Goal: Information Seeking & Learning: Check status

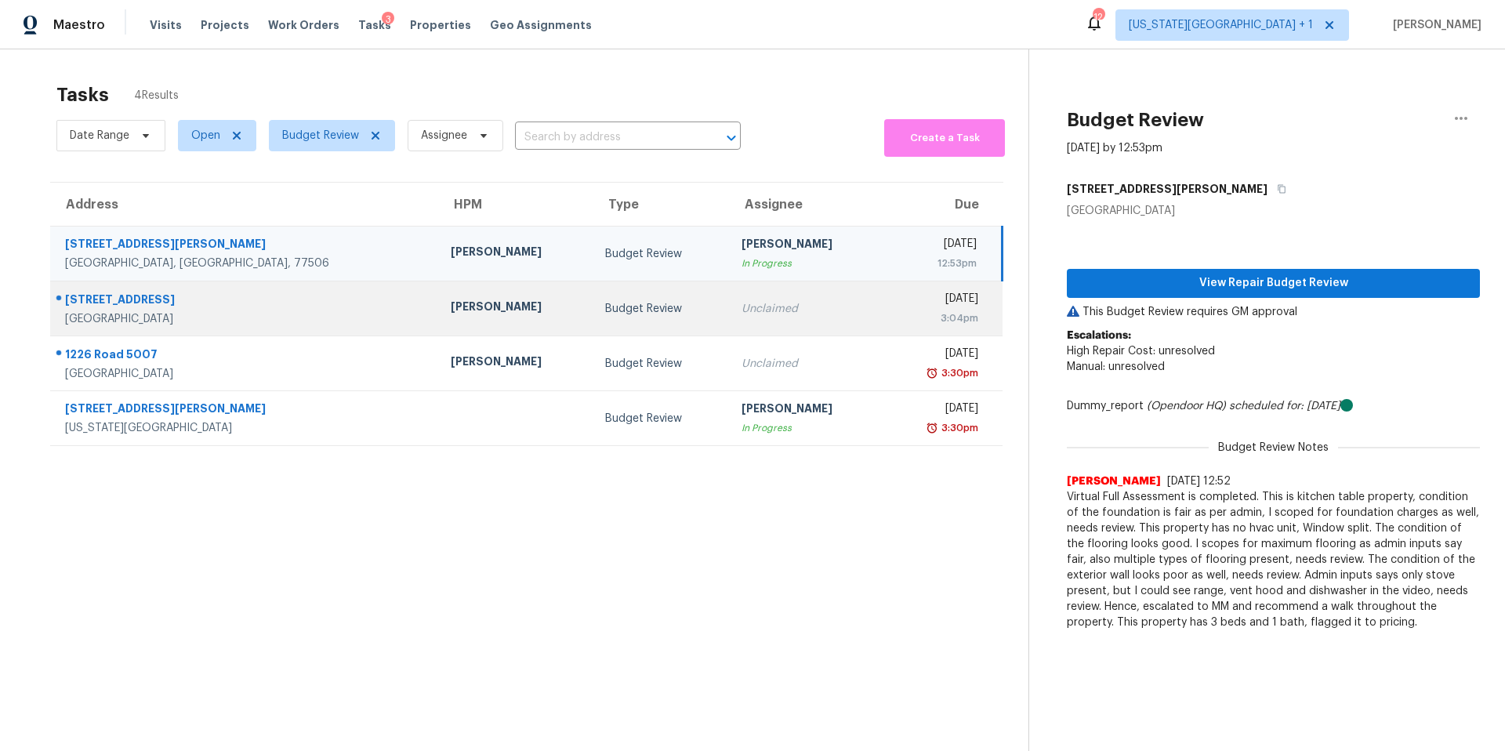
click at [451, 301] on div "Tyler Waltz" at bounding box center [515, 309] width 129 height 20
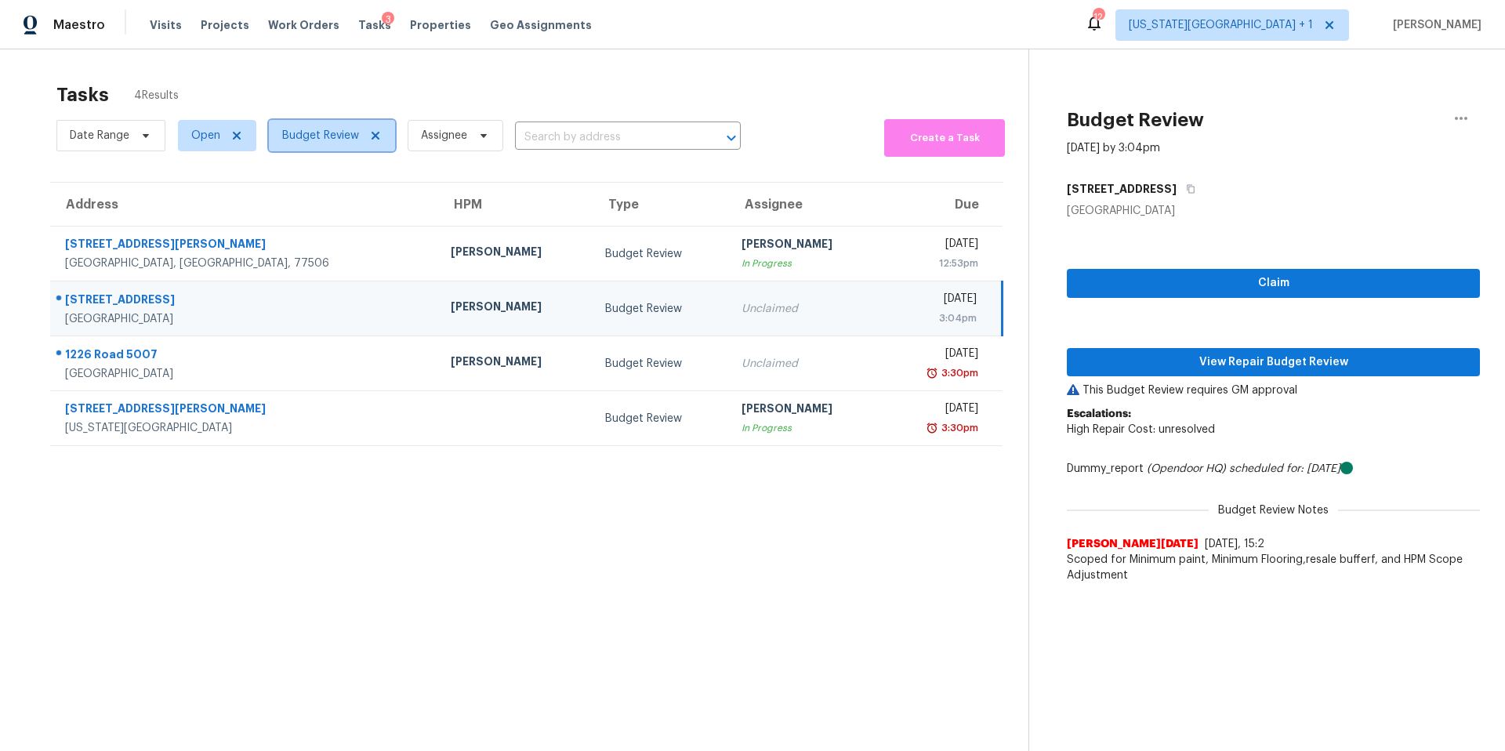
click at [321, 125] on span "Budget Review" at bounding box center [332, 135] width 126 height 31
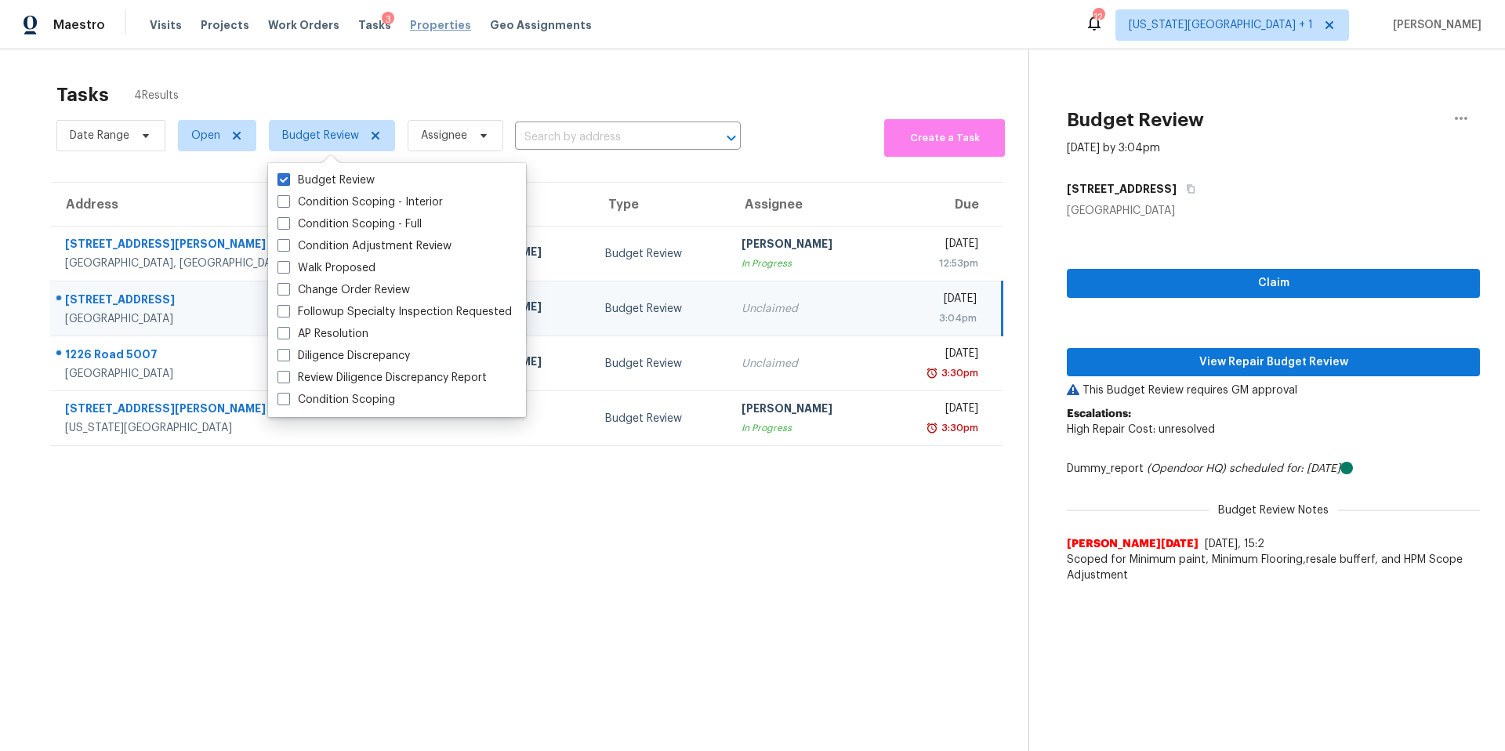
click at [410, 31] on span "Properties" at bounding box center [440, 25] width 61 height 16
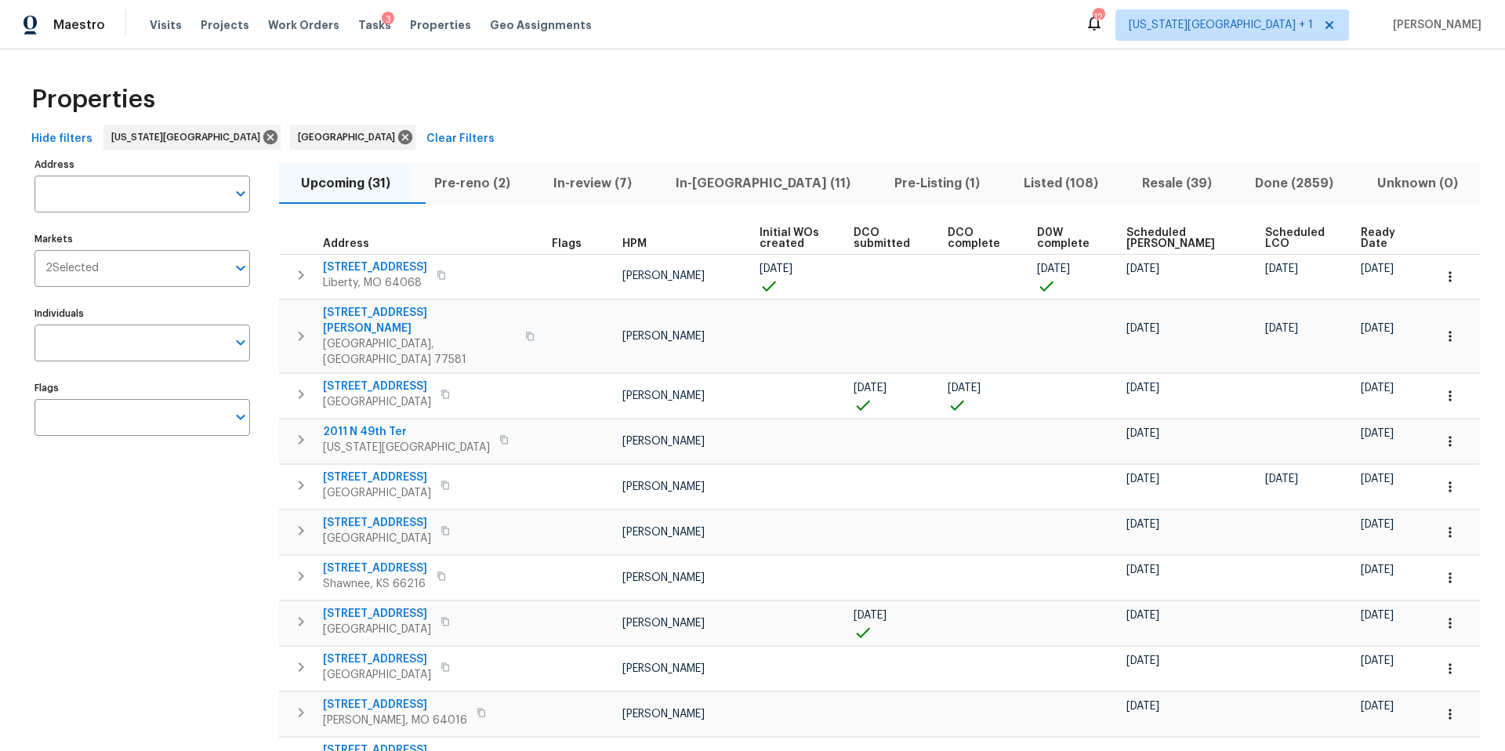
click at [74, 197] on input "Address" at bounding box center [130, 194] width 192 height 37
type input "17 main"
click at [56, 235] on li "17 Main Ct Liberty MO 64068" at bounding box center [142, 235] width 216 height 26
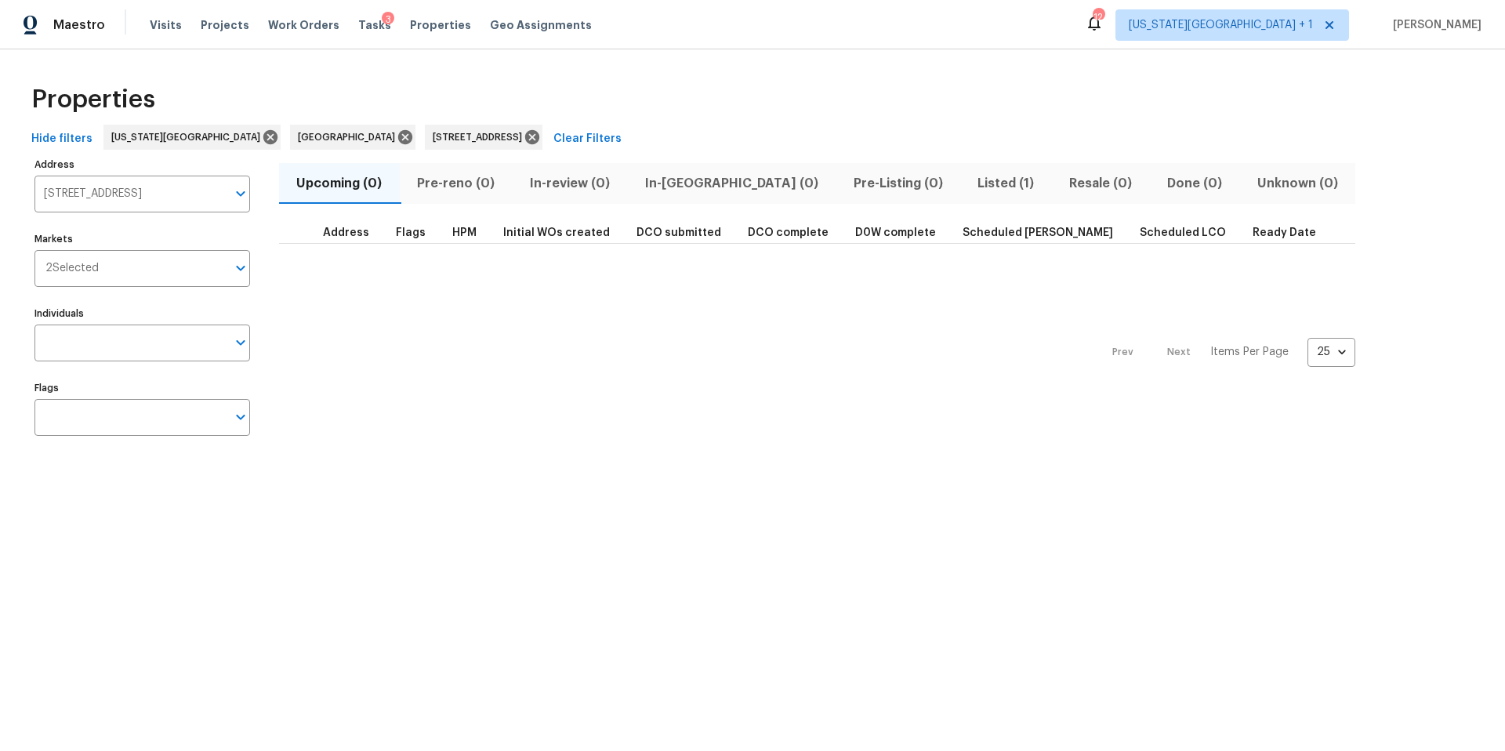
click at [970, 176] on span "Listed (1)" at bounding box center [1006, 183] width 73 height 22
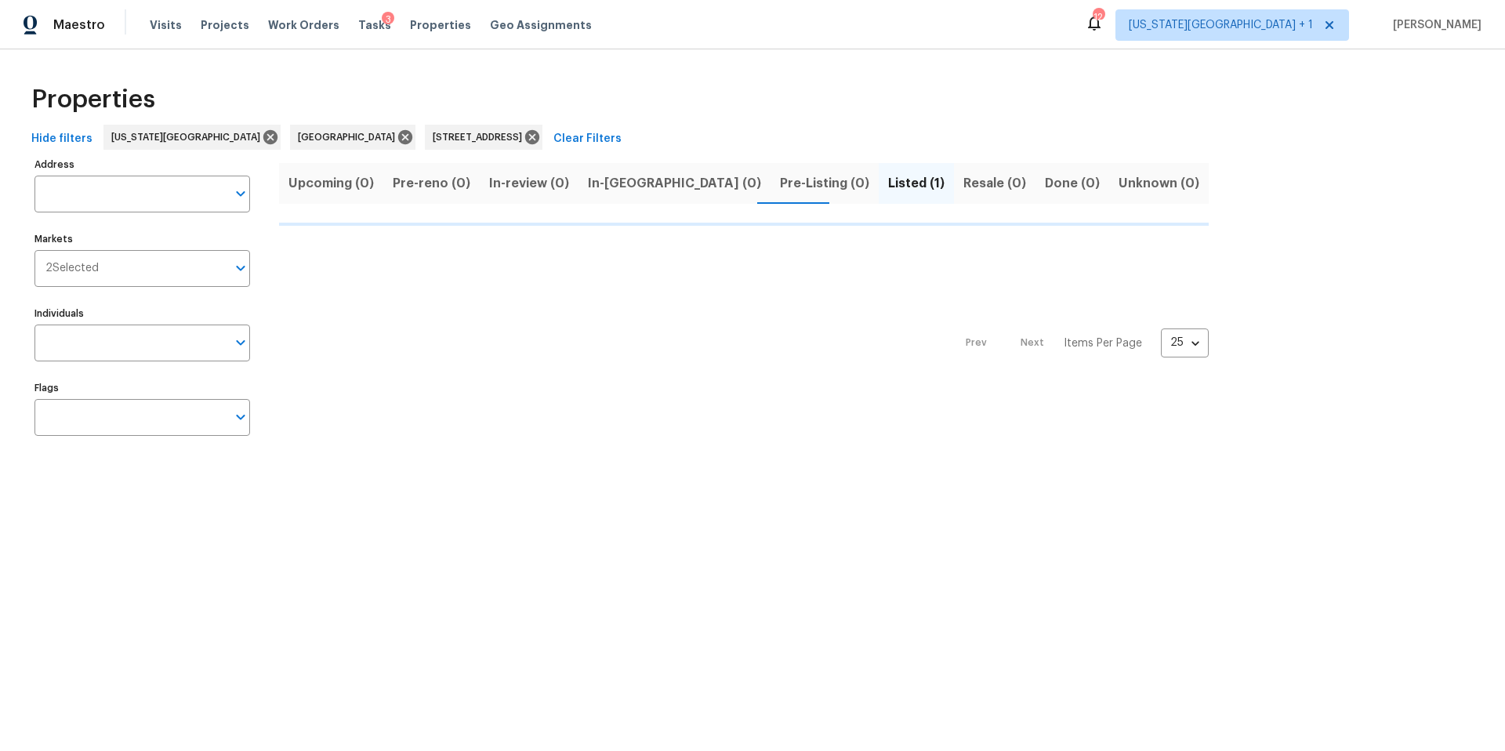
type input "17 Main Ct Liberty MO 64068"
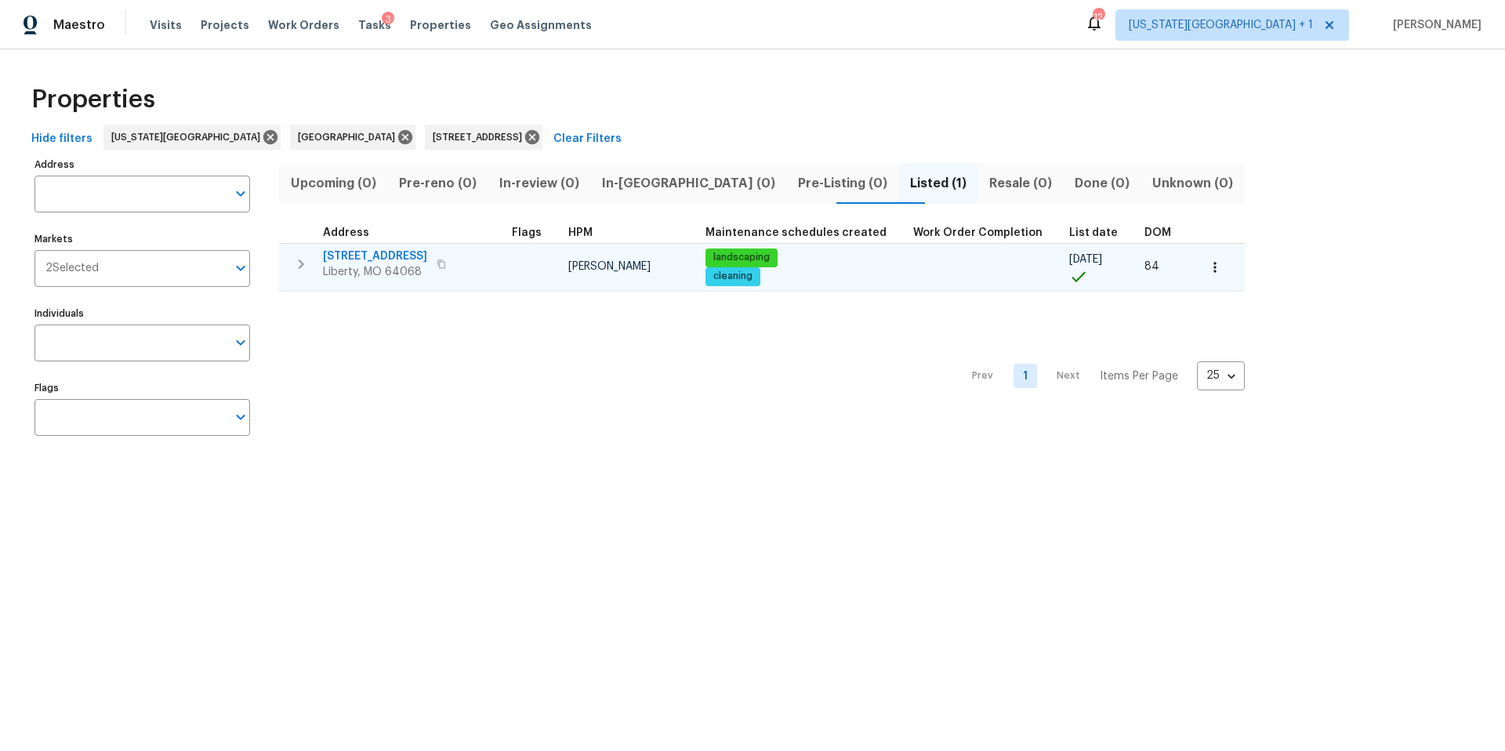
type input "17 Main Ct Liberty MO 64068"
click at [361, 274] on span "Liberty, MO 64068" at bounding box center [375, 272] width 104 height 16
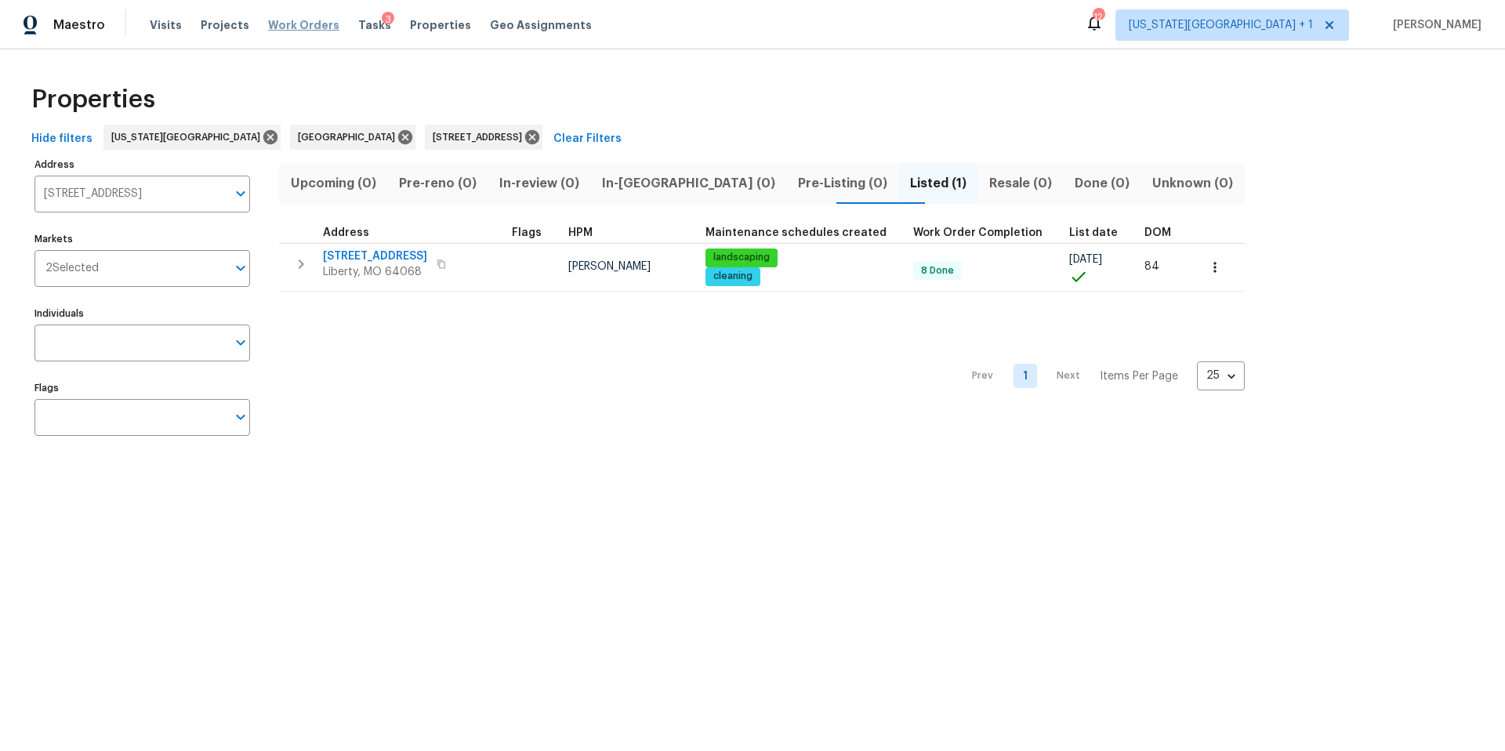
click at [278, 32] on span "Work Orders" at bounding box center [303, 25] width 71 height 16
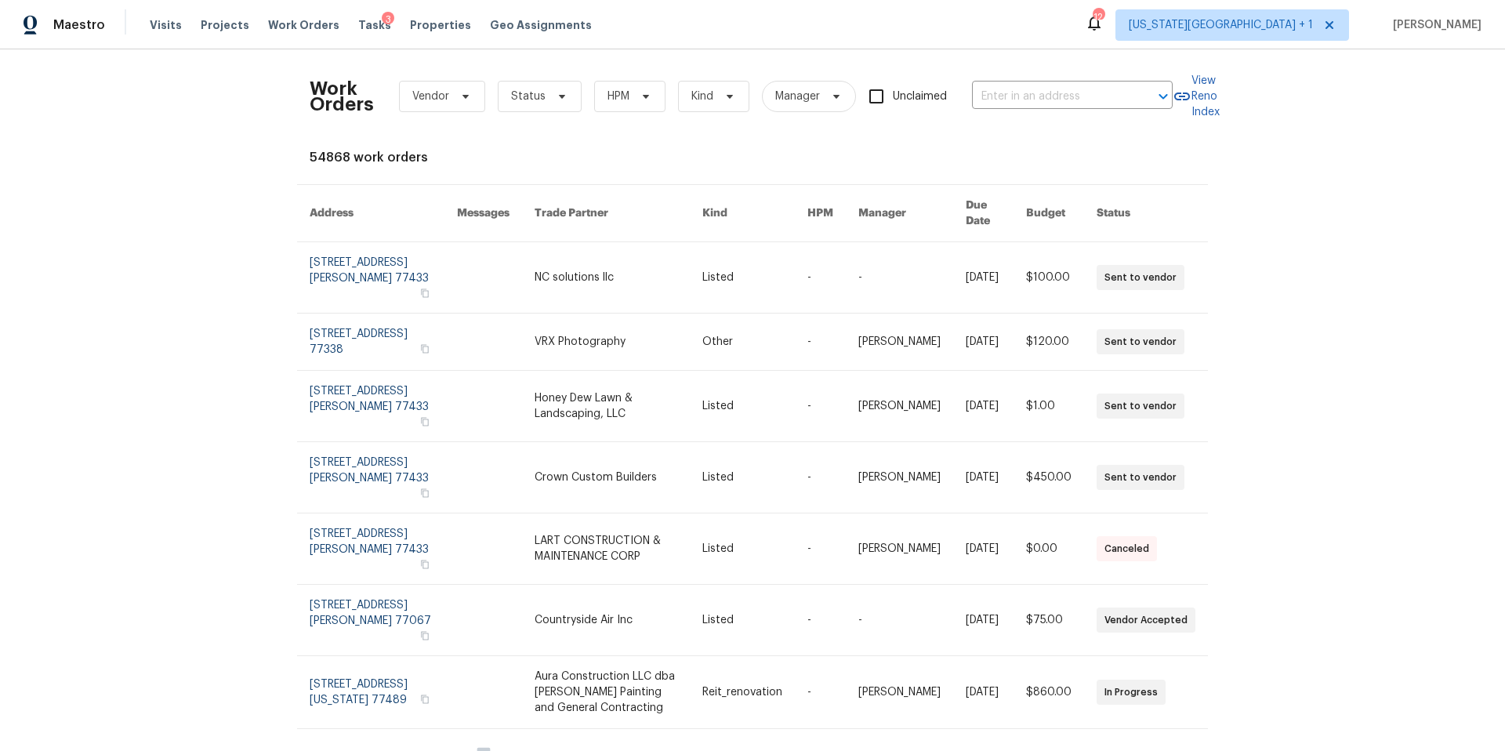
click at [382, 21] on div "3" at bounding box center [388, 20] width 13 height 16
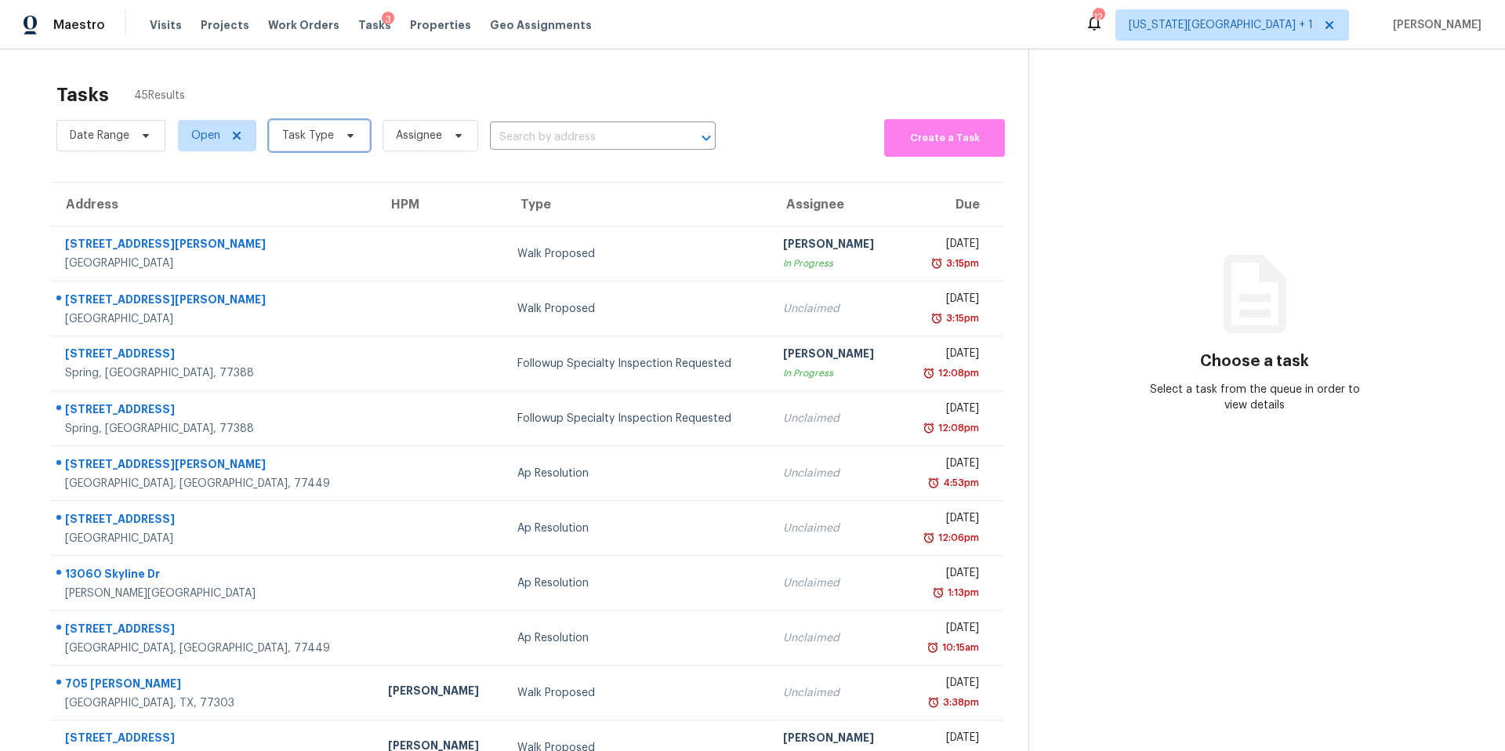
click at [305, 132] on span "Task Type" at bounding box center [308, 136] width 52 height 16
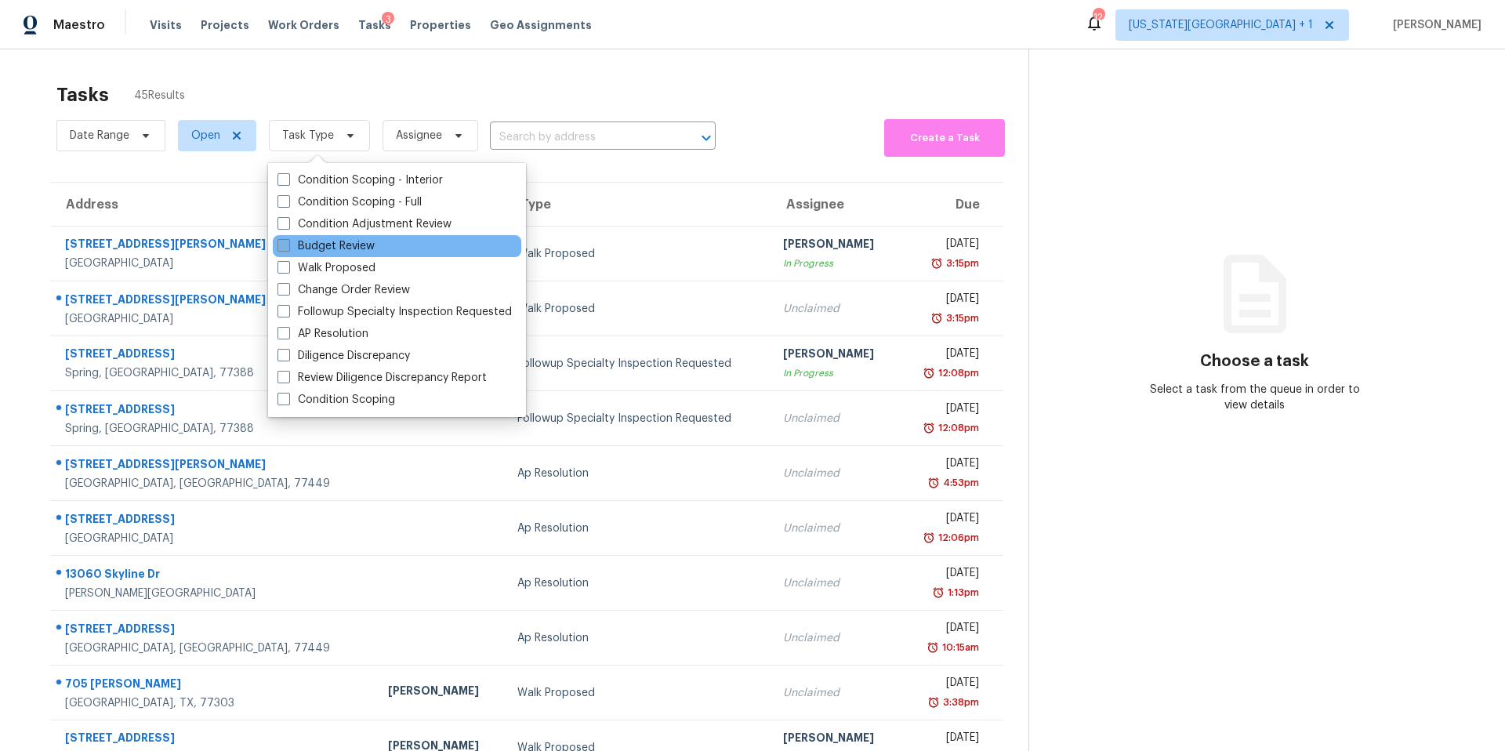
click at [316, 253] on label "Budget Review" at bounding box center [325, 246] width 97 height 16
click at [288, 248] on input "Budget Review" at bounding box center [282, 243] width 10 height 10
checkbox input "true"
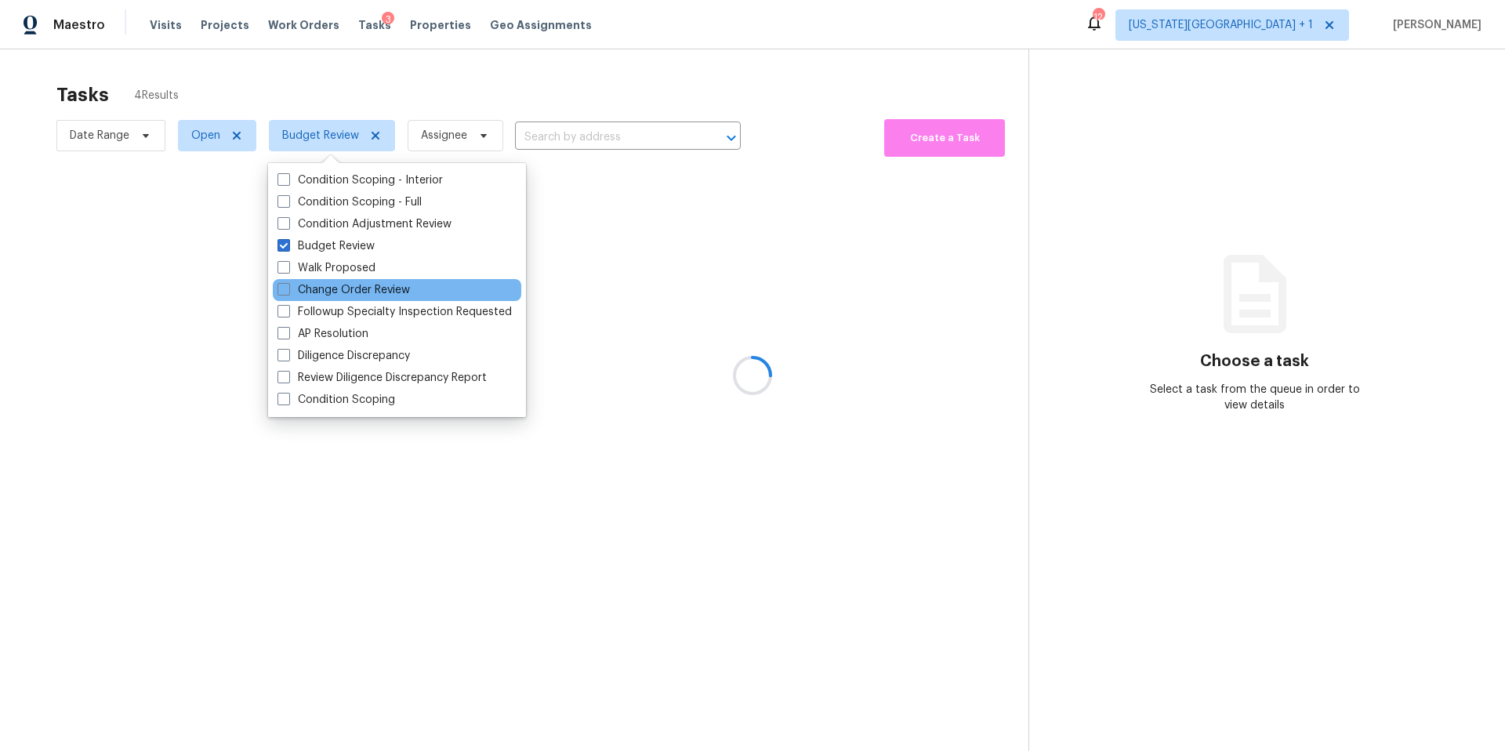
click at [317, 298] on div "Change Order Review" at bounding box center [397, 290] width 248 height 22
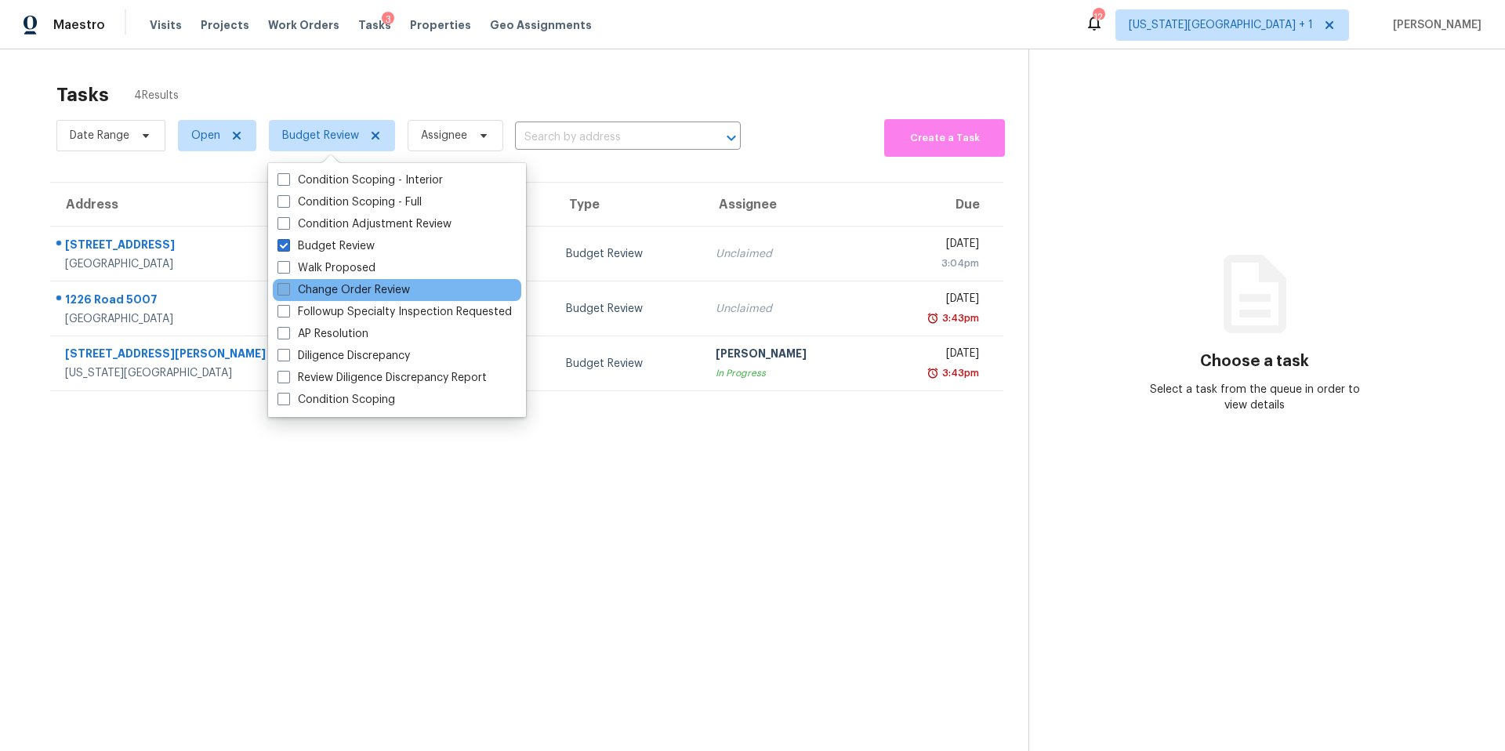
click at [317, 296] on label "Change Order Review" at bounding box center [343, 290] width 132 height 16
click at [288, 292] on input "Change Order Review" at bounding box center [282, 287] width 10 height 10
checkbox input "true"
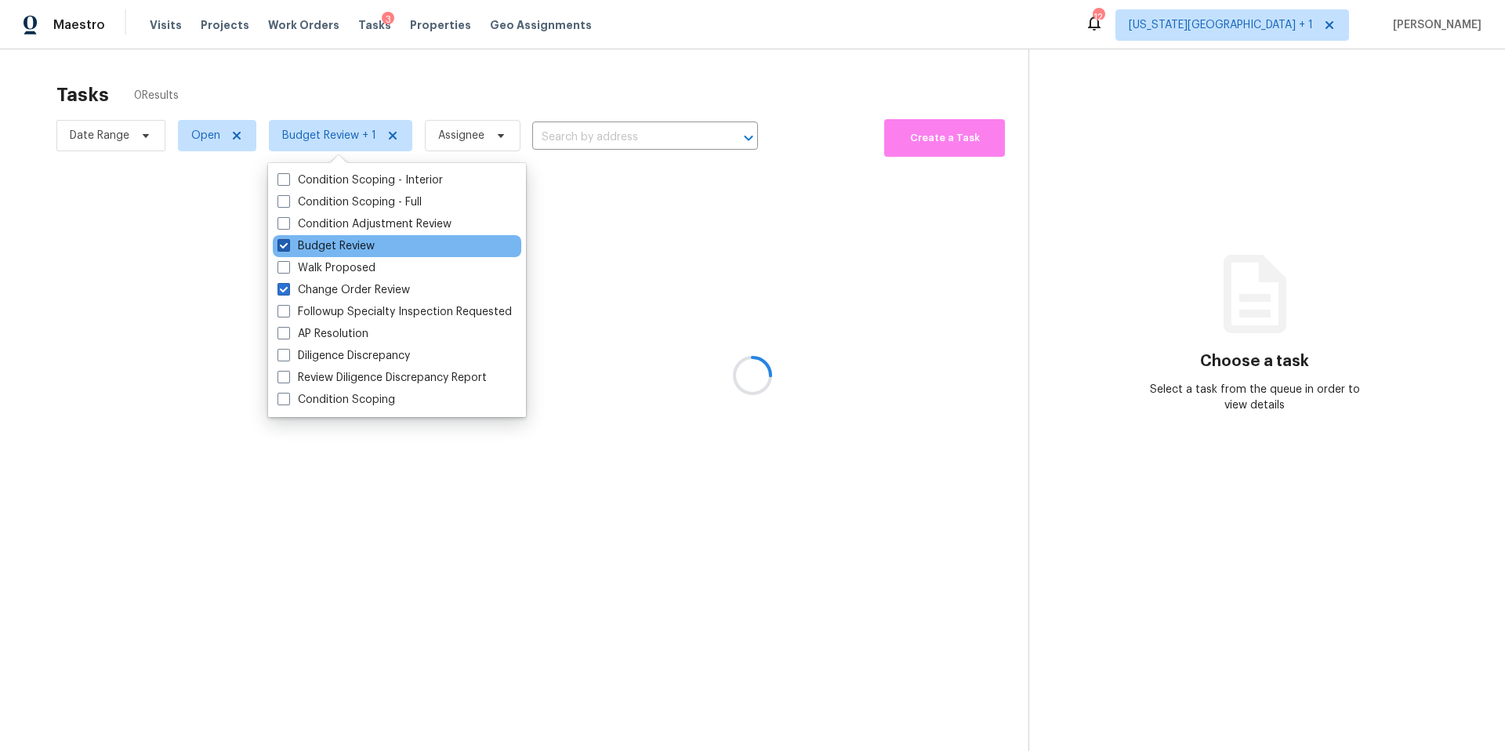
click at [295, 241] on label "Budget Review" at bounding box center [325, 246] width 97 height 16
click at [288, 241] on input "Budget Review" at bounding box center [282, 243] width 10 height 10
checkbox input "false"
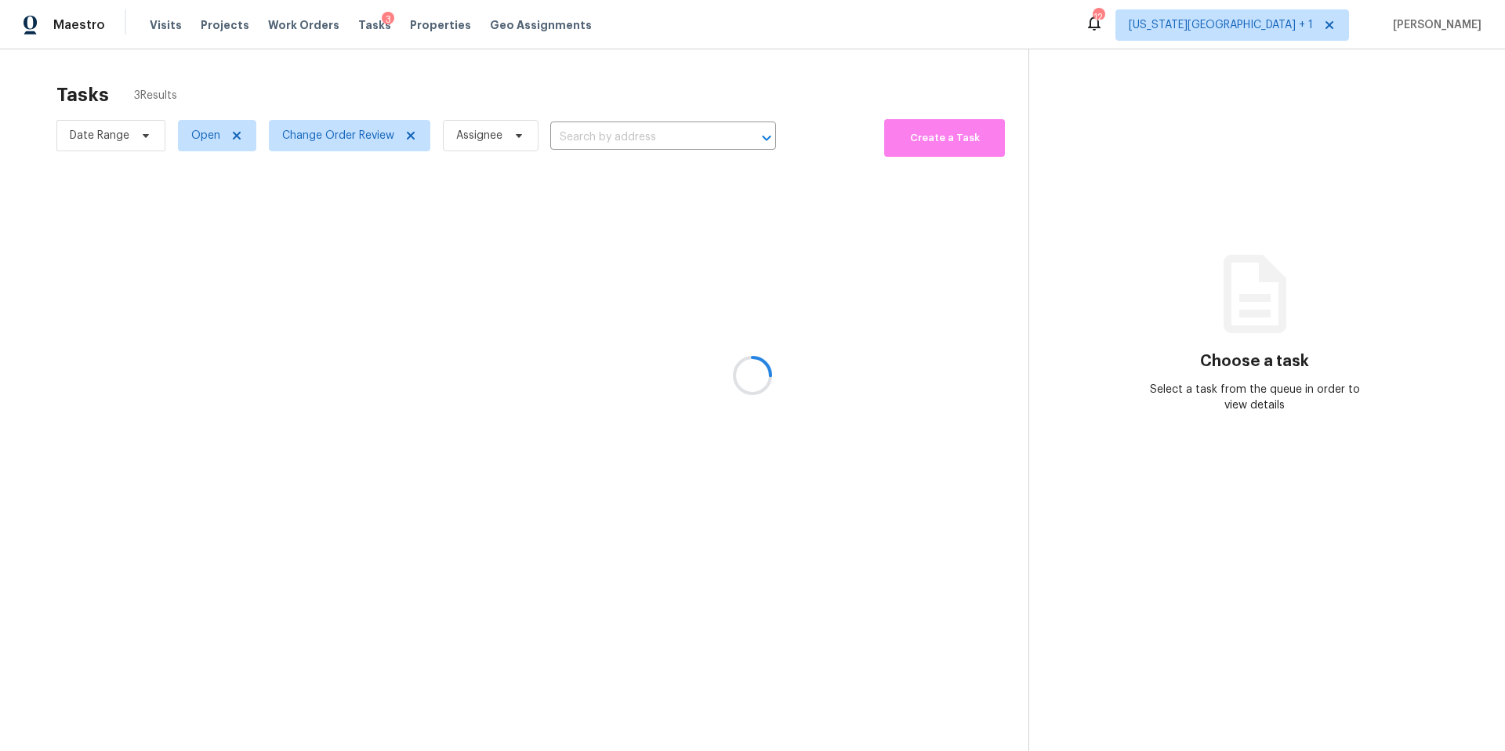
click at [331, 91] on div at bounding box center [752, 375] width 1505 height 751
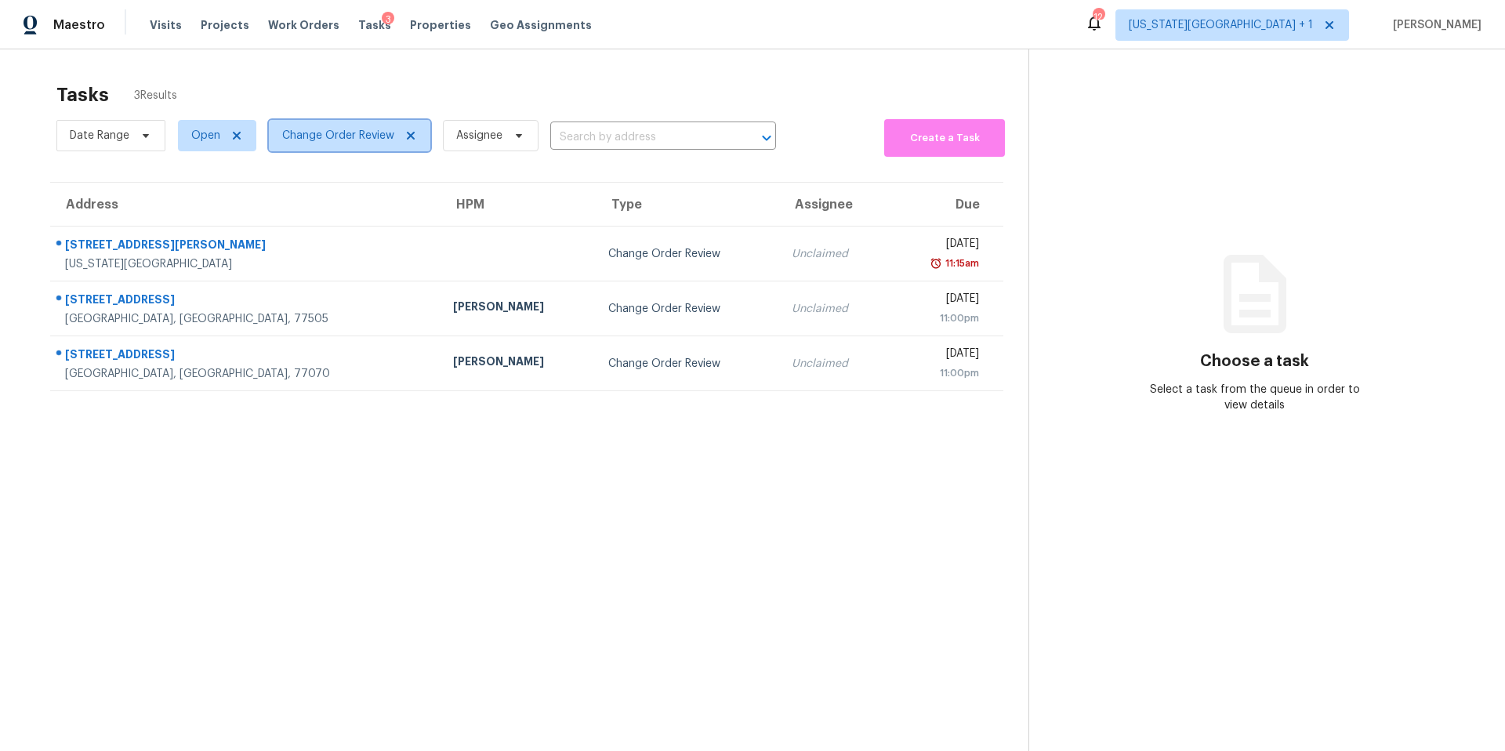
click at [329, 140] on span "Change Order Review" at bounding box center [338, 136] width 112 height 16
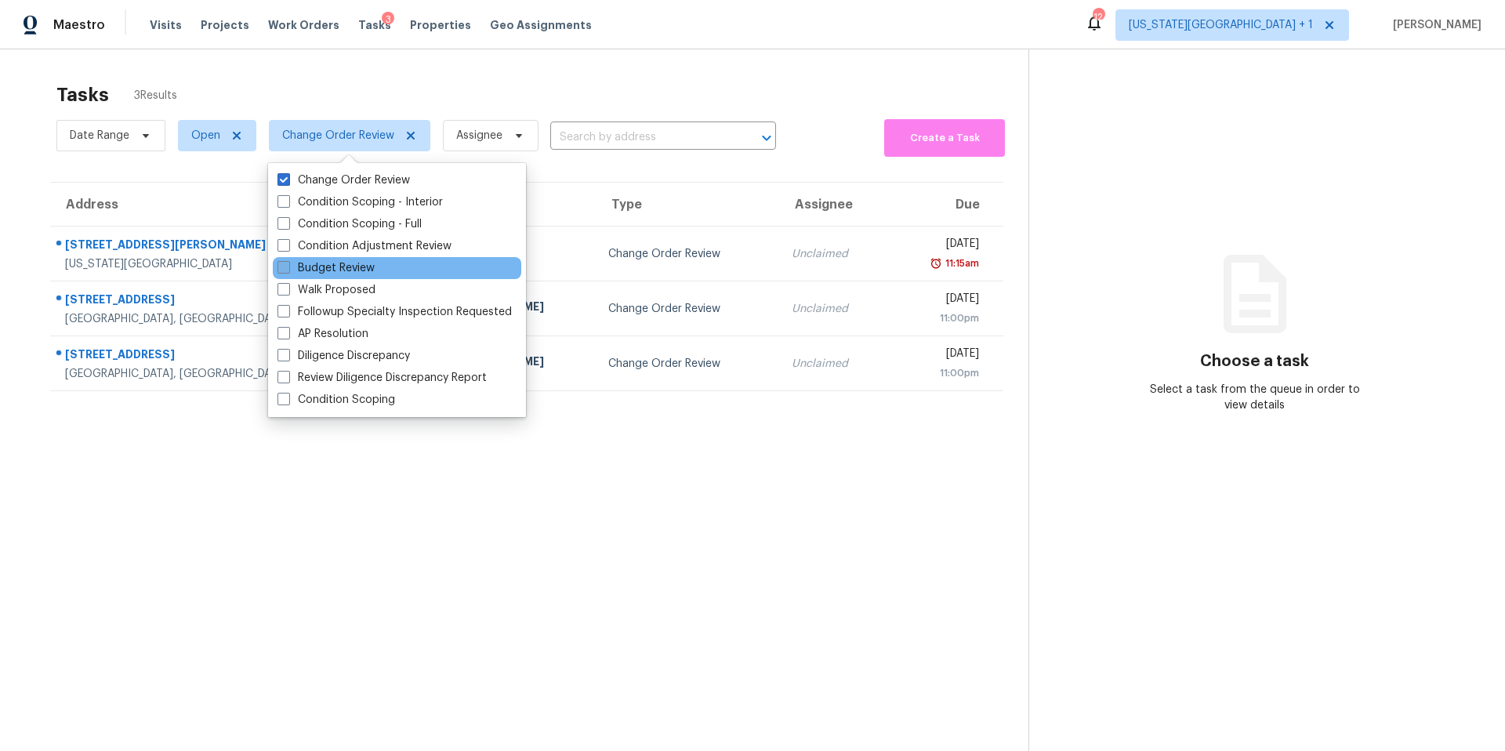
click at [302, 261] on label "Budget Review" at bounding box center [325, 268] width 97 height 16
click at [288, 261] on input "Budget Review" at bounding box center [282, 265] width 10 height 10
checkbox input "true"
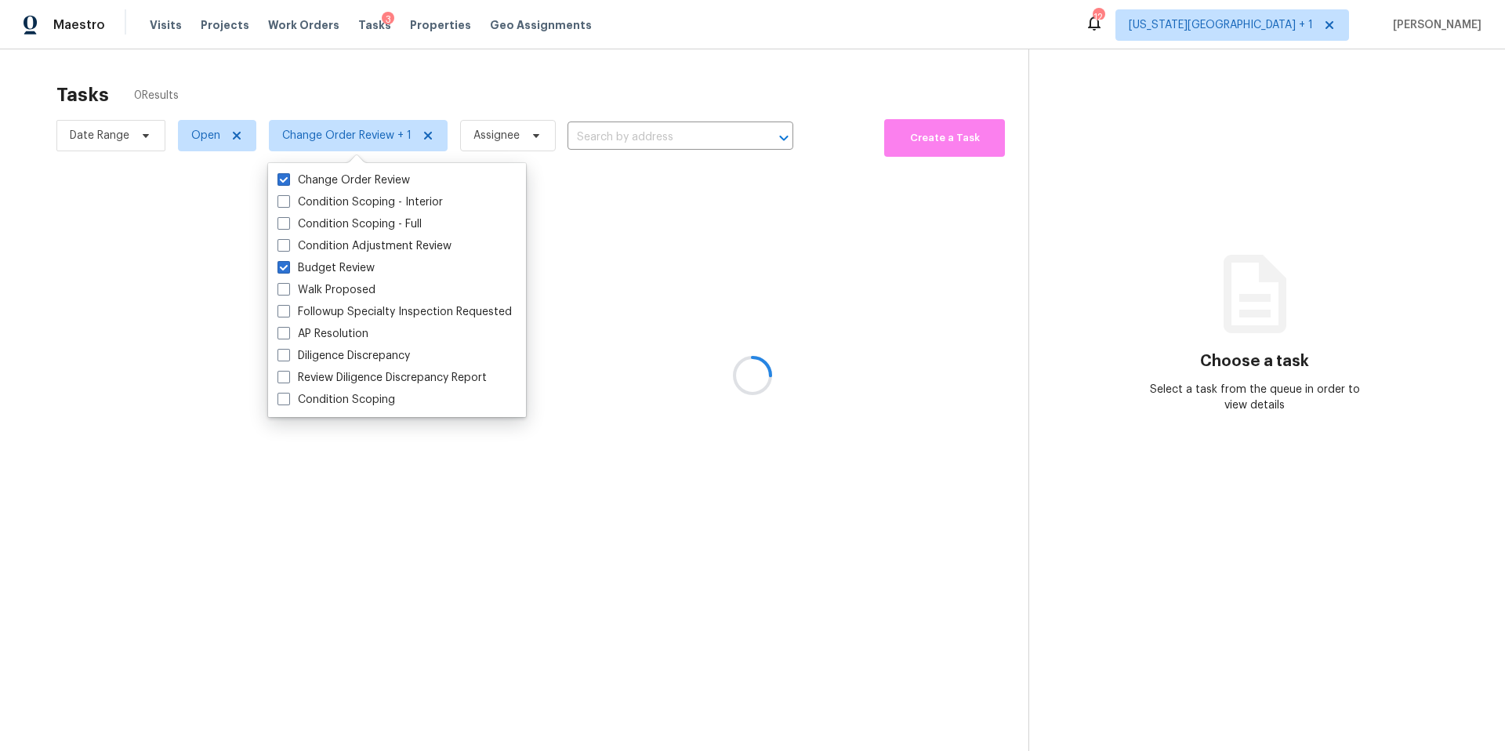
click at [355, 74] on div at bounding box center [752, 375] width 1505 height 751
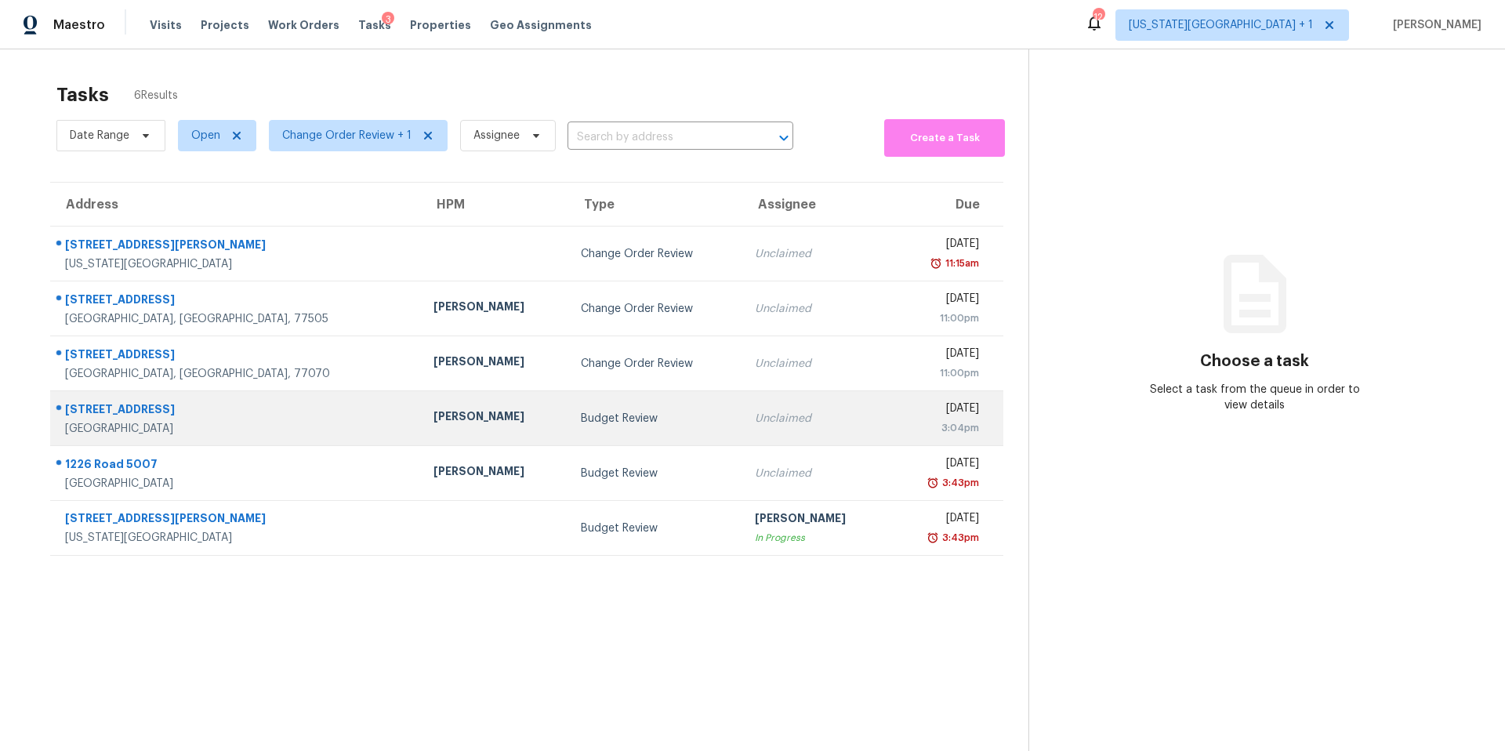
click at [433, 418] on div "Tyler Waltz" at bounding box center [494, 418] width 122 height 20
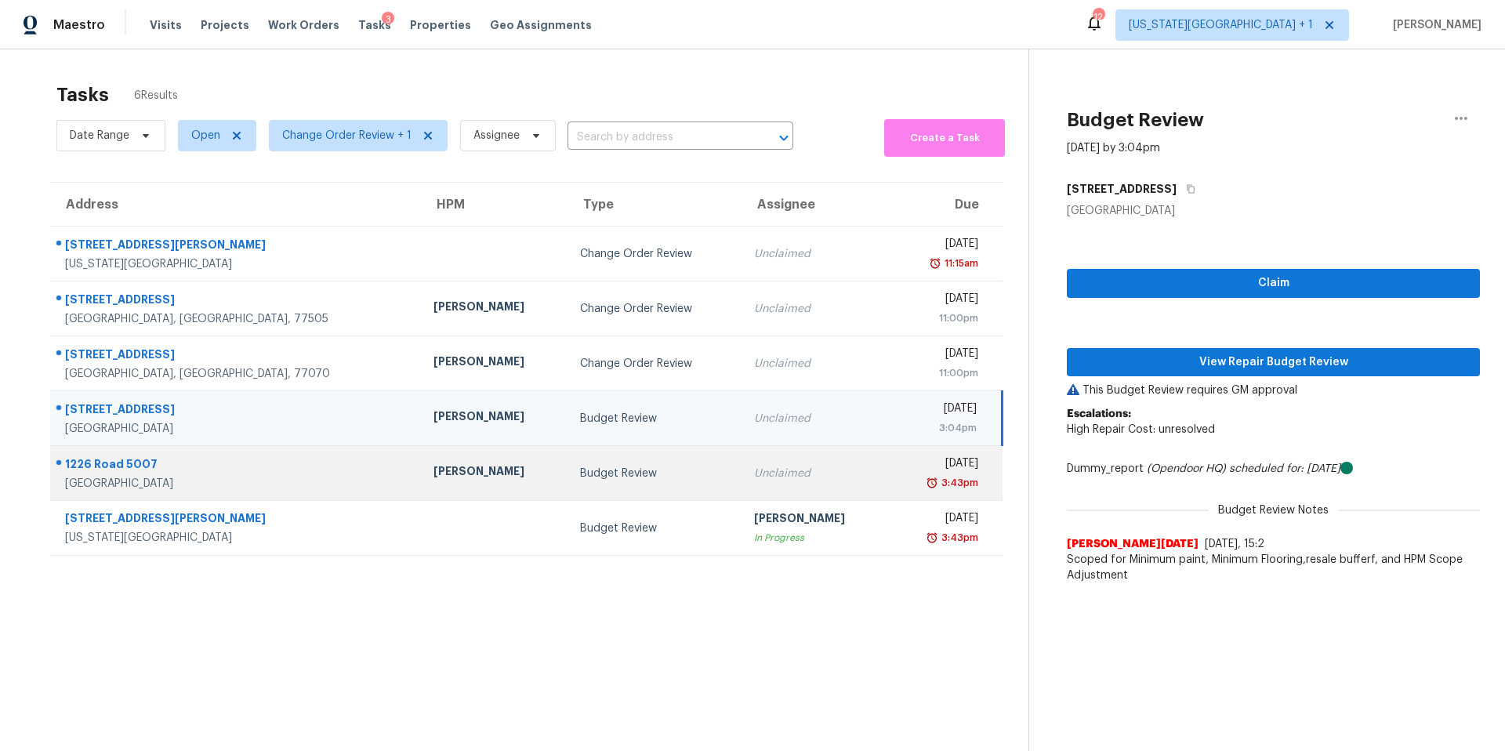
click at [421, 461] on td "Tyler Waltz" at bounding box center [494, 473] width 147 height 55
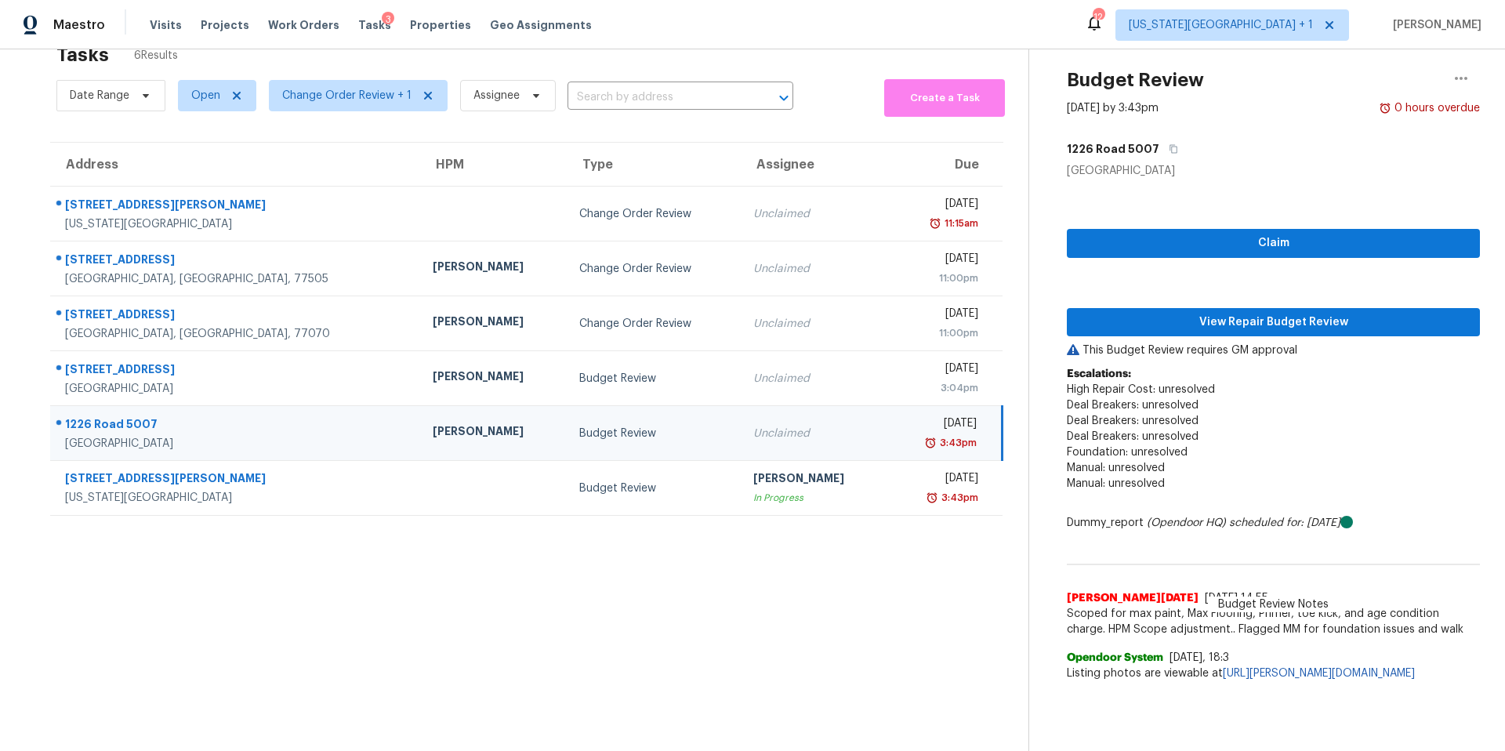
scroll to position [41, 0]
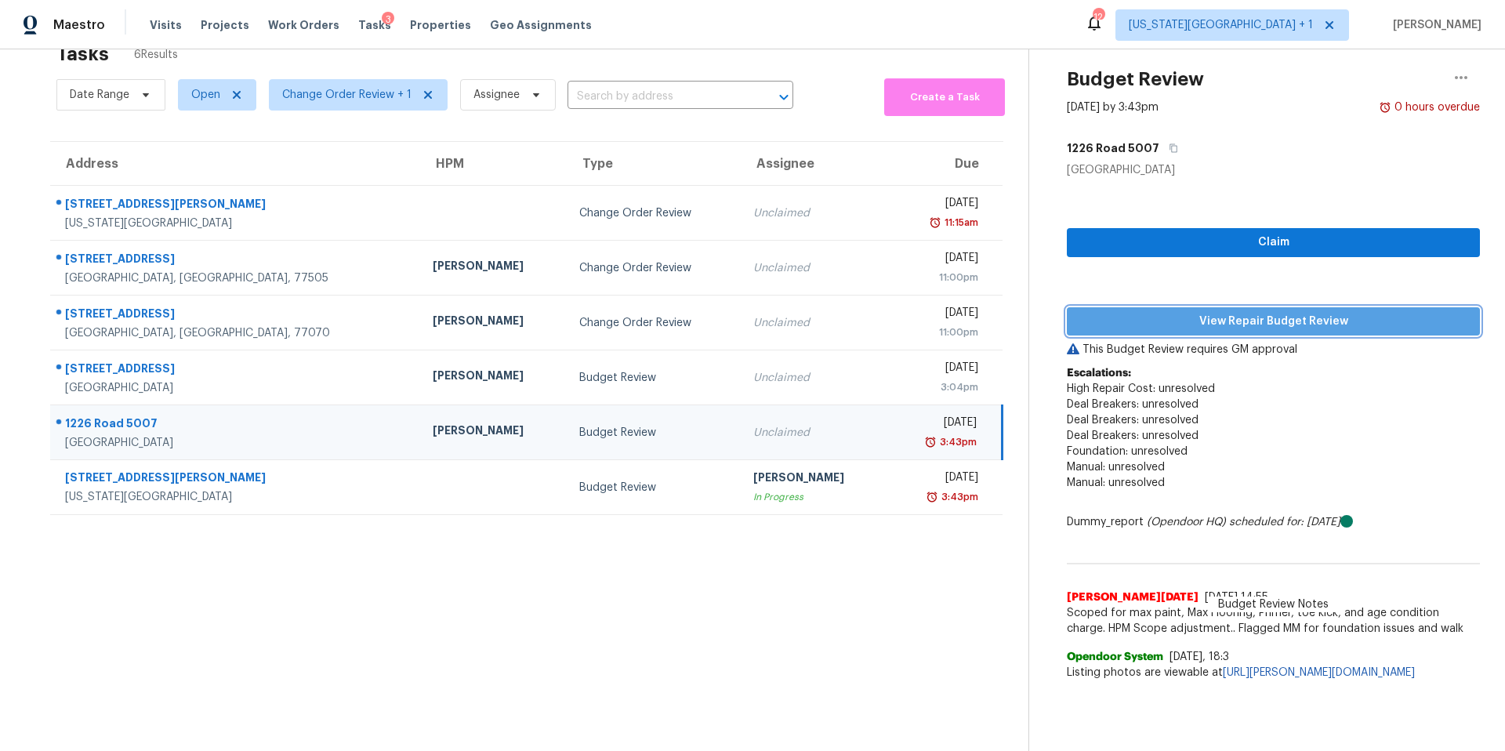
click at [1139, 321] on span "View Repair Budget Review" at bounding box center [1273, 322] width 388 height 20
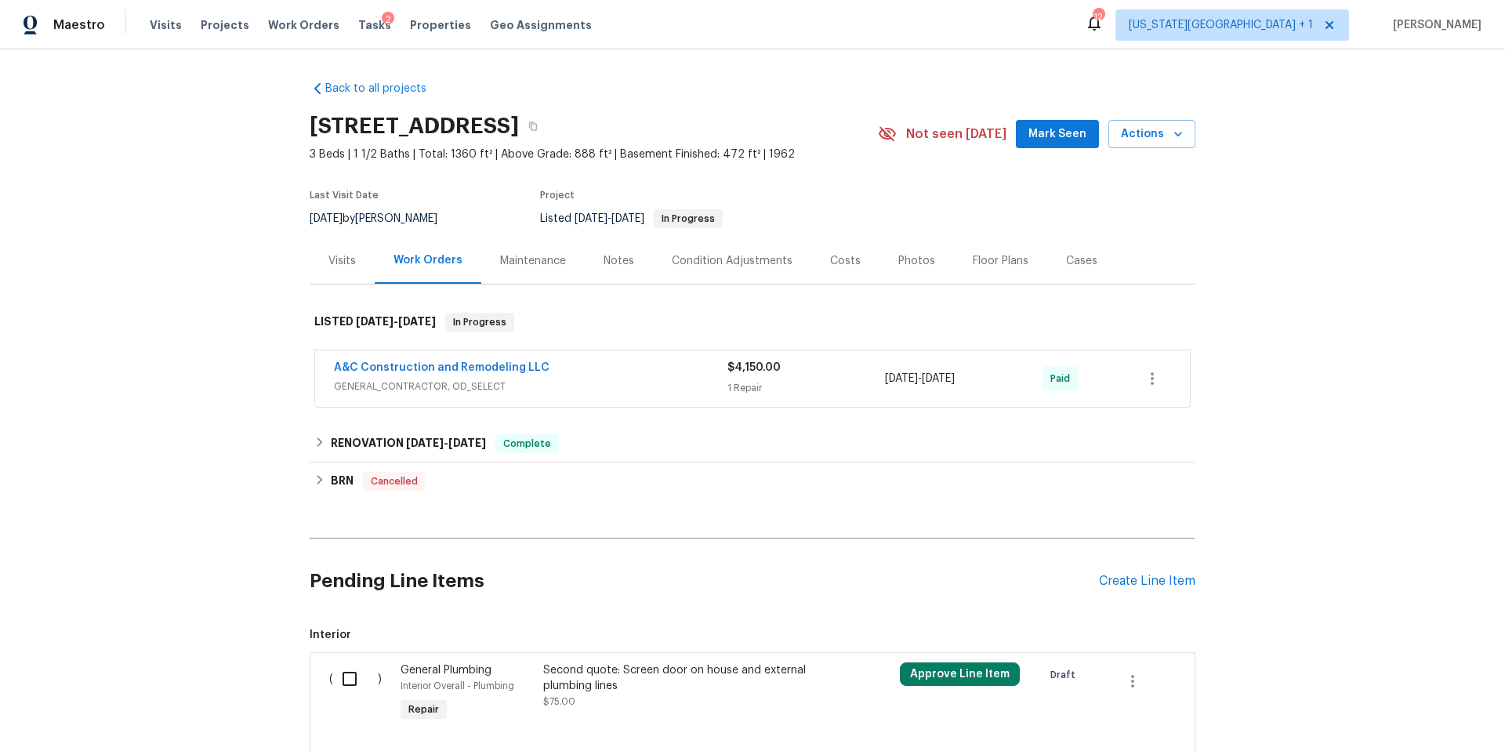
click at [347, 255] on div "Visits" at bounding box center [341, 261] width 27 height 16
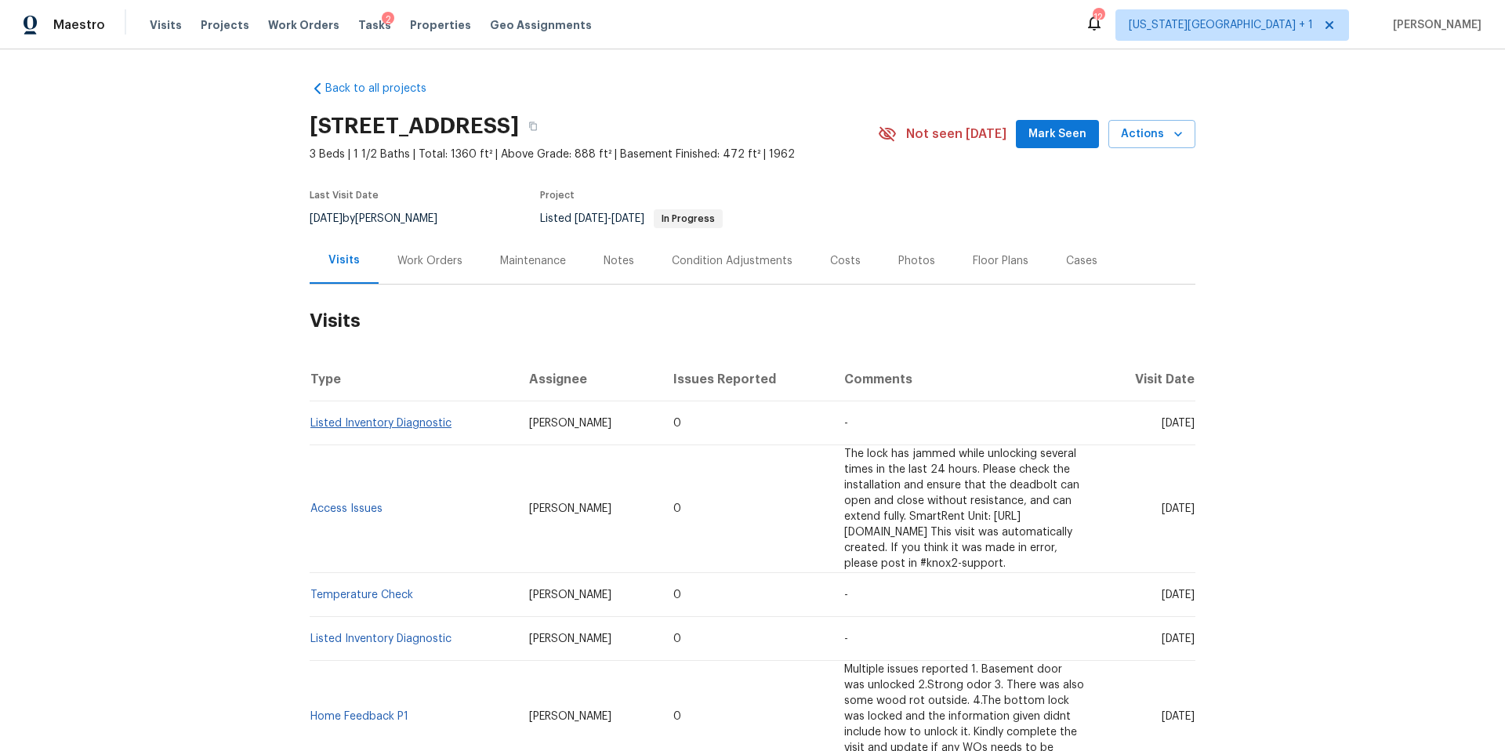
scroll to position [5, 0]
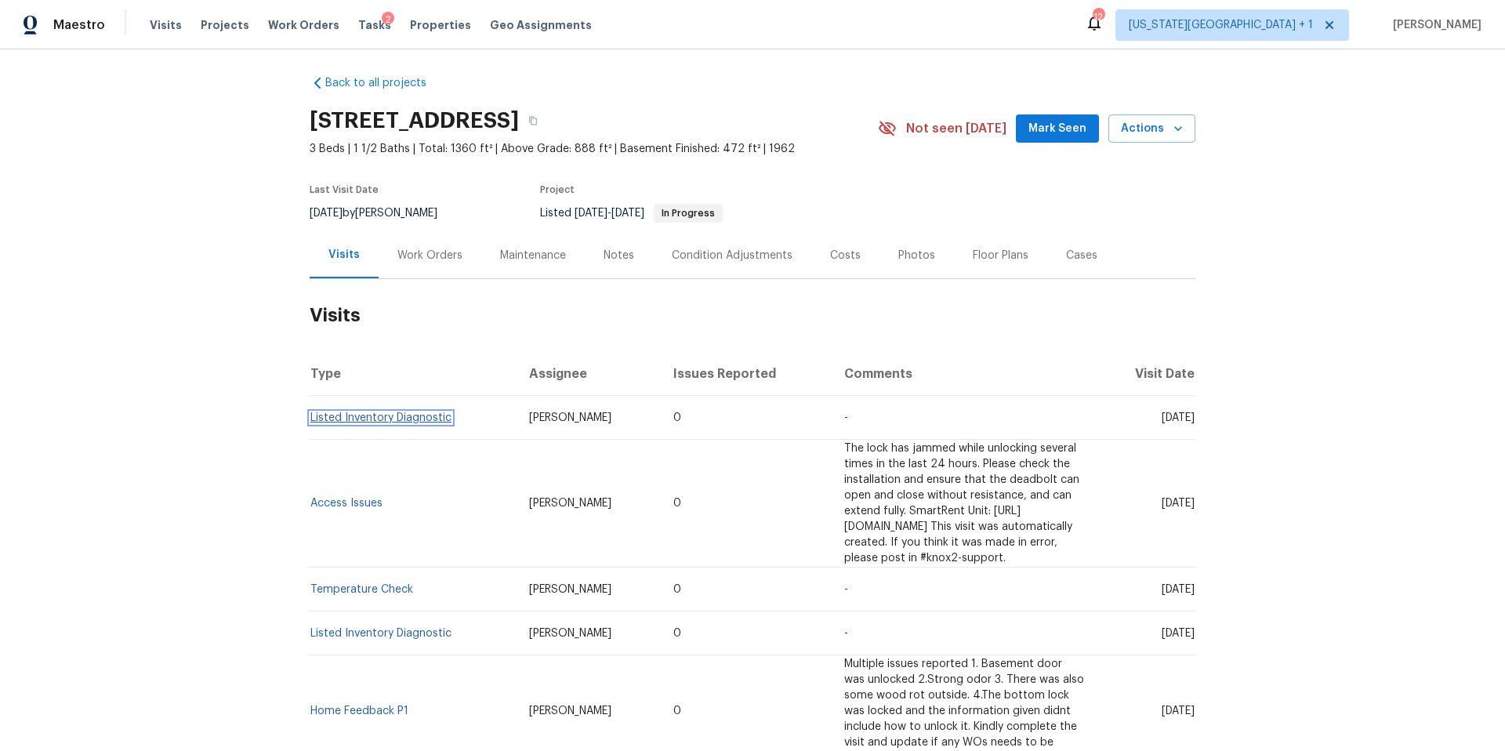
click at [394, 422] on link "Listed Inventory Diagnostic" at bounding box center [380, 417] width 141 height 11
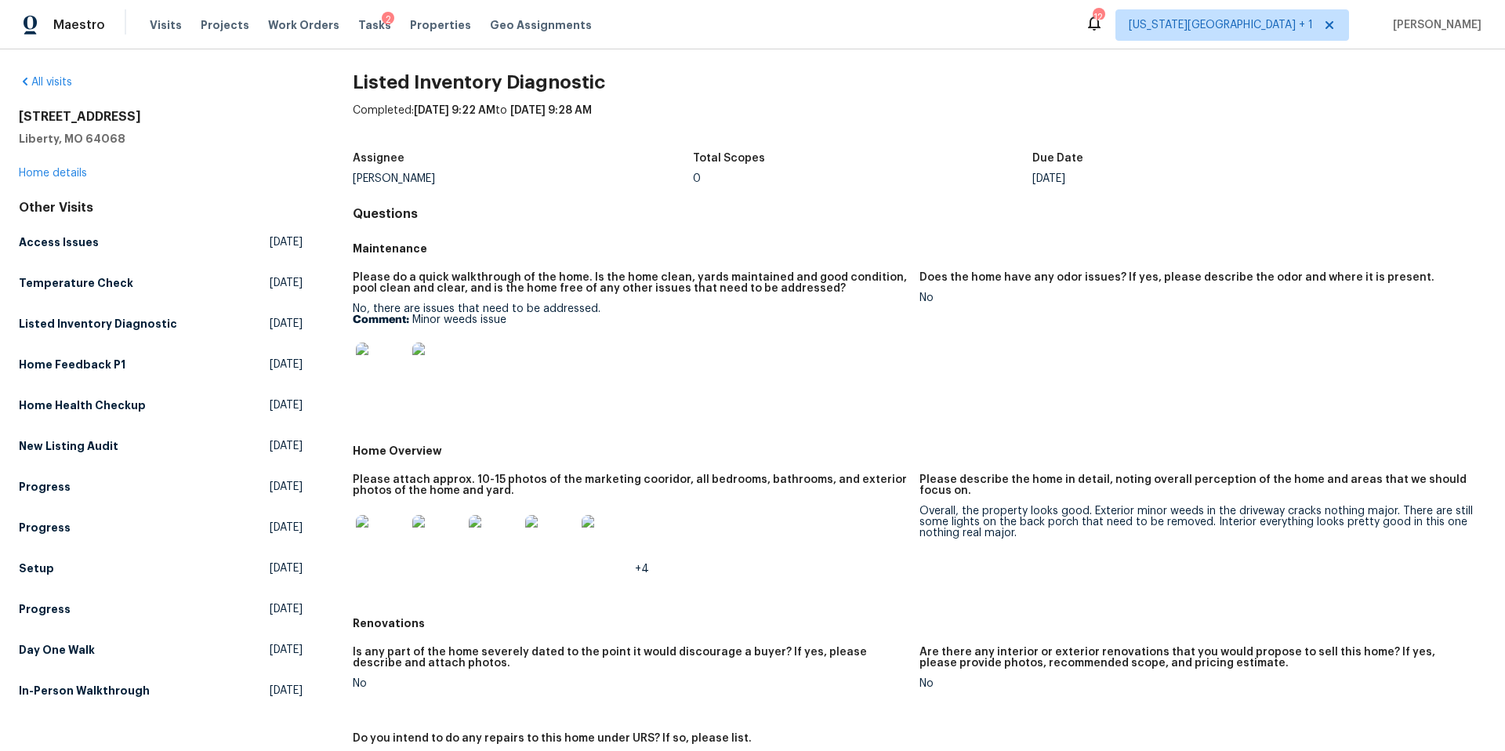
scroll to position [9, 0]
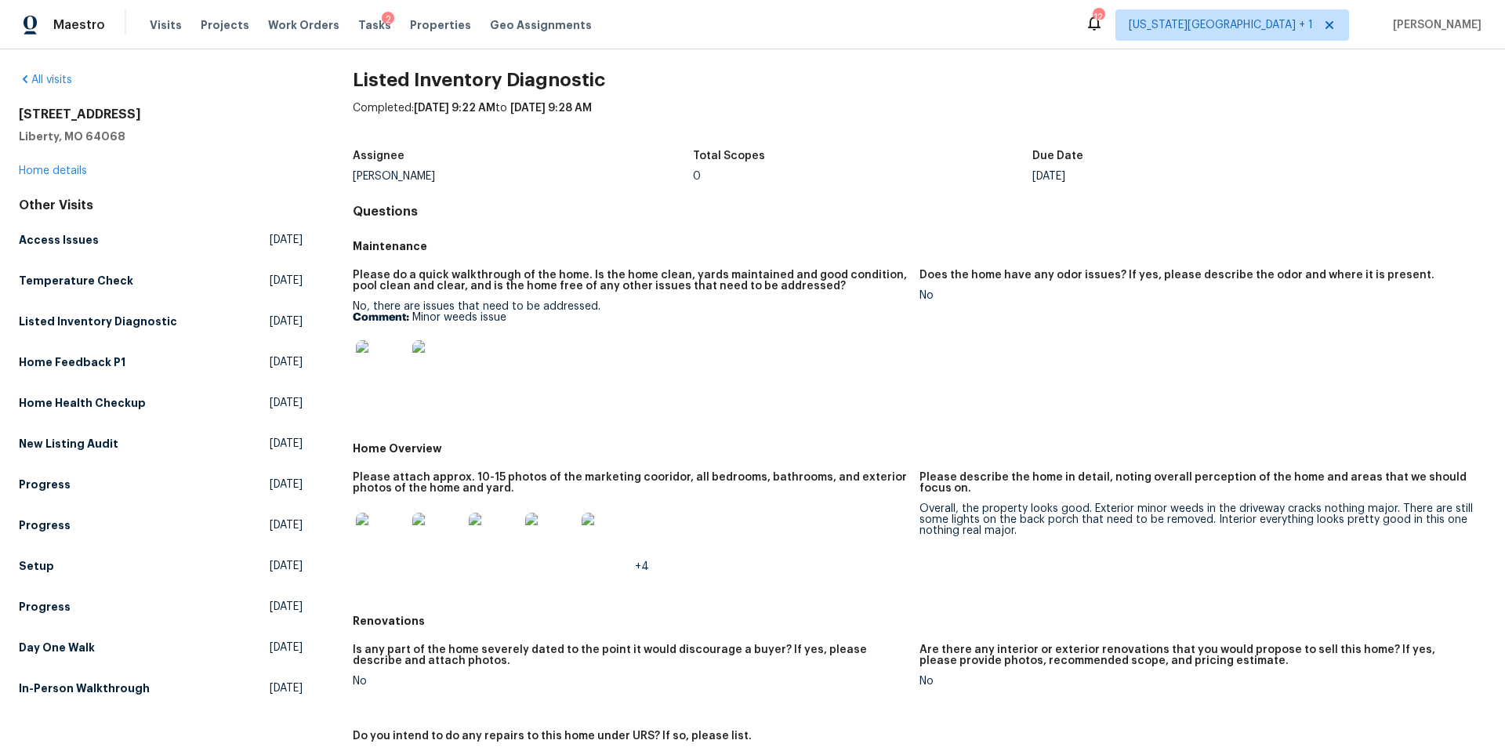
click at [386, 546] on img at bounding box center [381, 538] width 50 height 50
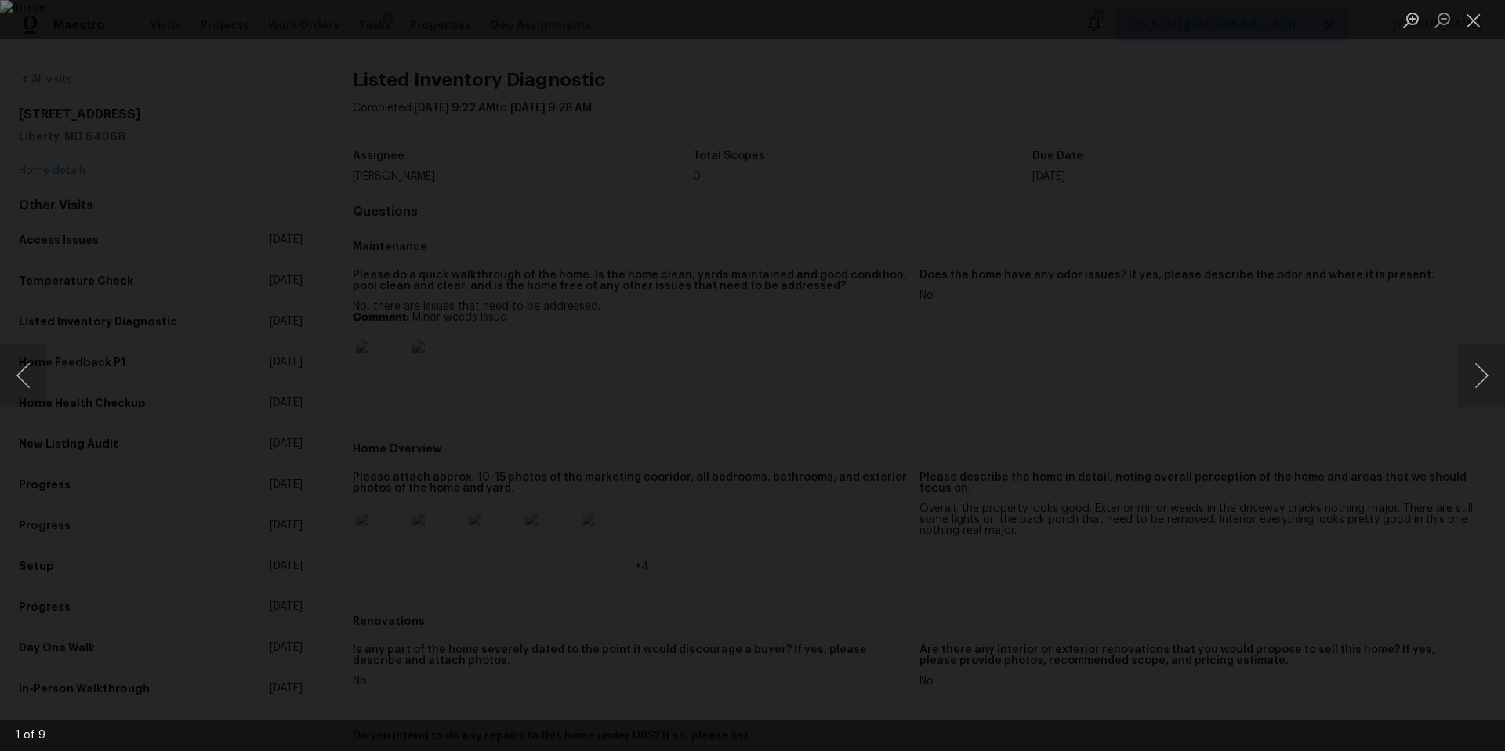
click at [1349, 299] on div "Lightbox" at bounding box center [752, 375] width 1505 height 751
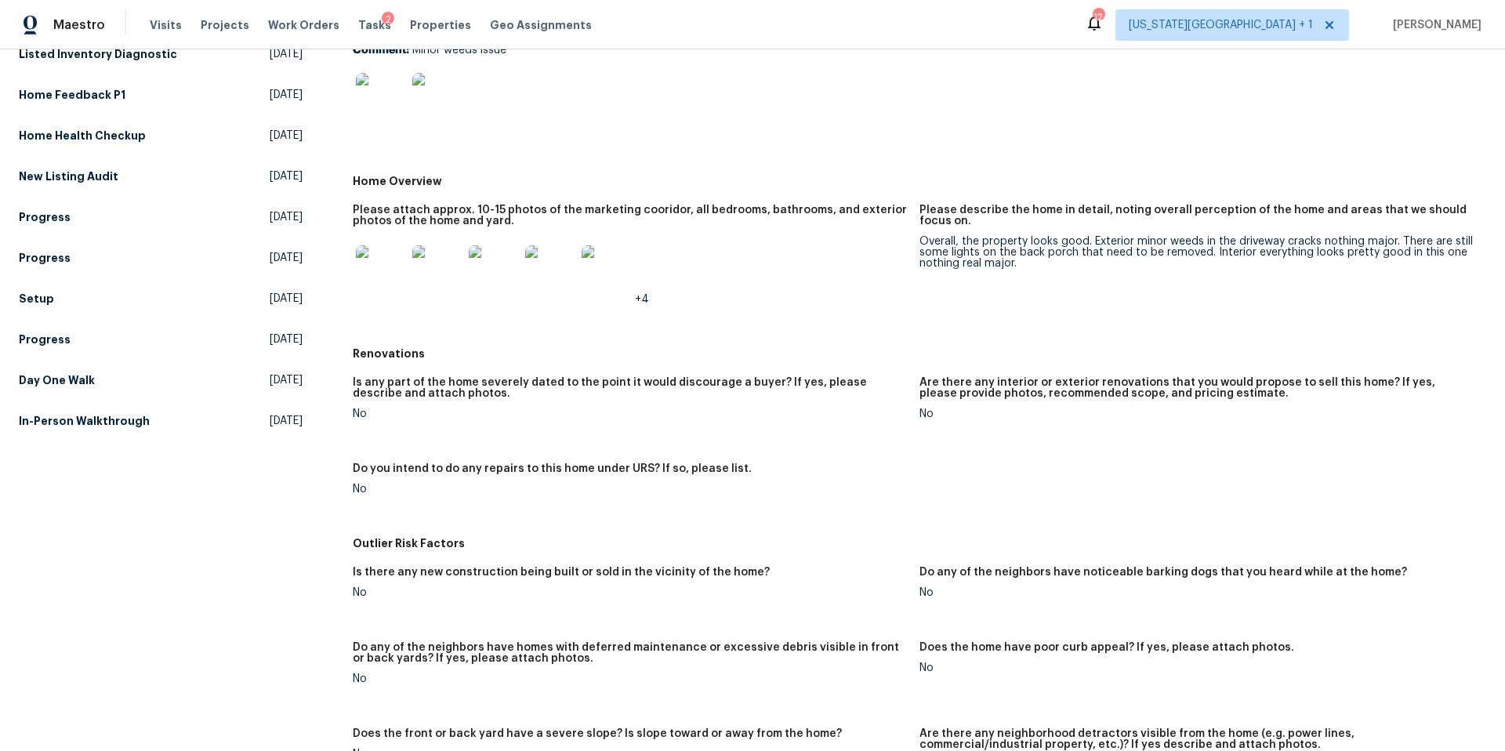
scroll to position [0, 0]
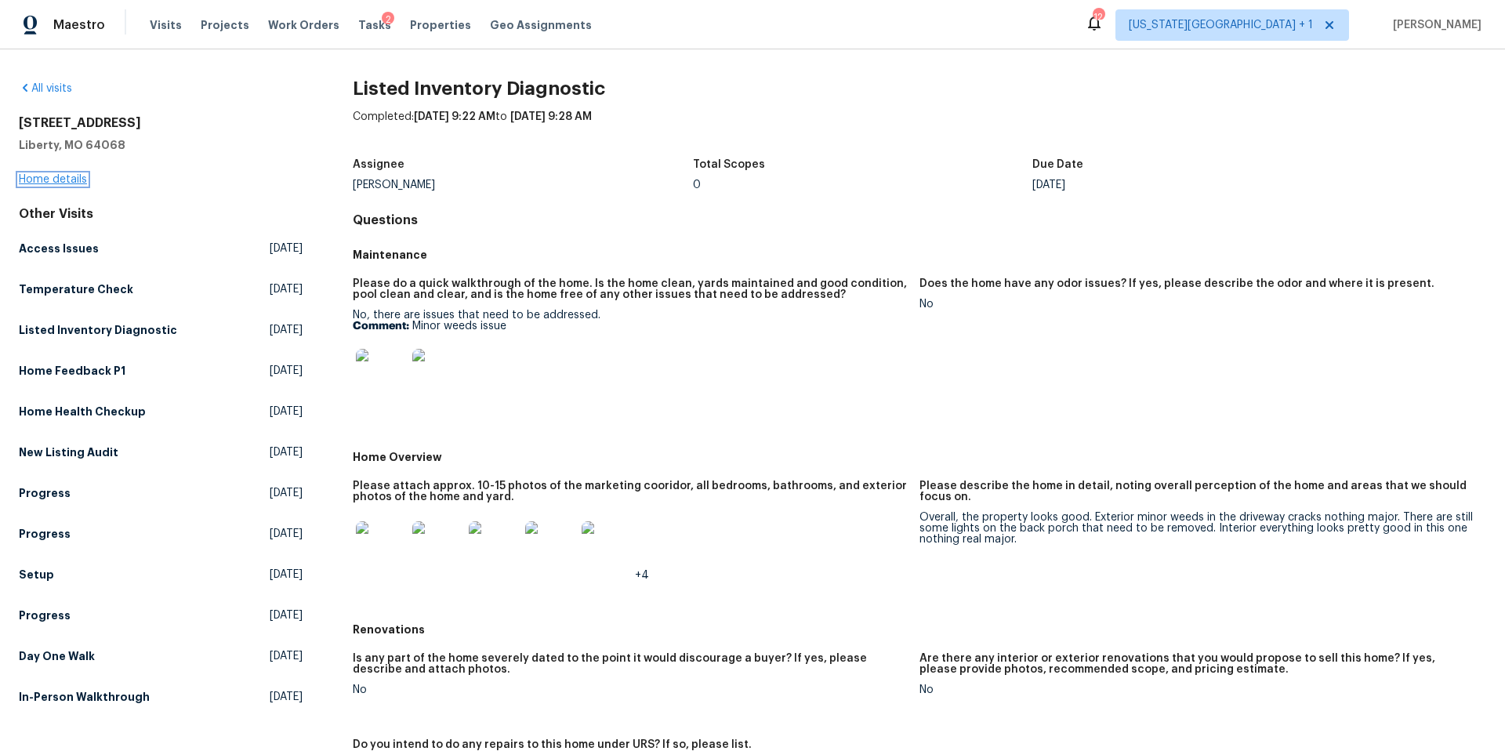
click at [56, 180] on link "Home details" at bounding box center [53, 179] width 68 height 11
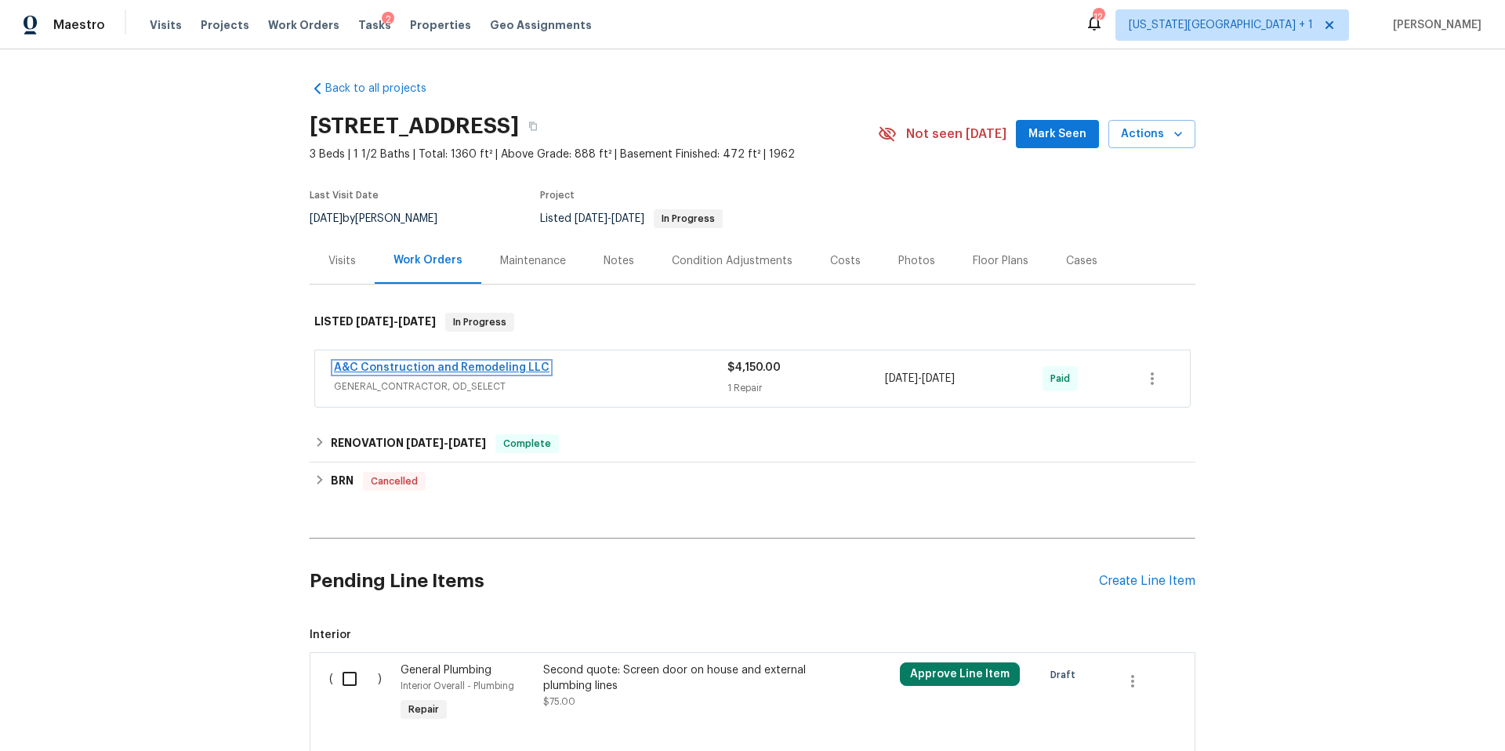
click at [446, 363] on link "A&C Construction and Remodeling LLC" at bounding box center [442, 367] width 216 height 11
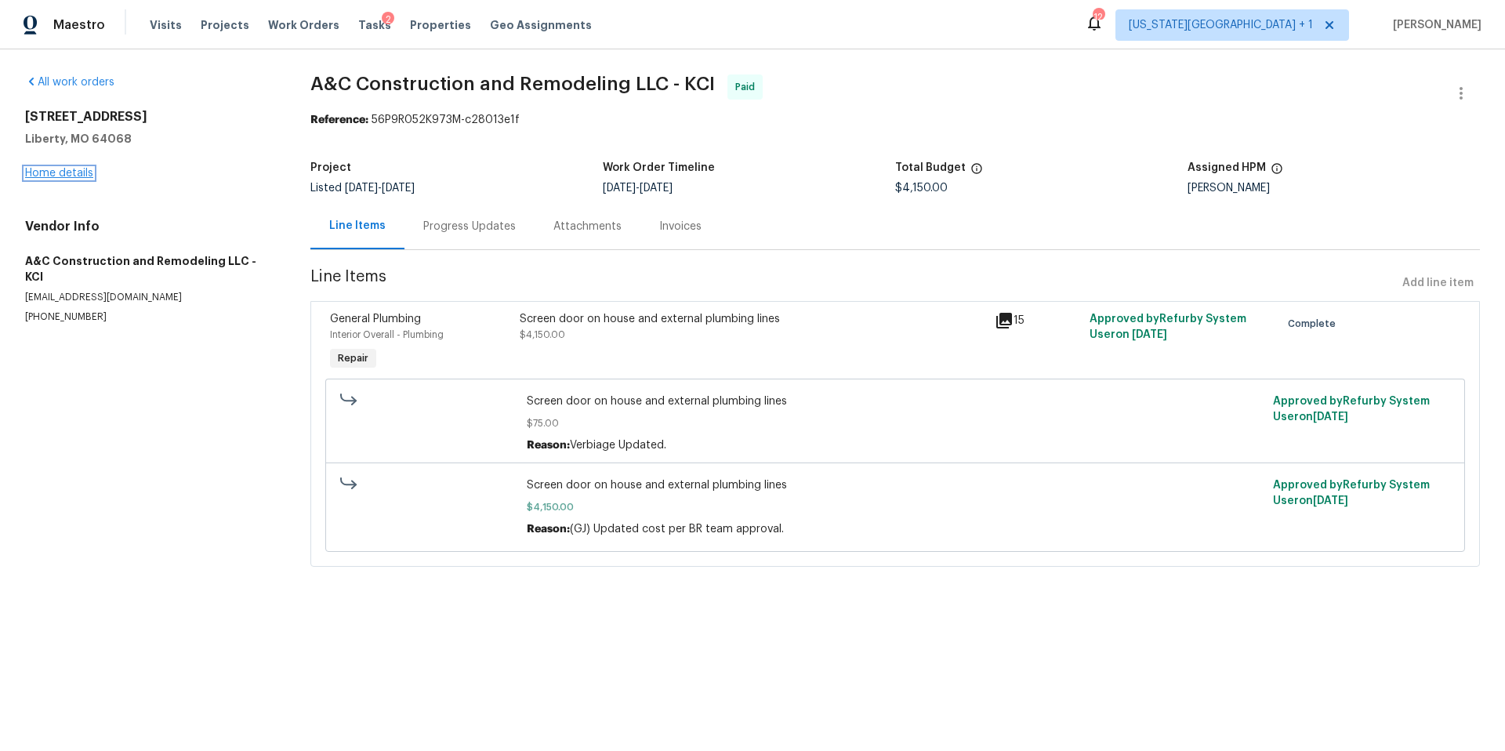
click at [74, 172] on link "Home details" at bounding box center [59, 173] width 68 height 11
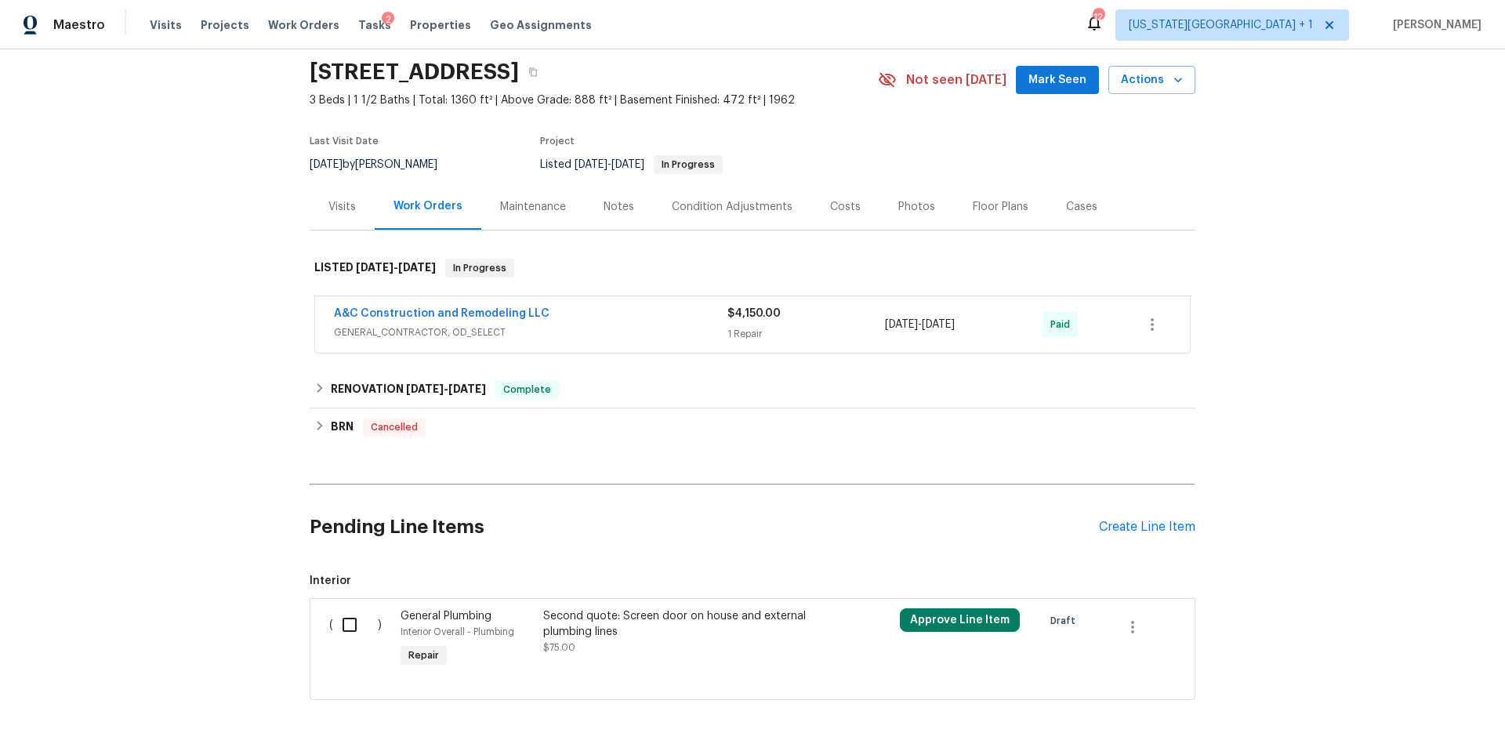
scroll to position [110, 0]
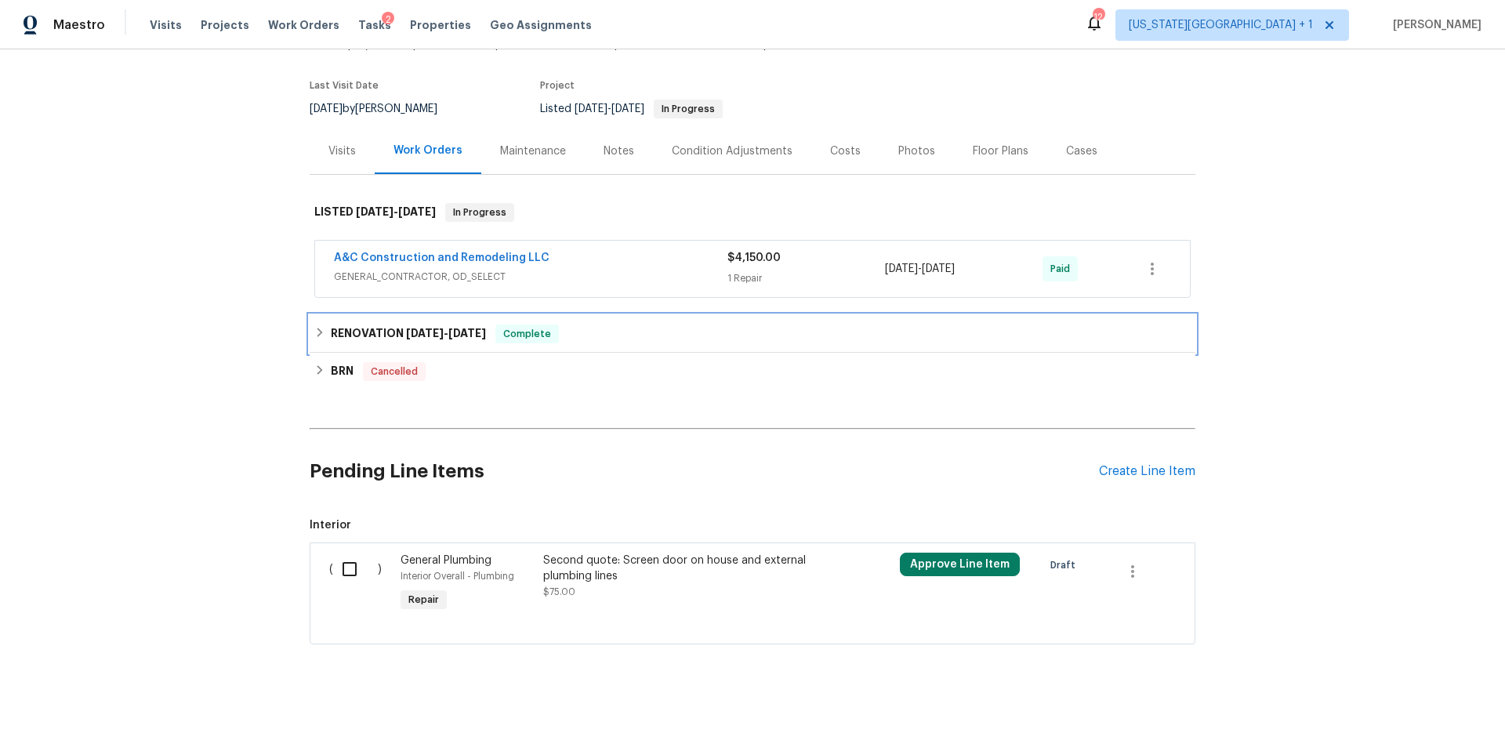
click at [354, 332] on h6 "RENOVATION 4/28/25 - 5/28/25" at bounding box center [408, 334] width 155 height 19
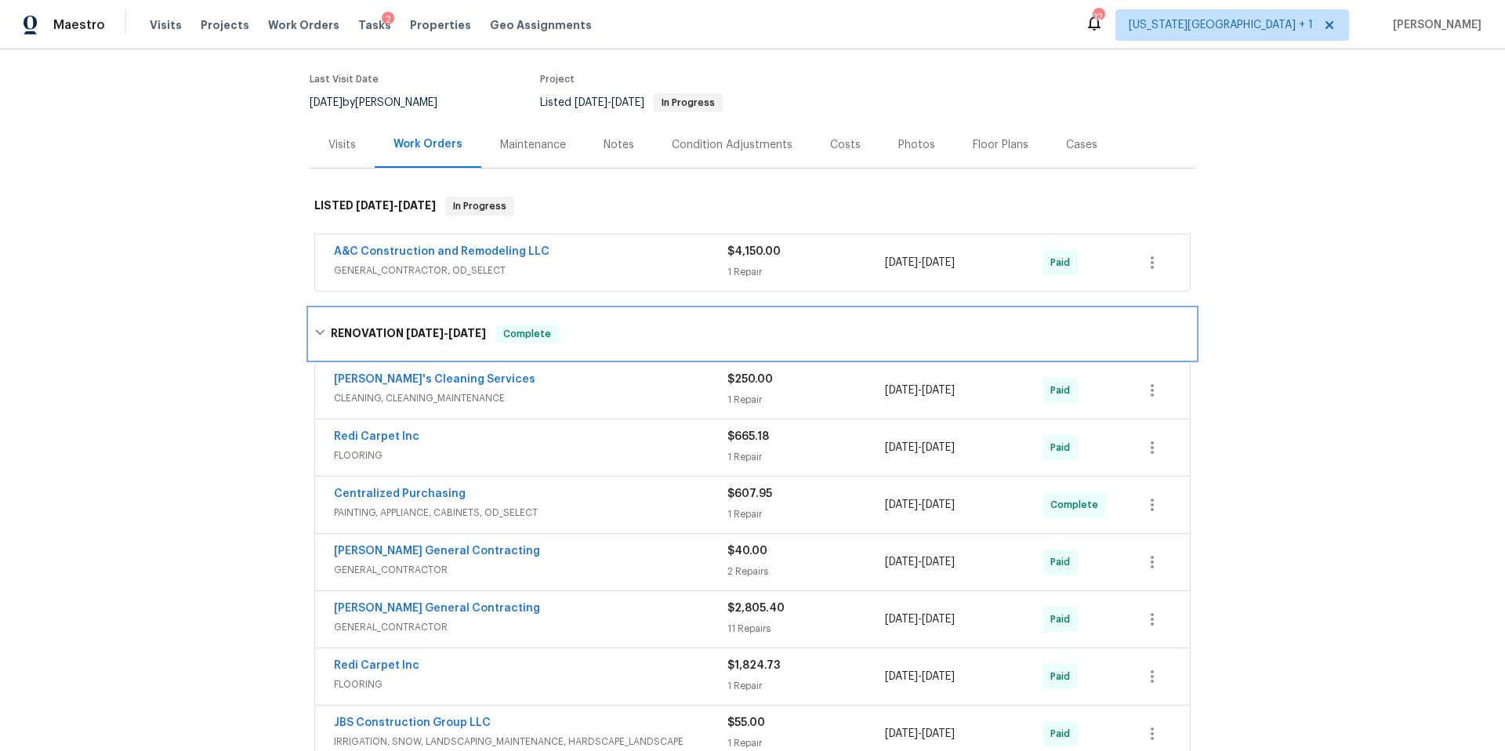
scroll to position [117, 0]
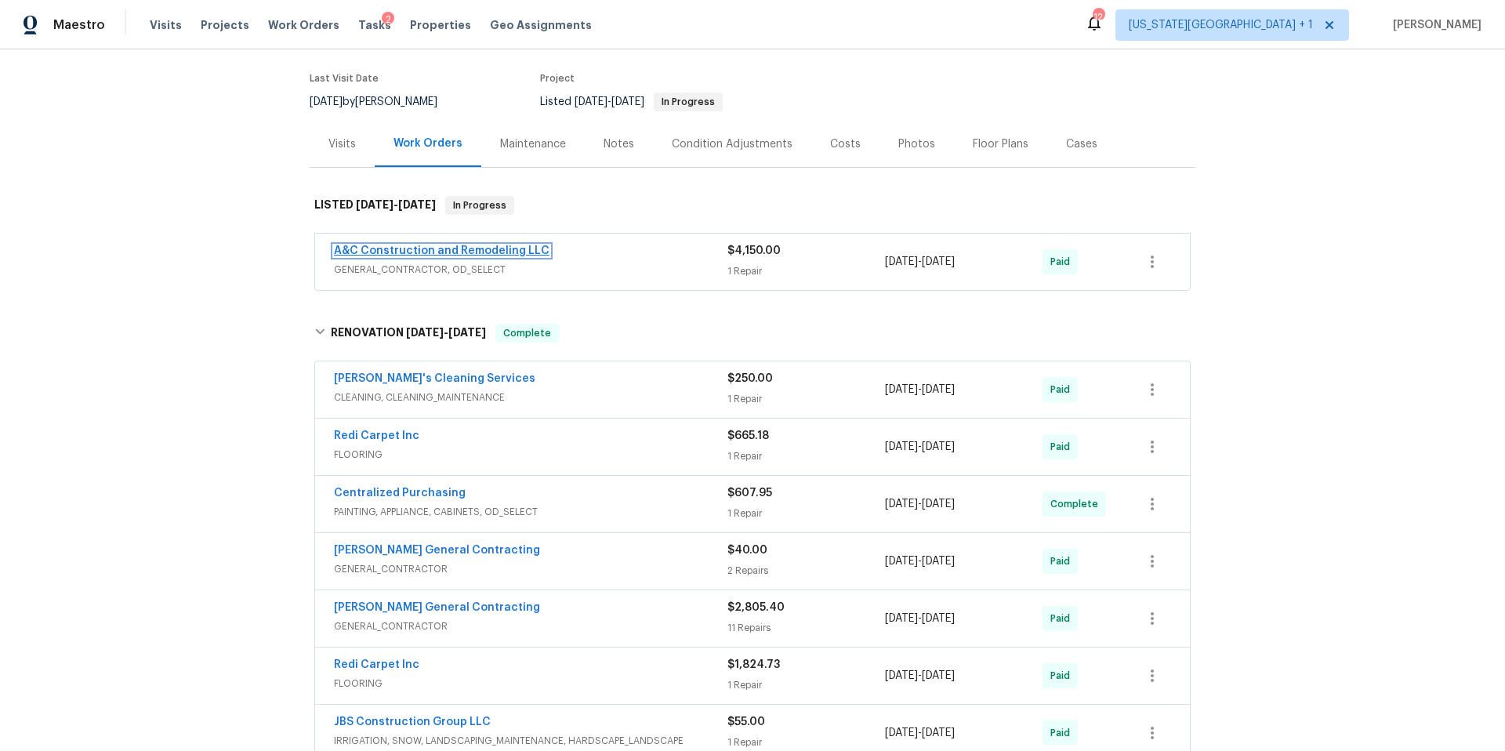
click at [426, 251] on link "A&C Construction and Remodeling LLC" at bounding box center [442, 250] width 216 height 11
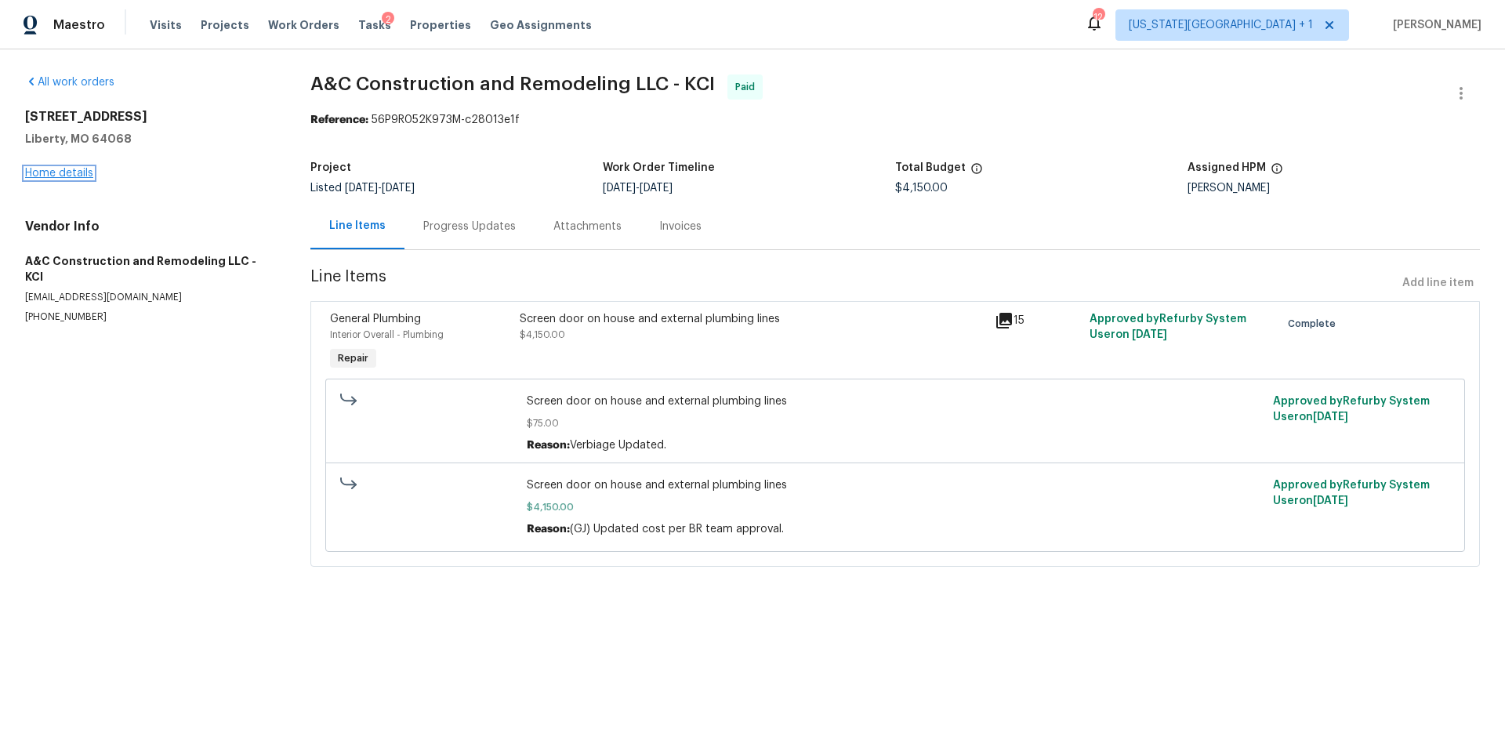
click at [82, 176] on link "Home details" at bounding box center [59, 173] width 68 height 11
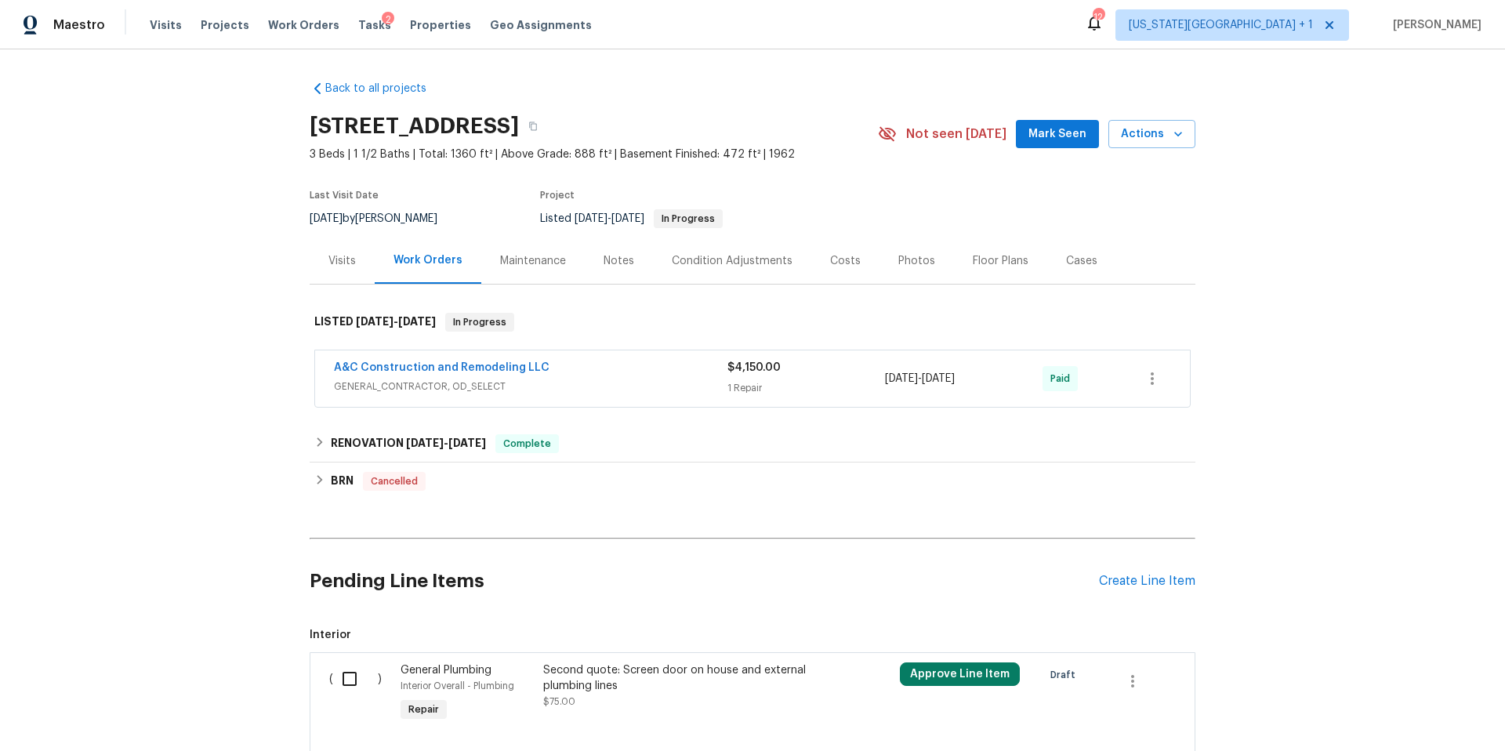
click at [350, 265] on div "Visits" at bounding box center [341, 261] width 27 height 16
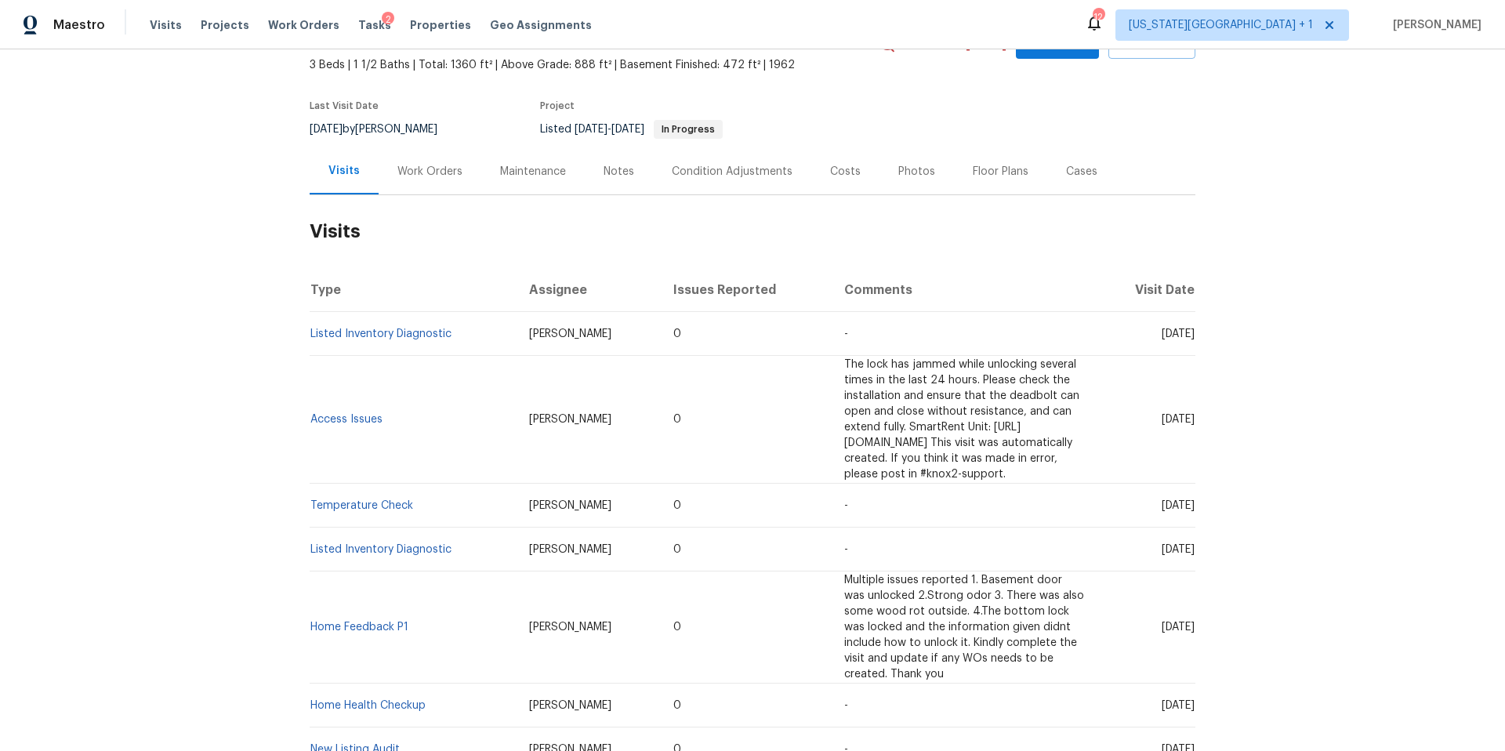
scroll to position [92, 0]
click at [361, 741] on link "New Listing Audit" at bounding box center [354, 746] width 89 height 11
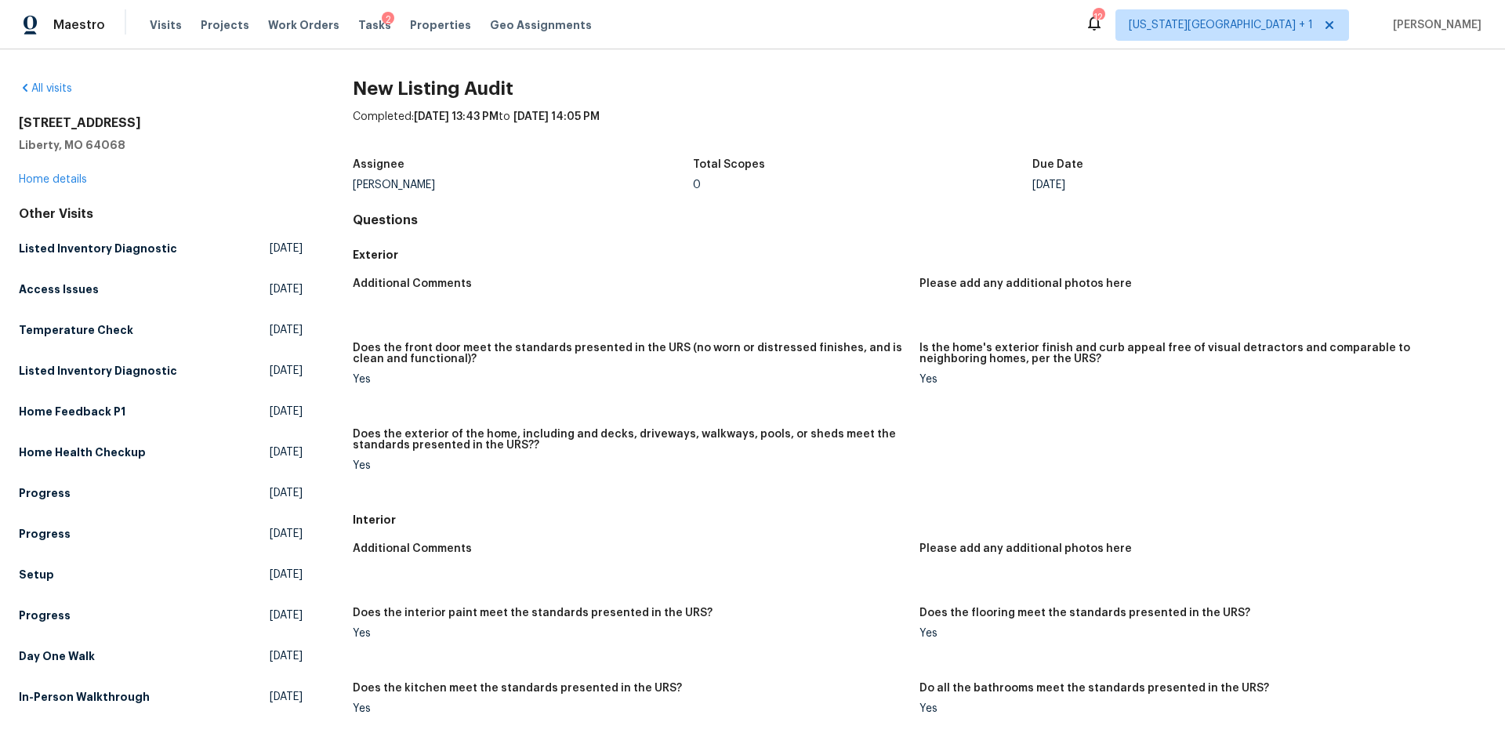
click at [62, 185] on div "17 Main Ct Liberty, MO 64068 Home details" at bounding box center [161, 151] width 284 height 72
click at [65, 180] on link "Home details" at bounding box center [53, 179] width 68 height 11
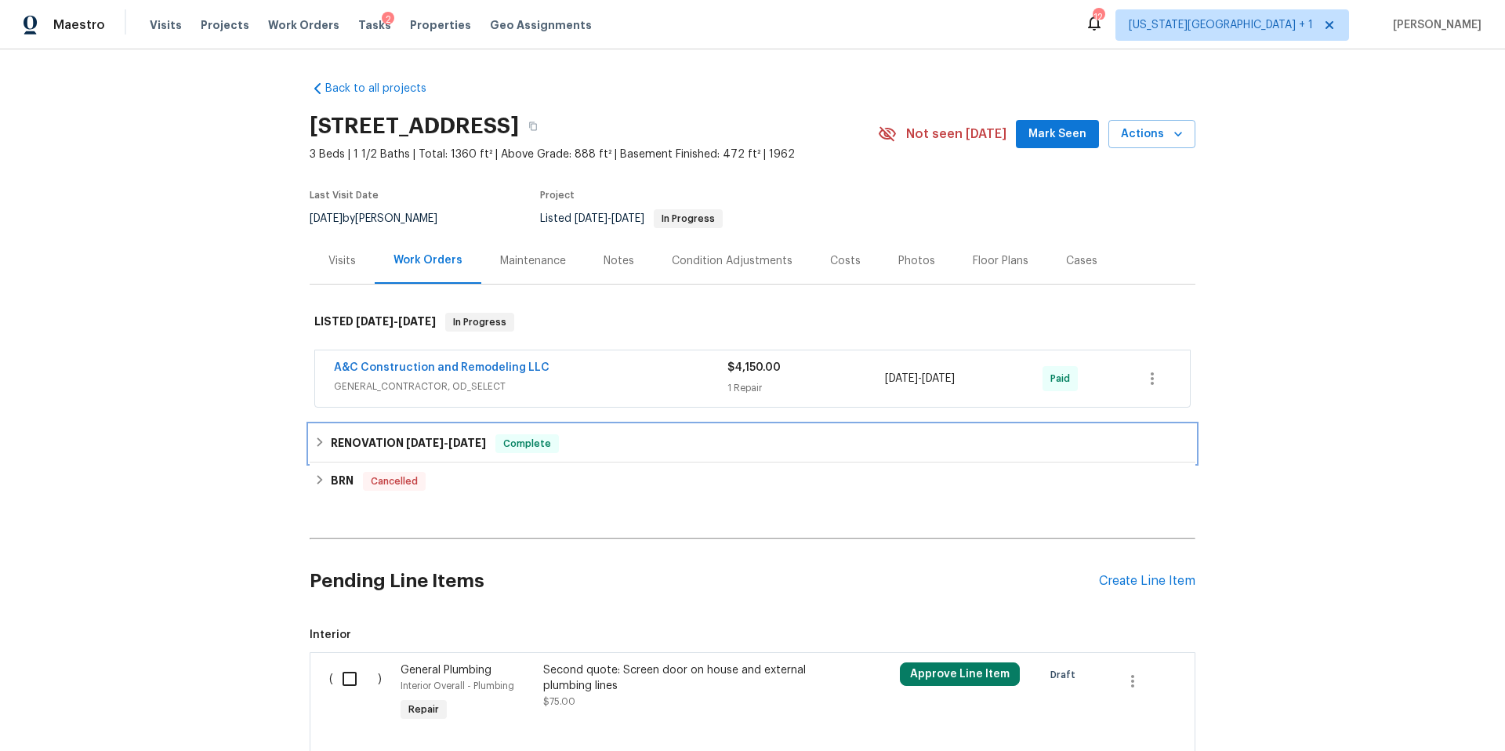
click at [379, 434] on h6 "RENOVATION 4/28/25 - 5/28/25" at bounding box center [408, 443] width 155 height 19
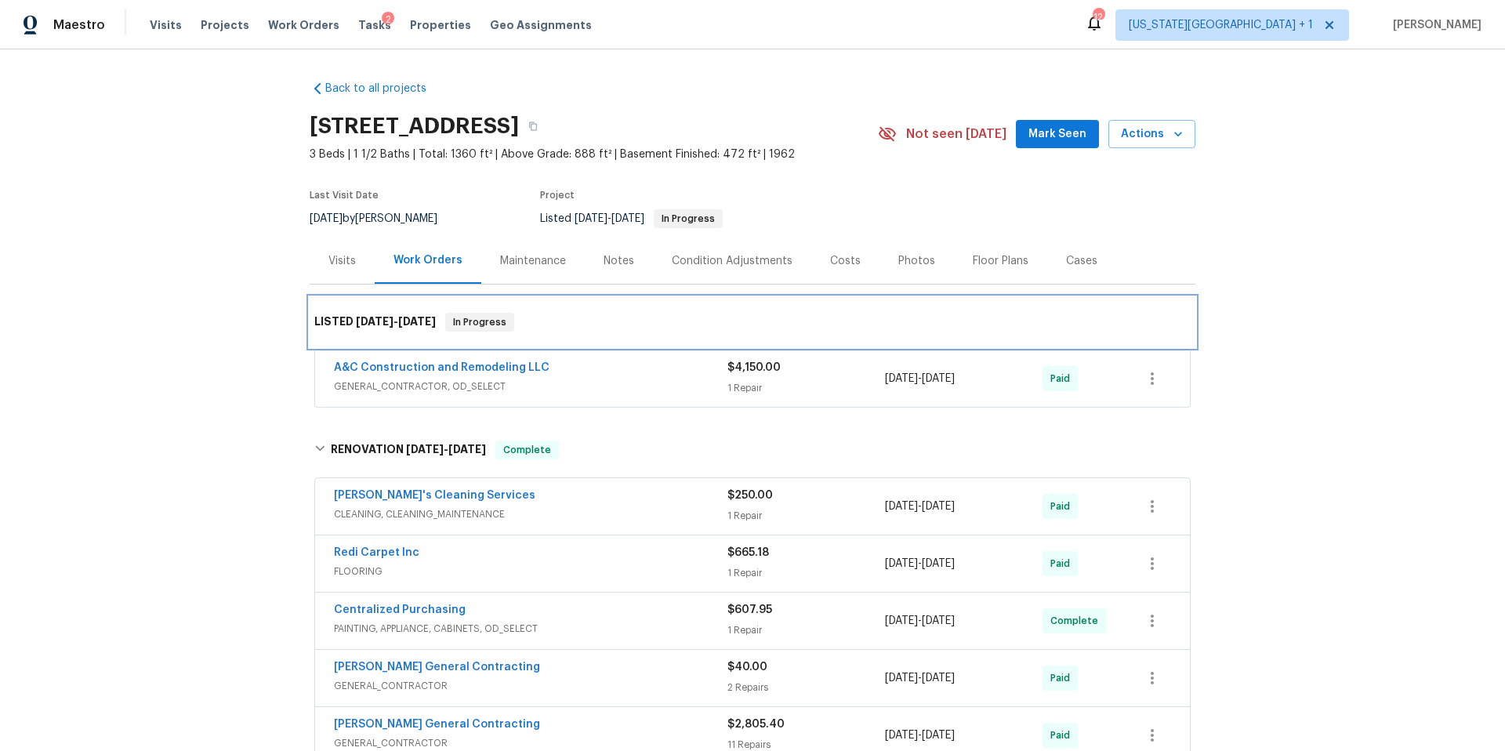
click at [356, 323] on span "[DATE]" at bounding box center [375, 321] width 38 height 11
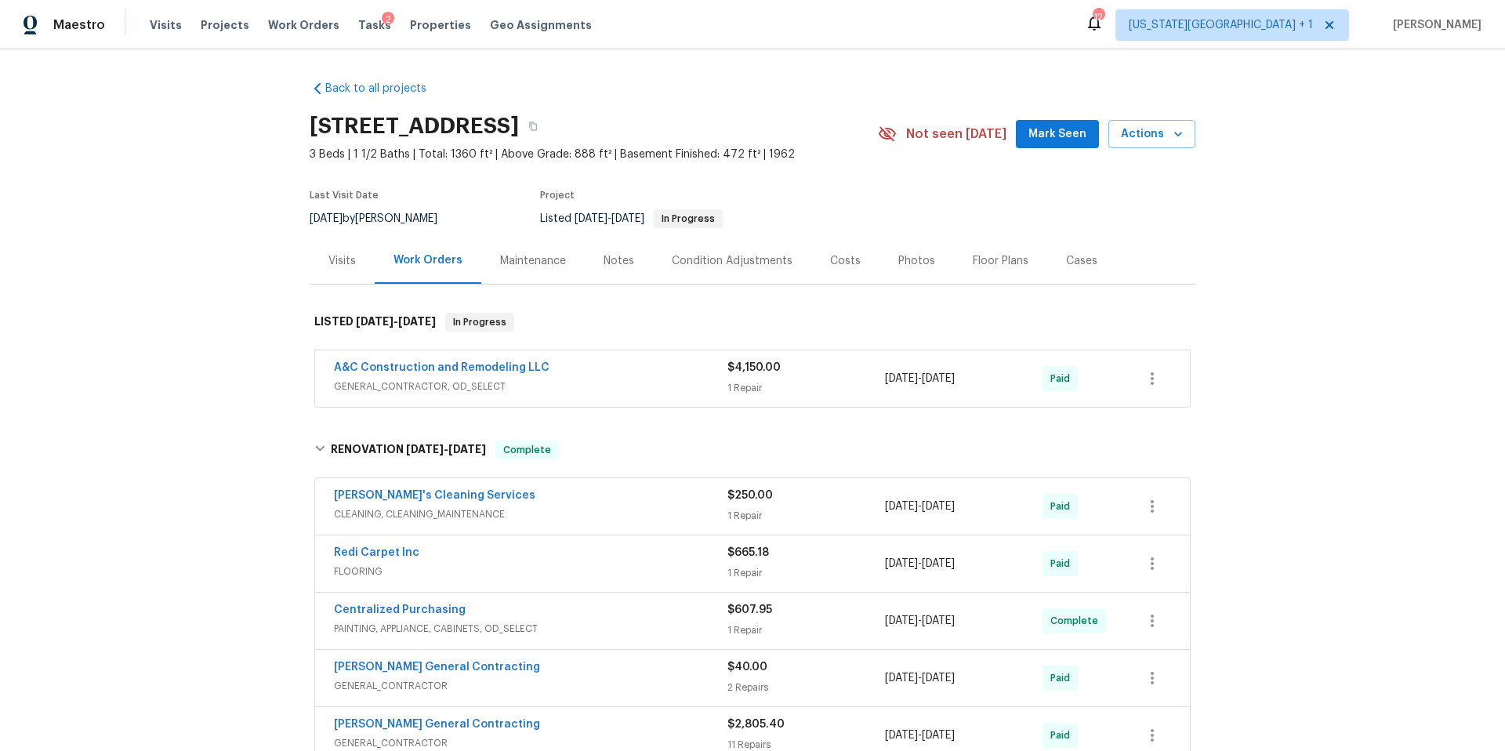
click at [332, 258] on div "Visits" at bounding box center [341, 261] width 27 height 16
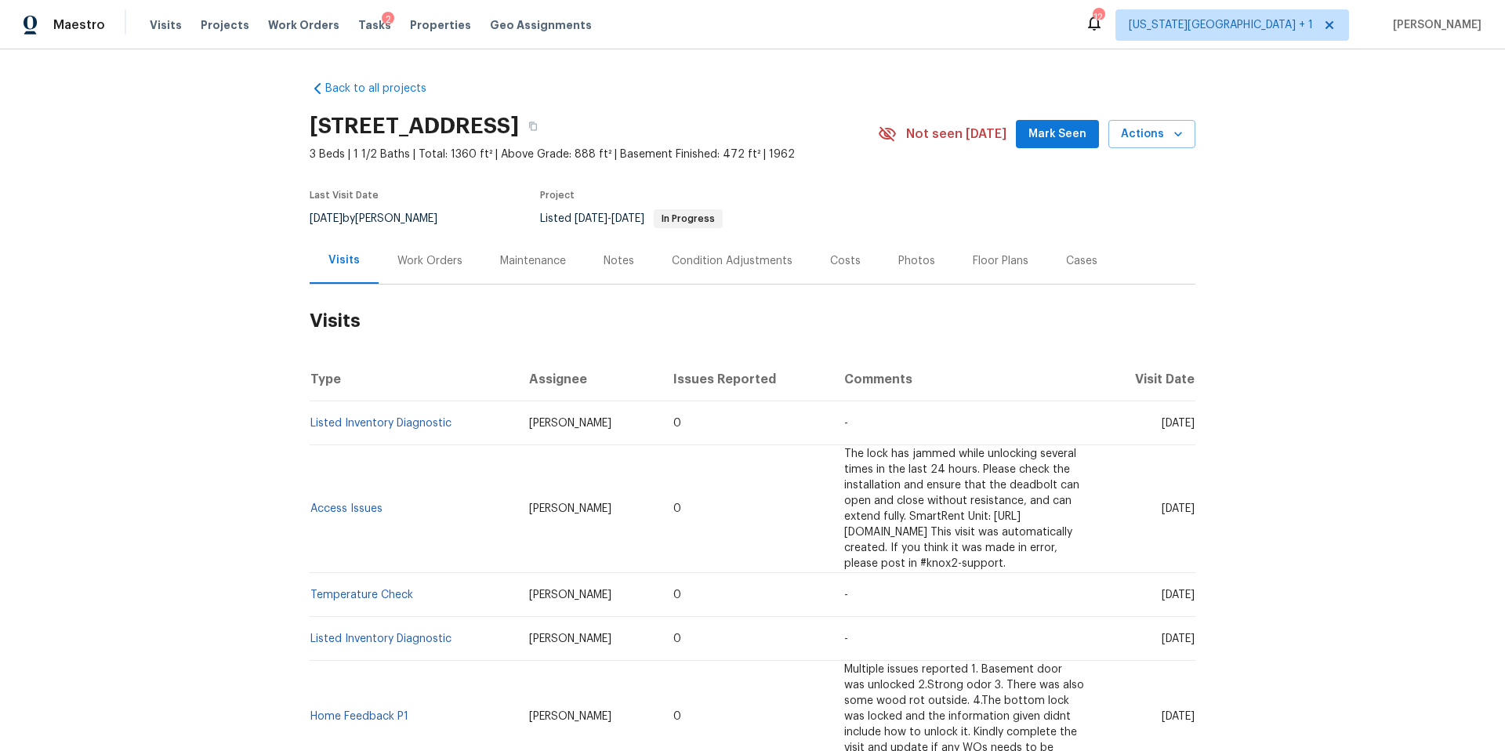
click at [354, 493] on td "Access Issues" at bounding box center [413, 509] width 207 height 128
click at [348, 589] on link "Temperature Check" at bounding box center [361, 594] width 103 height 11
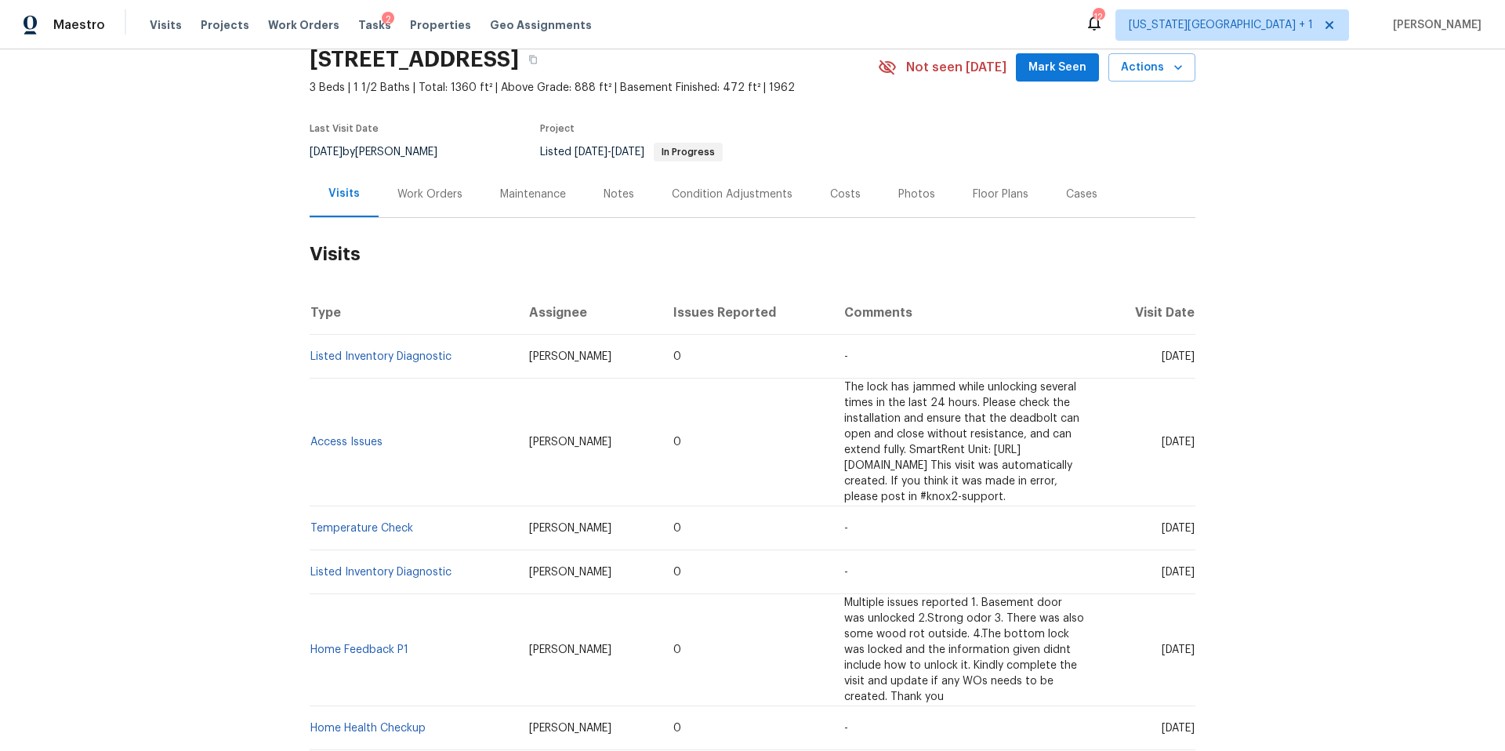
scroll to position [104, 0]
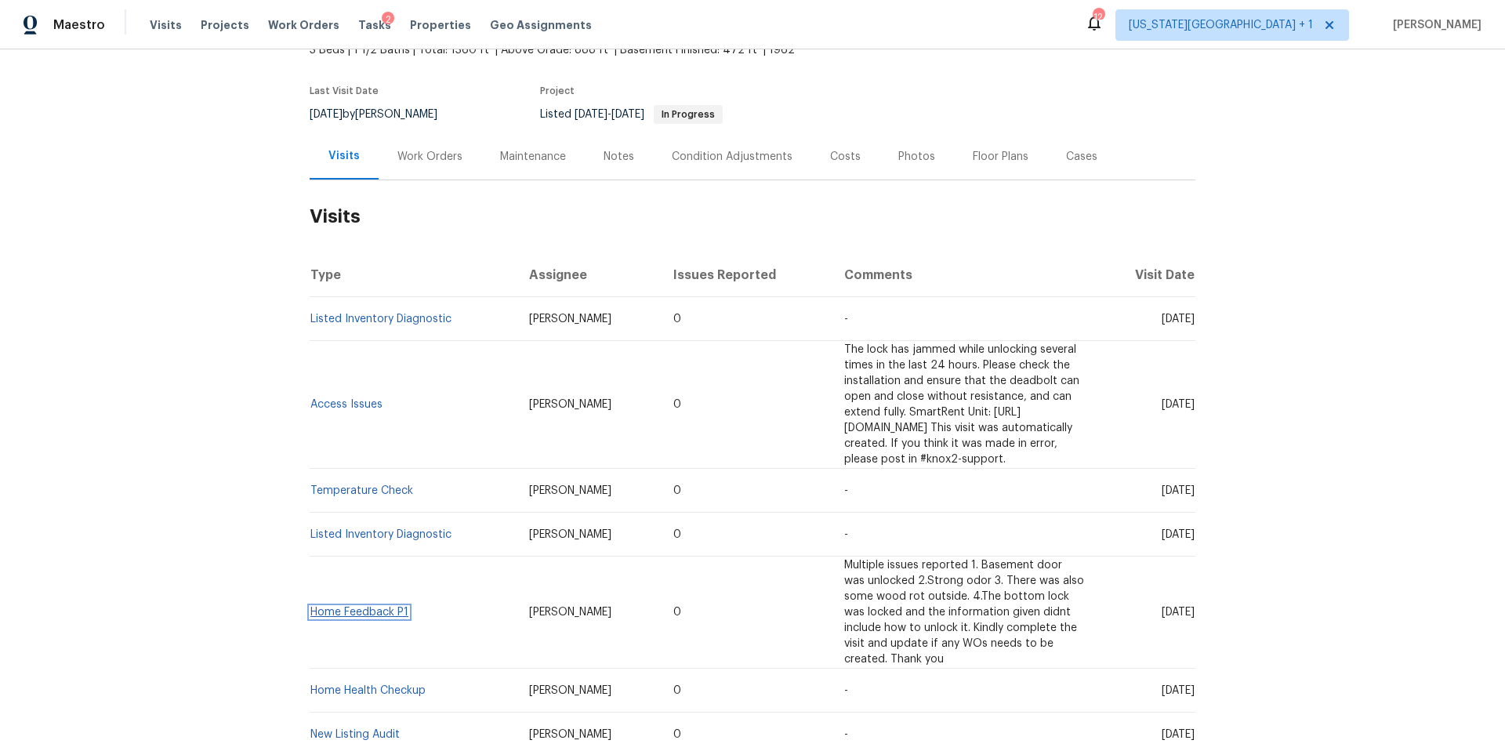
click at [351, 607] on link "Home Feedback P1" at bounding box center [359, 612] width 98 height 11
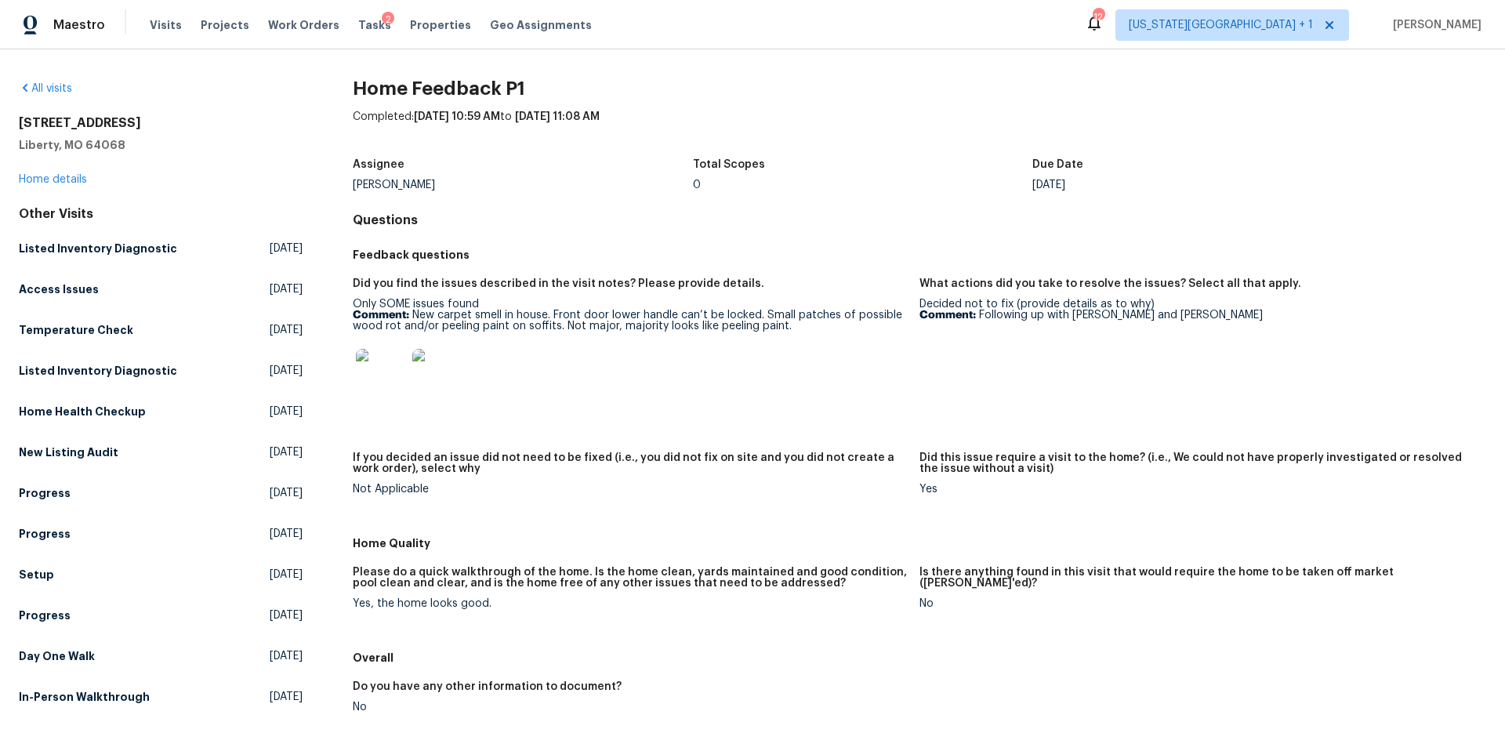
click at [397, 373] on img at bounding box center [381, 374] width 50 height 50
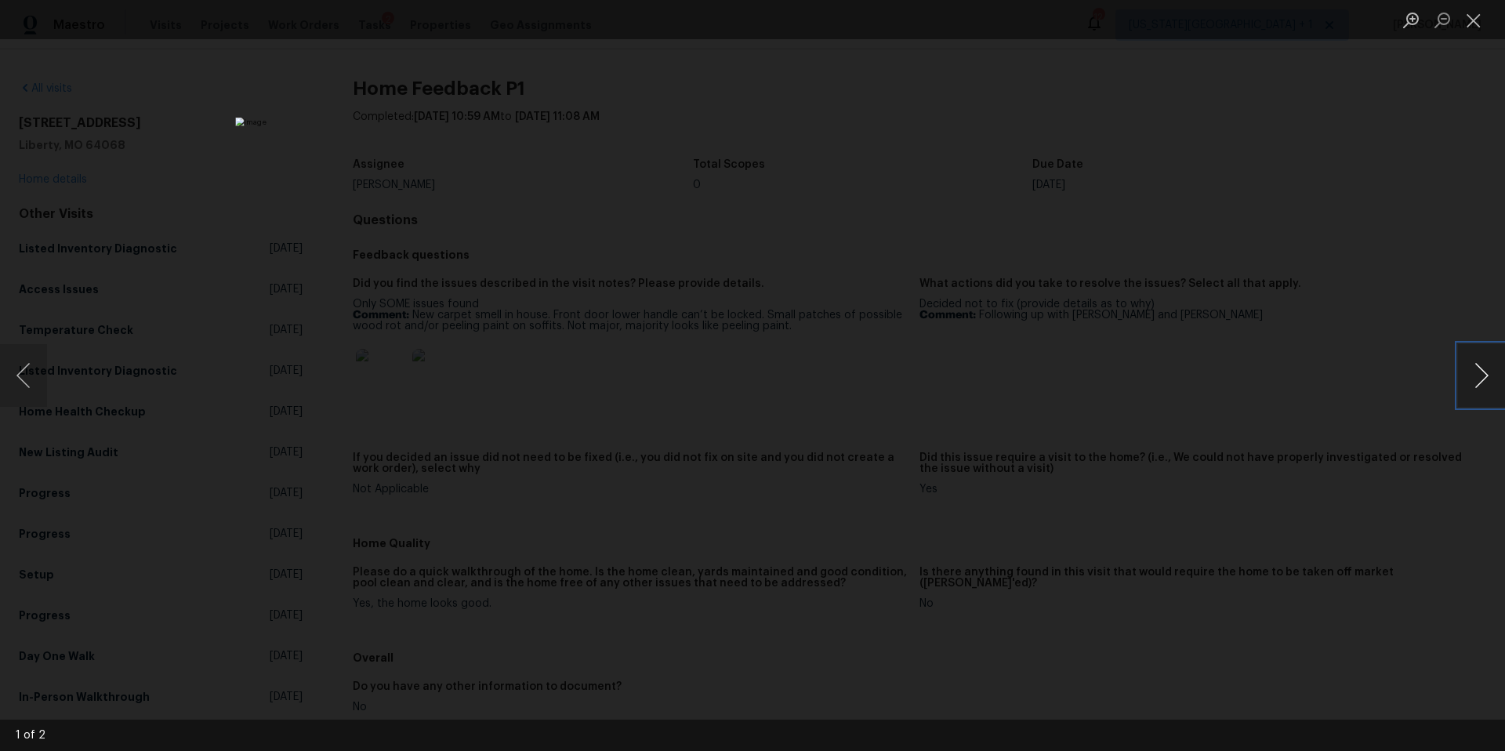
click at [1474, 361] on button "Next image" at bounding box center [1481, 375] width 47 height 63
click at [1348, 366] on div "Lightbox" at bounding box center [752, 375] width 1505 height 751
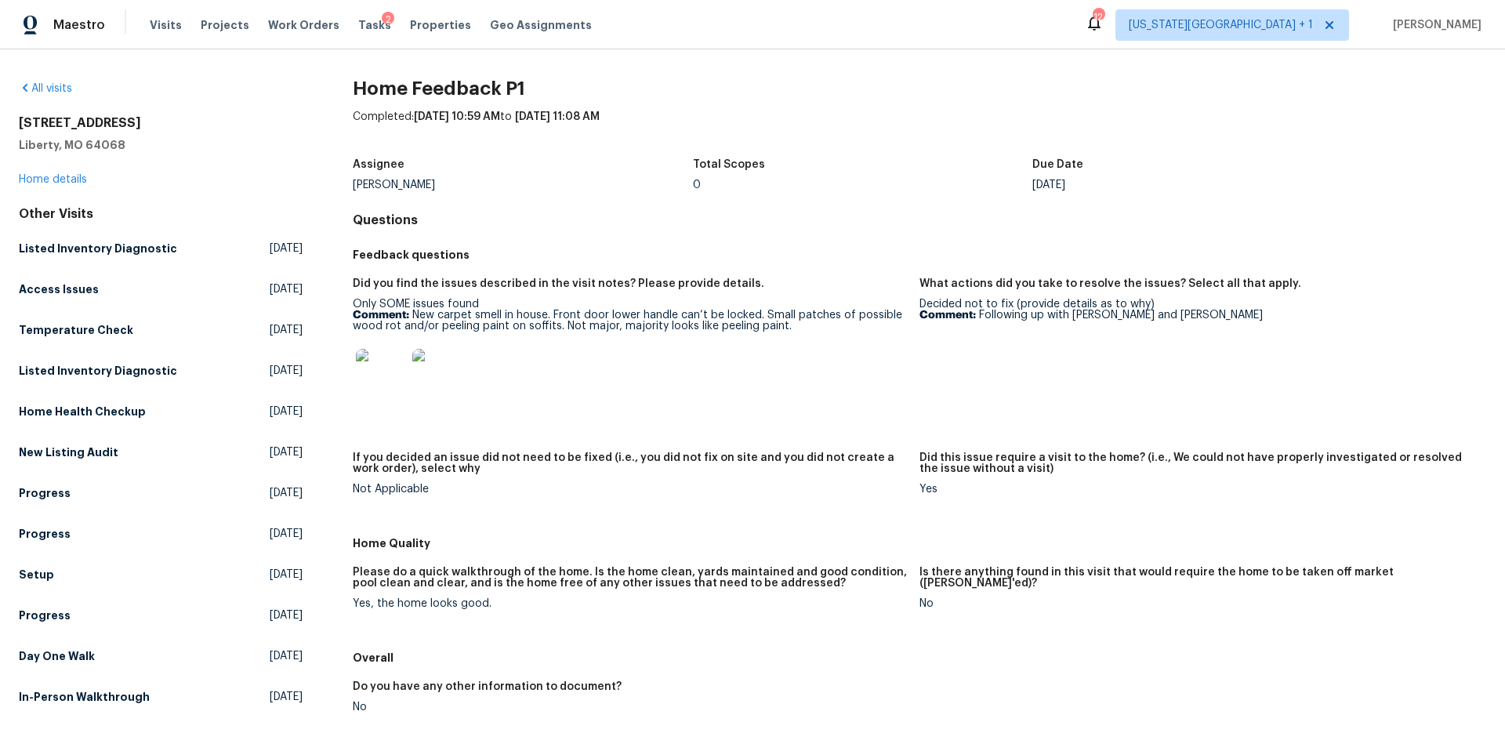
click at [55, 203] on div "All visits 17 Main Ct Liberty, MO 64068 Home details Other Visits Listed Invent…" at bounding box center [161, 396] width 284 height 630
click at [62, 186] on div "17 Main Ct Liberty, MO 64068 Home details" at bounding box center [161, 151] width 284 height 72
click at [65, 181] on link "Home details" at bounding box center [53, 179] width 68 height 11
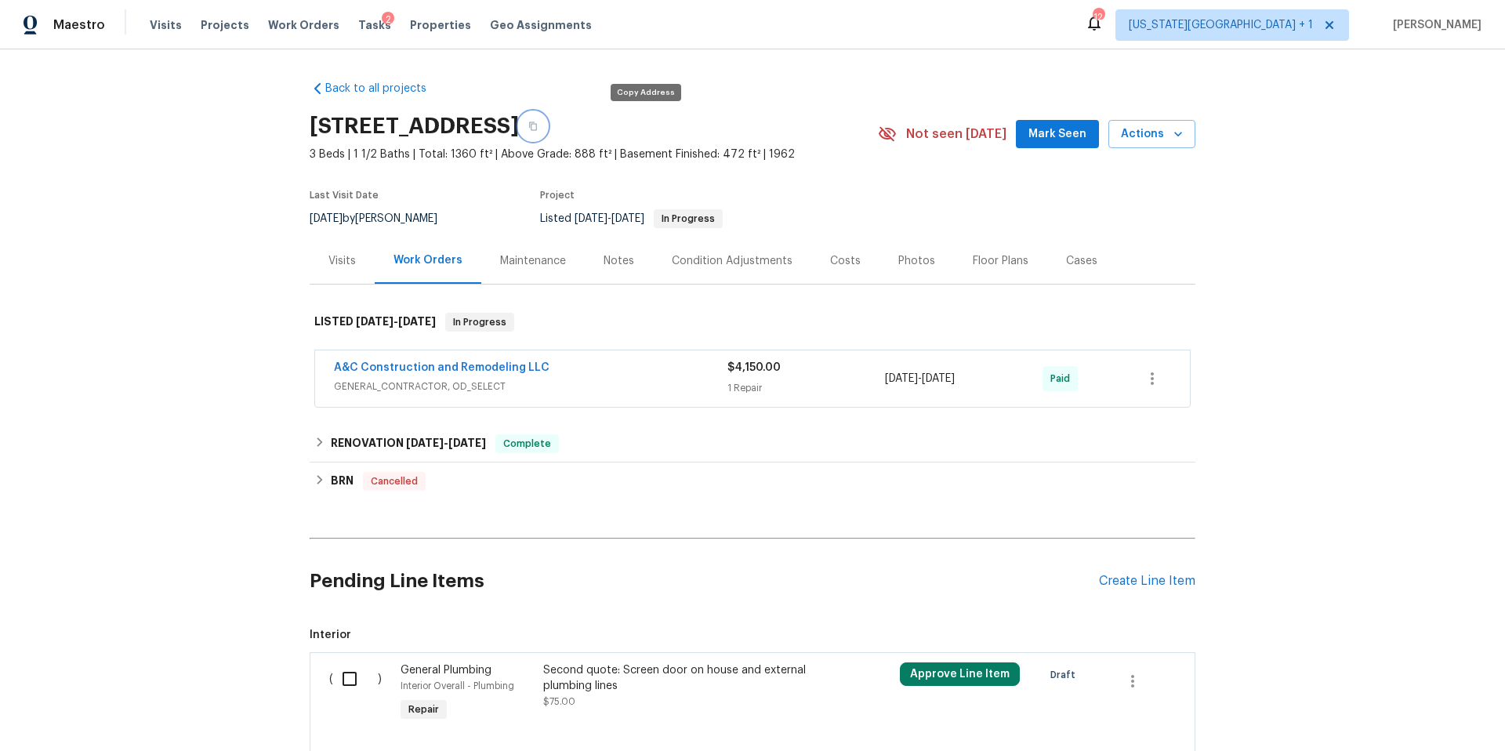
click at [538, 127] on icon "button" at bounding box center [532, 126] width 9 height 9
click at [413, 366] on link "A&C Construction and Remodeling LLC" at bounding box center [442, 367] width 216 height 11
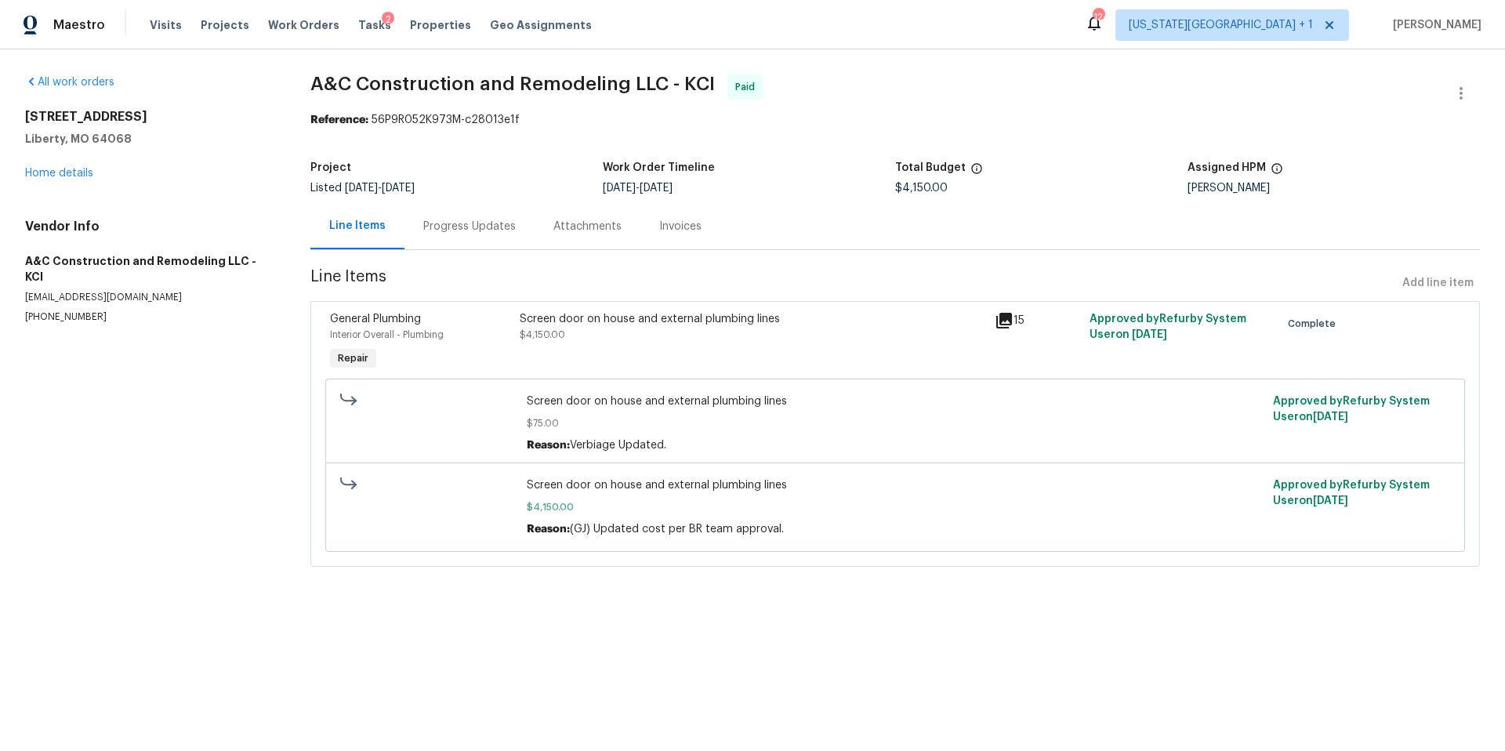
click at [626, 404] on span "Screen door on house and external plumbing lines" at bounding box center [895, 402] width 737 height 16
click at [755, 321] on div "Screen door on house and external plumbing lines" at bounding box center [753, 319] width 466 height 16
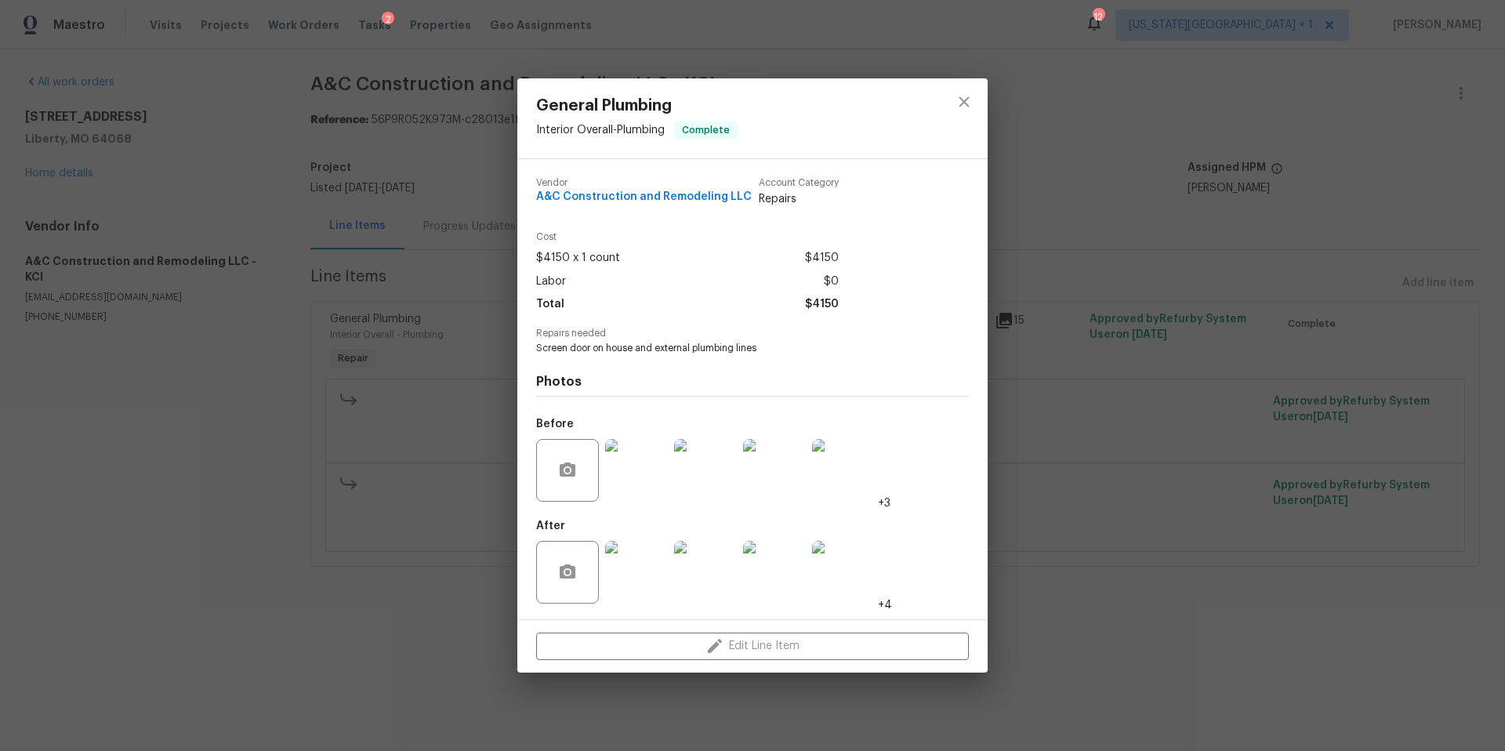
click at [629, 561] on img at bounding box center [636, 572] width 63 height 63
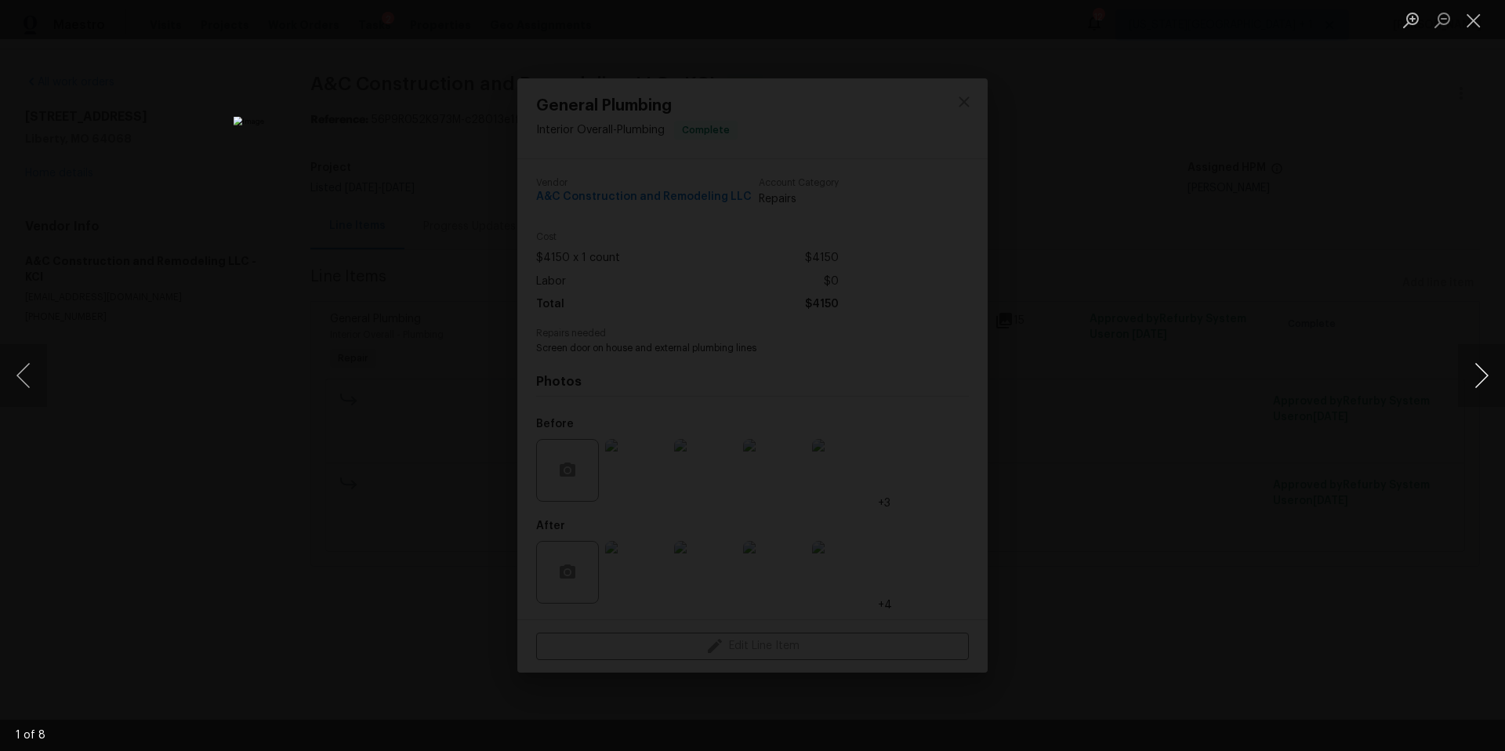
click at [1474, 358] on button "Next image" at bounding box center [1481, 375] width 47 height 63
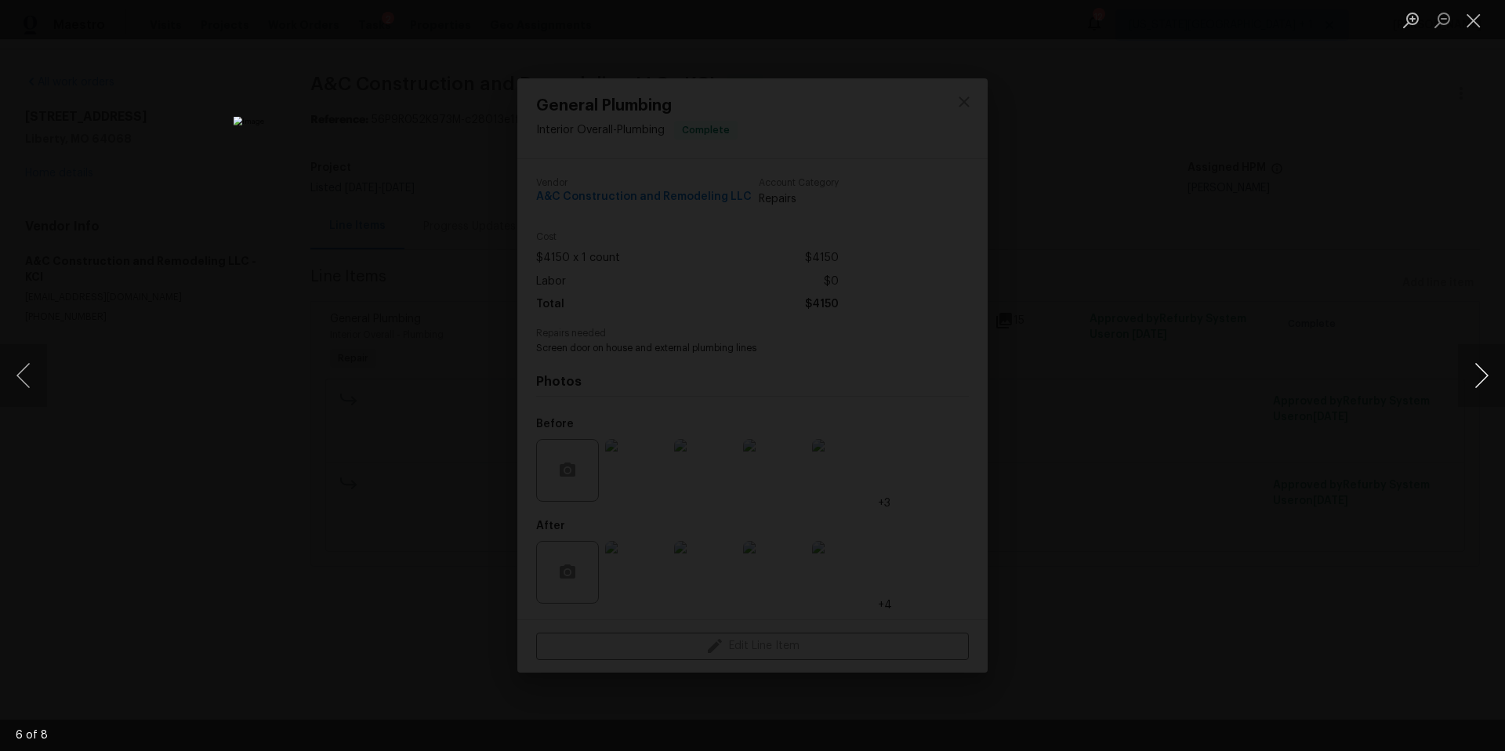
click at [1474, 358] on button "Next image" at bounding box center [1481, 375] width 47 height 63
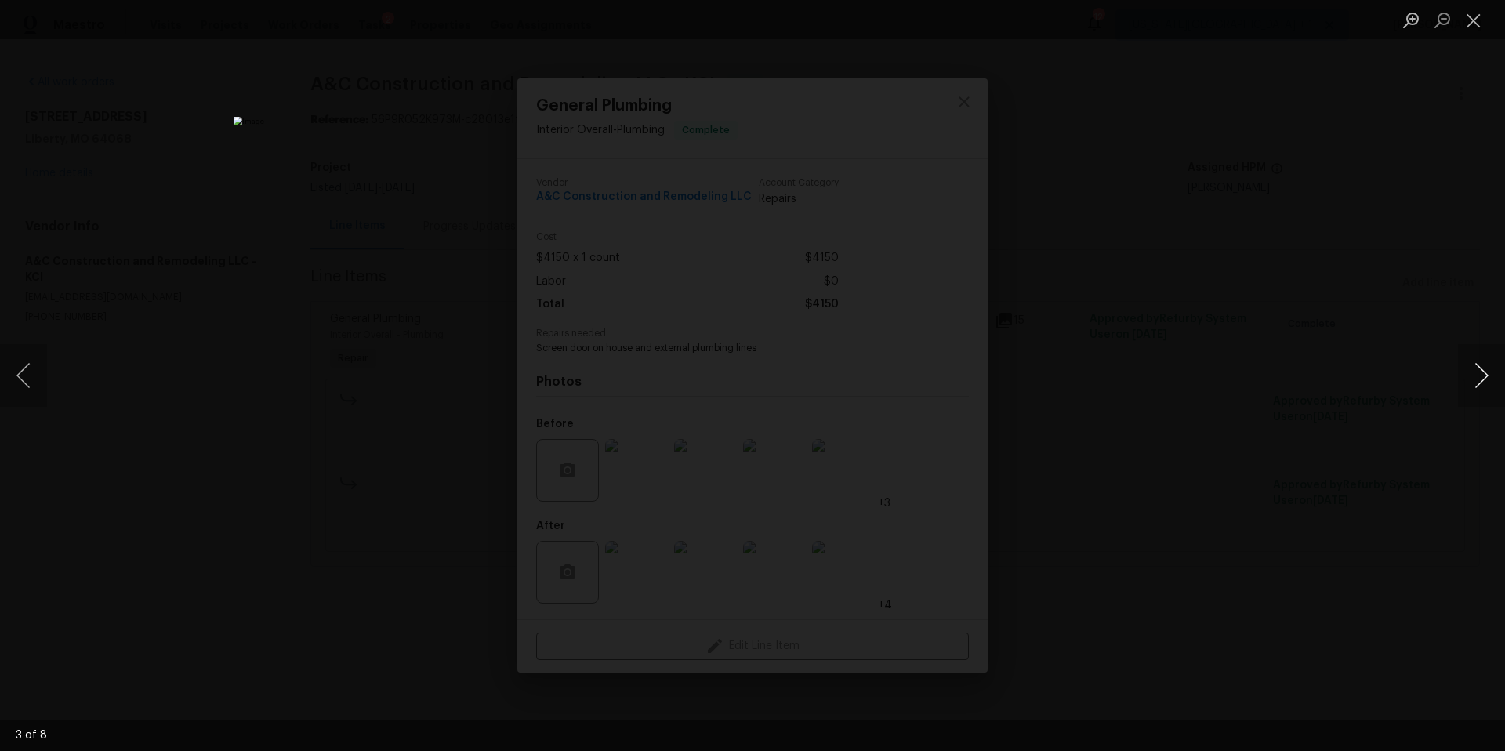
click at [1474, 358] on button "Next image" at bounding box center [1481, 375] width 47 height 63
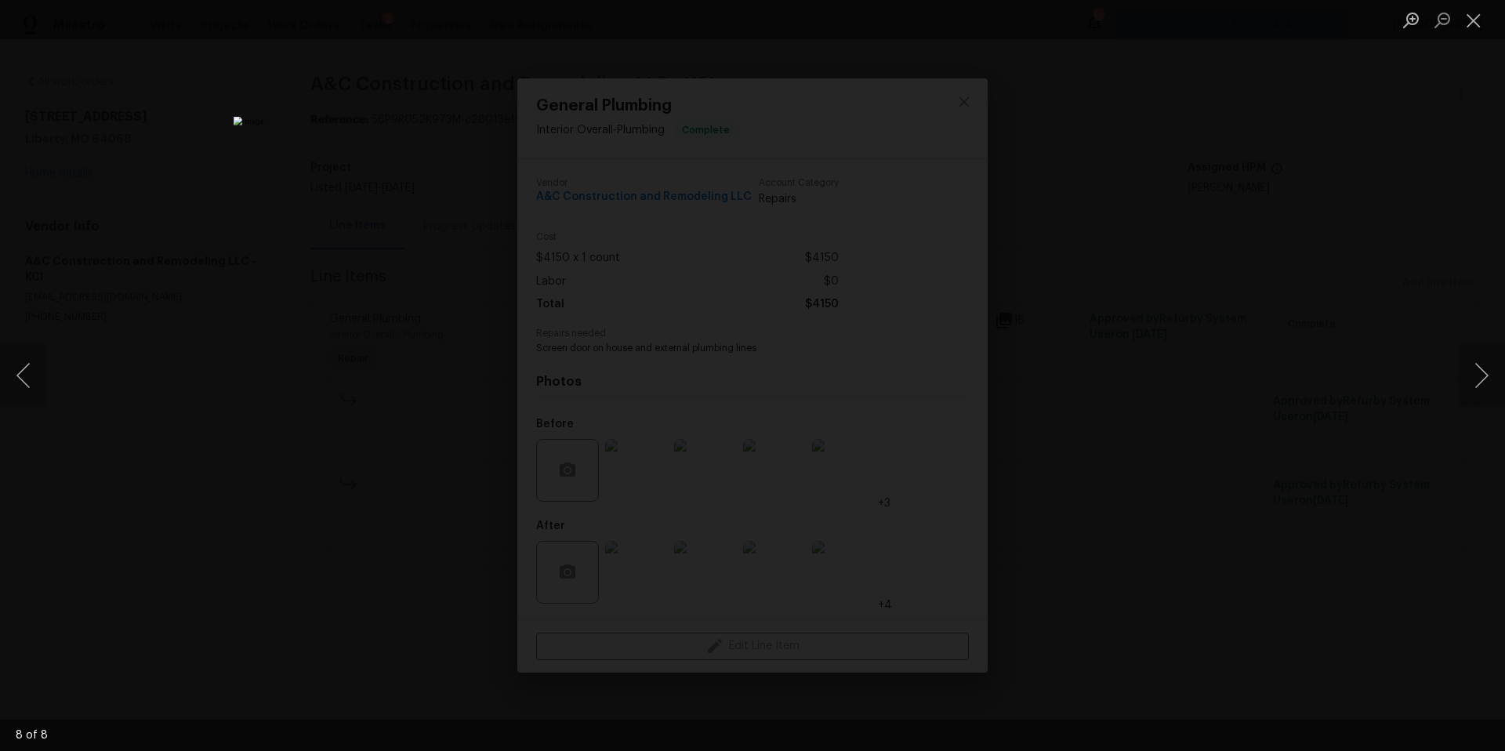
click at [1355, 292] on div "Lightbox" at bounding box center [752, 375] width 1505 height 751
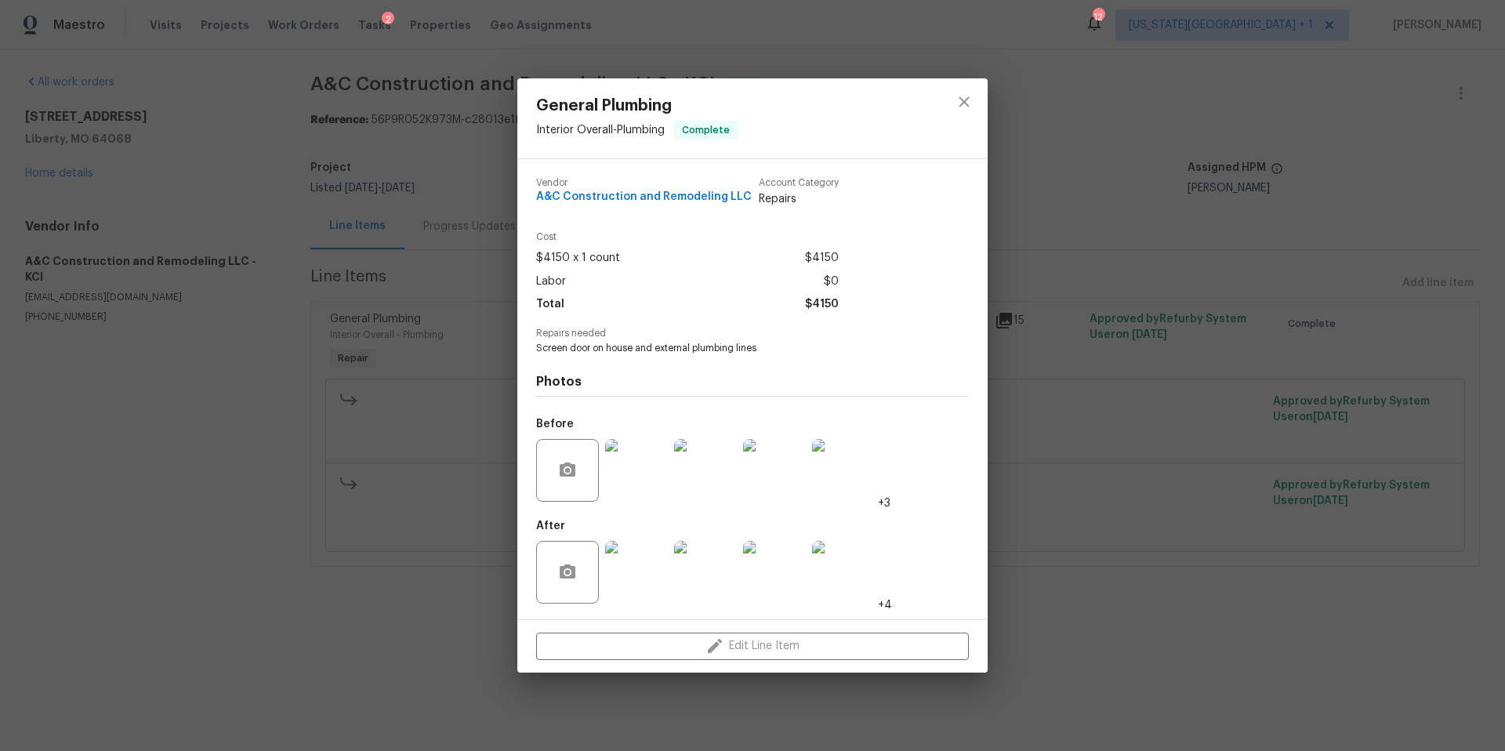
click at [1098, 193] on div "General Plumbing Interior Overall - Plumbing Complete Vendor A&C Construction a…" at bounding box center [752, 375] width 1505 height 751
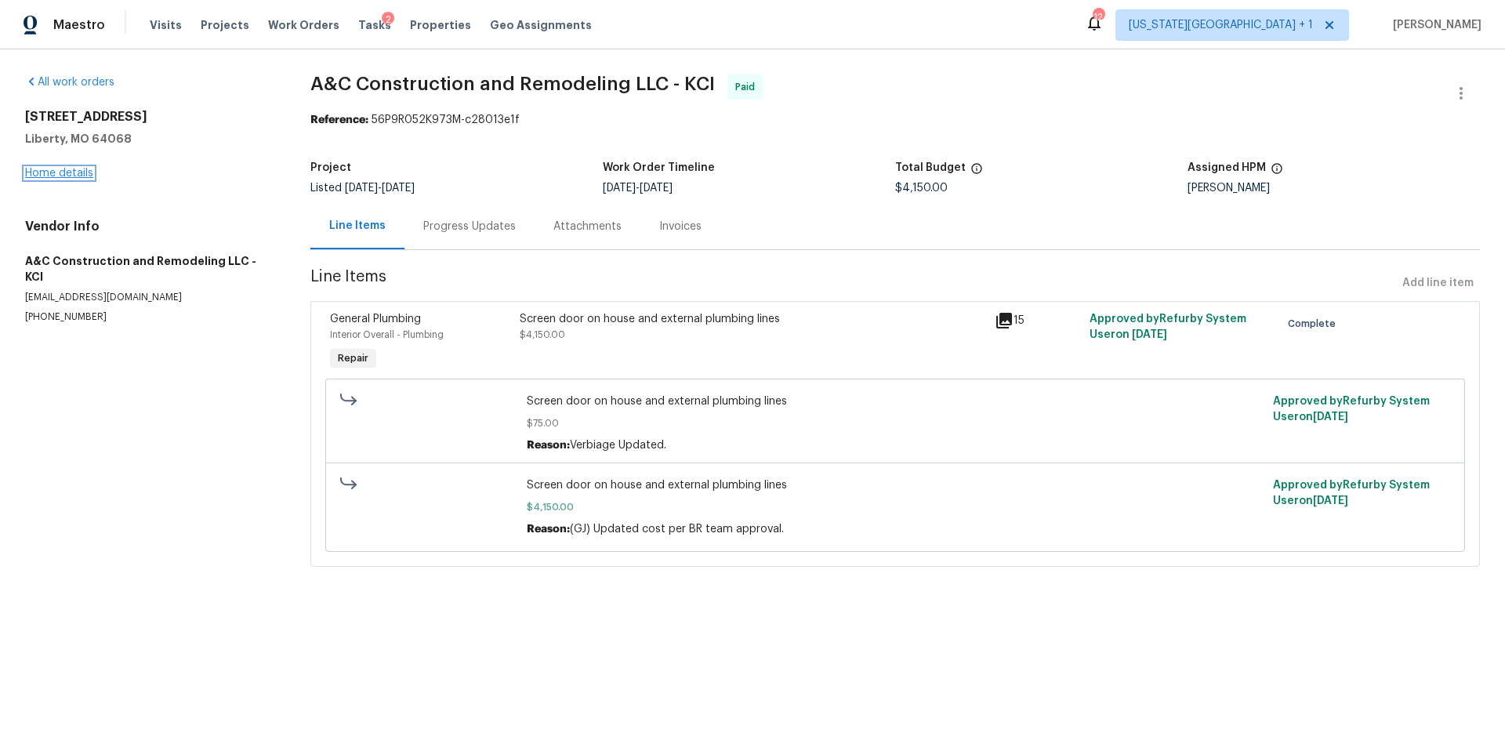
click at [75, 178] on link "Home details" at bounding box center [59, 173] width 68 height 11
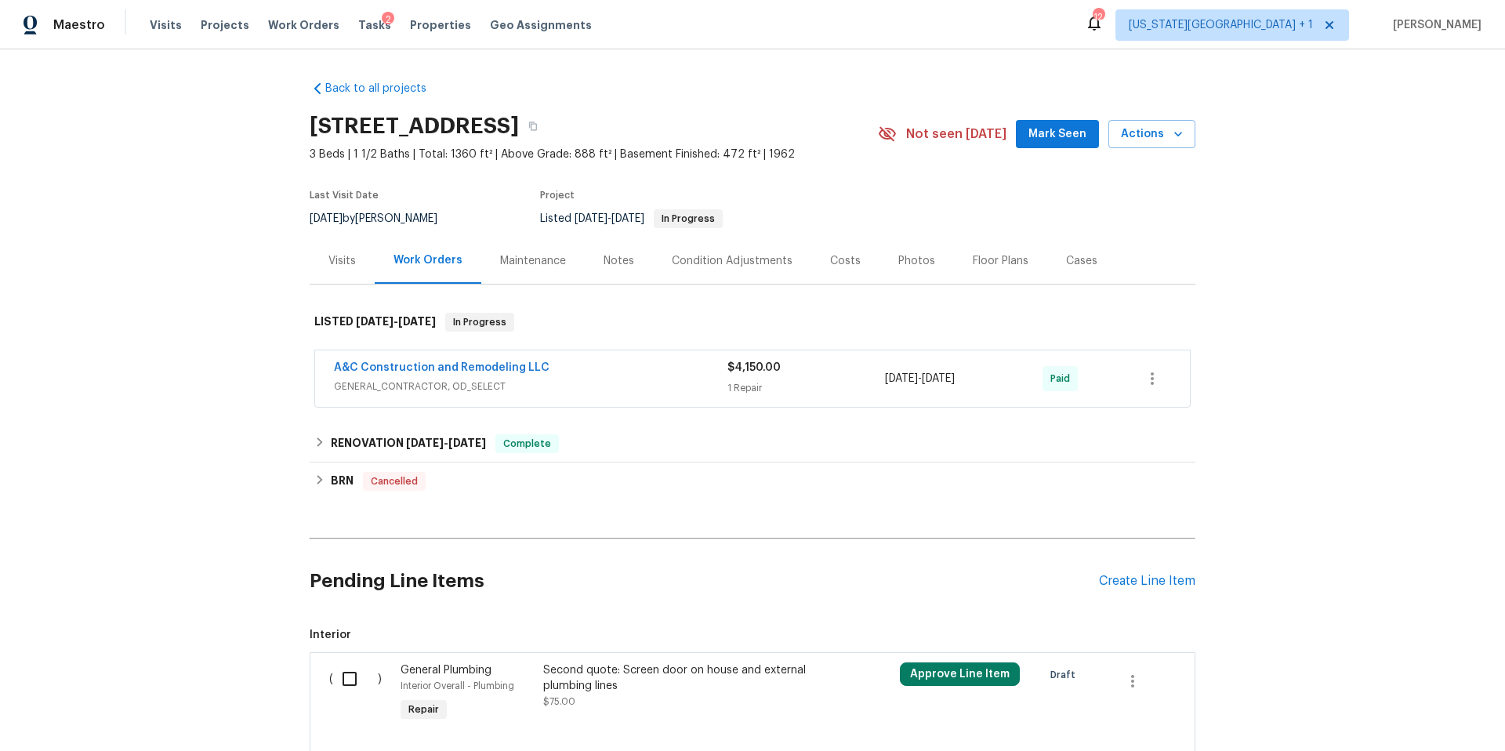
click at [338, 259] on div "Visits" at bounding box center [341, 261] width 27 height 16
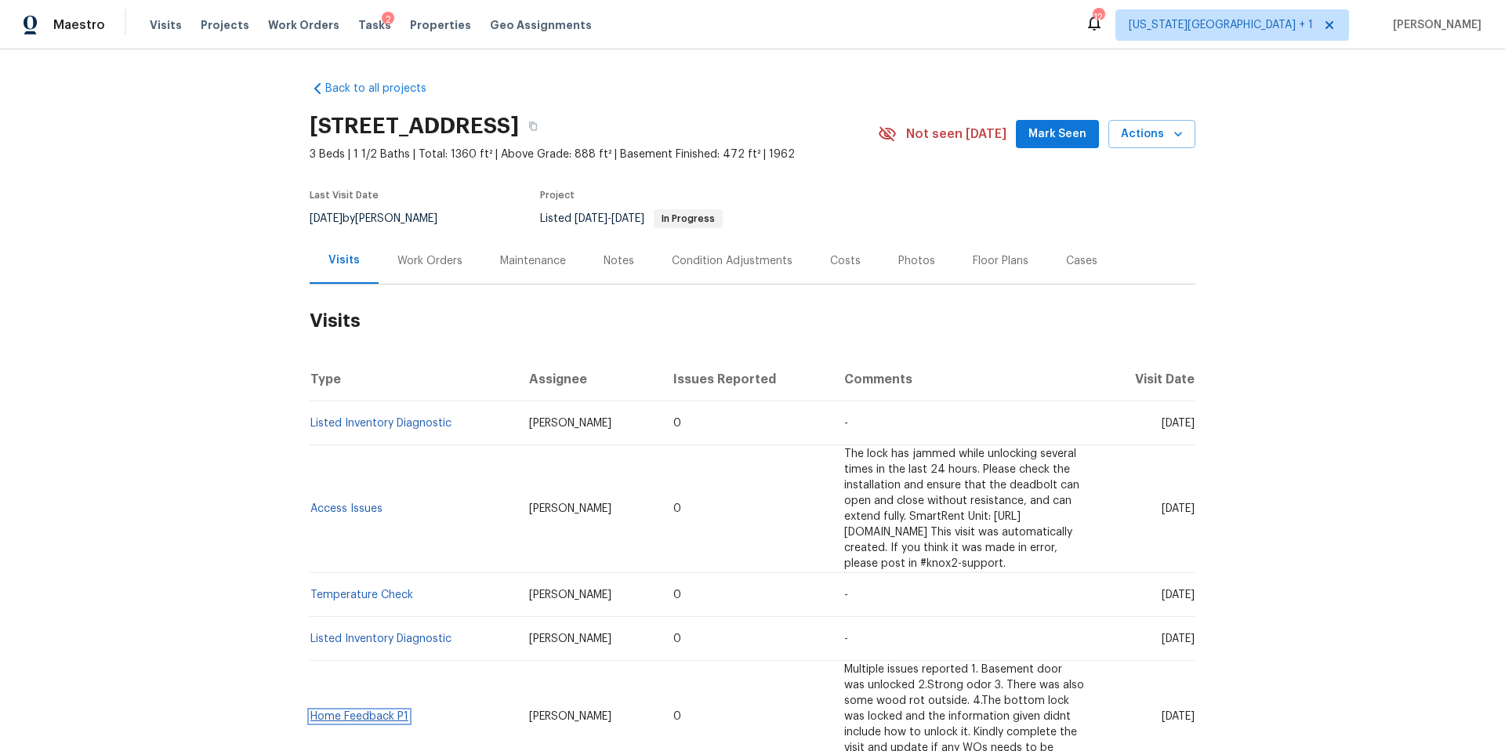
click at [356, 711] on link "Home Feedback P1" at bounding box center [359, 716] width 98 height 11
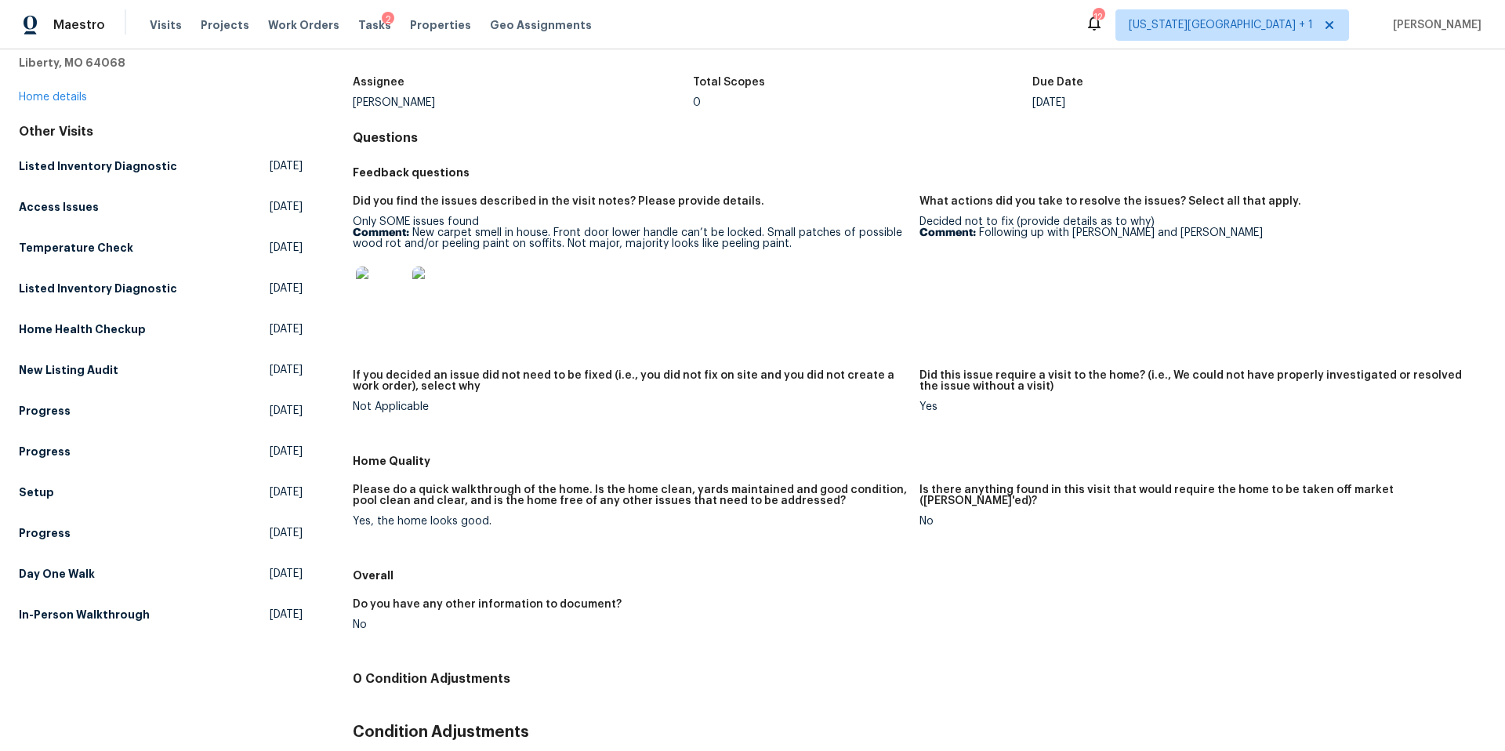
scroll to position [212, 0]
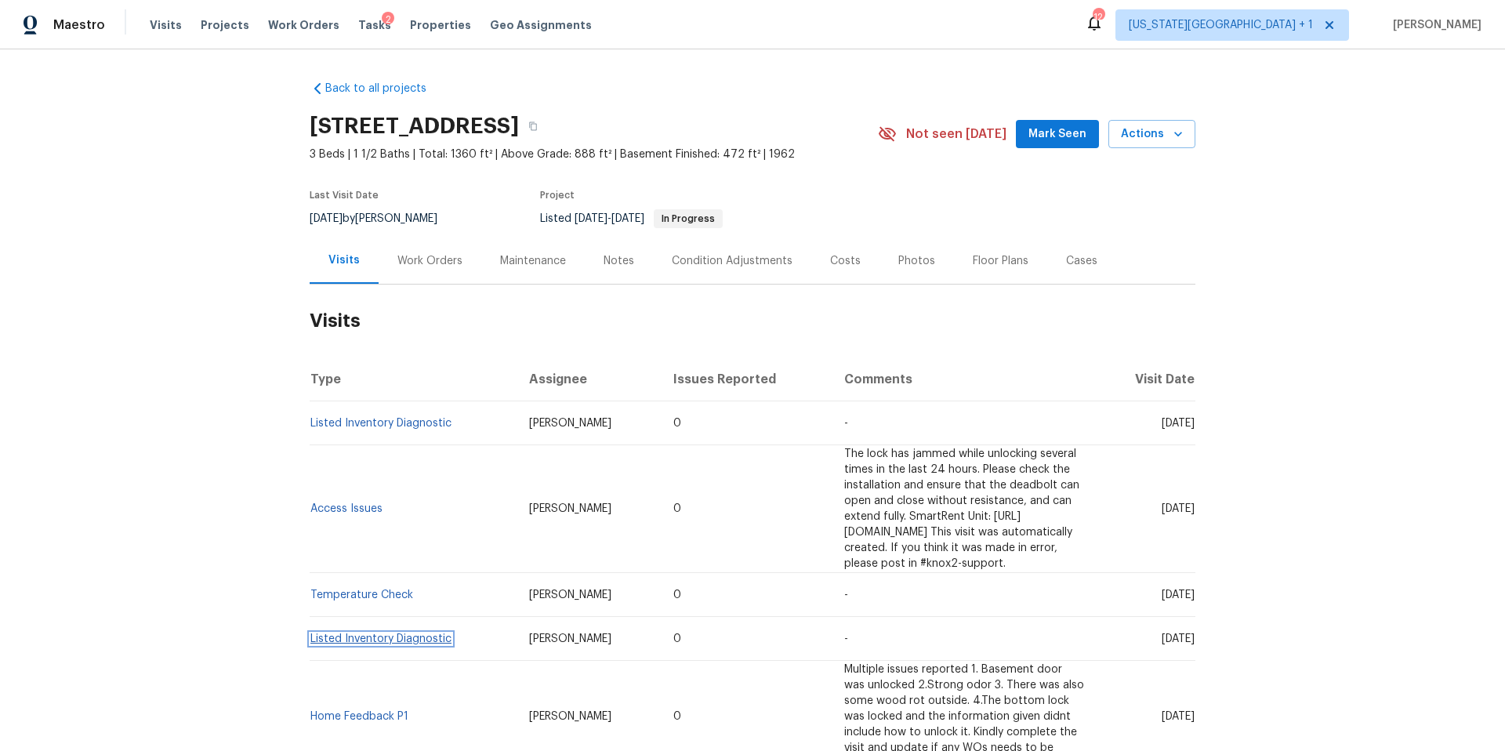
click at [343, 633] on link "Listed Inventory Diagnostic" at bounding box center [380, 638] width 141 height 11
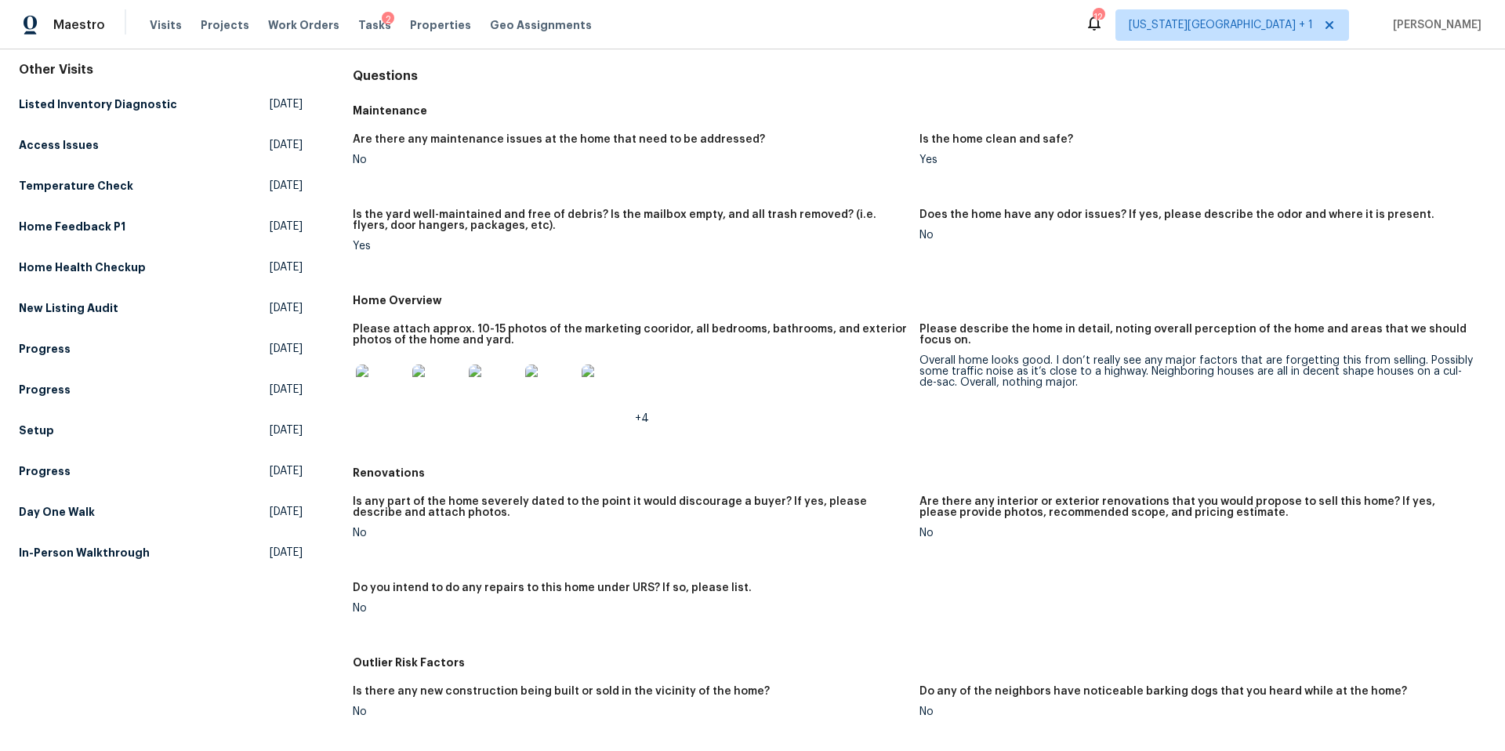
scroll to position [157, 0]
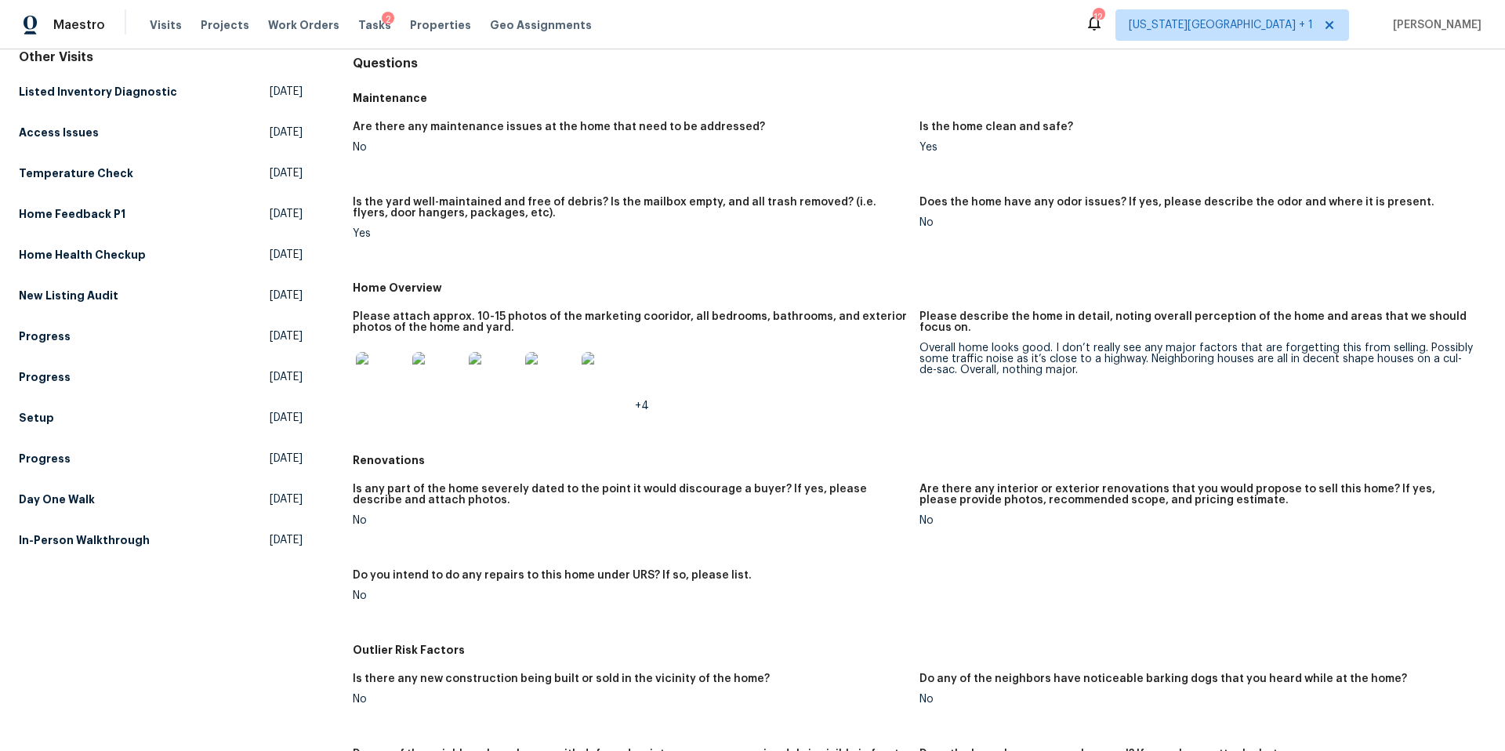
click at [365, 383] on img at bounding box center [381, 377] width 50 height 50
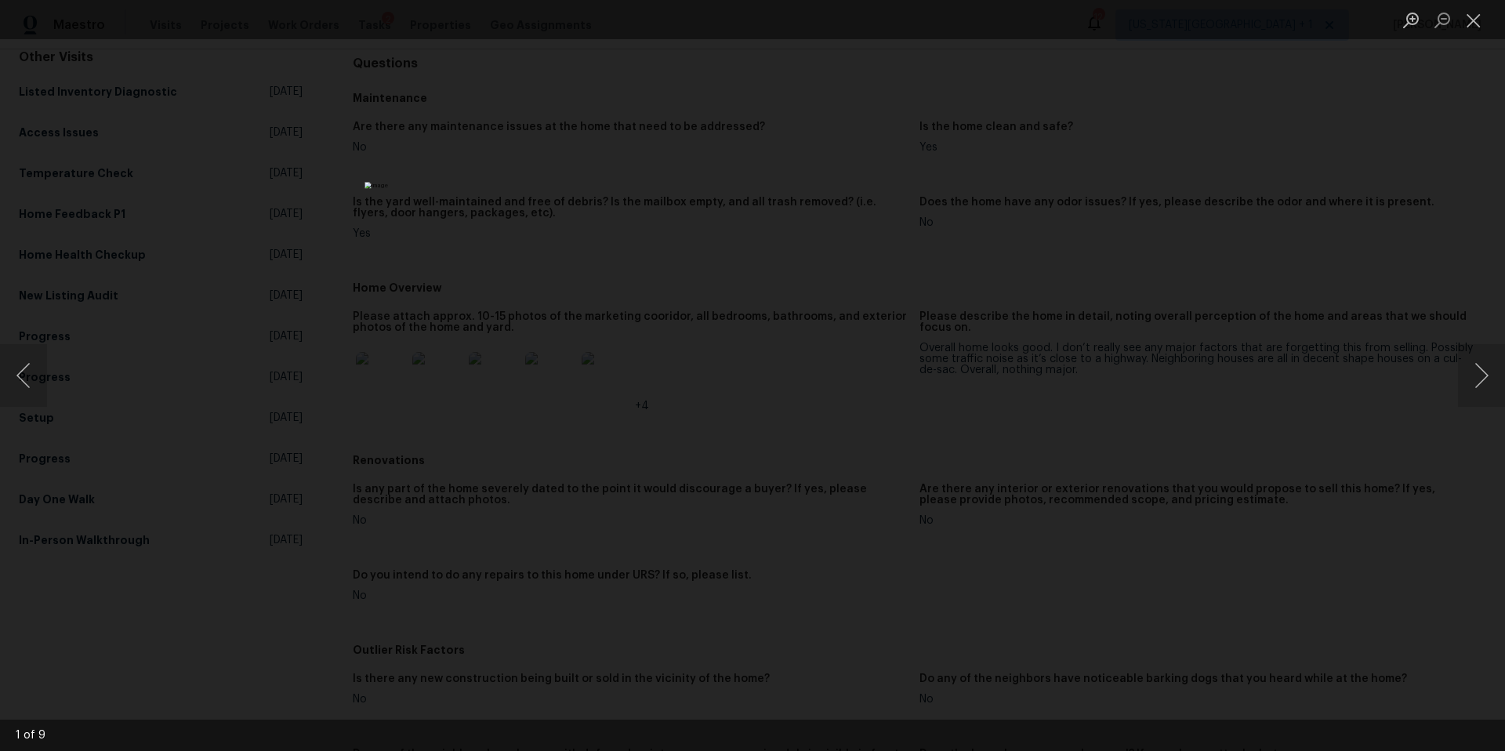
click at [1453, 372] on div "Lightbox" at bounding box center [752, 375] width 1505 height 751
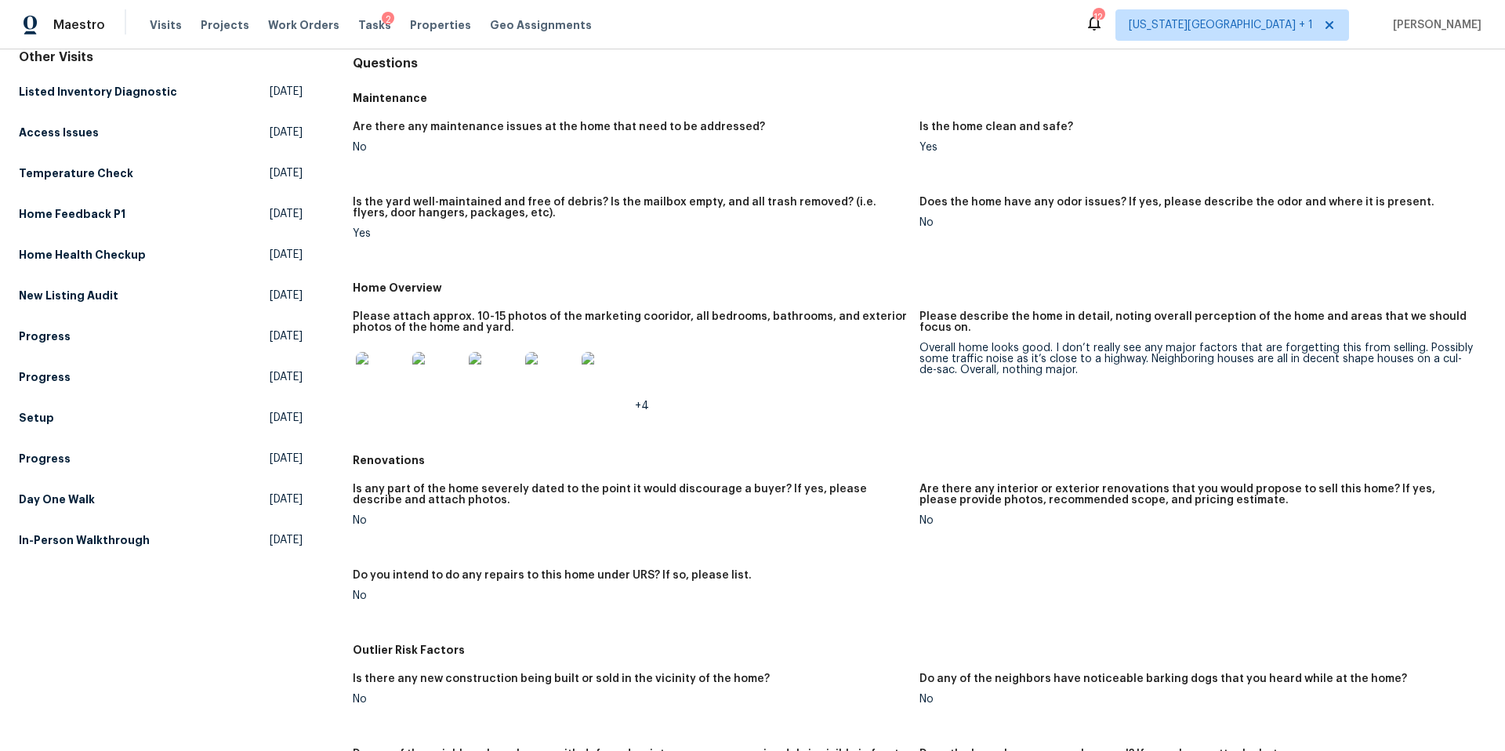
click at [492, 374] on img at bounding box center [494, 377] width 50 height 50
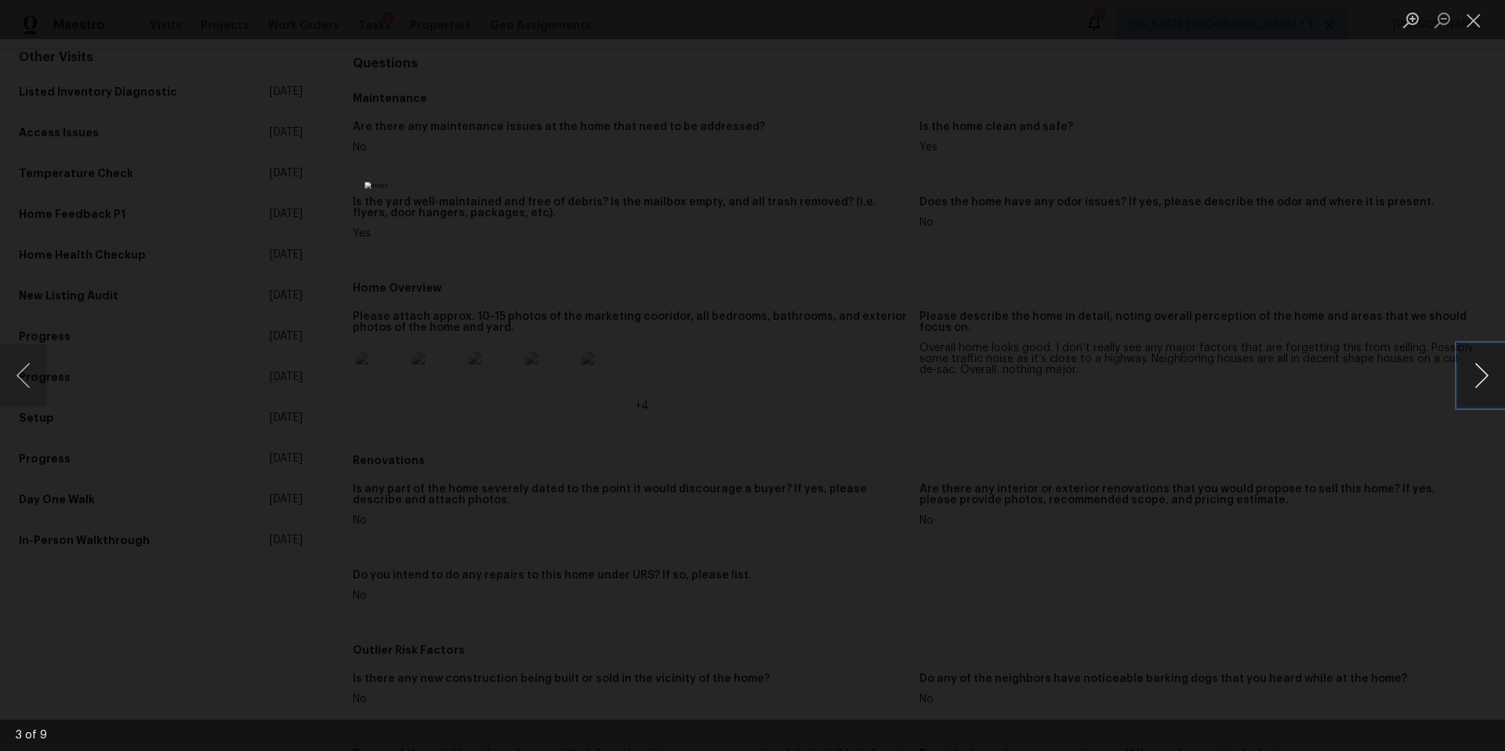
click at [1471, 374] on button "Next image" at bounding box center [1481, 375] width 47 height 63
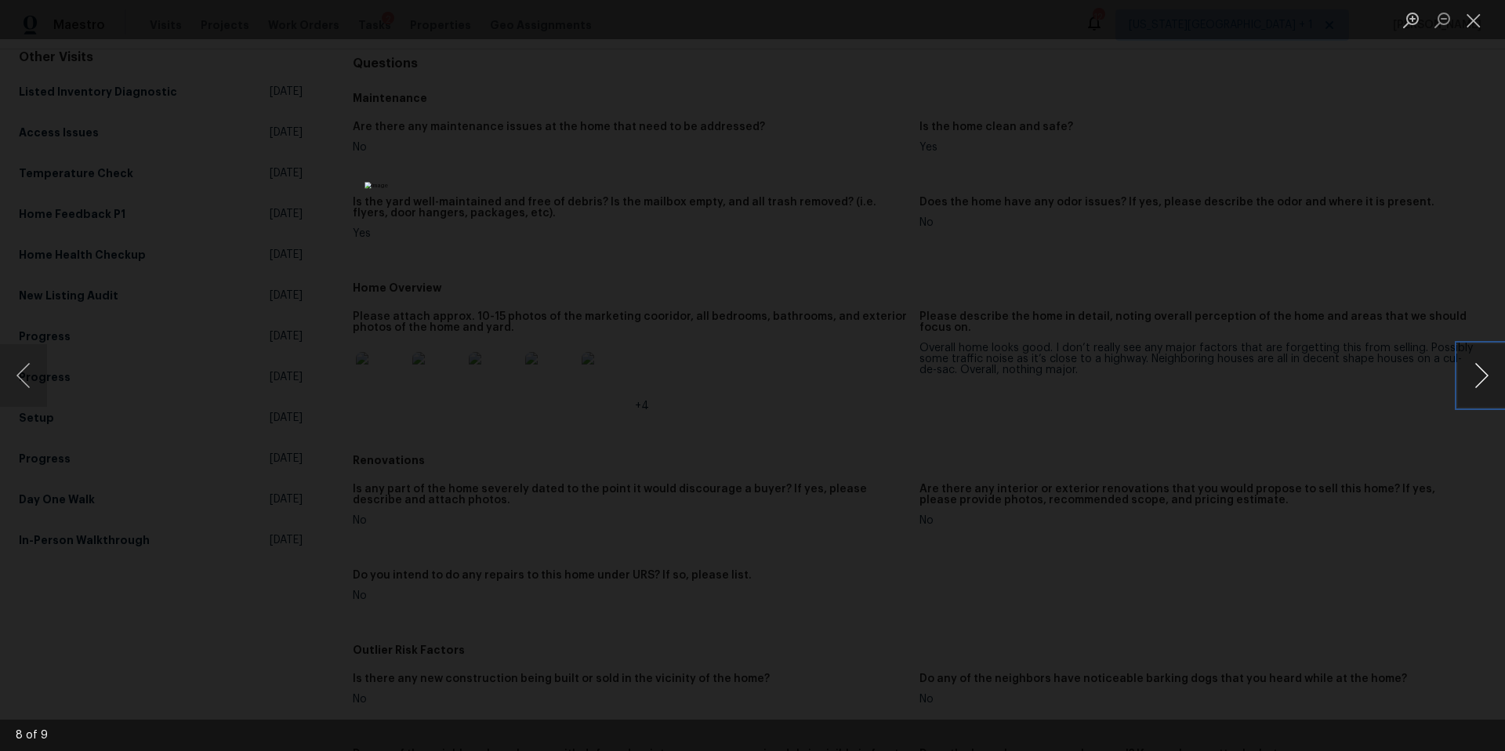
click at [1471, 374] on button "Next image" at bounding box center [1481, 375] width 47 height 63
click at [1283, 415] on div "Lightbox" at bounding box center [752, 375] width 1505 height 751
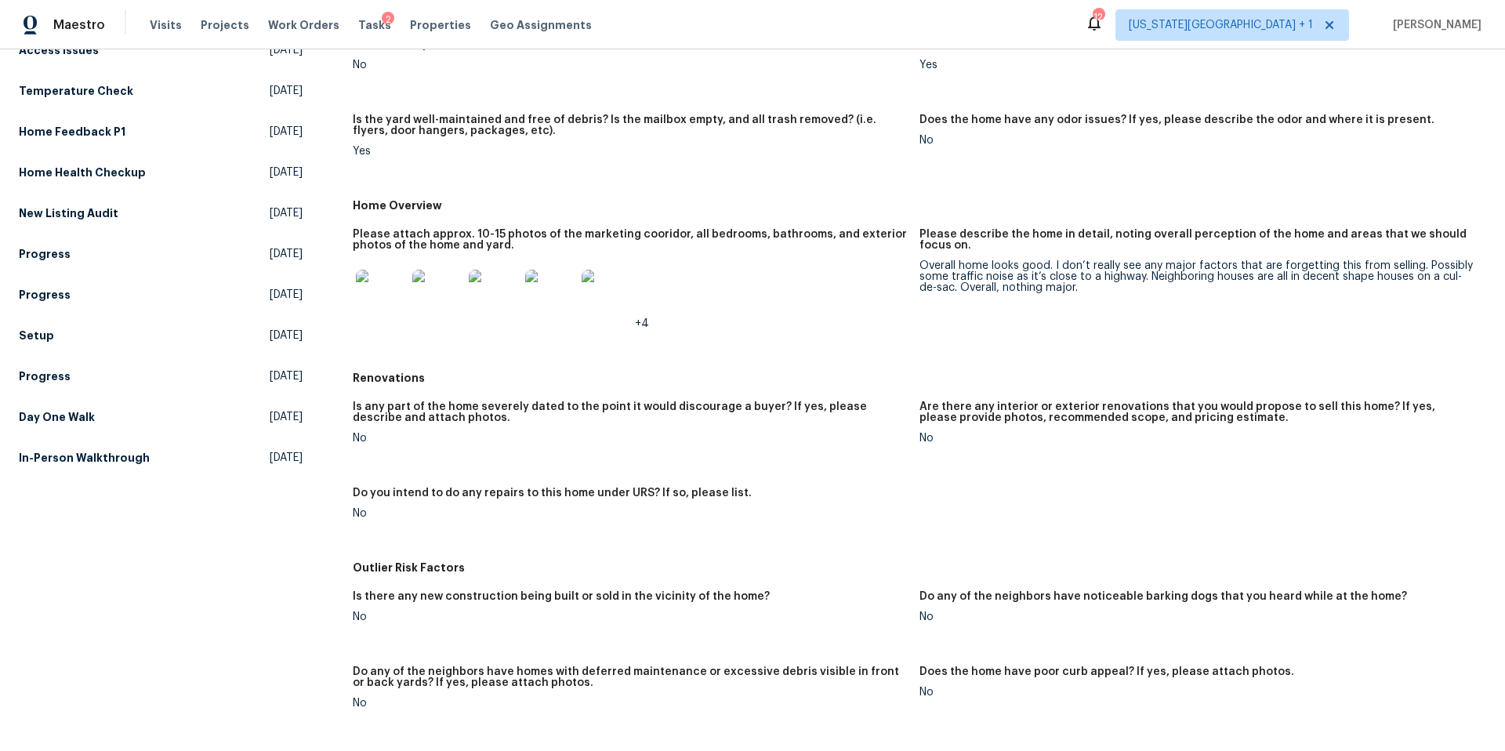
scroll to position [348, 0]
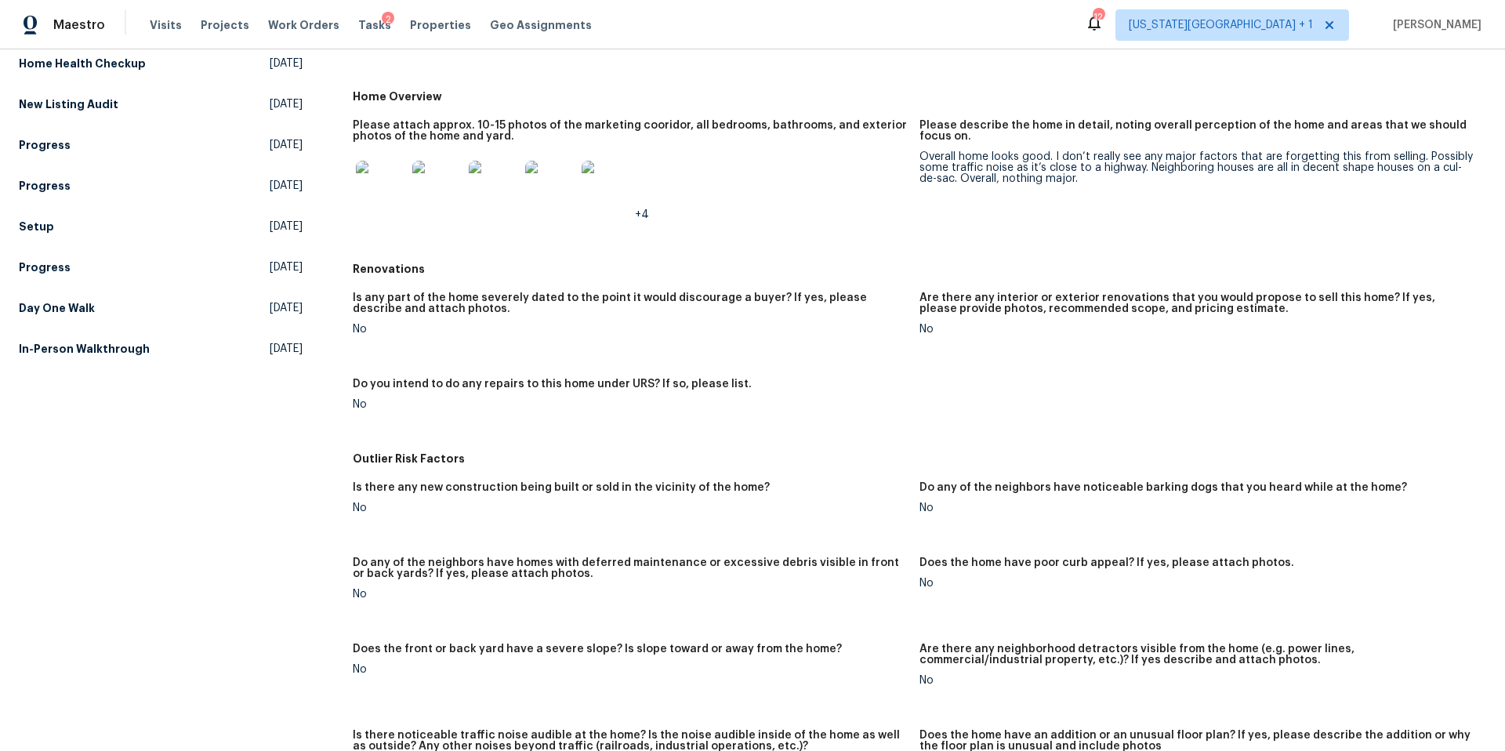
click at [613, 188] on img at bounding box center [607, 186] width 50 height 50
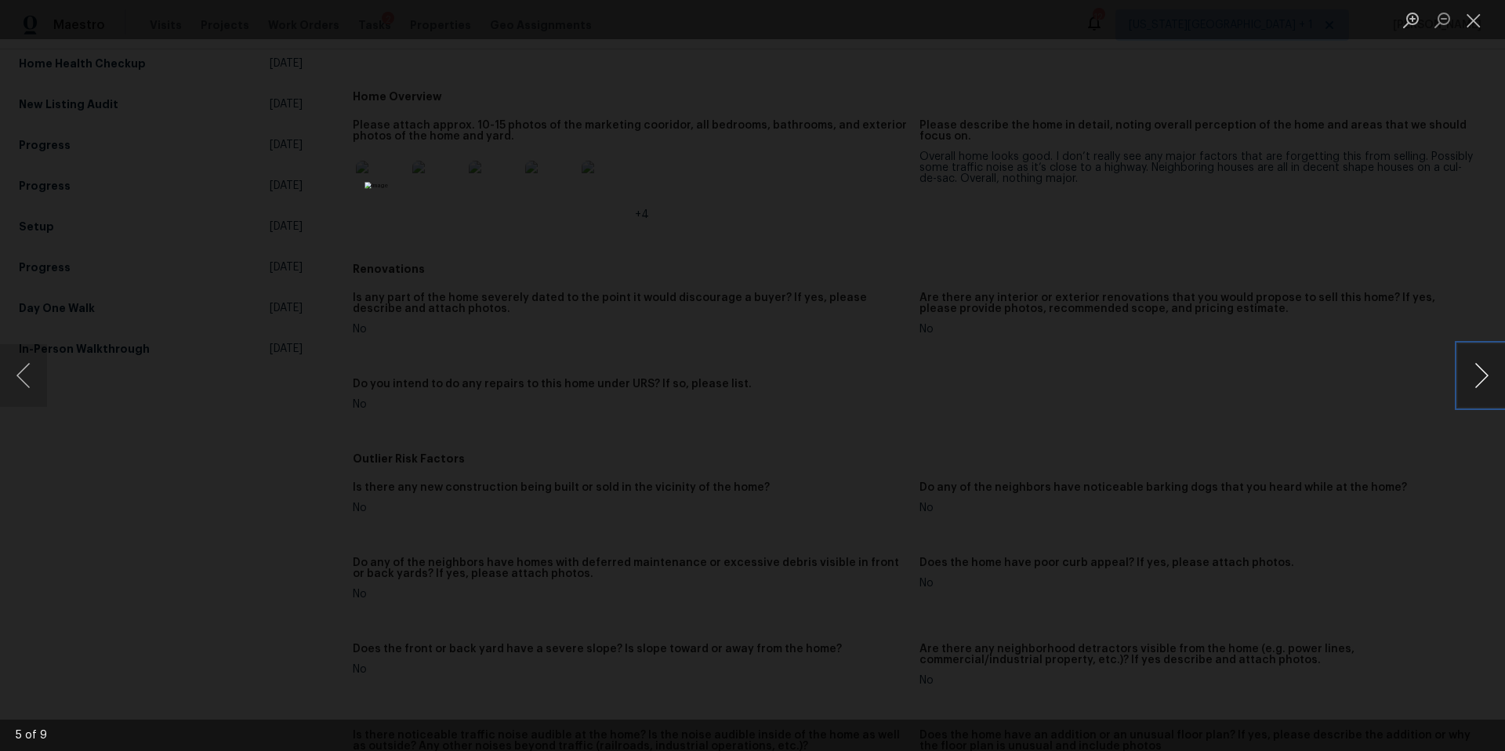
click at [1471, 363] on button "Next image" at bounding box center [1481, 375] width 47 height 63
click at [1466, 369] on button "Next image" at bounding box center [1481, 375] width 47 height 63
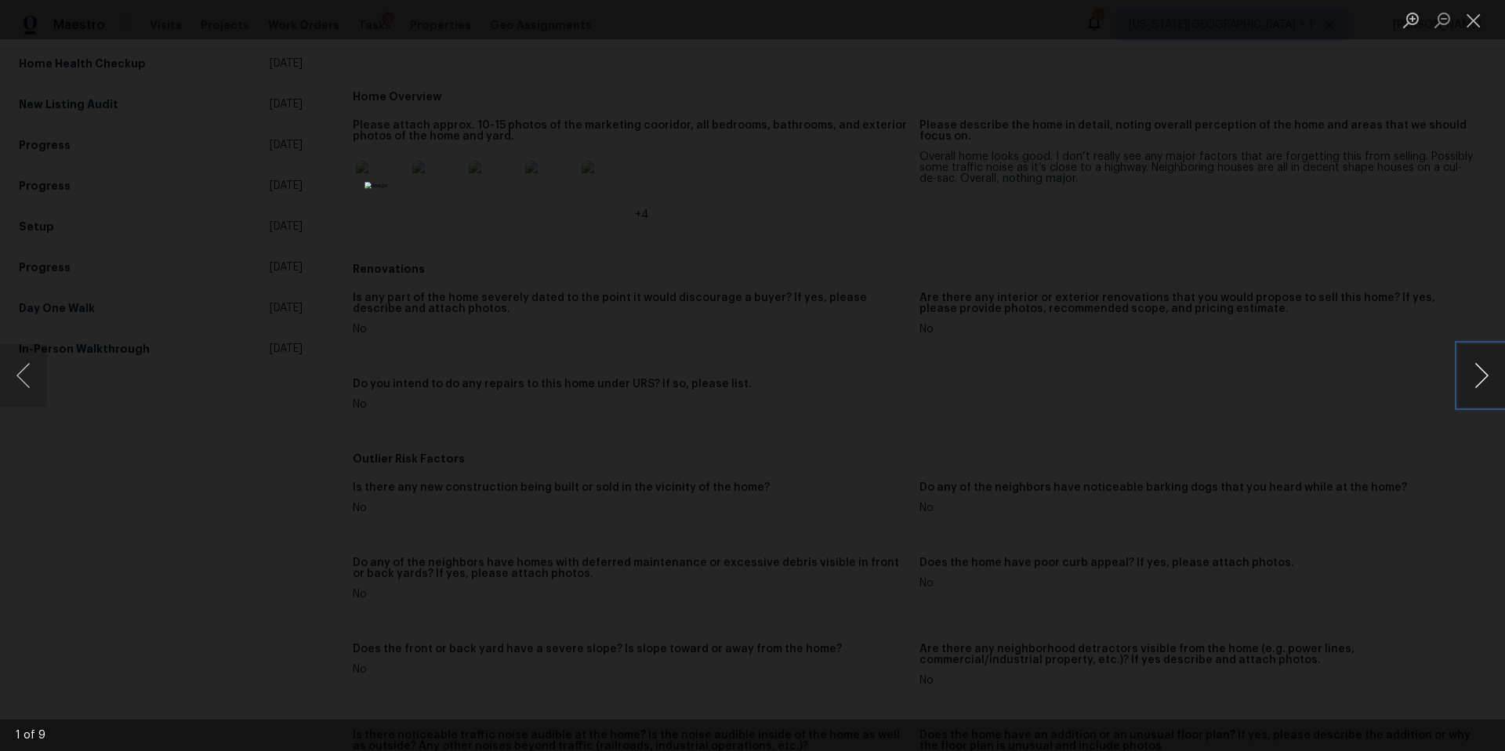
click at [1466, 369] on button "Next image" at bounding box center [1481, 375] width 47 height 63
click at [1297, 399] on div "Lightbox" at bounding box center [752, 375] width 1505 height 751
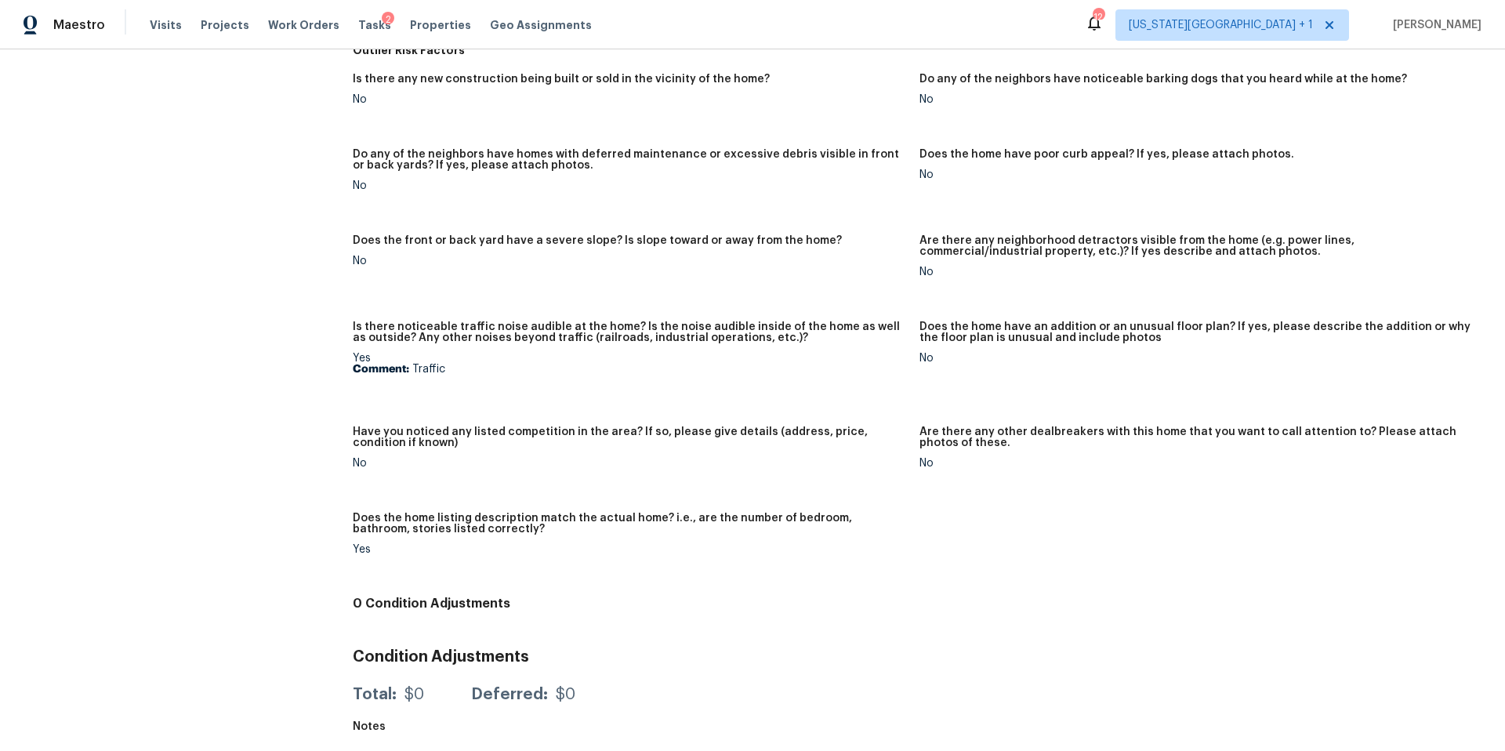
scroll to position [0, 0]
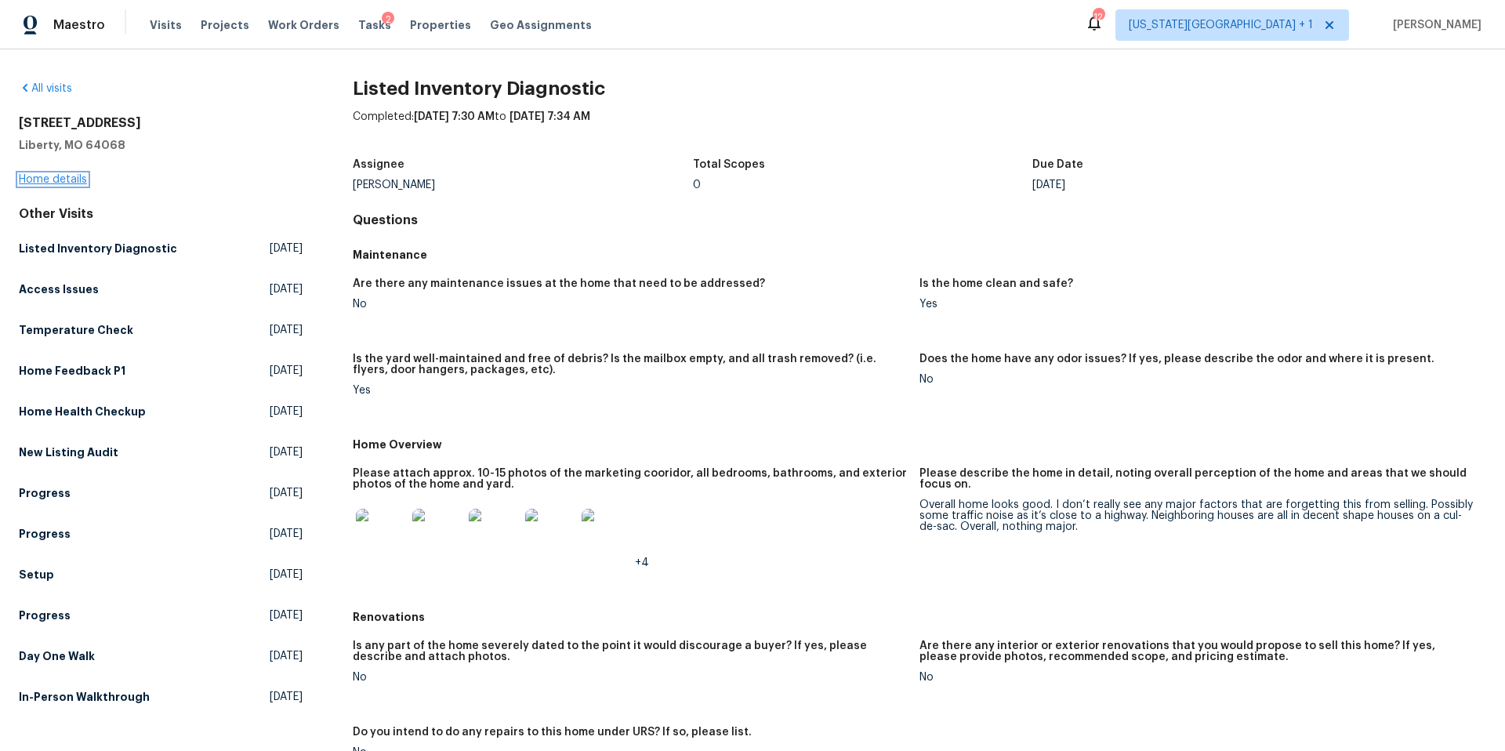
click at [81, 179] on link "Home details" at bounding box center [53, 179] width 68 height 11
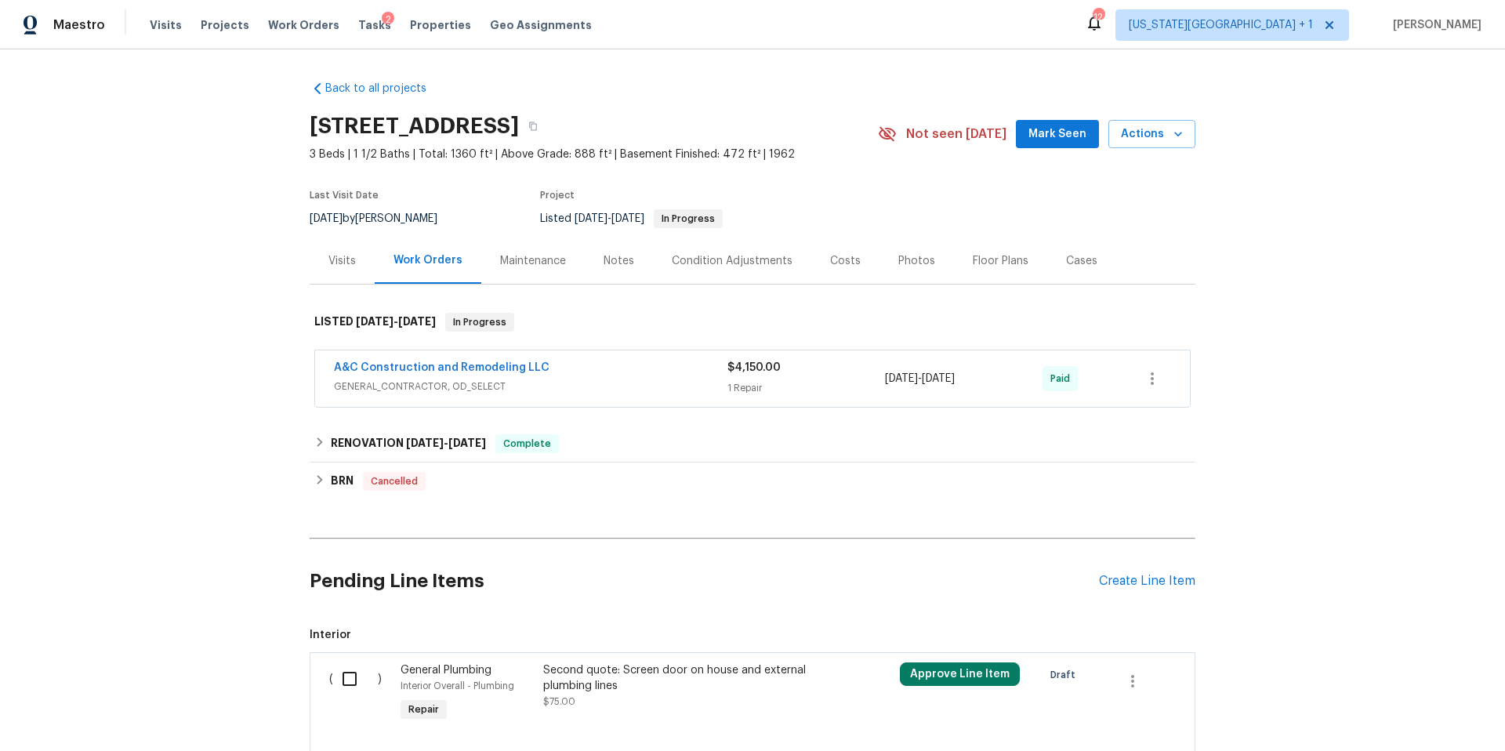
click at [343, 259] on div "Visits" at bounding box center [341, 261] width 27 height 16
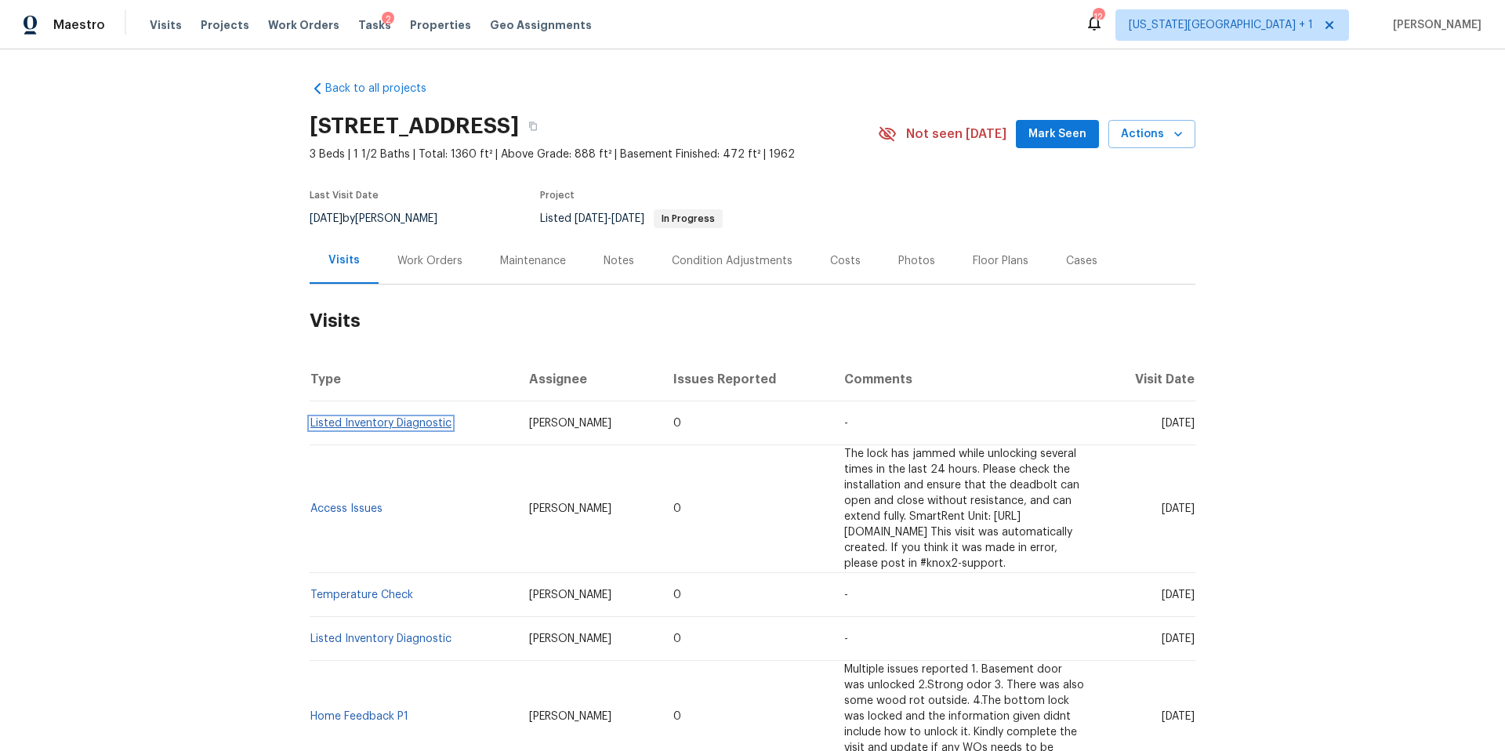
click at [361, 428] on link "Listed Inventory Diagnostic" at bounding box center [380, 423] width 141 height 11
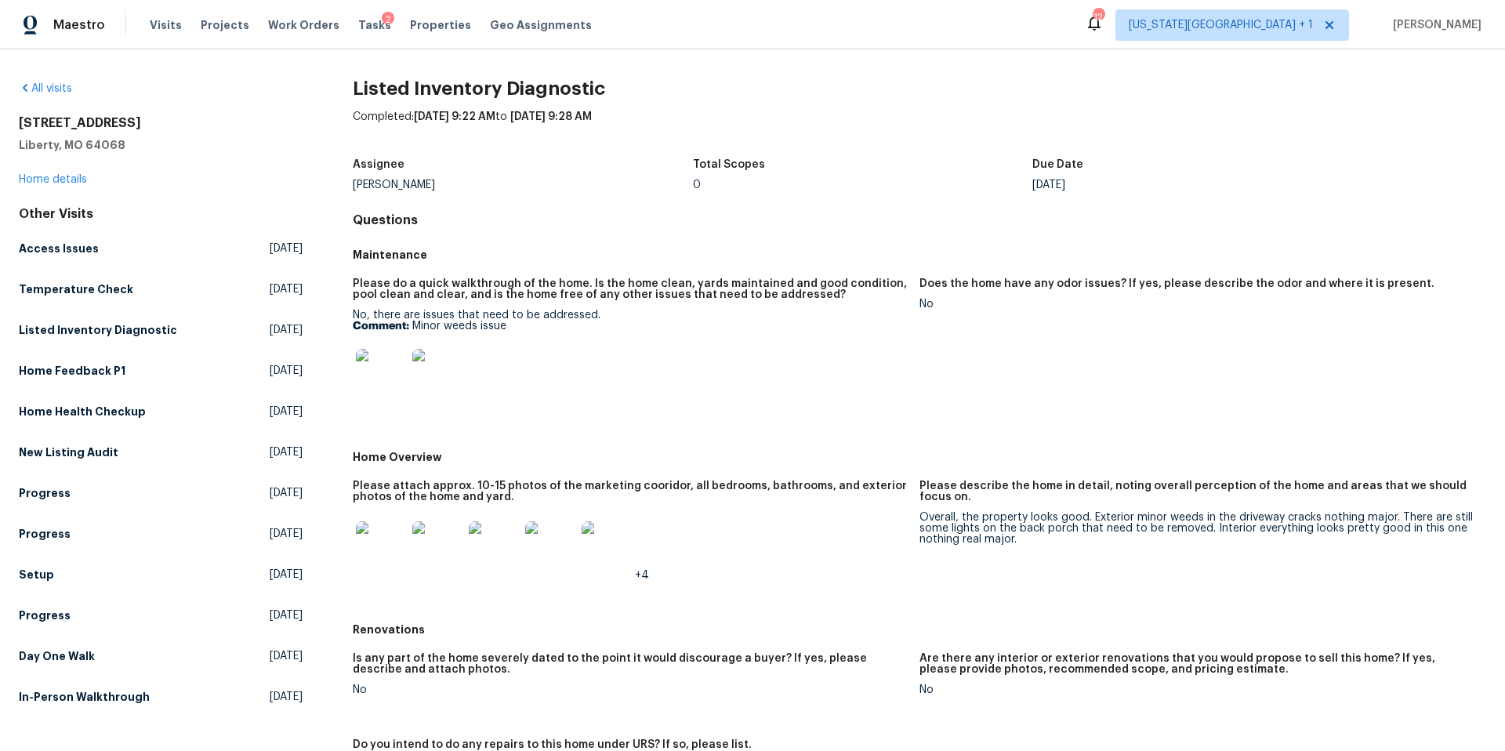
click at [370, 556] on img at bounding box center [381, 546] width 50 height 50
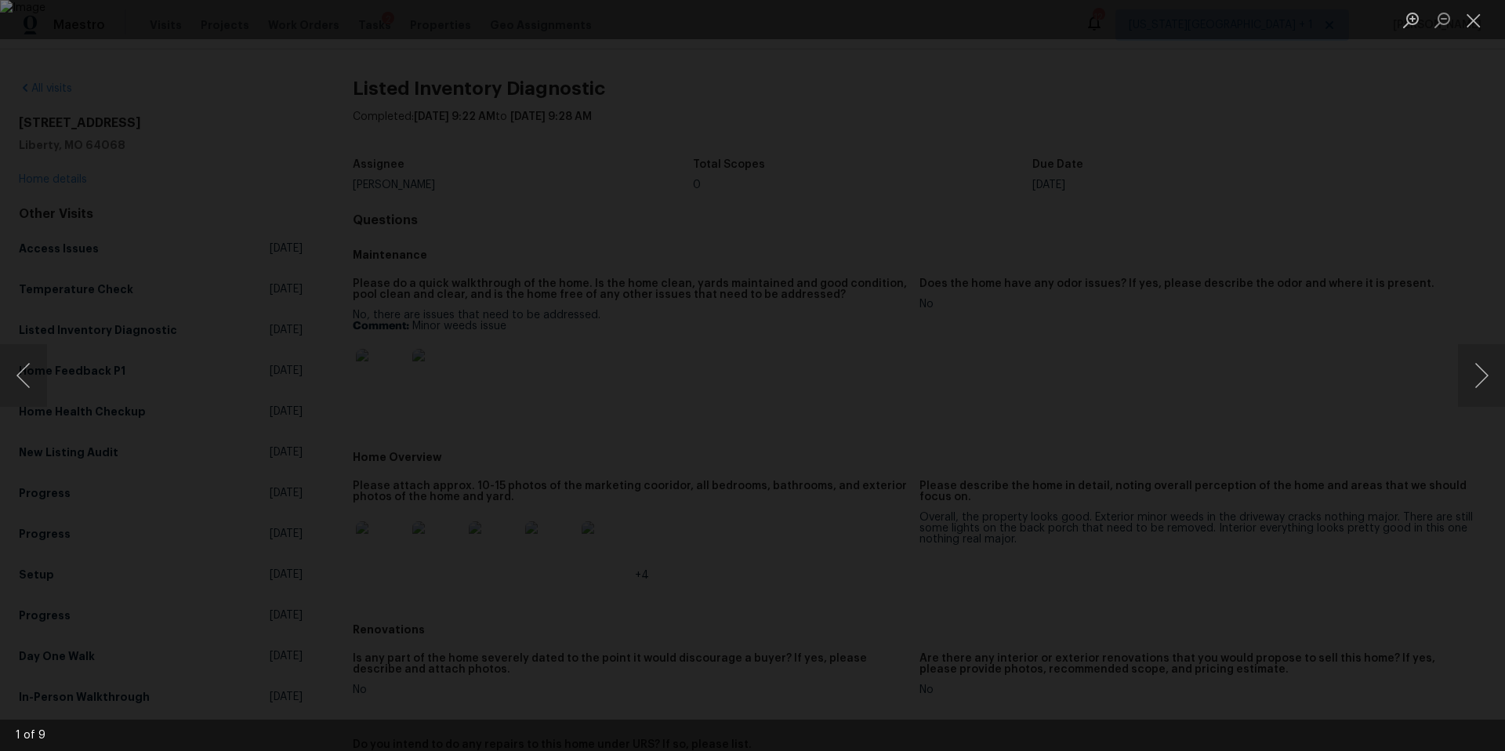
click at [1404, 293] on div "Lightbox" at bounding box center [752, 375] width 1505 height 751
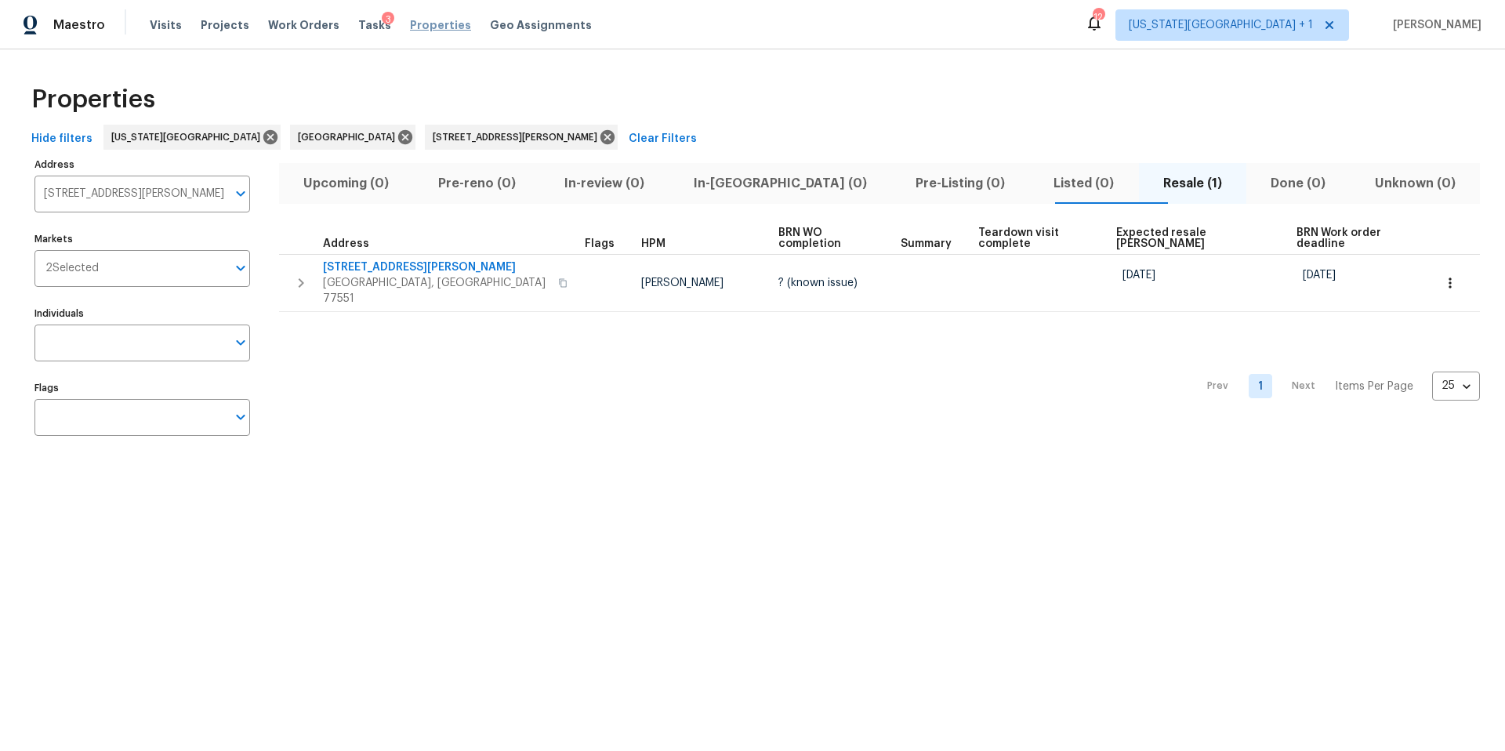
click at [412, 20] on span "Properties" at bounding box center [440, 25] width 61 height 16
click at [600, 139] on icon at bounding box center [607, 137] width 14 height 14
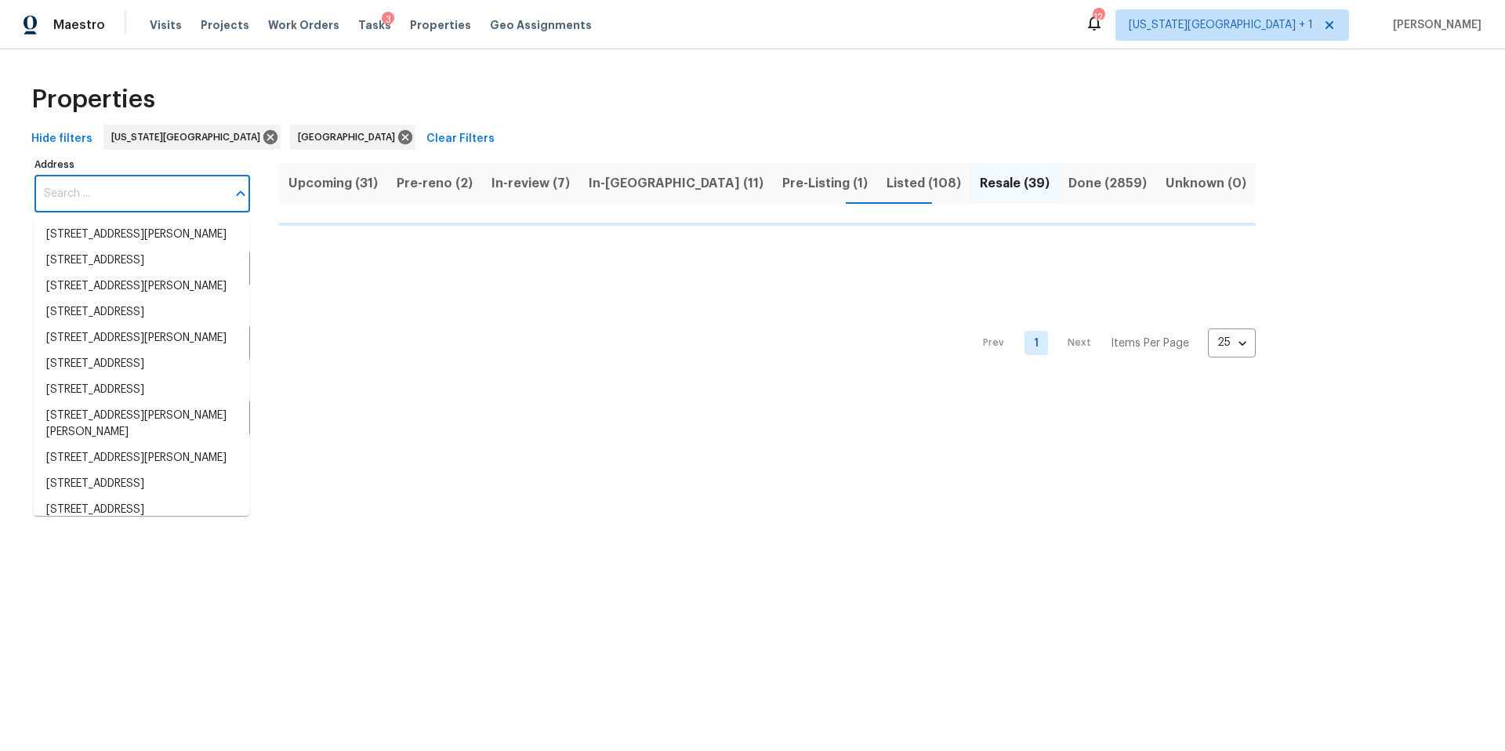
click at [147, 190] on input "Address" at bounding box center [130, 194] width 192 height 37
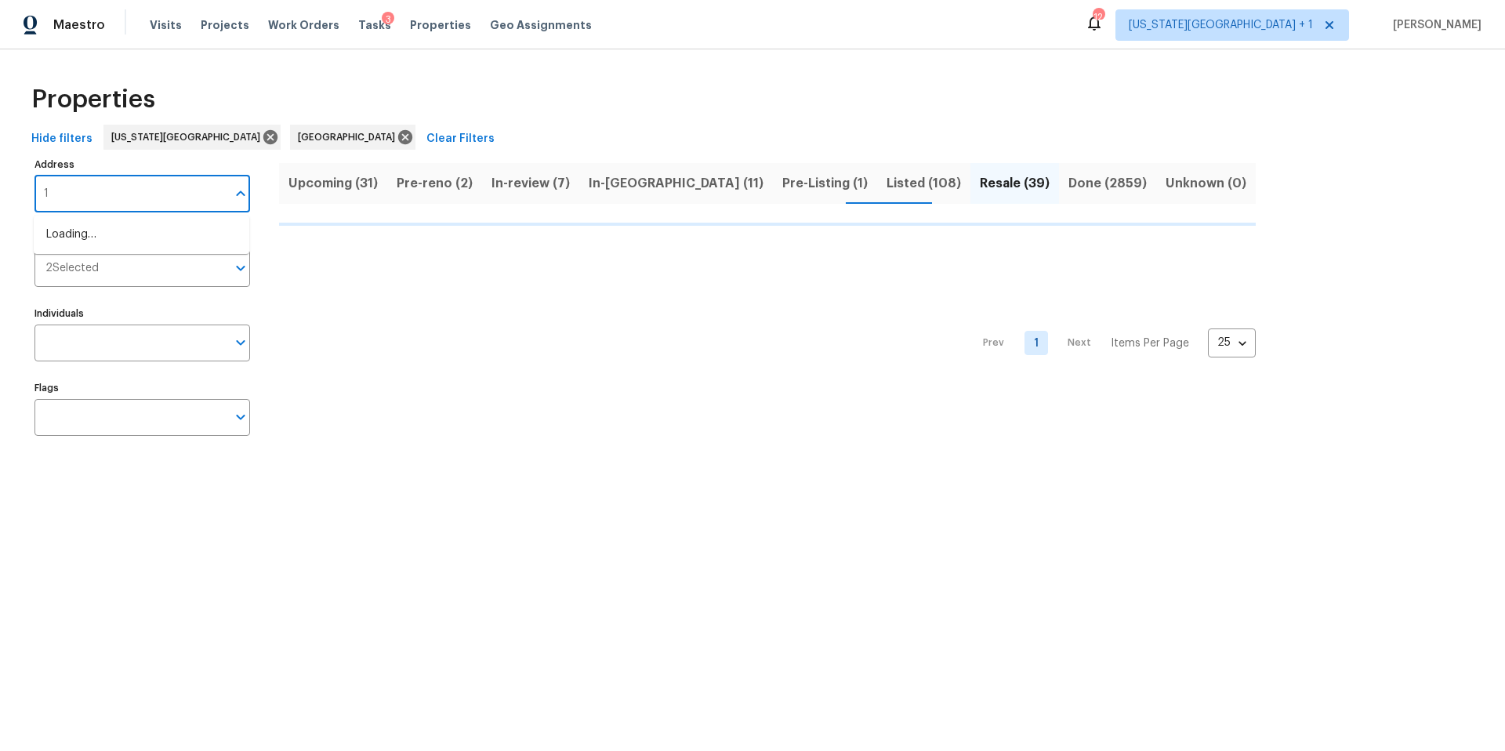
type input "17"
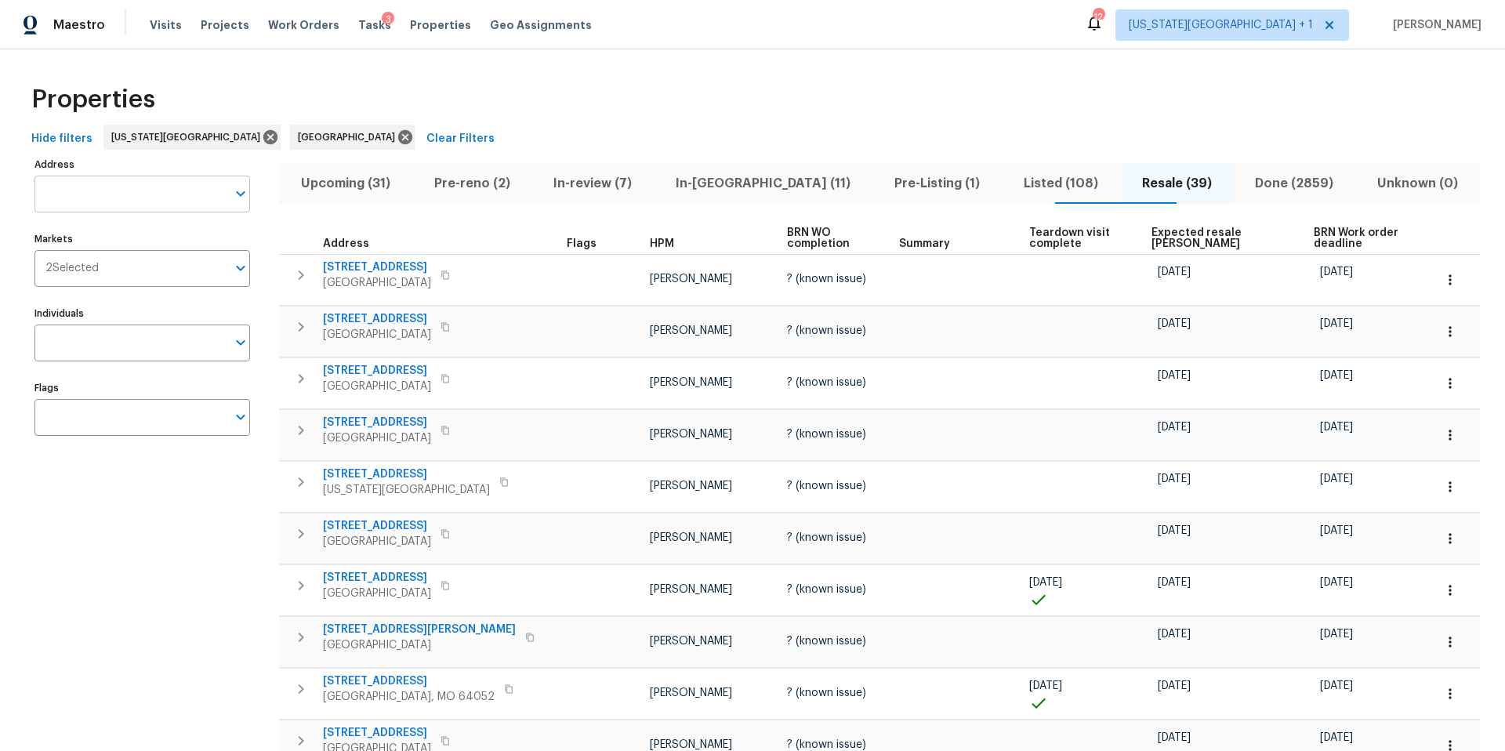
click at [89, 184] on input "Address" at bounding box center [130, 194] width 192 height 37
type input "17 main"
click at [82, 229] on li "17 Main Ct Liberty MO 64068" at bounding box center [142, 235] width 216 height 26
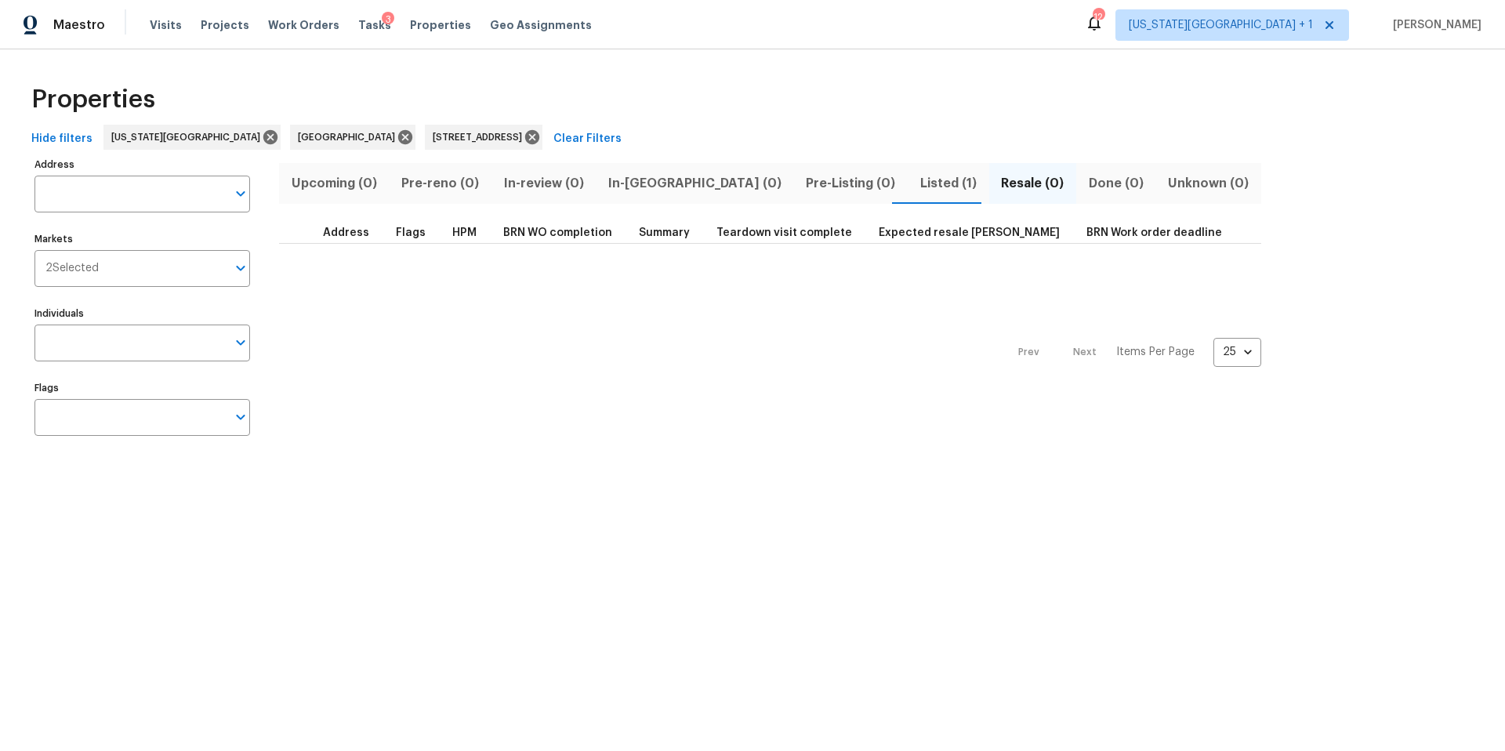
type input "17 Main Ct Liberty MO 64068"
click at [917, 184] on span "Listed (1)" at bounding box center [948, 183] width 62 height 22
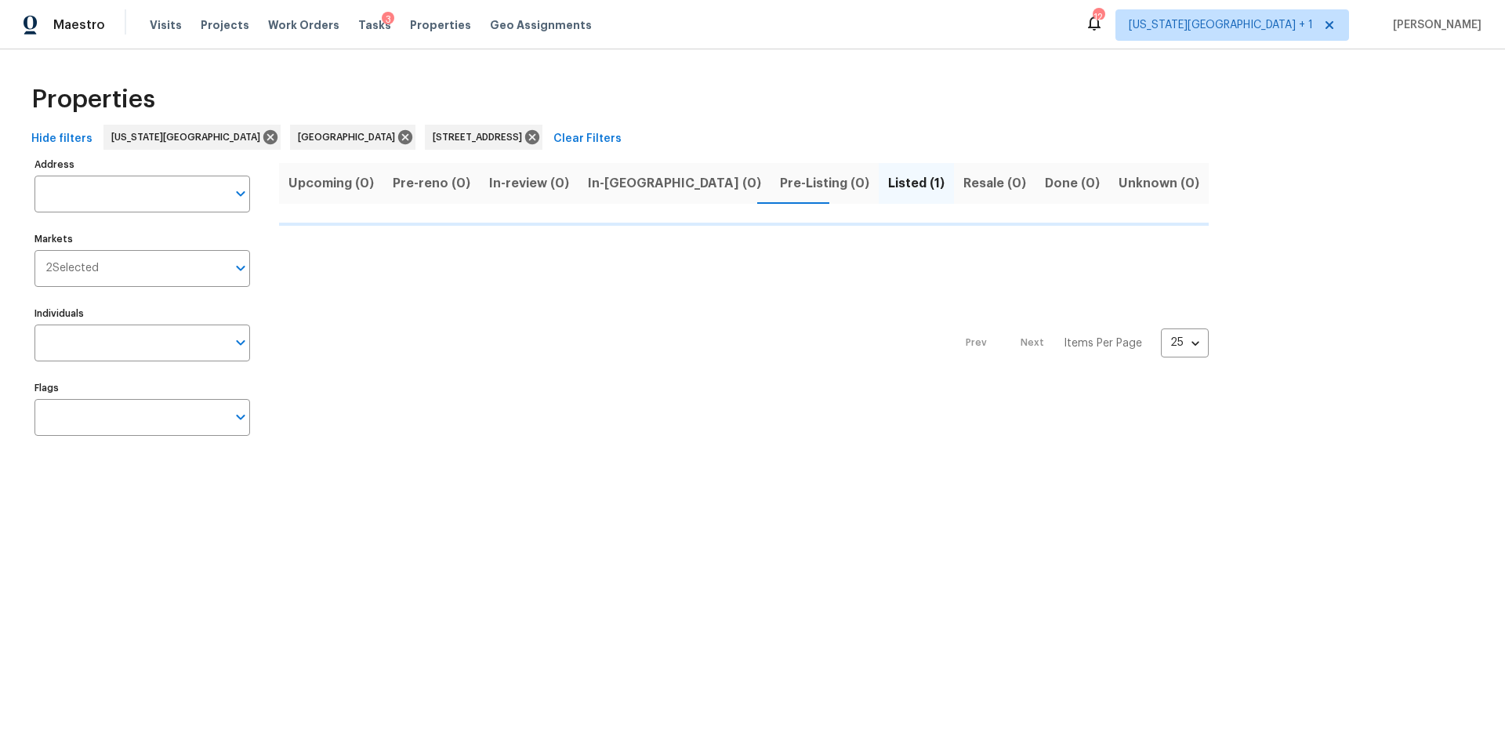
type input "17 Main Ct Liberty MO 64068"
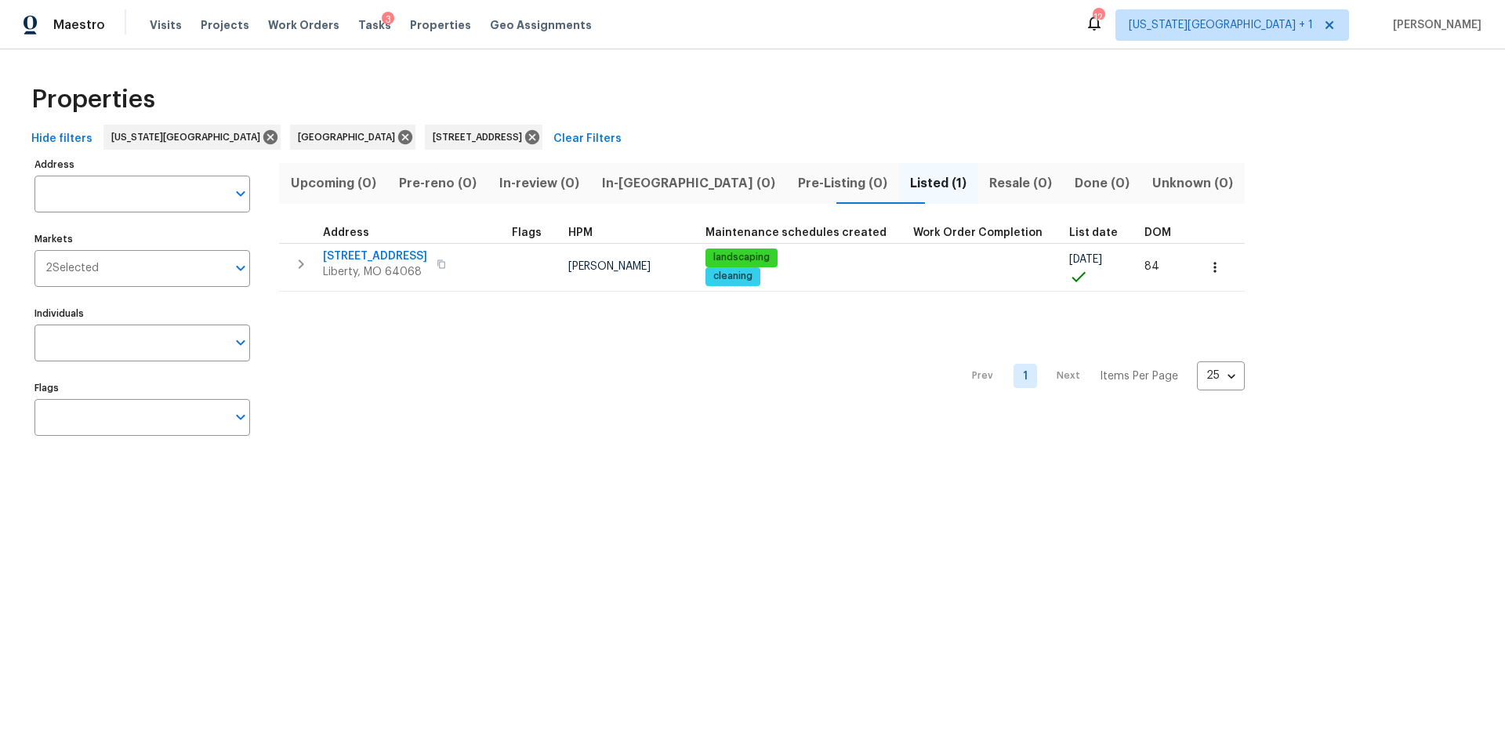
type input "17 Main Ct Liberty MO 64068"
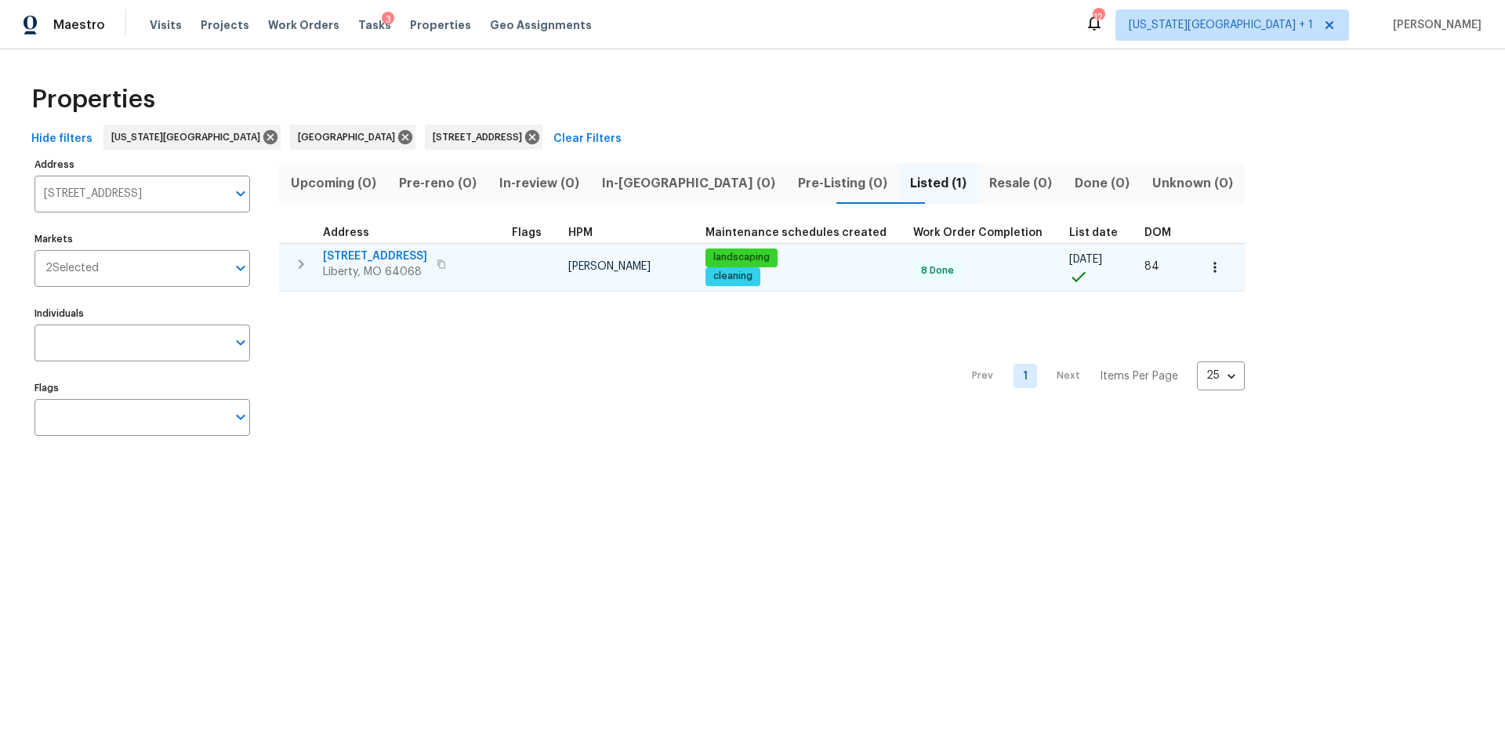
click at [369, 267] on span "Liberty, MO 64068" at bounding box center [375, 272] width 104 height 16
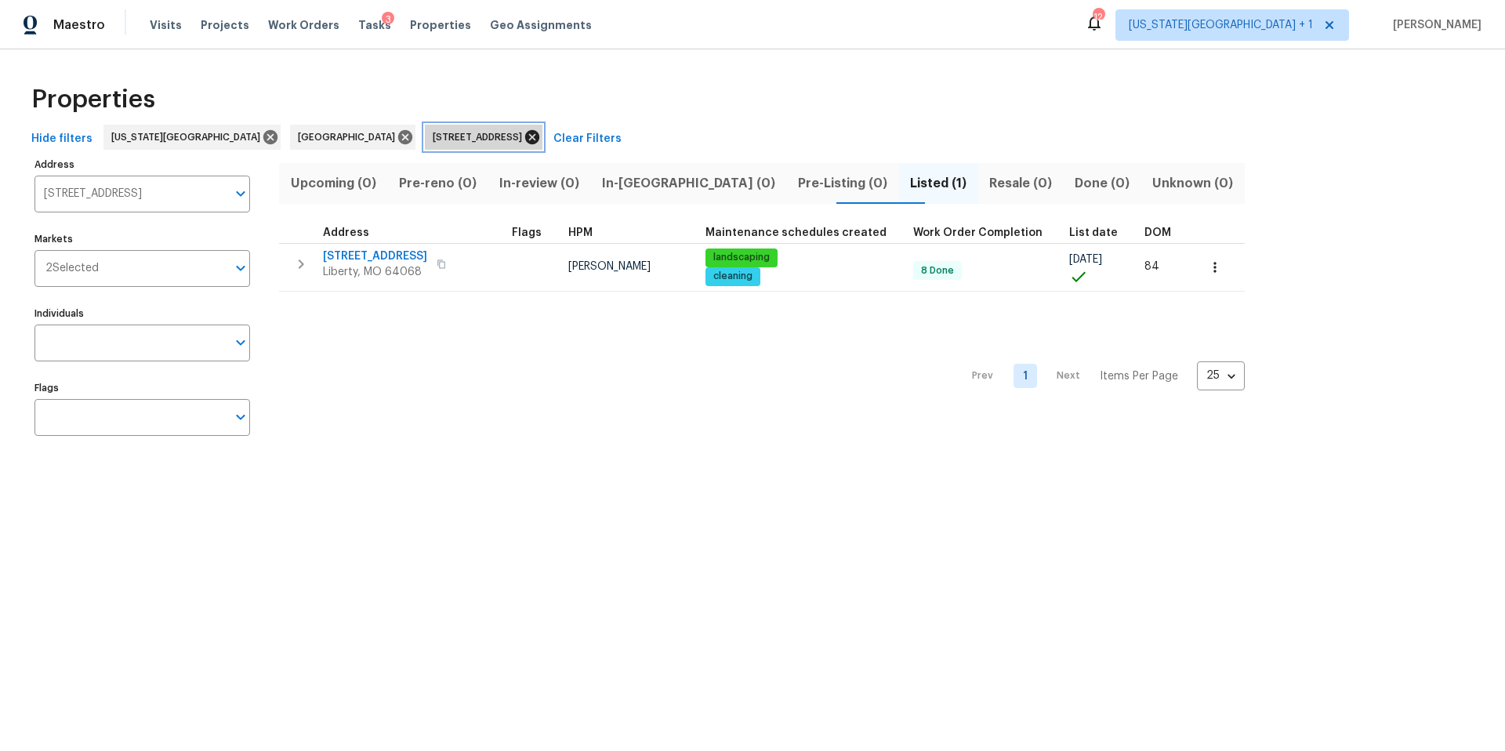
click at [525, 133] on icon at bounding box center [532, 137] width 14 height 14
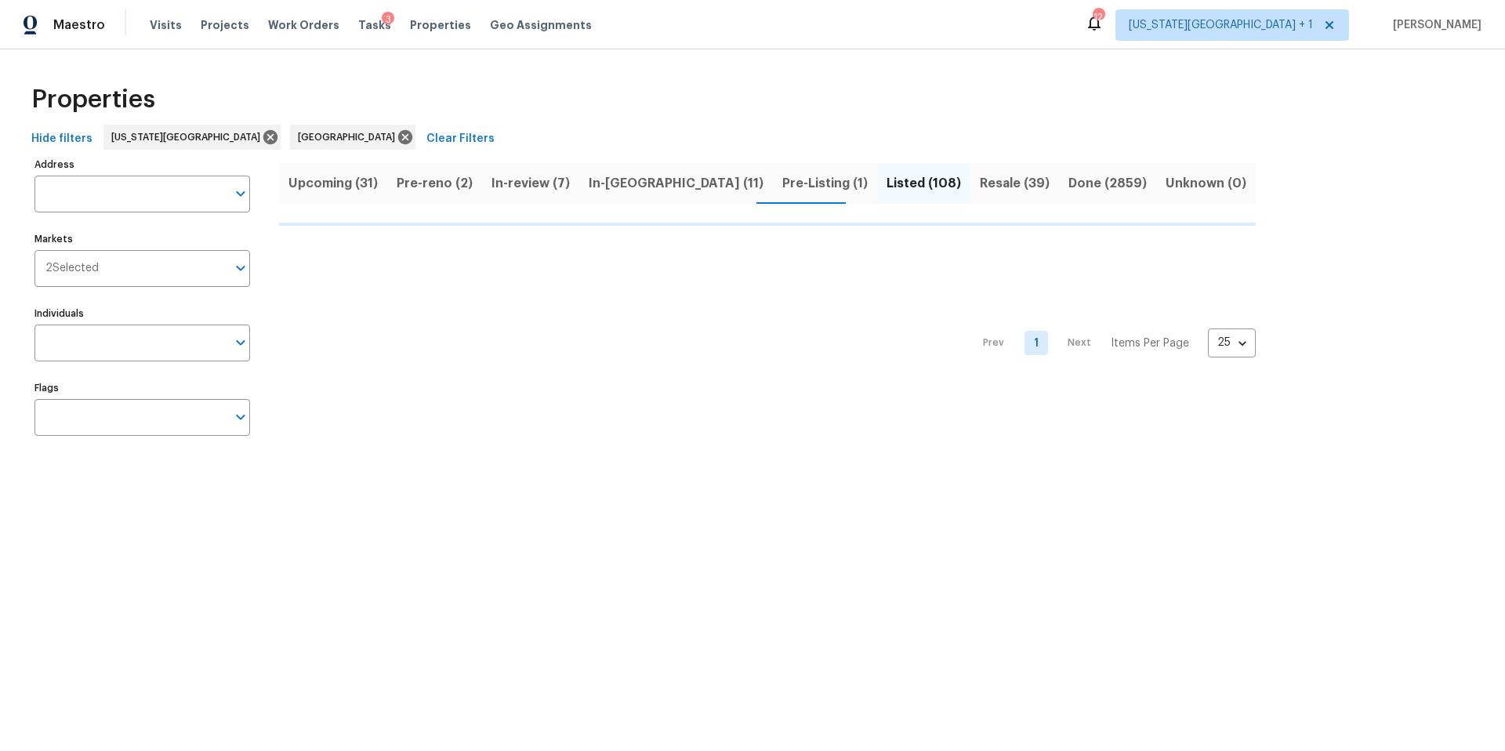
click at [158, 15] on div "Visits Projects Work Orders Tasks 3 Properties Geo Assignments" at bounding box center [380, 24] width 461 height 31
click at [158, 20] on span "Visits" at bounding box center [166, 25] width 32 height 16
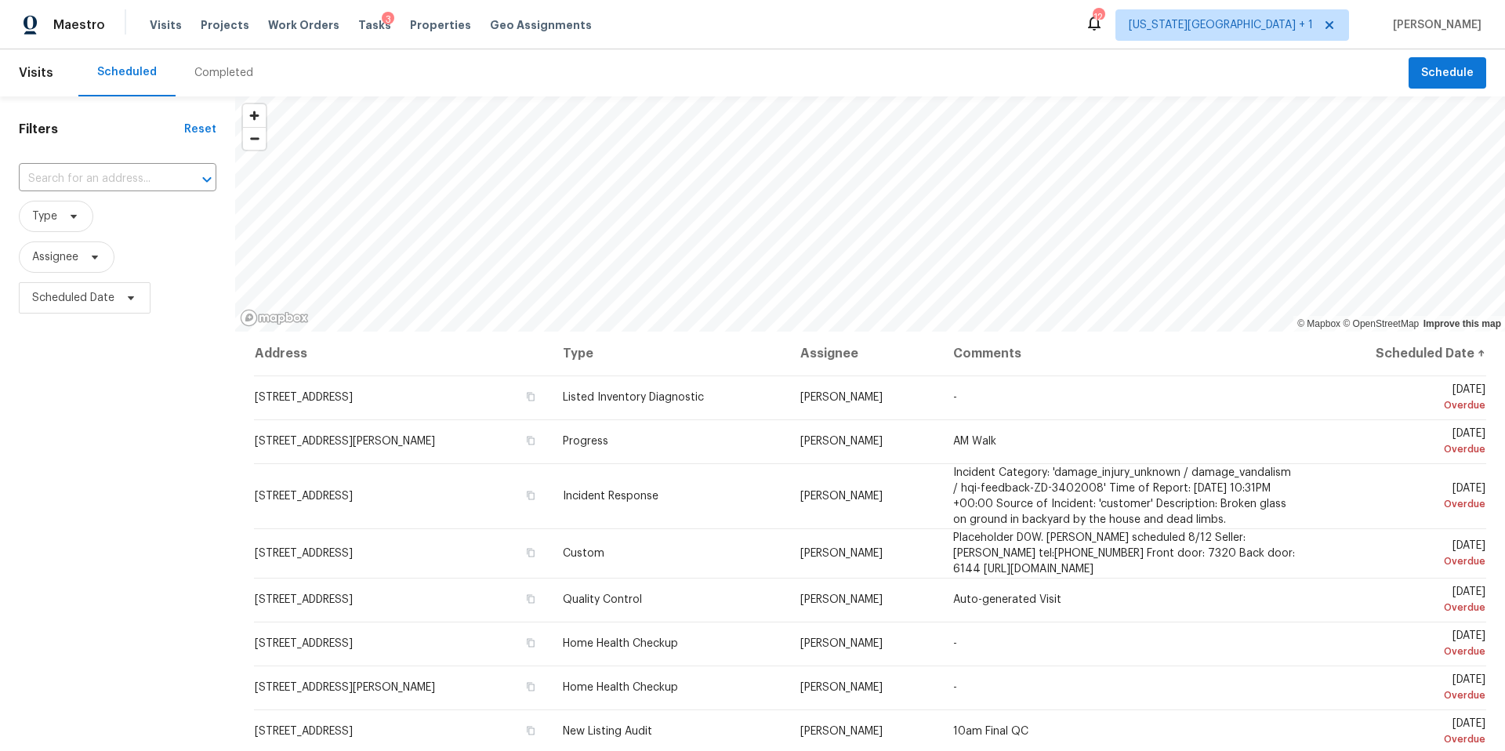
click at [214, 75] on div "Completed" at bounding box center [223, 73] width 59 height 16
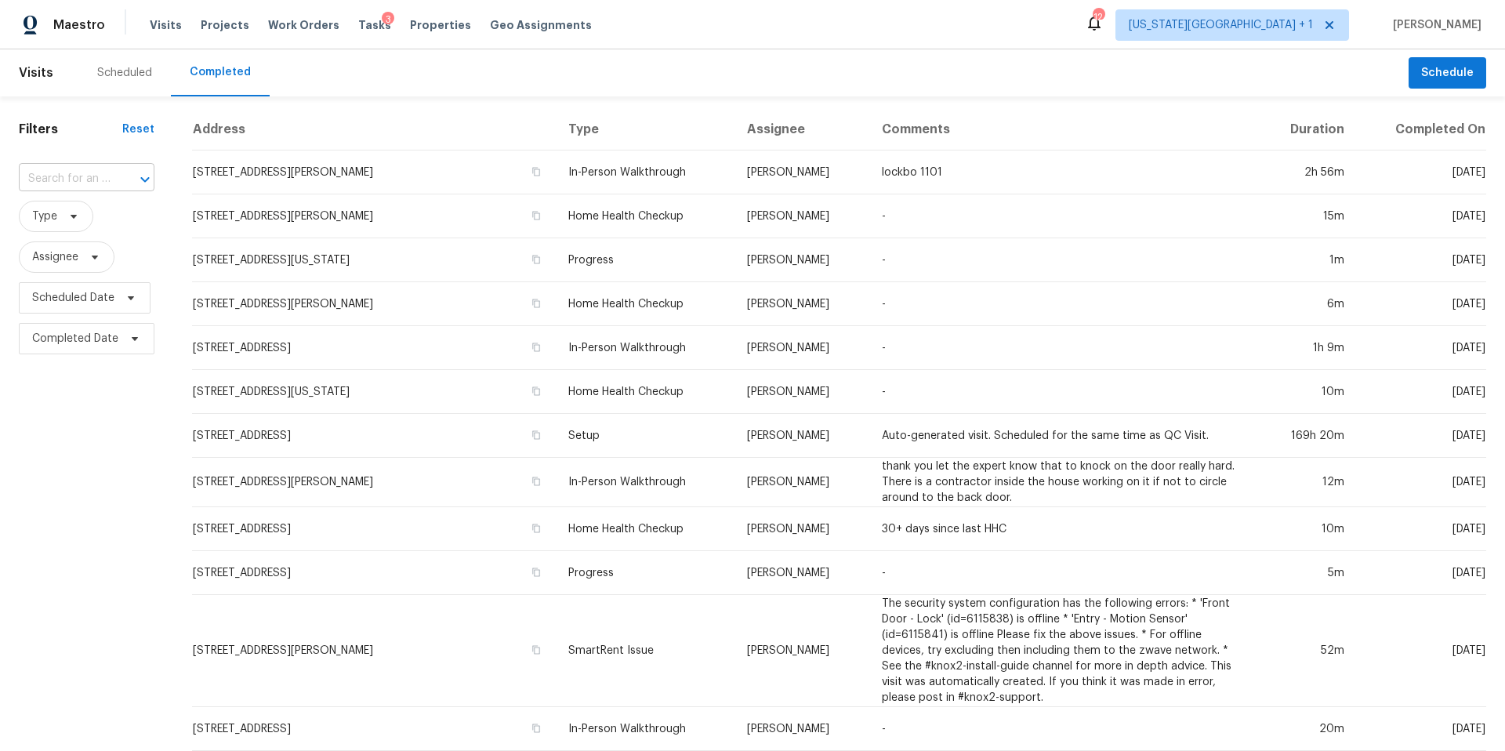
click at [77, 180] on input "text" at bounding box center [65, 179] width 92 height 24
paste input "1226 Road 5007, Cleveland, TX 77327"
type input "1226 Road 5007, Cleveland, TX 77327"
click at [91, 212] on li "1226 Road 5007, Cleveland, TX 77327" at bounding box center [85, 214] width 133 height 26
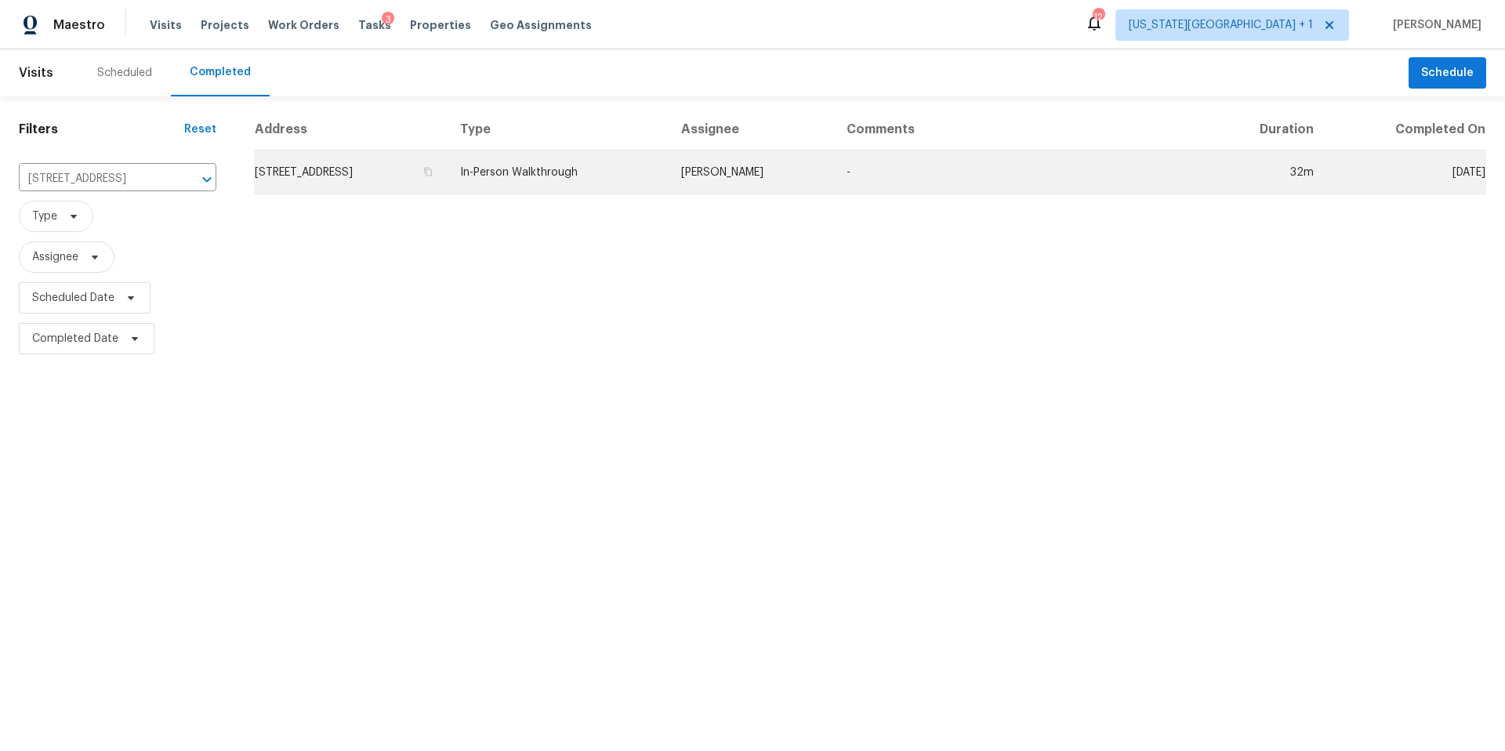
click at [342, 177] on td "1226 Road 5007, Cleveland, TX 77327" at bounding box center [351, 173] width 194 height 44
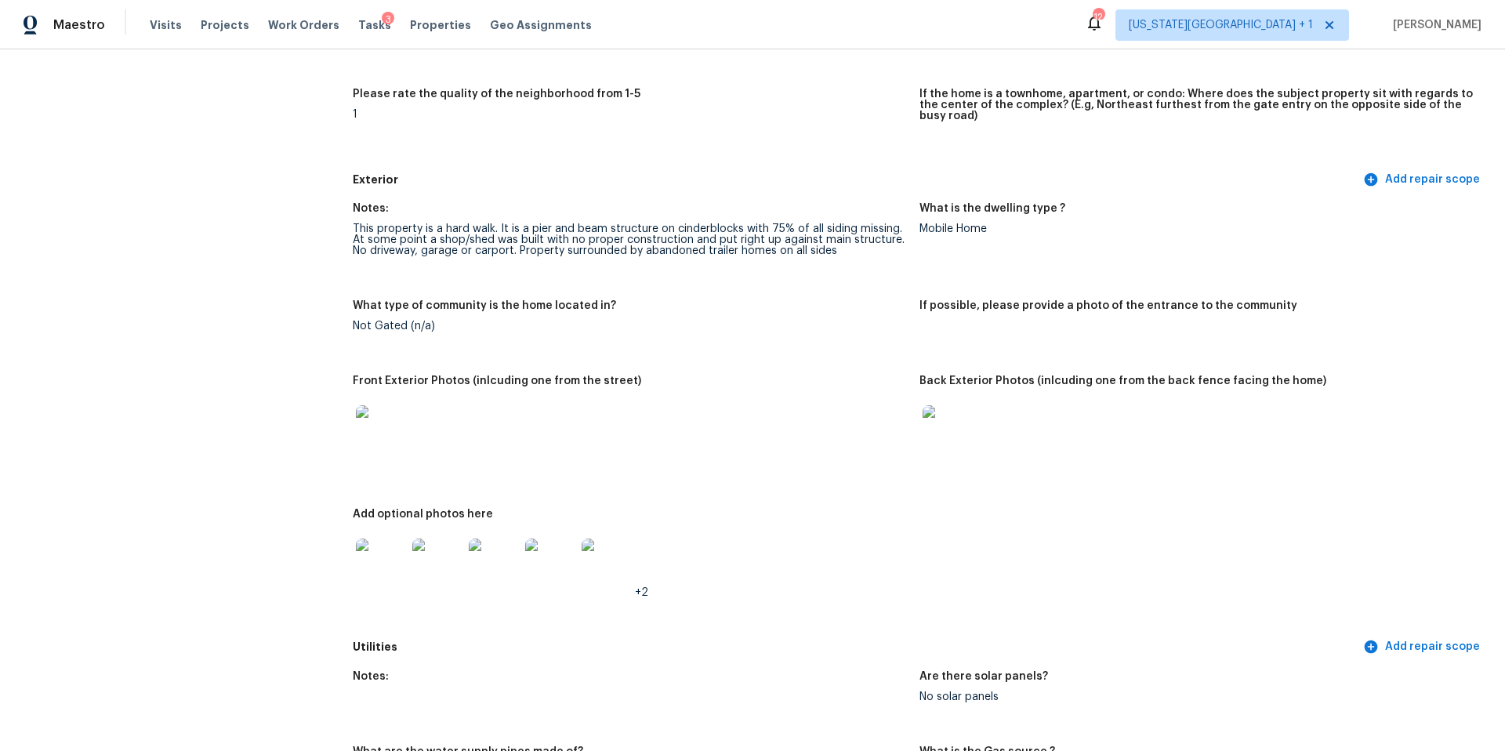
scroll to position [495, 0]
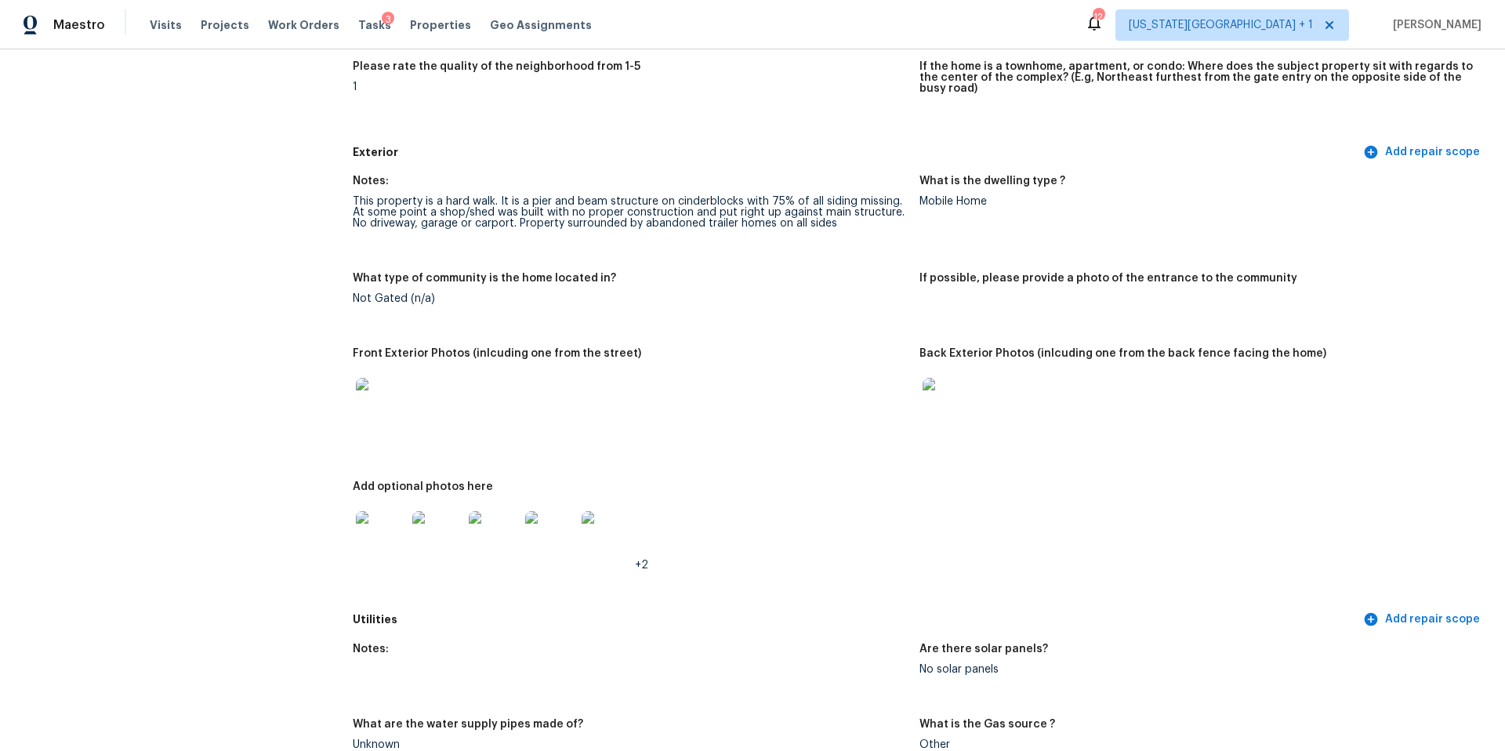
click at [375, 391] on img at bounding box center [381, 403] width 50 height 50
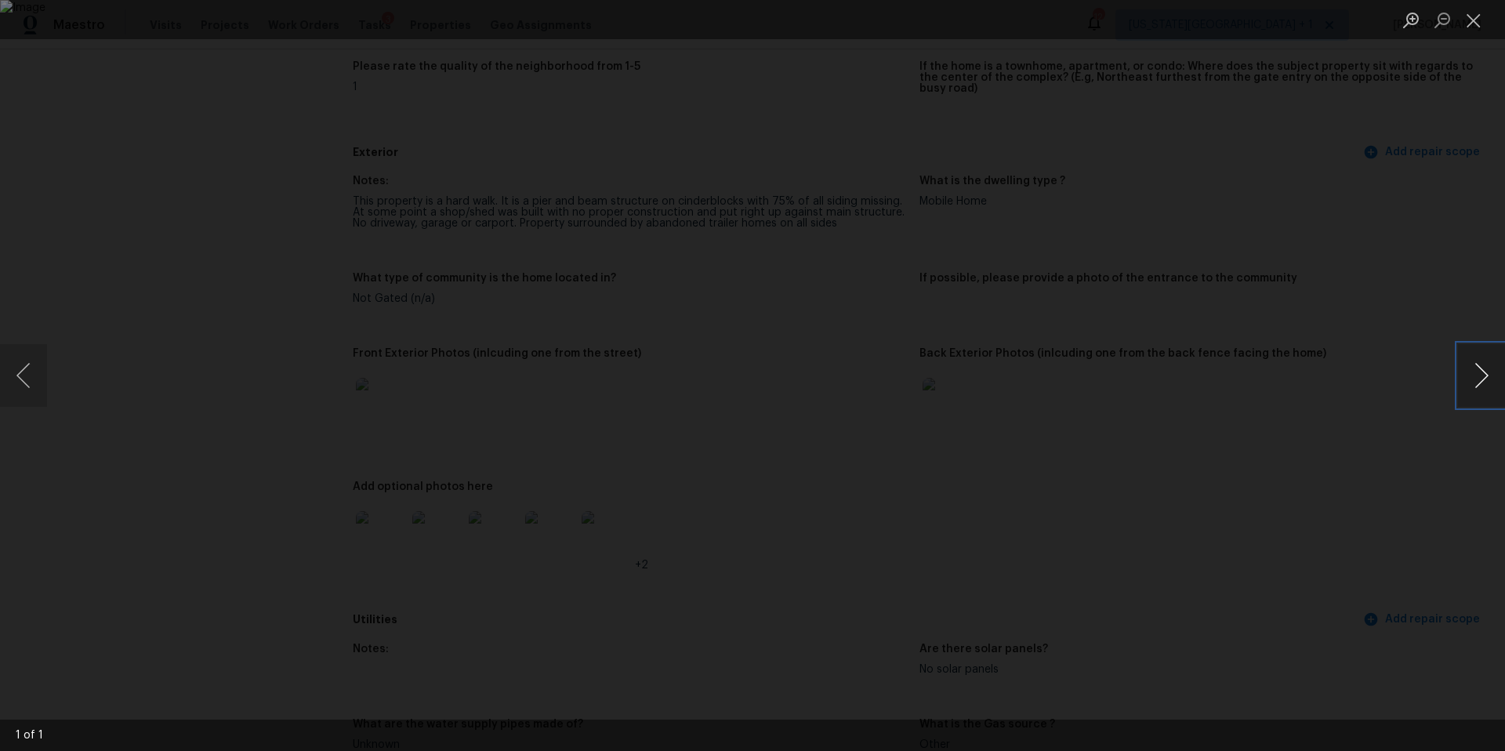
click at [1474, 378] on button "Next image" at bounding box center [1481, 375] width 47 height 63
click at [1369, 404] on div "Lightbox" at bounding box center [752, 375] width 1505 height 751
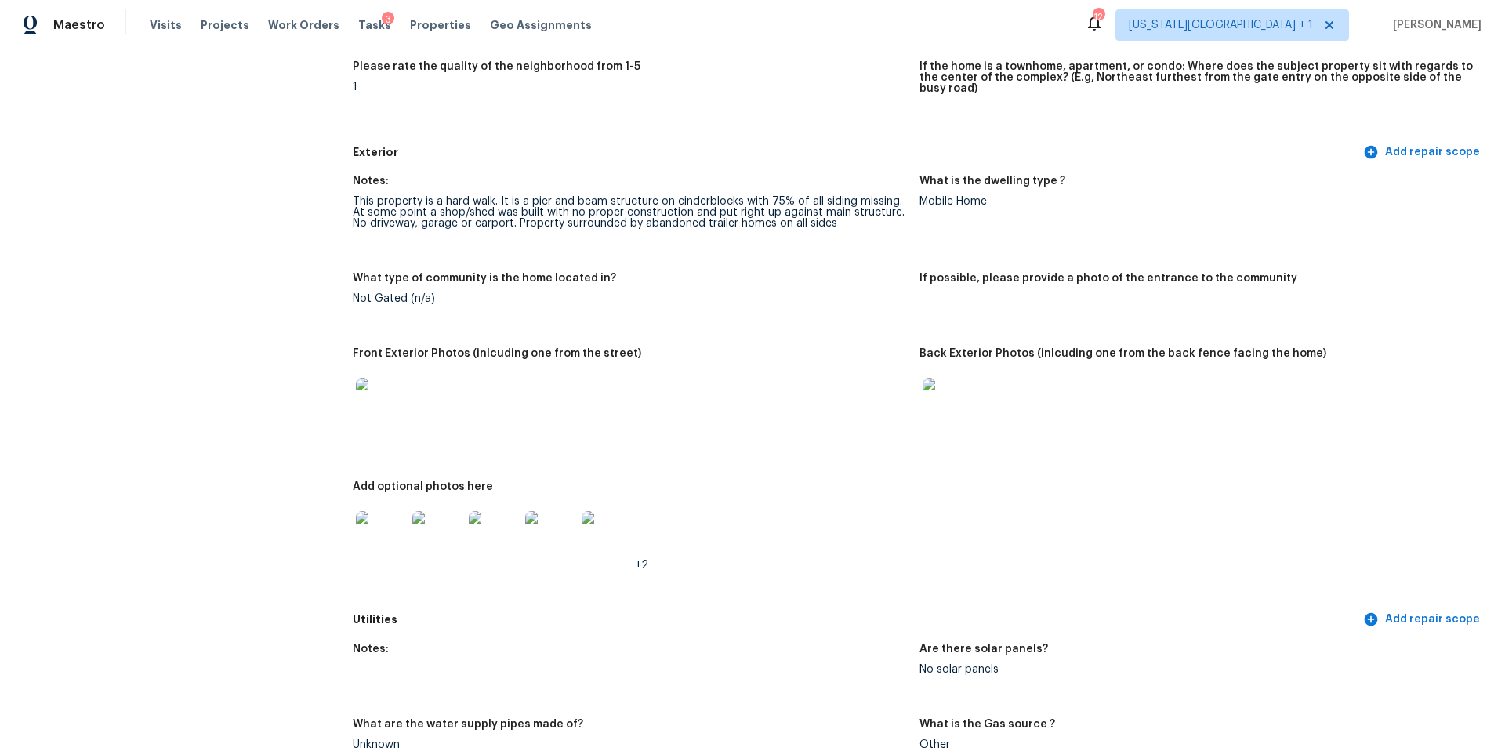
click at [375, 532] on img at bounding box center [381, 536] width 50 height 50
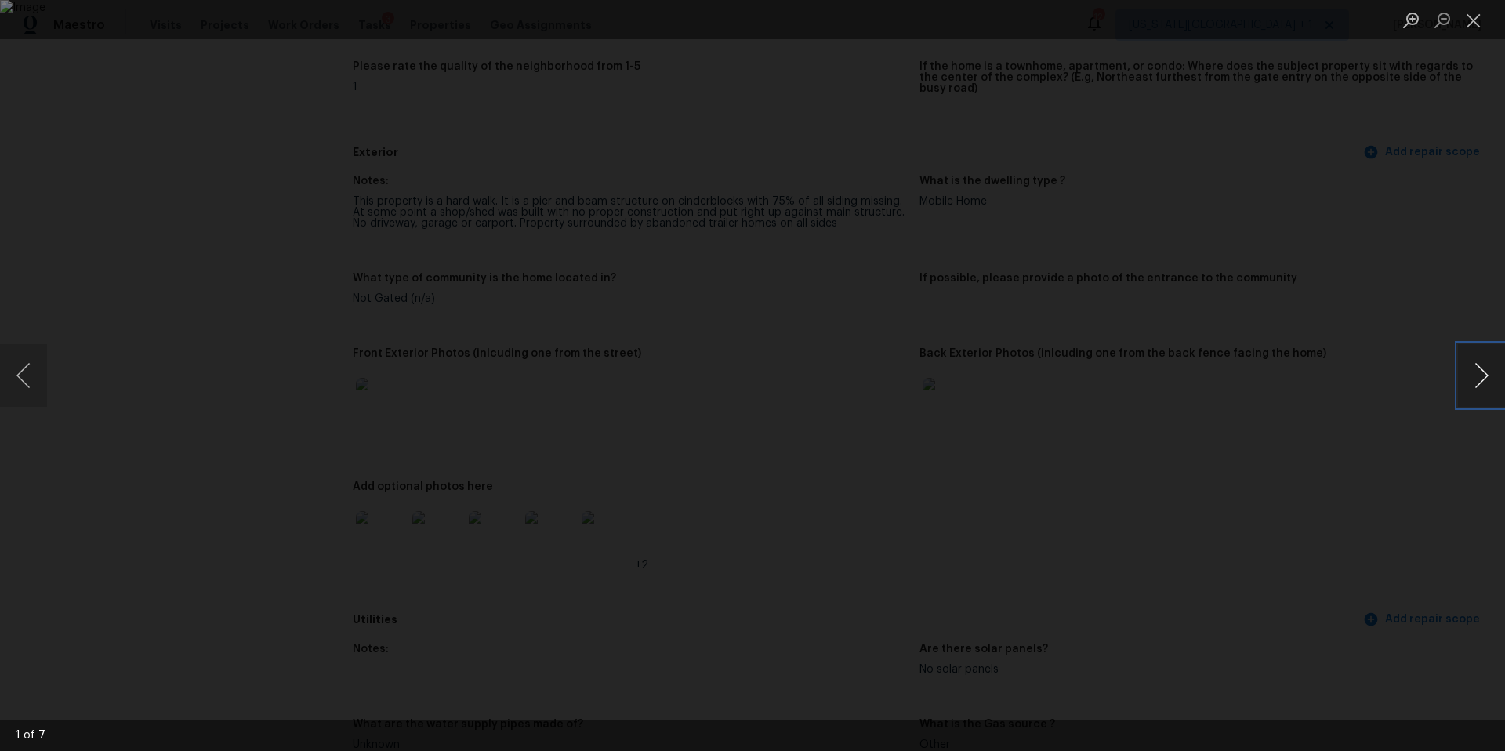
click at [1482, 377] on button "Next image" at bounding box center [1481, 375] width 47 height 63
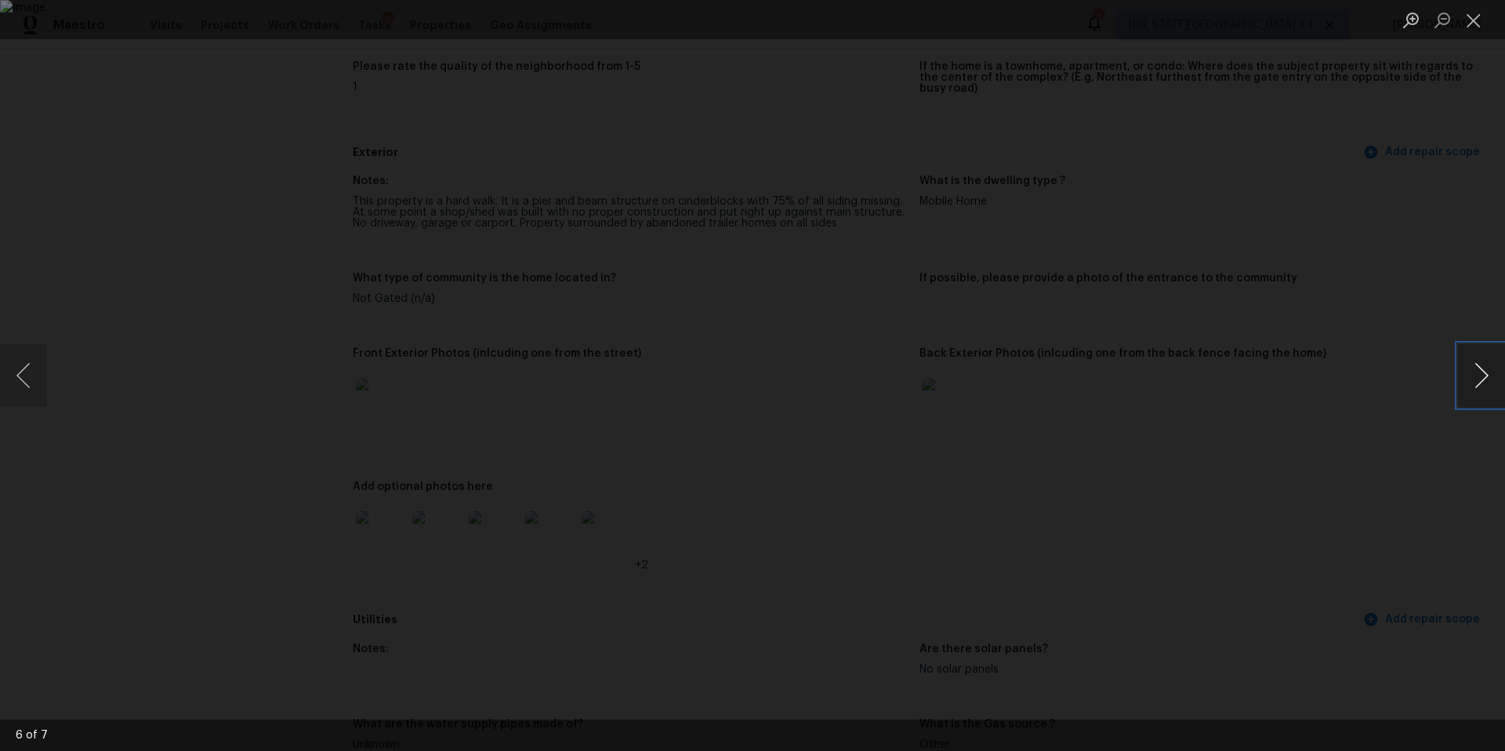
click at [1482, 377] on button "Next image" at bounding box center [1481, 375] width 47 height 63
click at [1500, 352] on button "Next image" at bounding box center [1481, 375] width 47 height 63
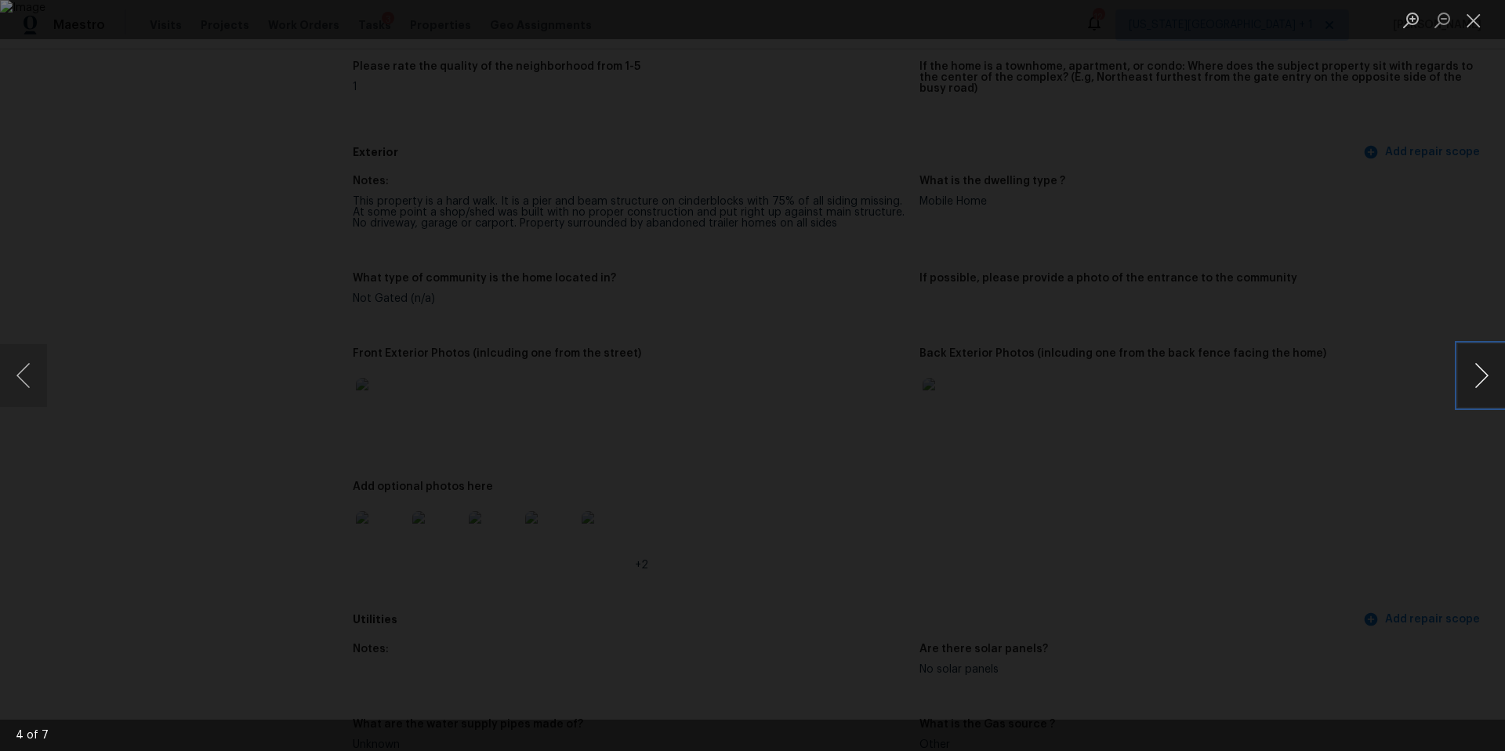
click at [1500, 352] on button "Next image" at bounding box center [1481, 375] width 47 height 63
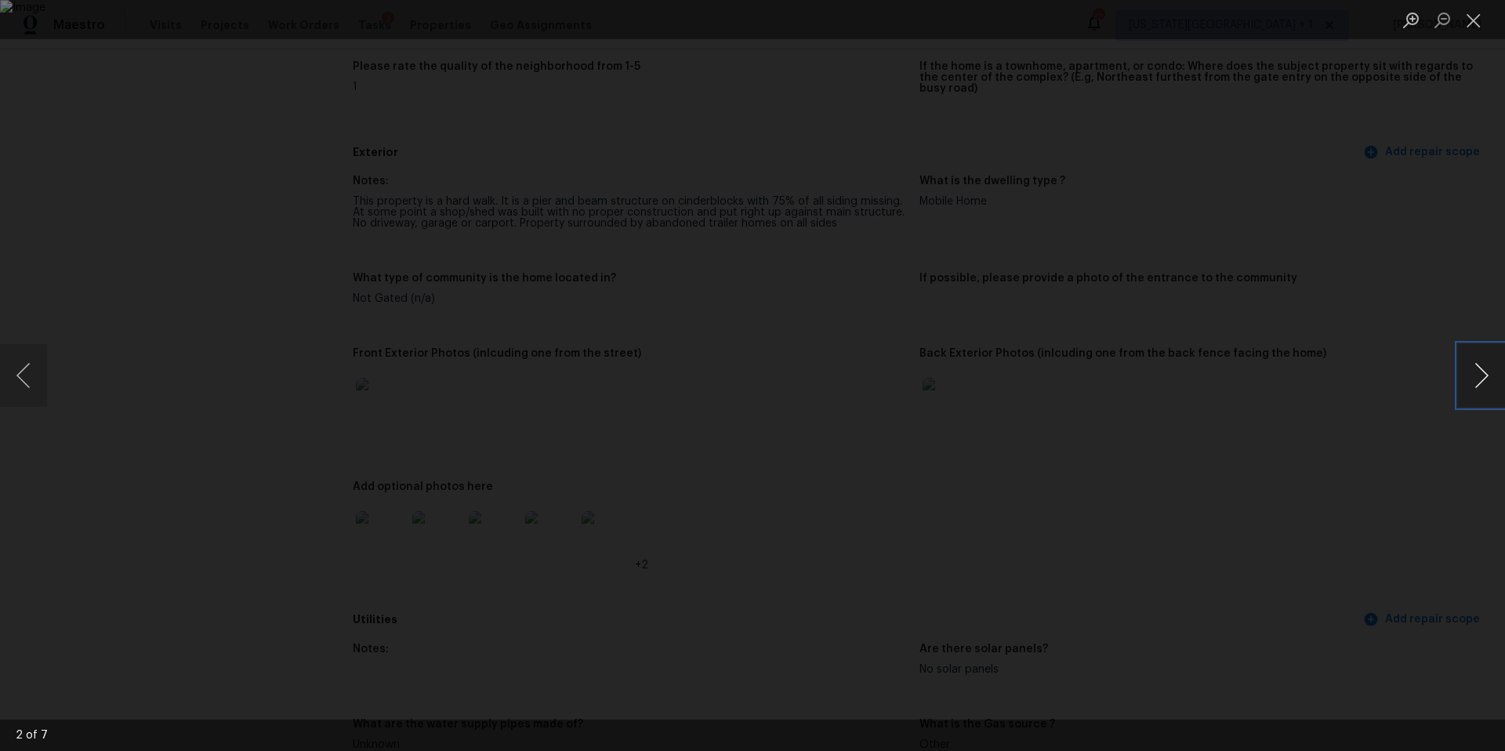
click at [1500, 352] on button "Next image" at bounding box center [1481, 375] width 47 height 63
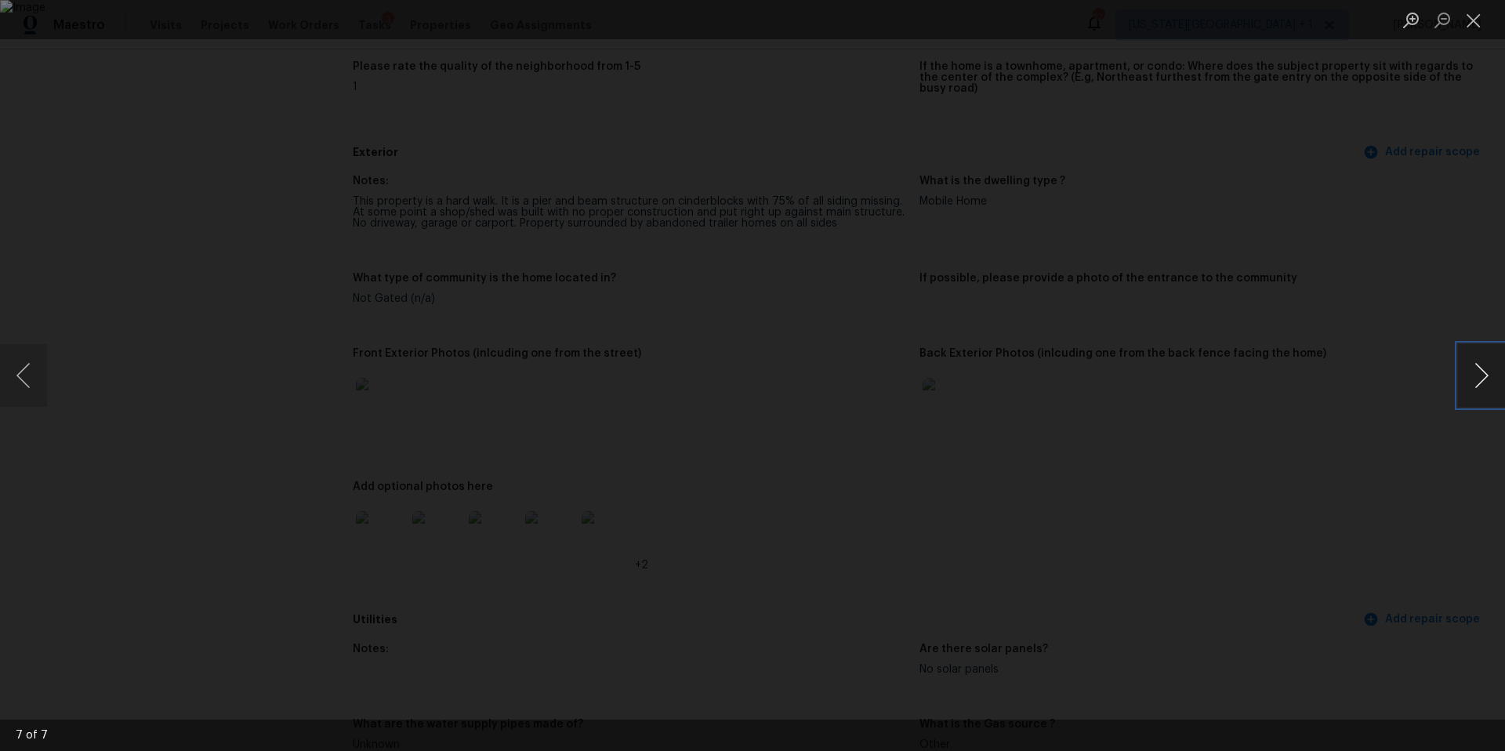
click at [1500, 352] on button "Next image" at bounding box center [1481, 375] width 47 height 63
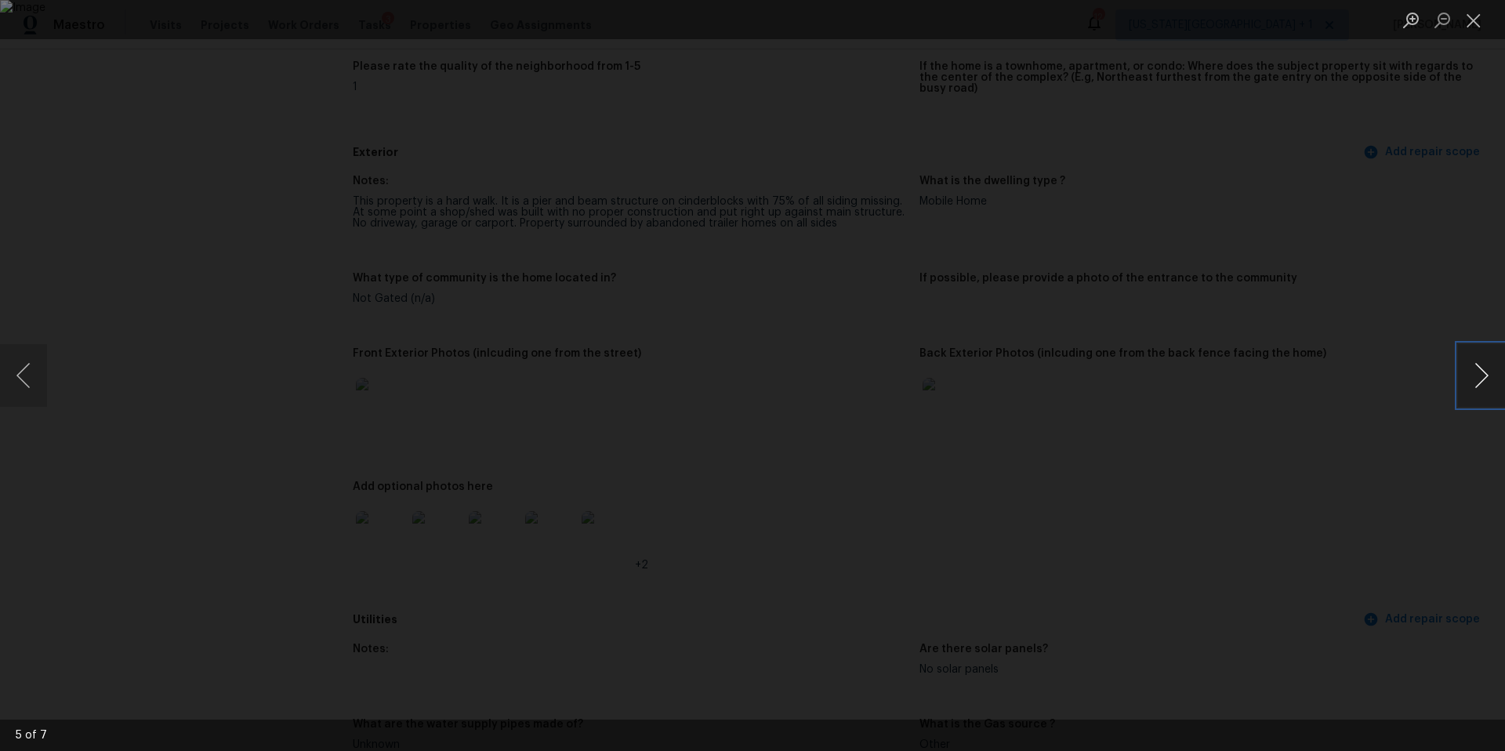
click at [1500, 352] on button "Next image" at bounding box center [1481, 375] width 47 height 63
click at [1336, 296] on div "Lightbox" at bounding box center [752, 375] width 1505 height 751
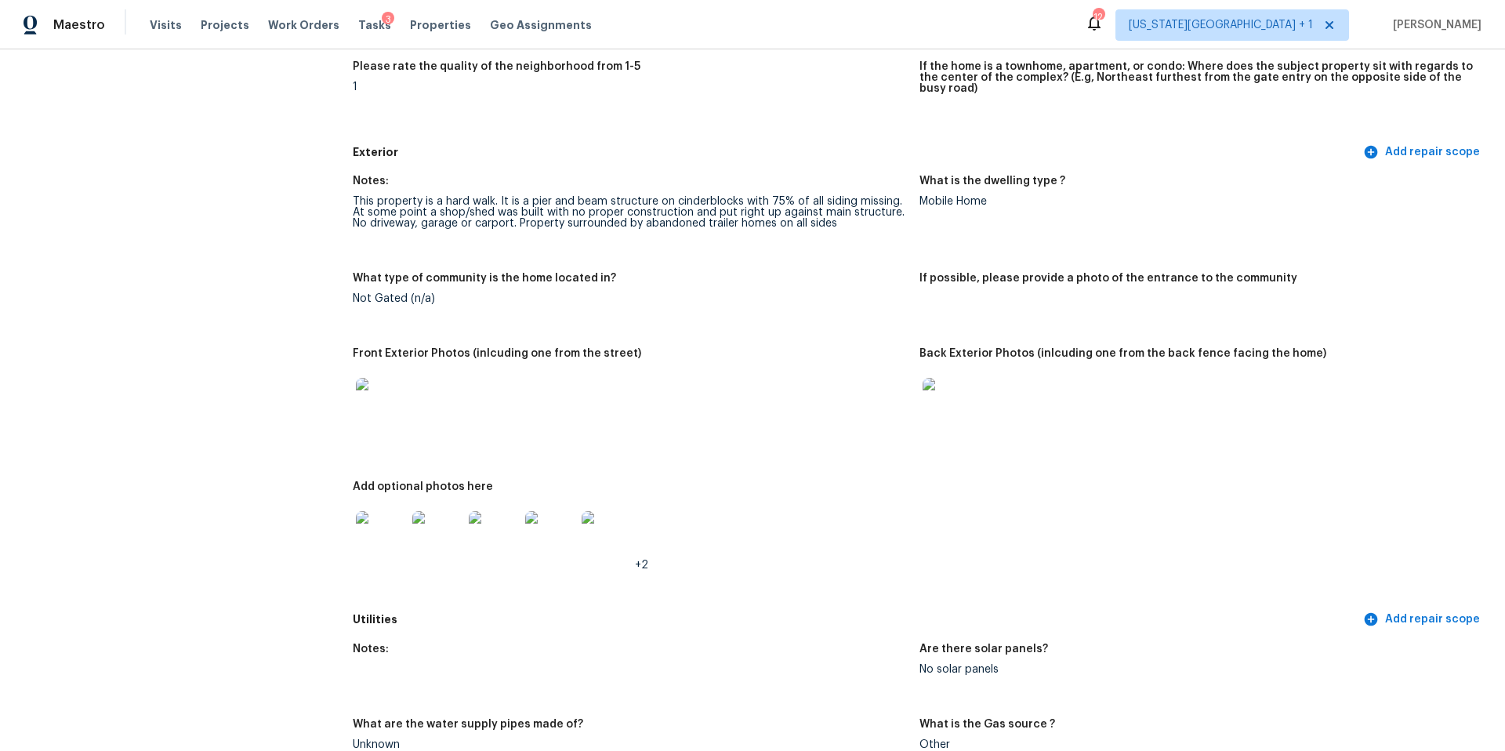
click at [386, 520] on img at bounding box center [381, 536] width 50 height 50
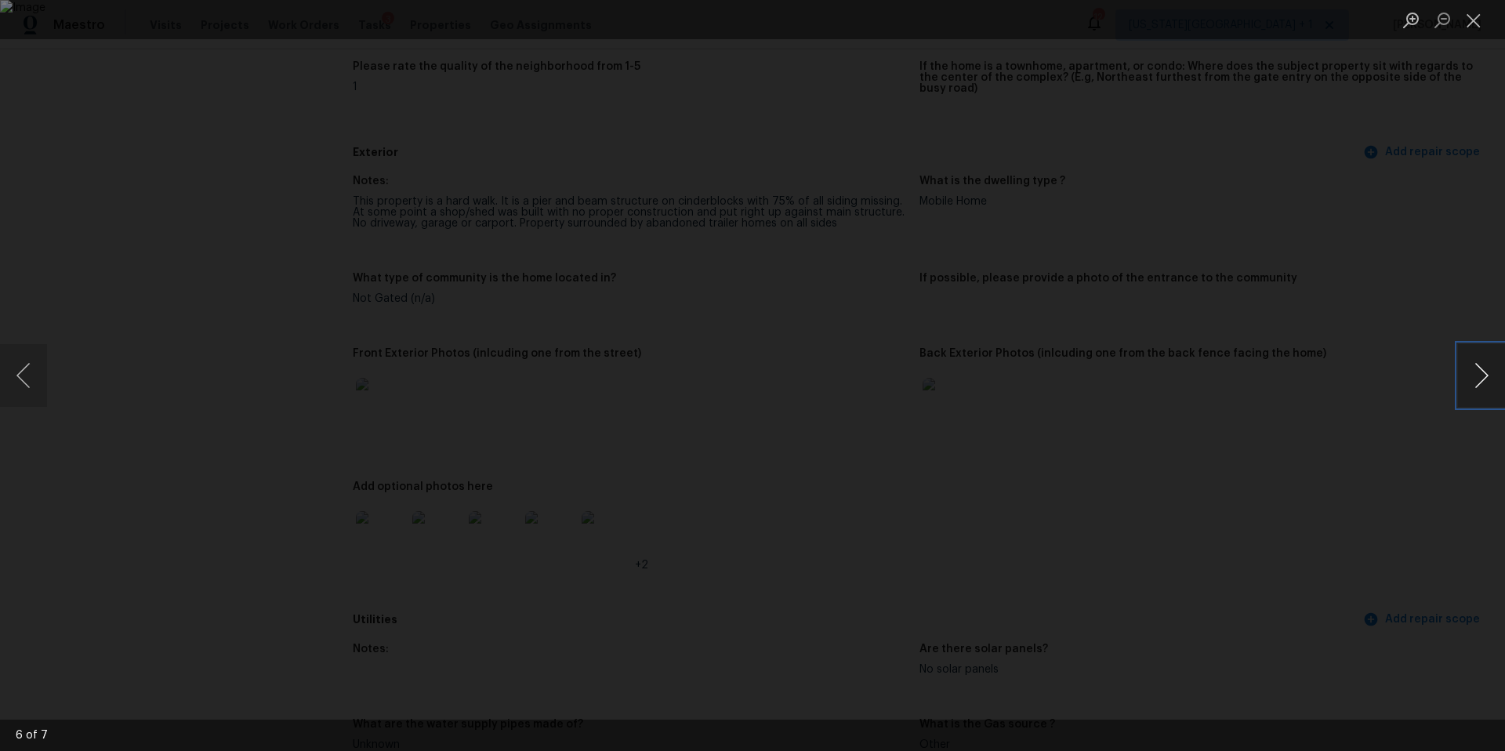
click at [1485, 365] on button "Next image" at bounding box center [1481, 375] width 47 height 63
click at [1331, 359] on div "Lightbox" at bounding box center [752, 375] width 1505 height 751
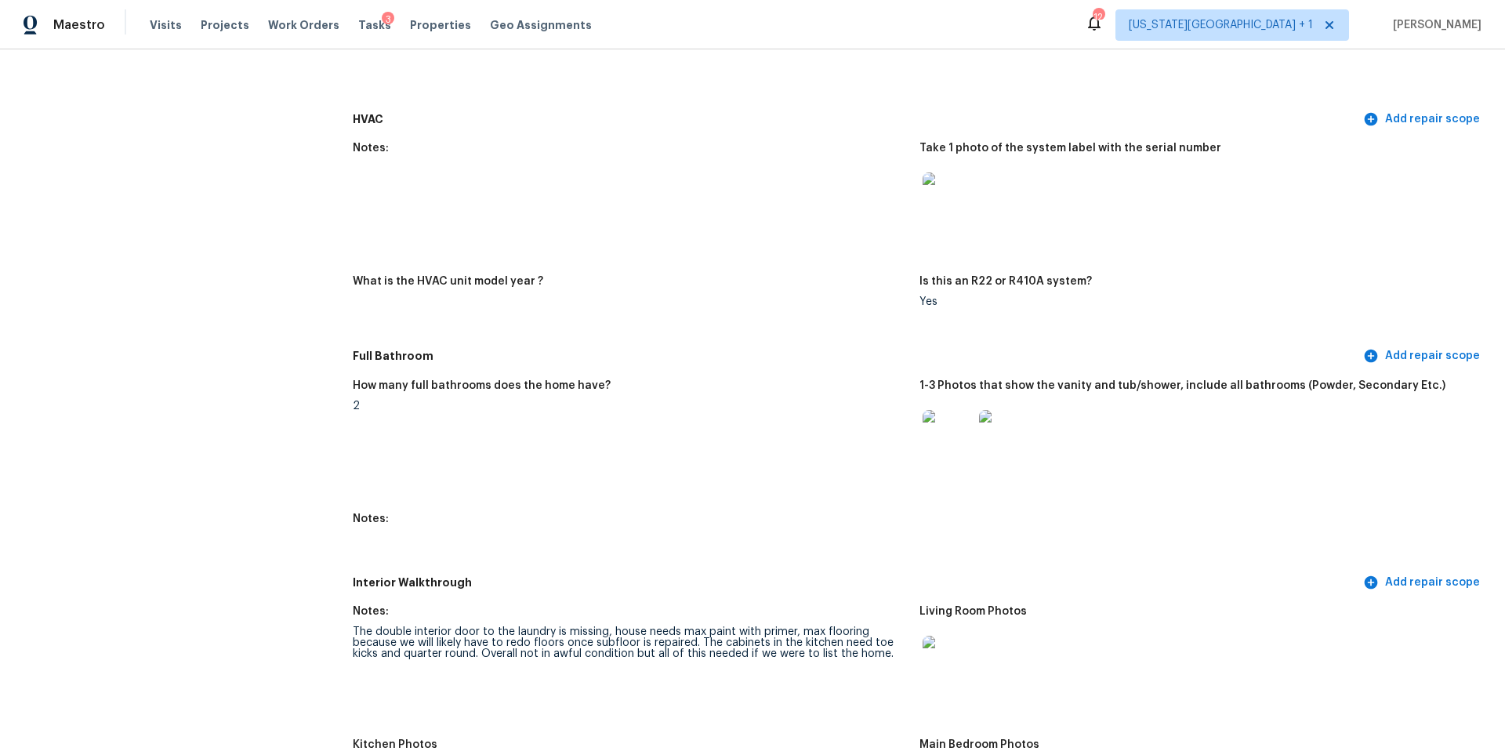
scroll to position [1427, 0]
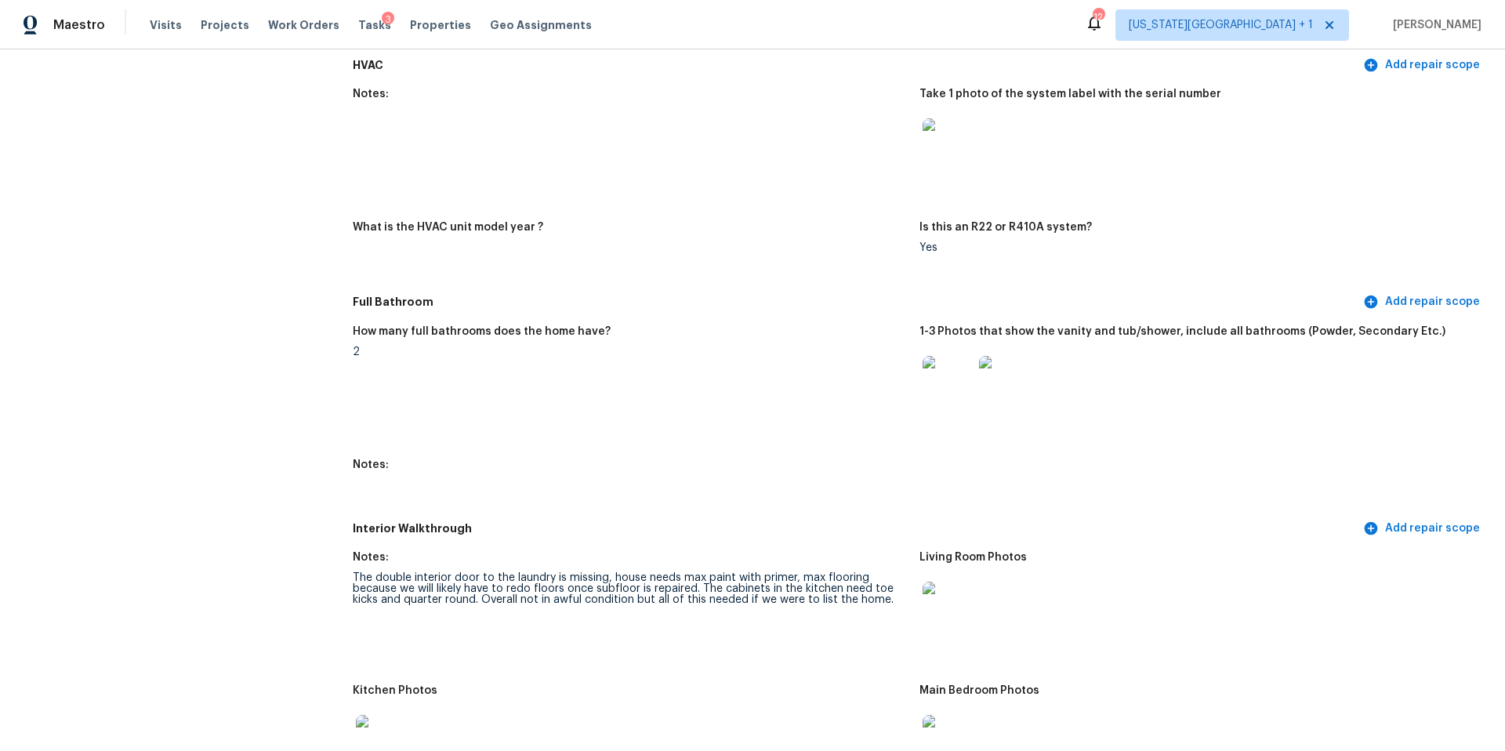
click at [946, 377] on img at bounding box center [948, 381] width 50 height 50
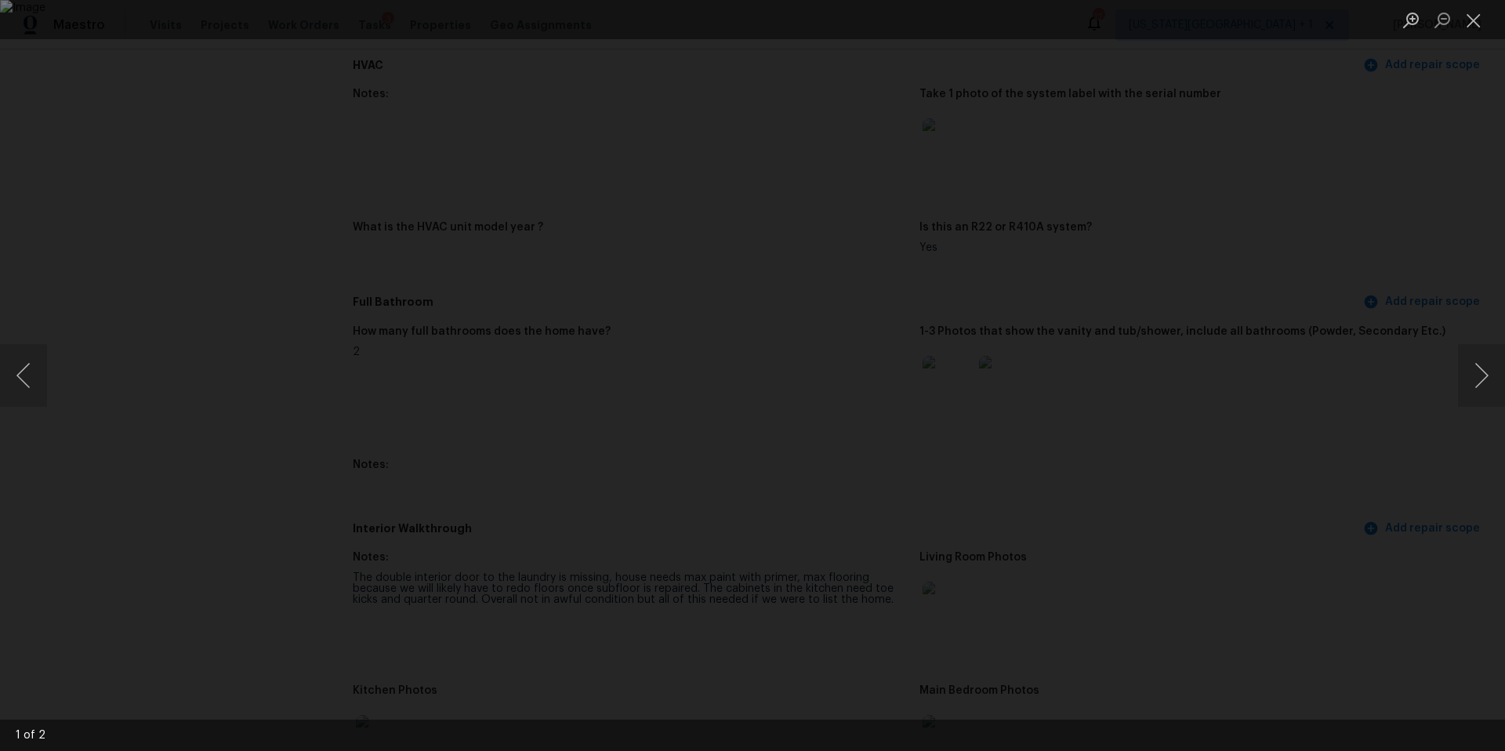
click at [1469, 426] on div "Lightbox" at bounding box center [752, 375] width 1505 height 751
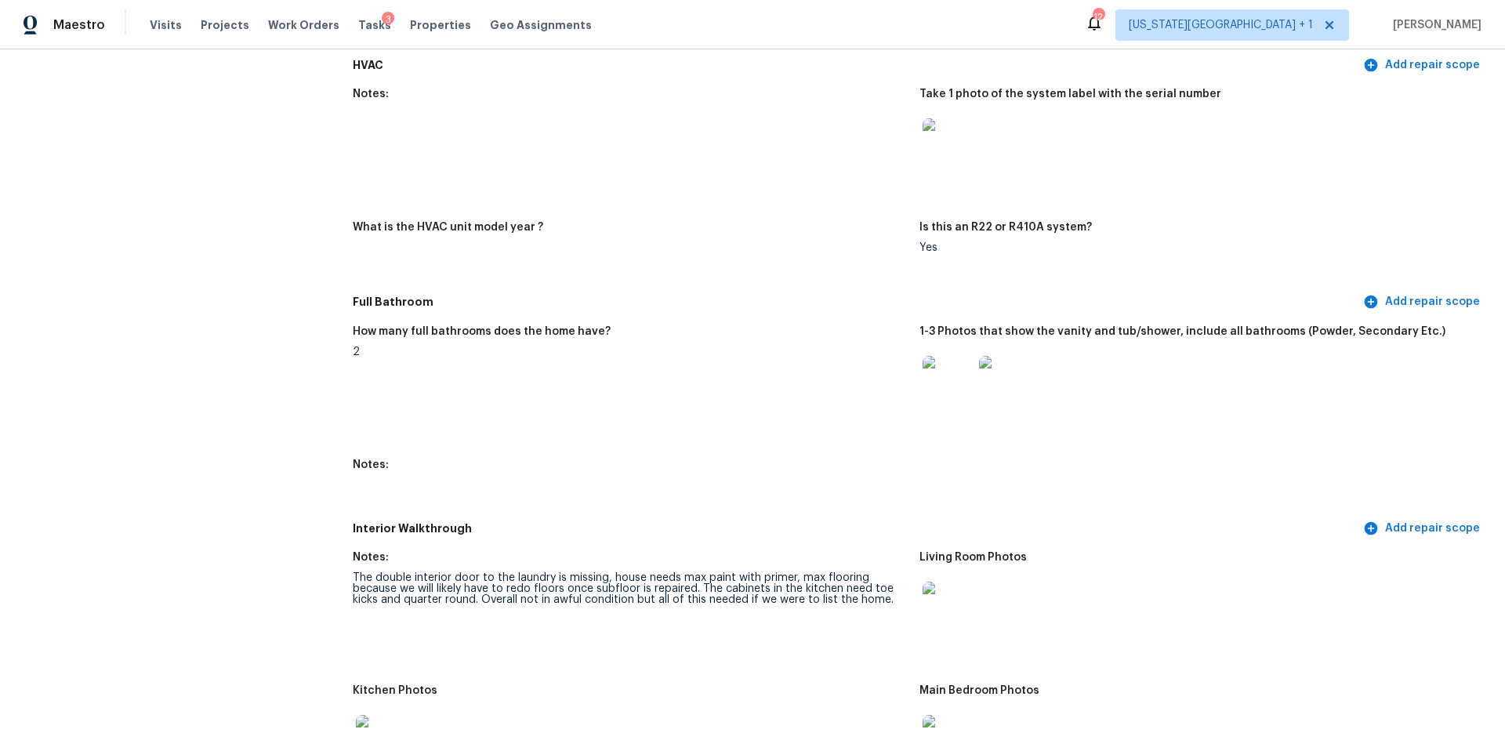
click at [1020, 393] on img at bounding box center [1004, 381] width 50 height 50
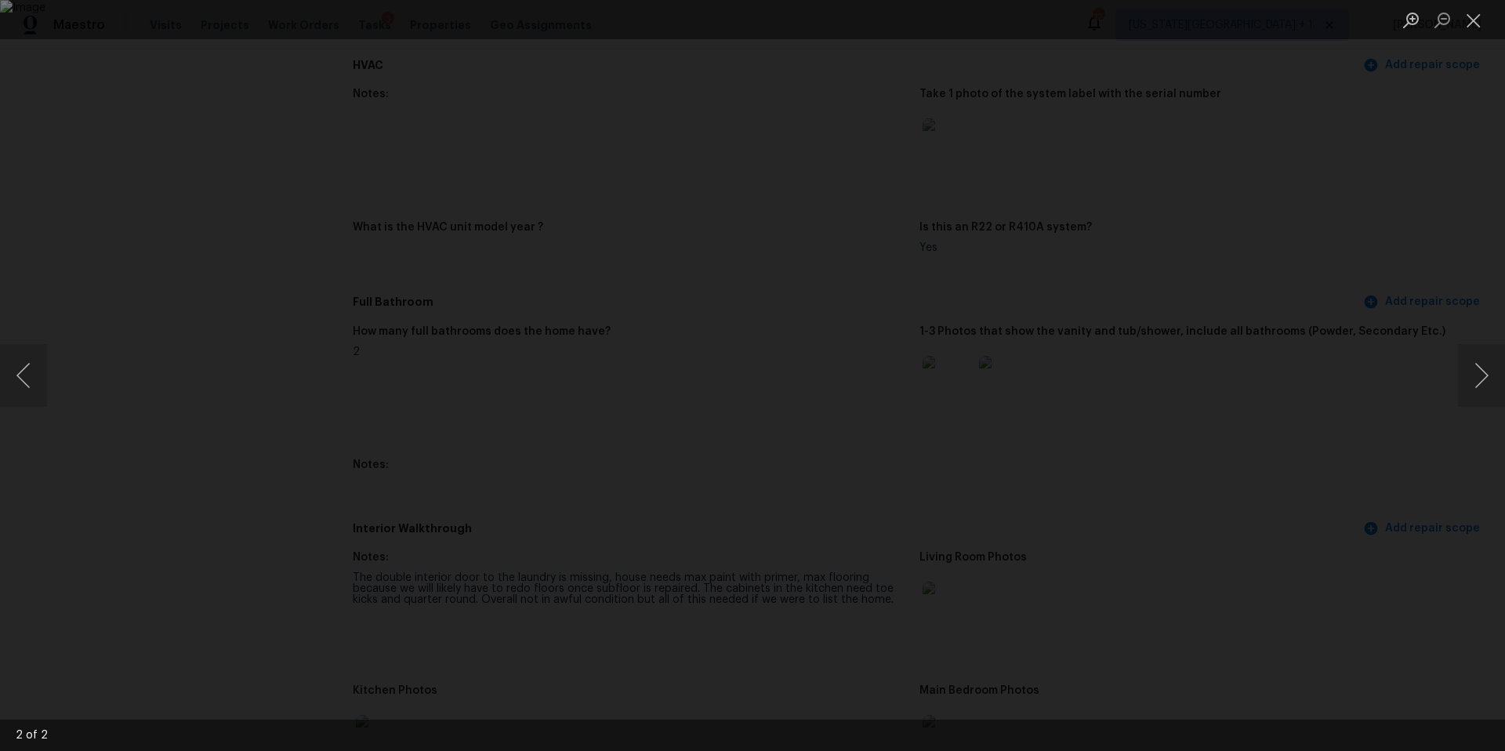
click at [1273, 407] on div "Lightbox" at bounding box center [752, 375] width 1505 height 751
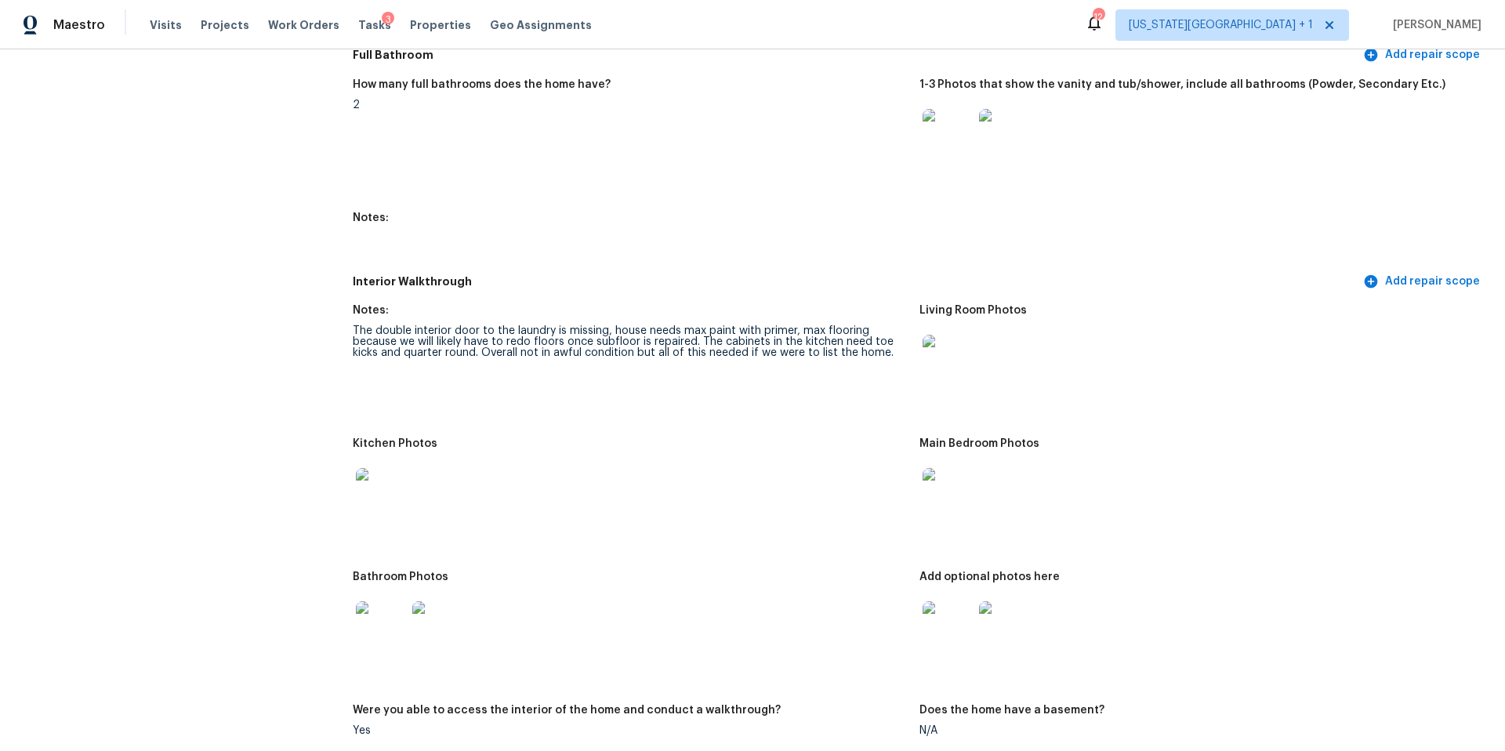
scroll to position [1713, 0]
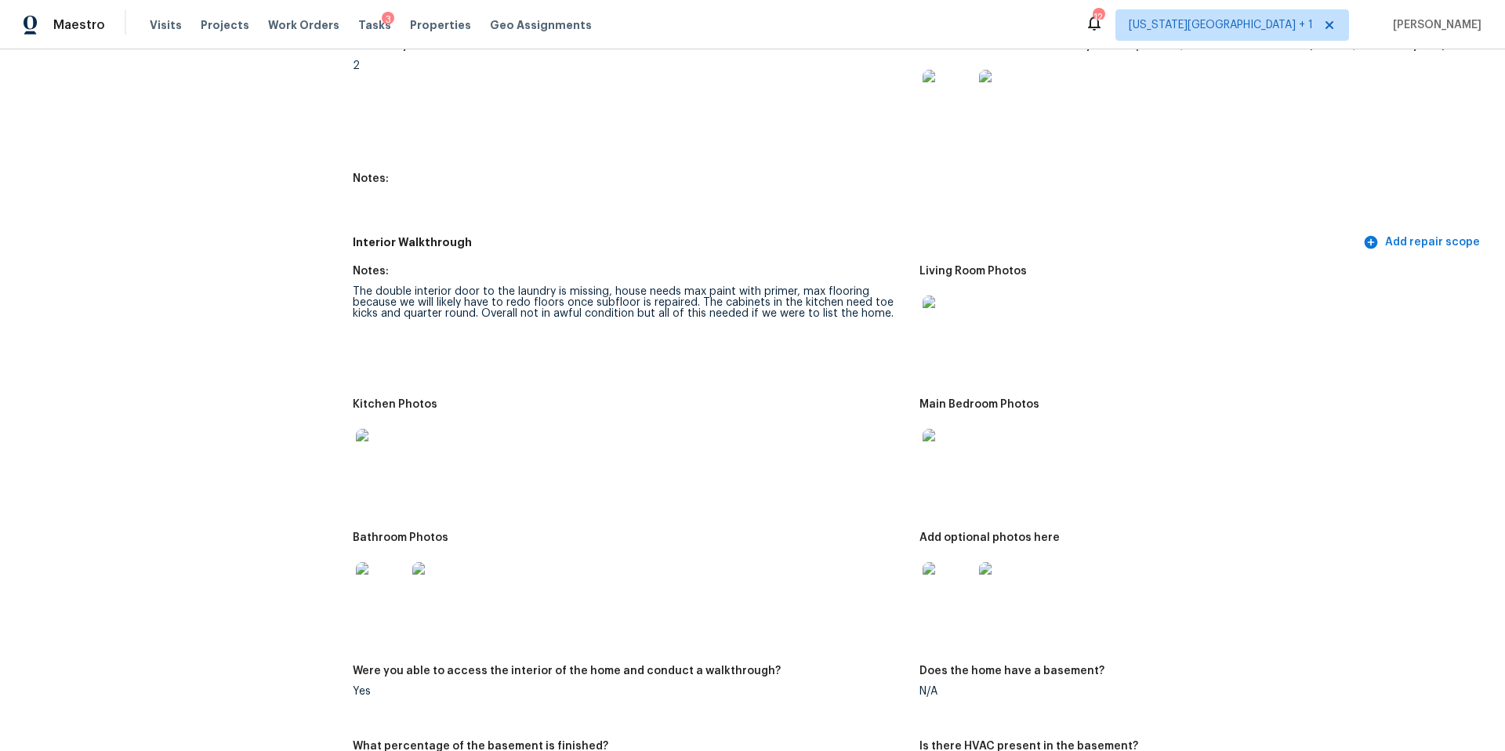
click at [371, 443] on img at bounding box center [381, 454] width 50 height 50
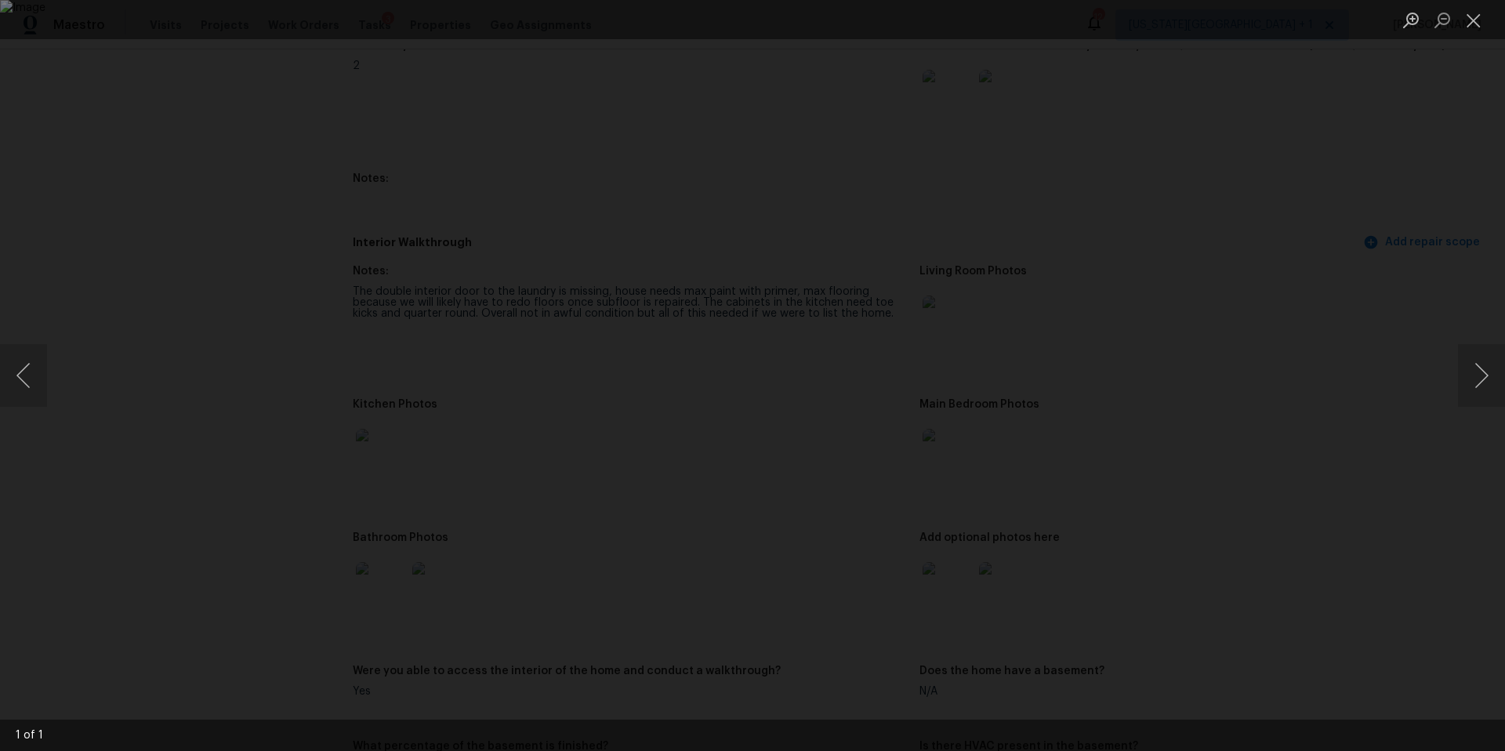
click at [1455, 332] on div "Lightbox" at bounding box center [752, 375] width 1505 height 751
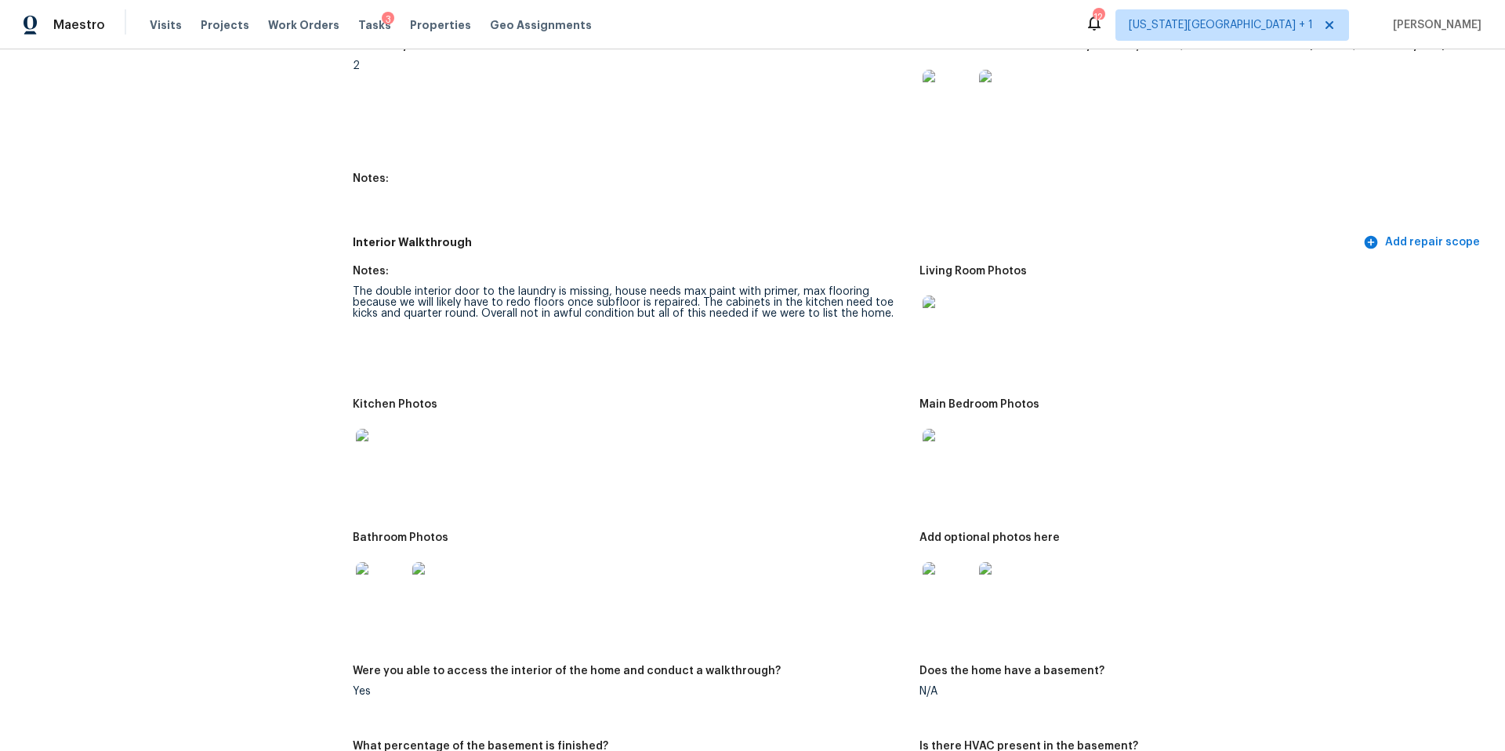
click at [1010, 577] on img at bounding box center [1004, 587] width 50 height 50
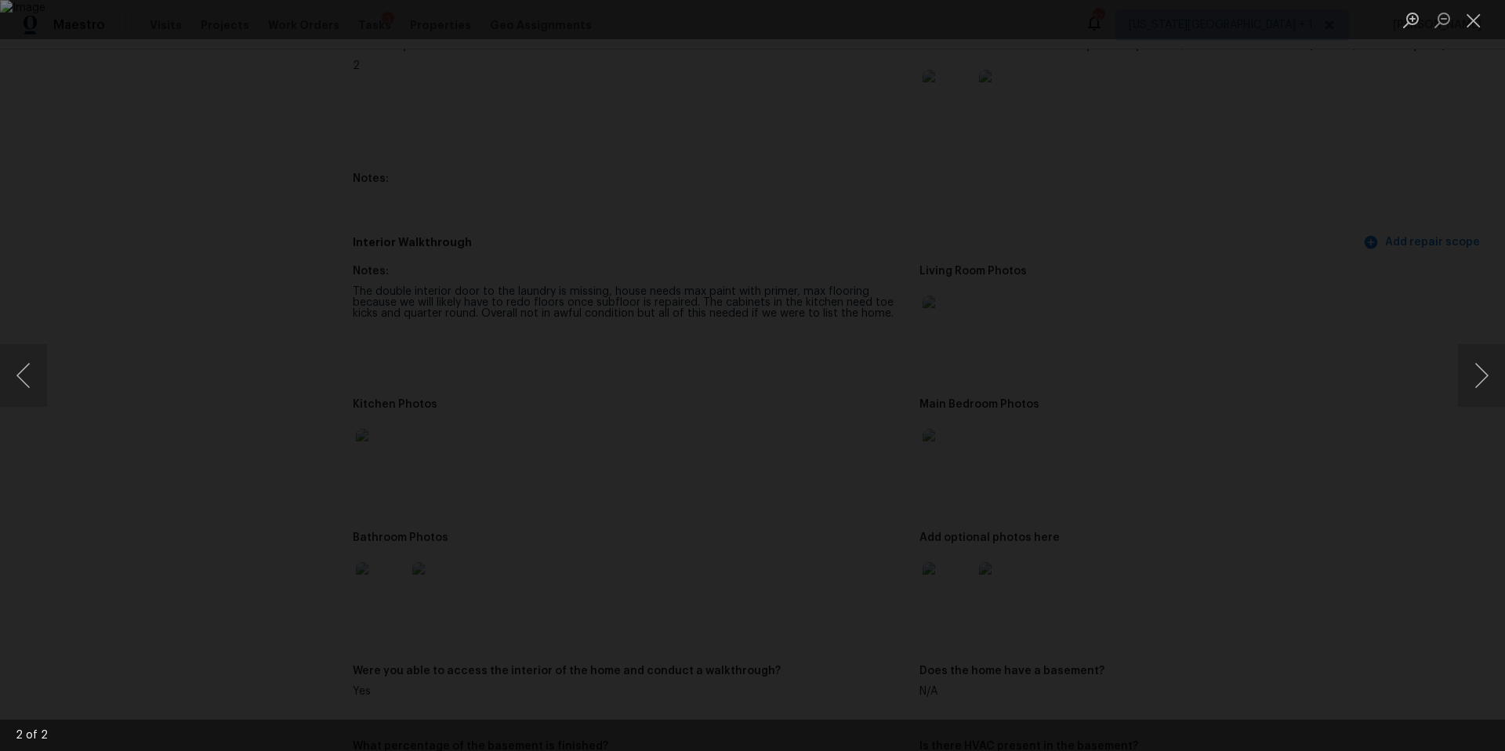
click at [1361, 484] on div "Lightbox" at bounding box center [752, 375] width 1505 height 751
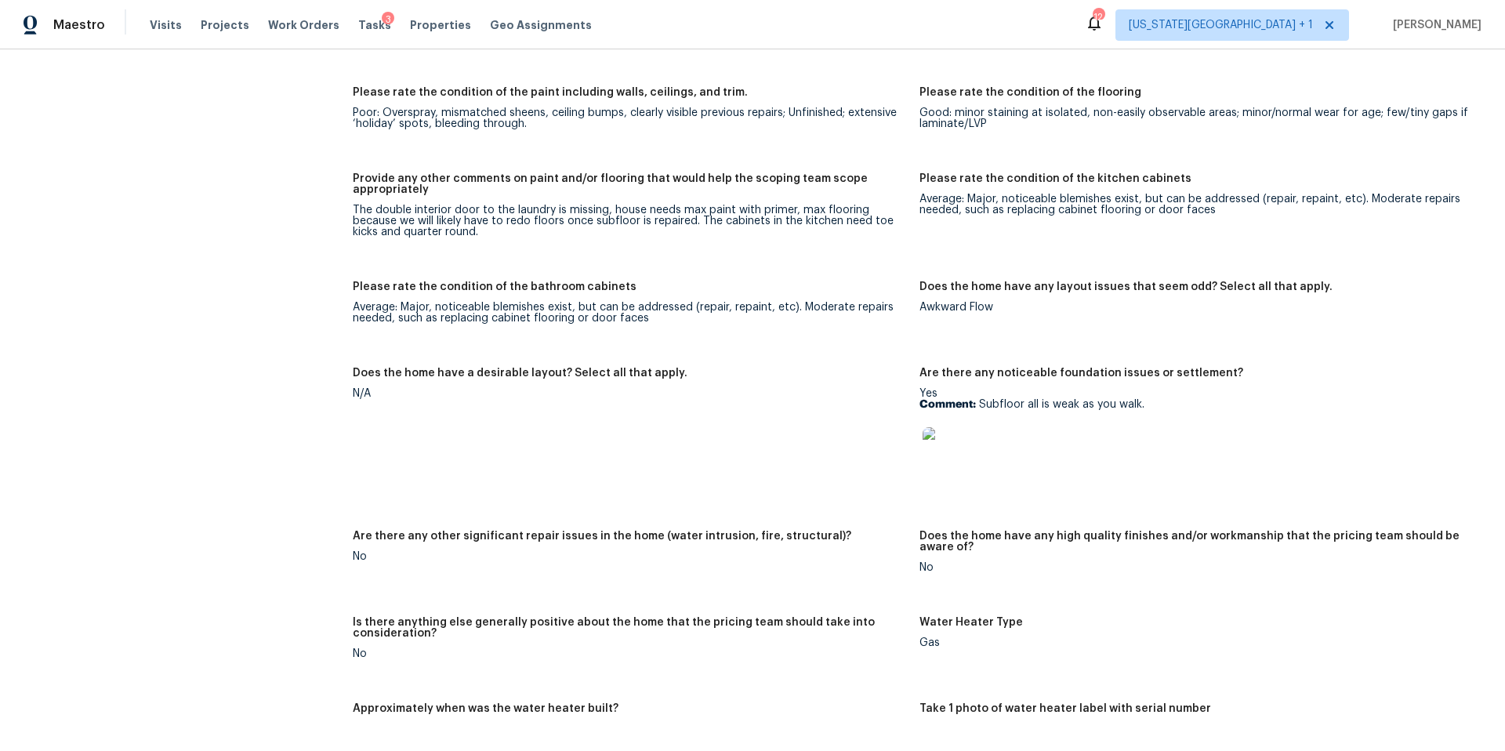
scroll to position [2449, 0]
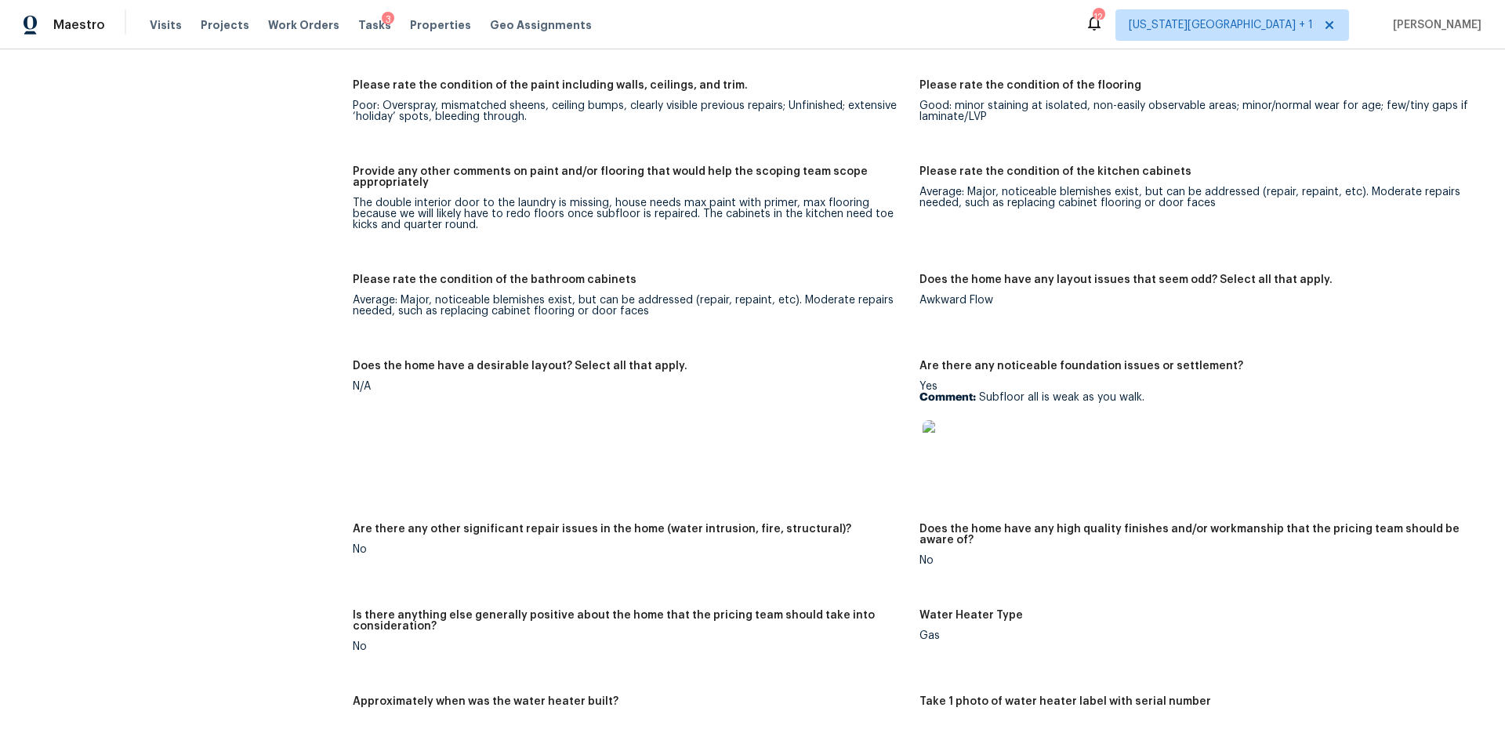
click at [955, 445] on img at bounding box center [948, 445] width 50 height 50
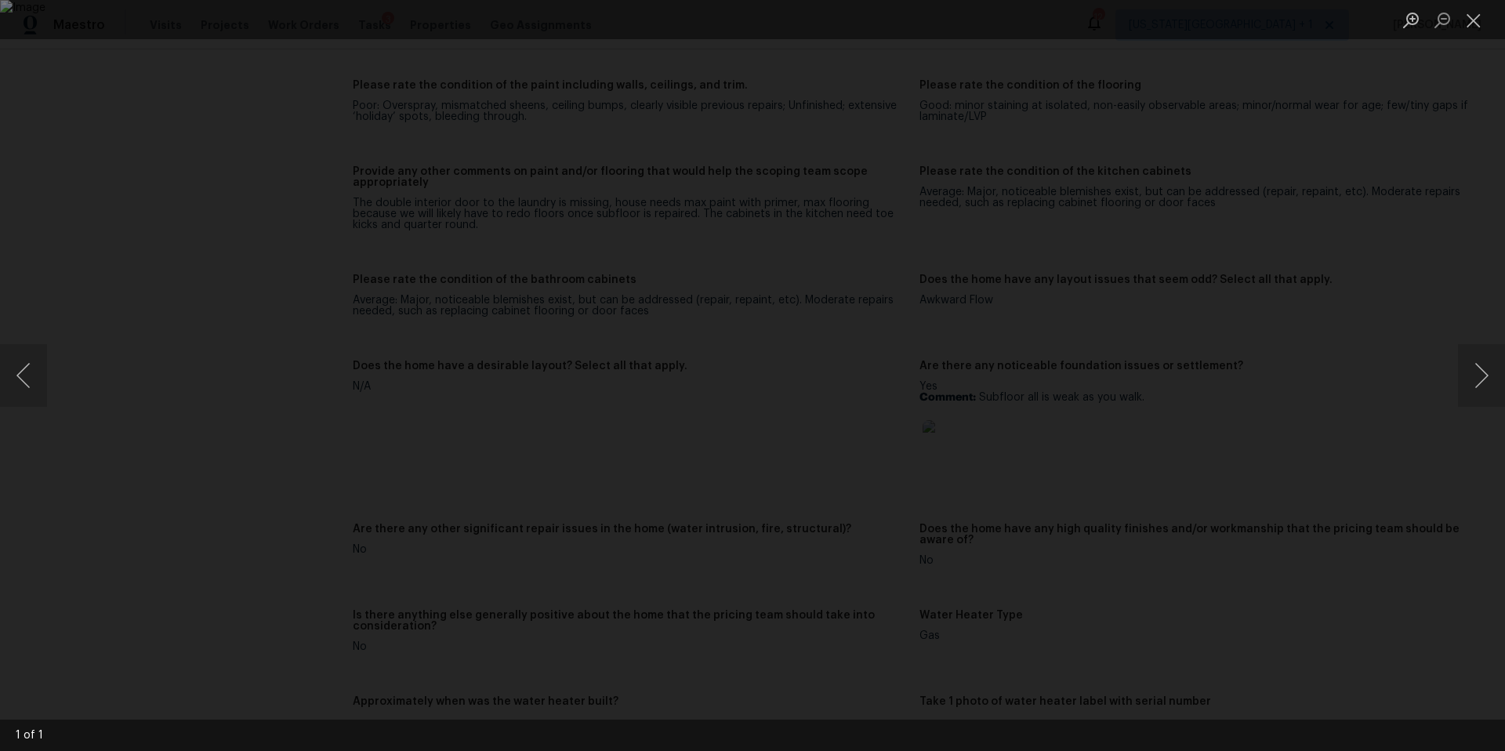
click at [1376, 417] on div "Lightbox" at bounding box center [752, 375] width 1505 height 751
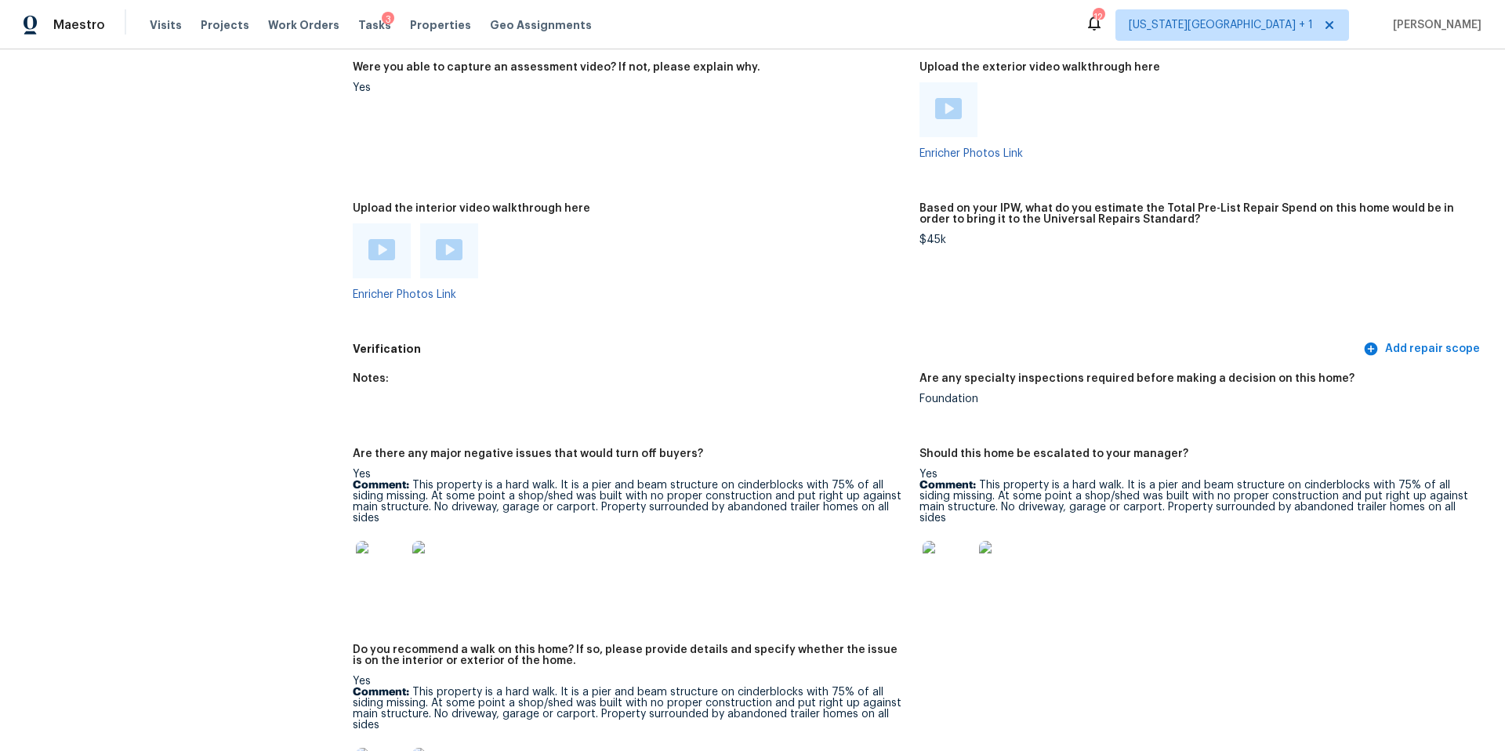
scroll to position [3176, 0]
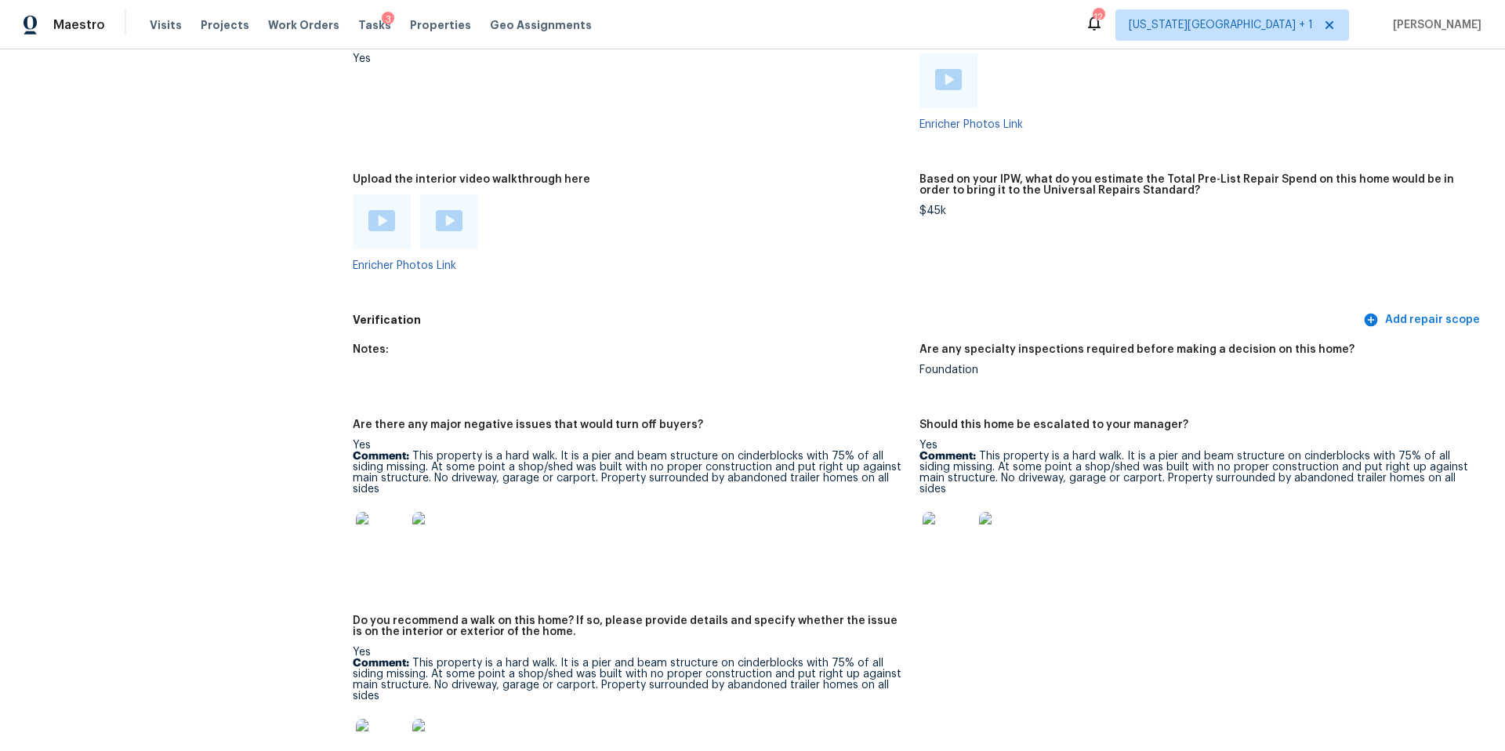
click at [953, 535] on img at bounding box center [948, 537] width 50 height 50
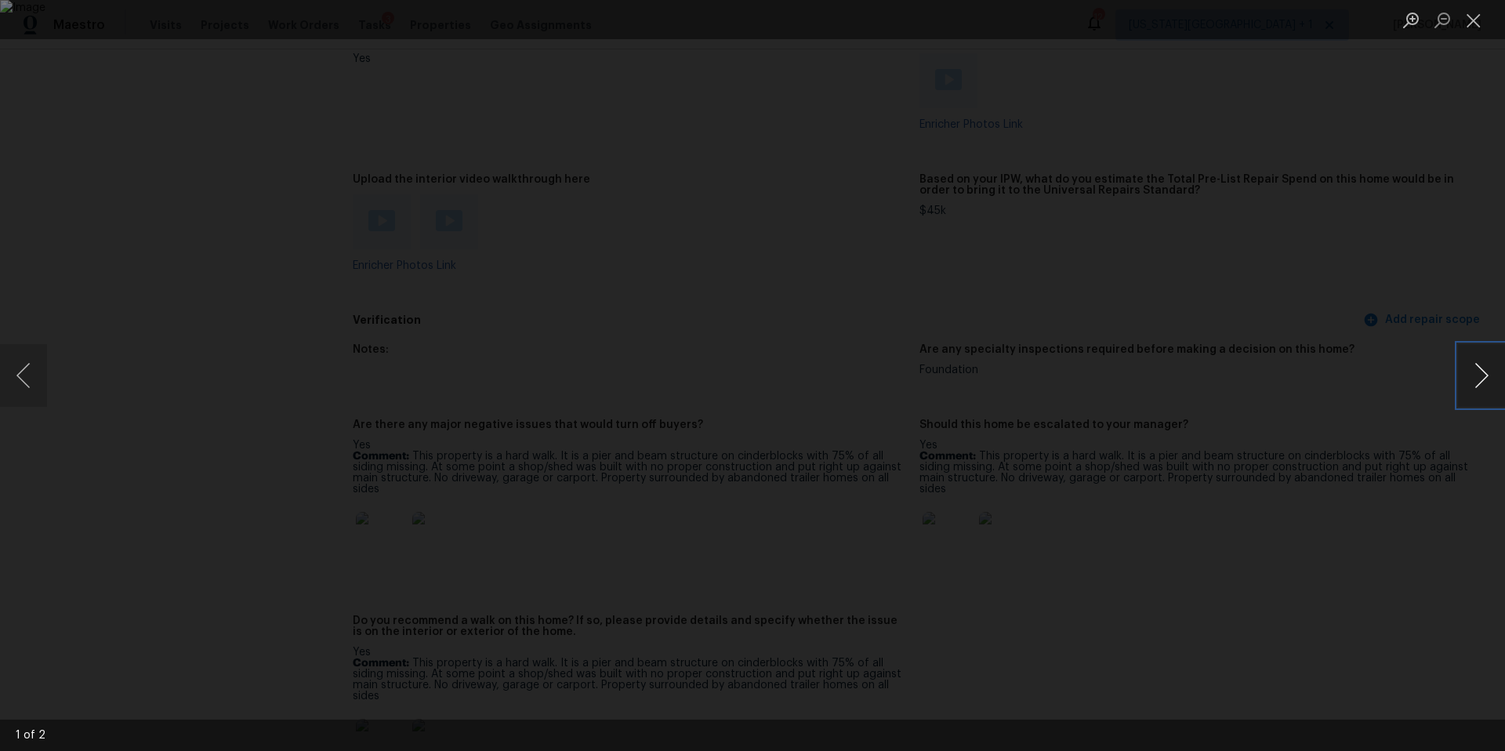
click at [1467, 370] on button "Next image" at bounding box center [1481, 375] width 47 height 63
click at [1311, 462] on div "Lightbox" at bounding box center [752, 375] width 1505 height 751
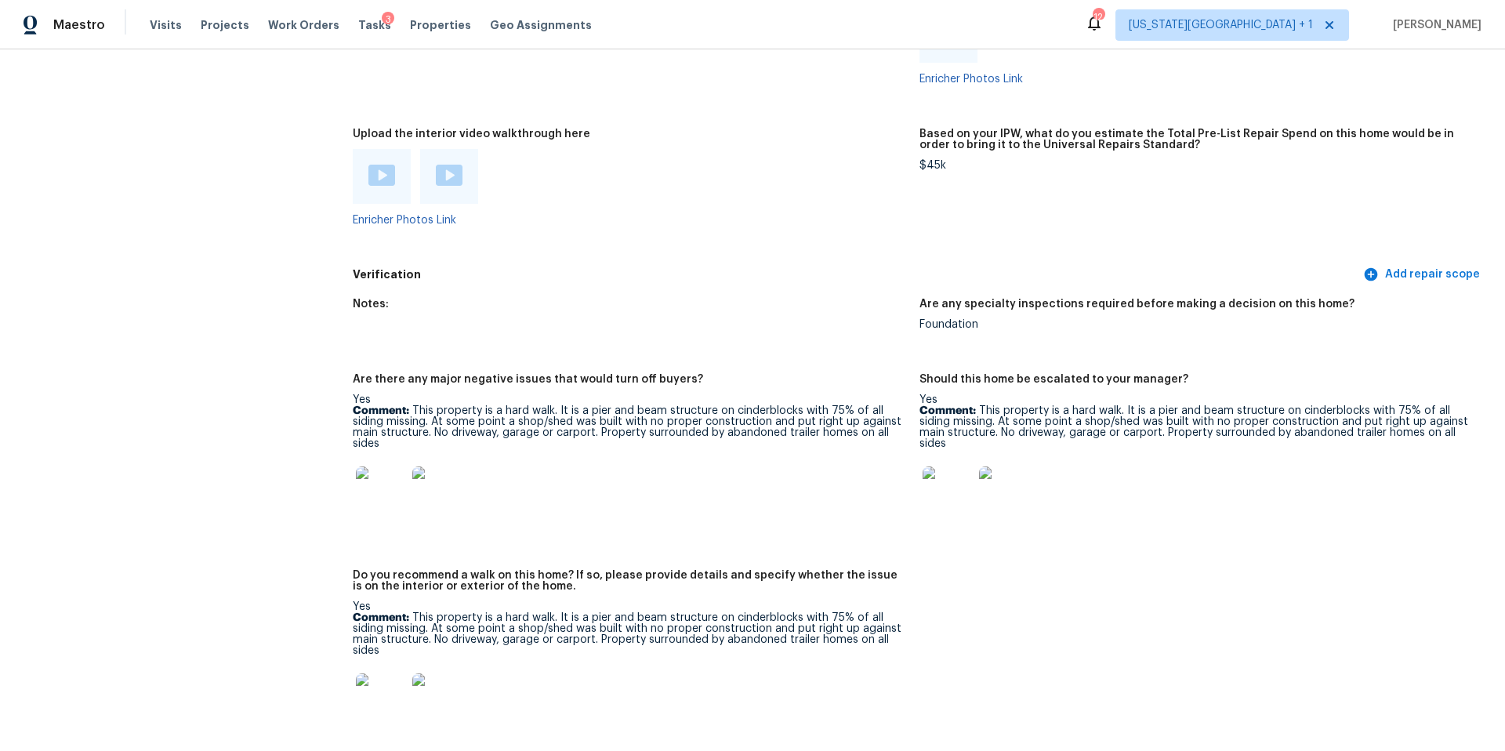
scroll to position [3226, 0]
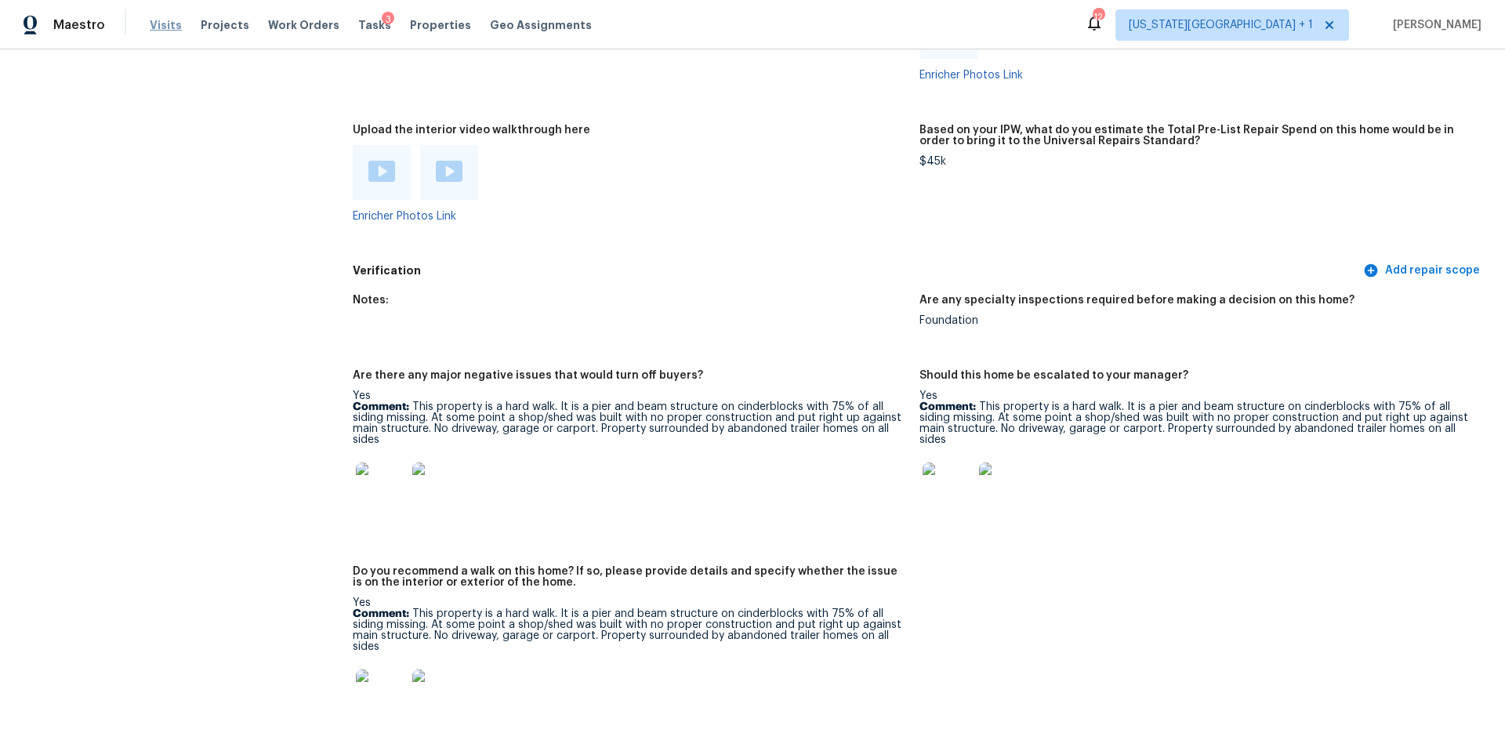
click at [159, 24] on span "Visits" at bounding box center [166, 25] width 32 height 16
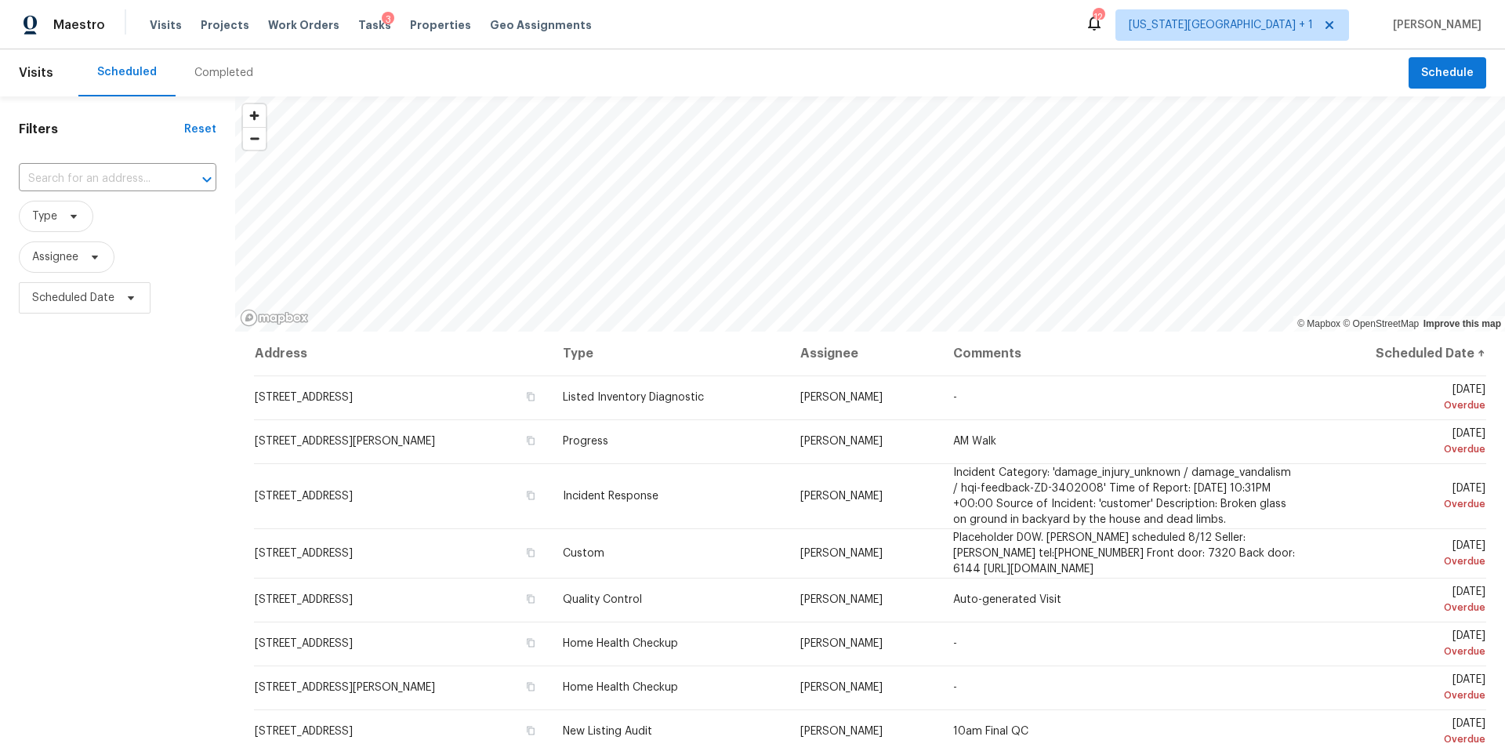
click at [198, 69] on div "Completed" at bounding box center [223, 73] width 59 height 16
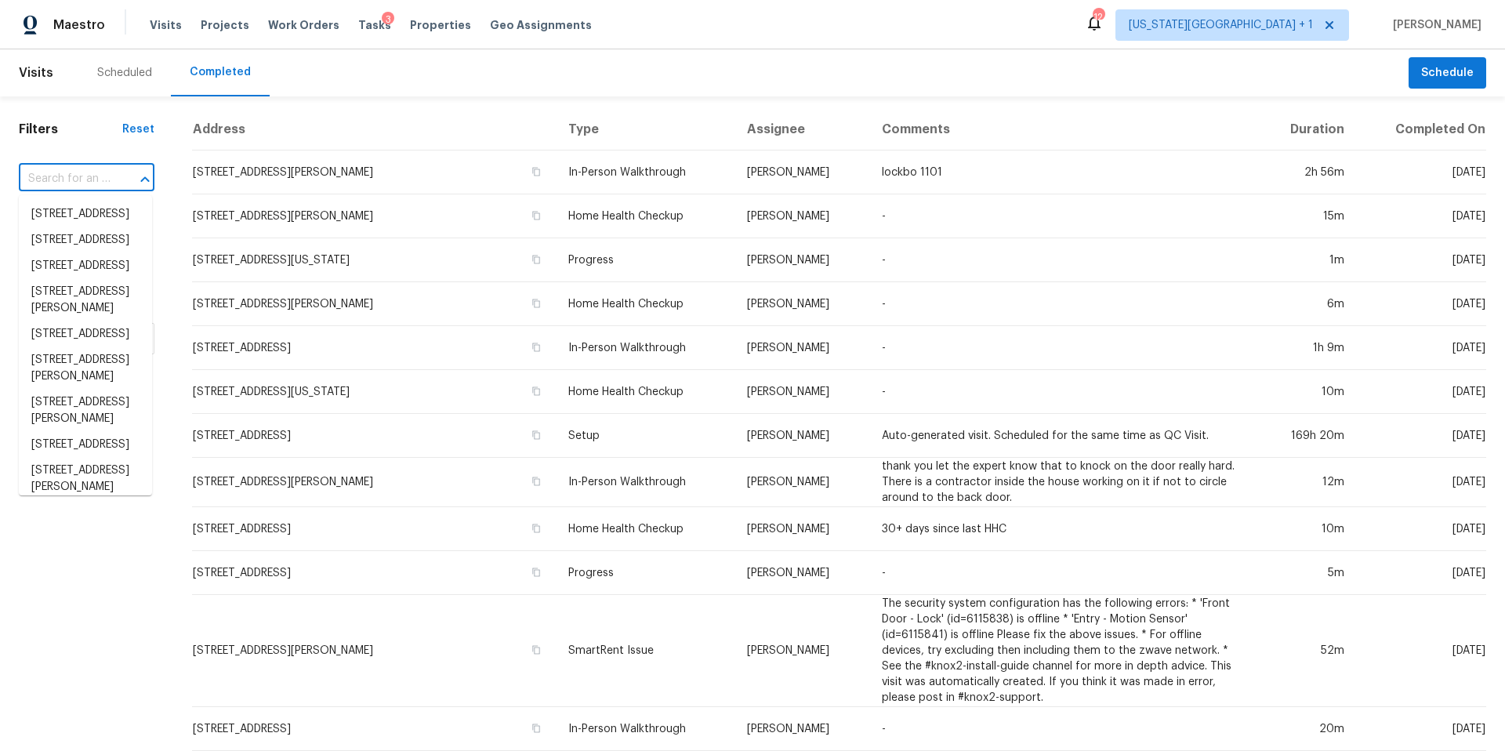
click at [70, 185] on input "text" at bounding box center [65, 179] width 92 height 24
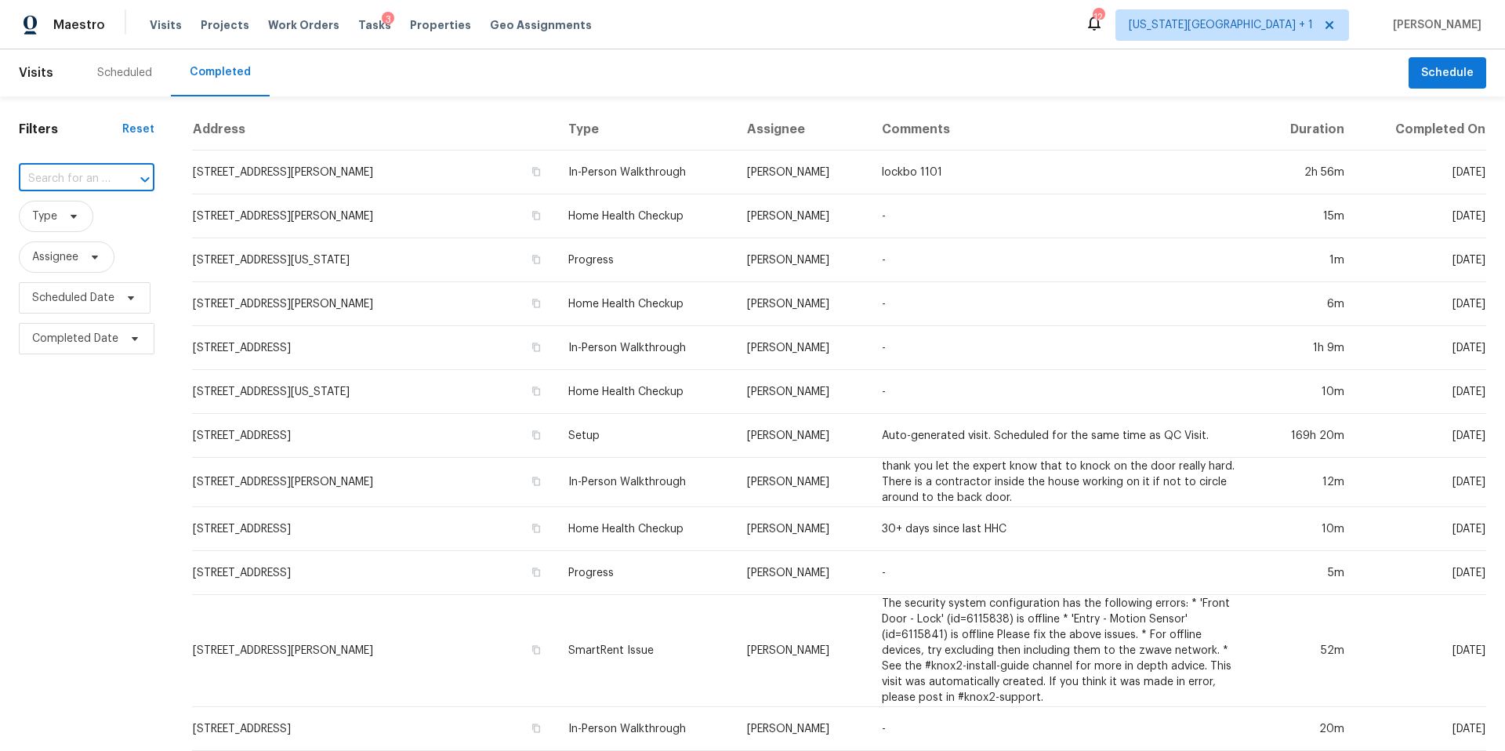
paste input "10740 Royal York Dr, Conroe, TX 77303"
type input "10740 Royal York Dr, Conroe, TX 77303"
click at [71, 230] on li "10740 Royal York Dr, Conroe, TX 77303" at bounding box center [85, 222] width 133 height 42
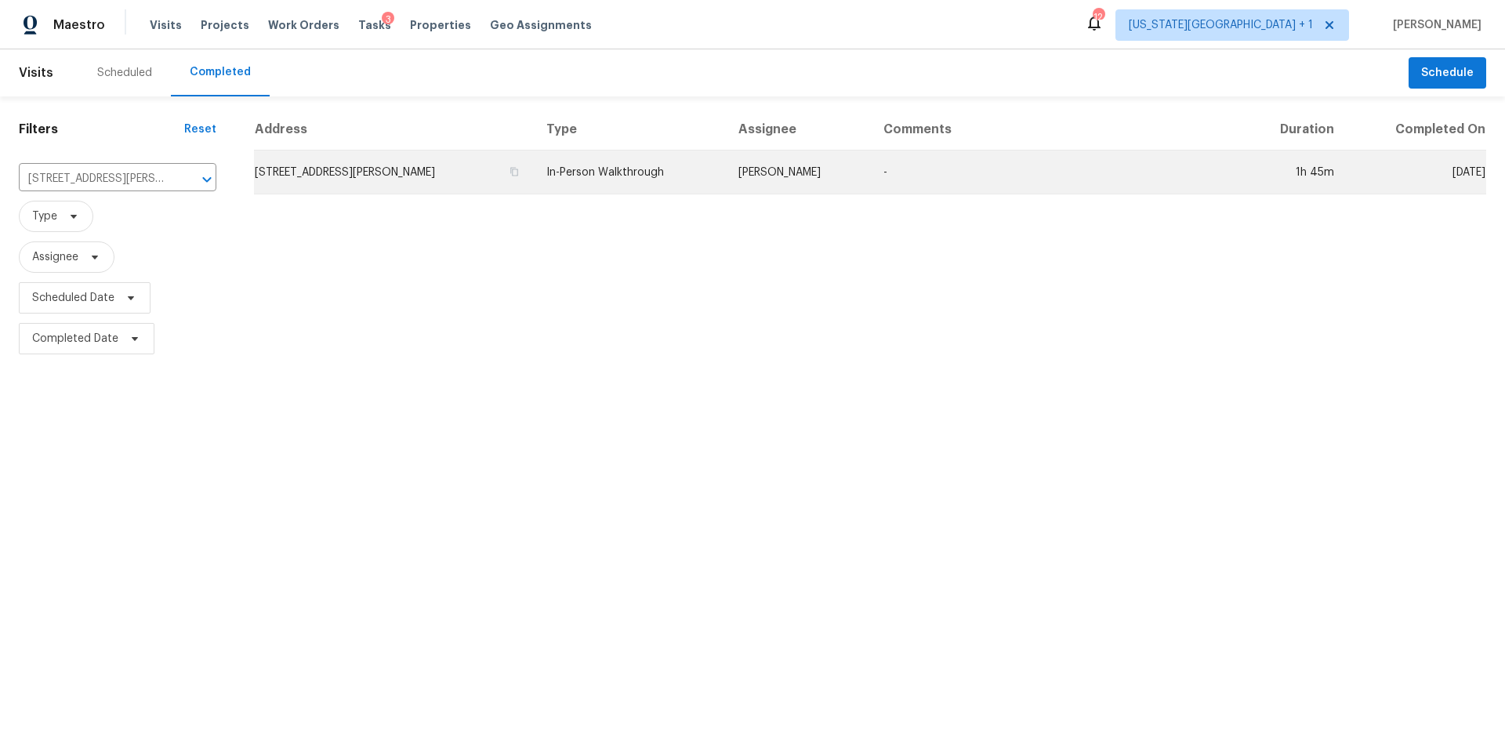
click at [309, 172] on td "10740 Royal York Dr, Conroe, TX 77303" at bounding box center [394, 173] width 280 height 44
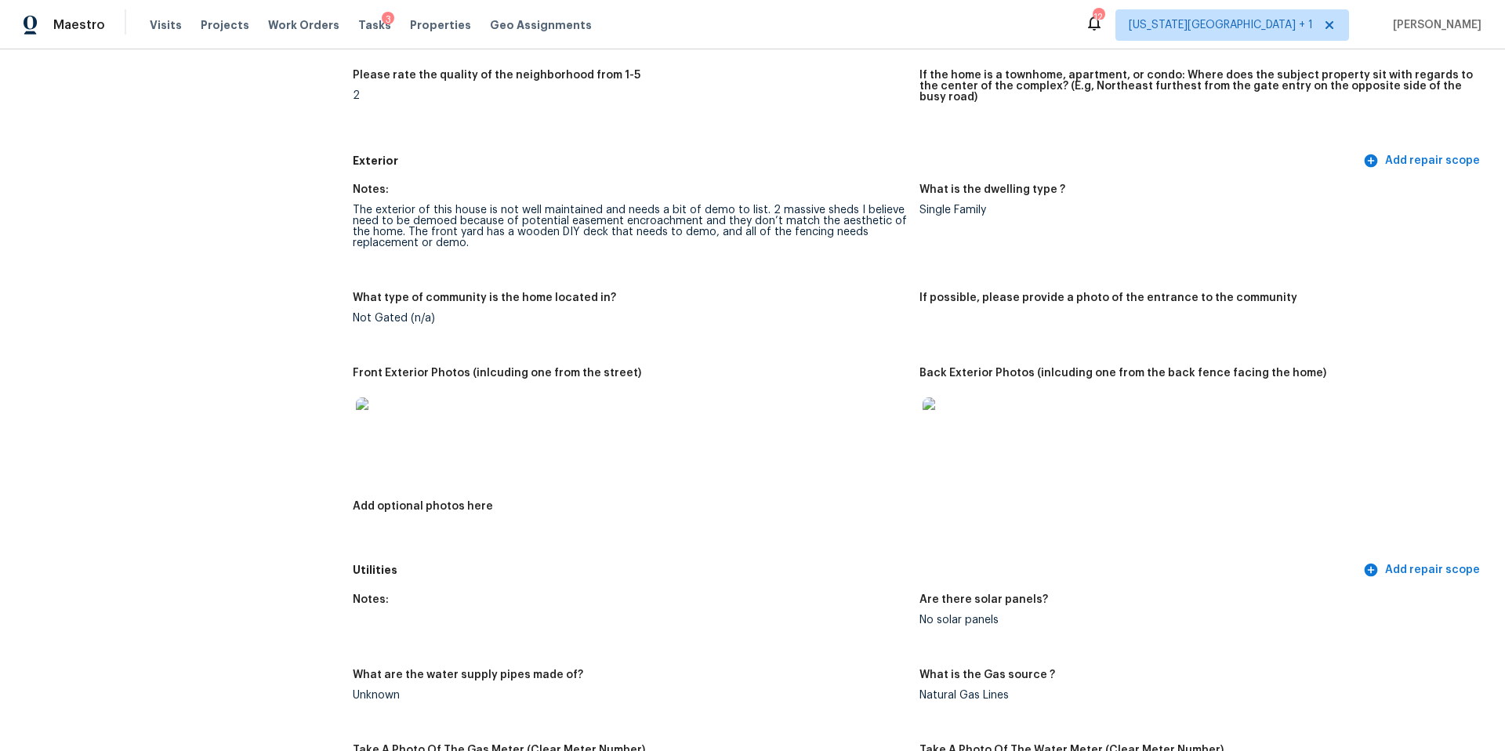
scroll to position [494, 0]
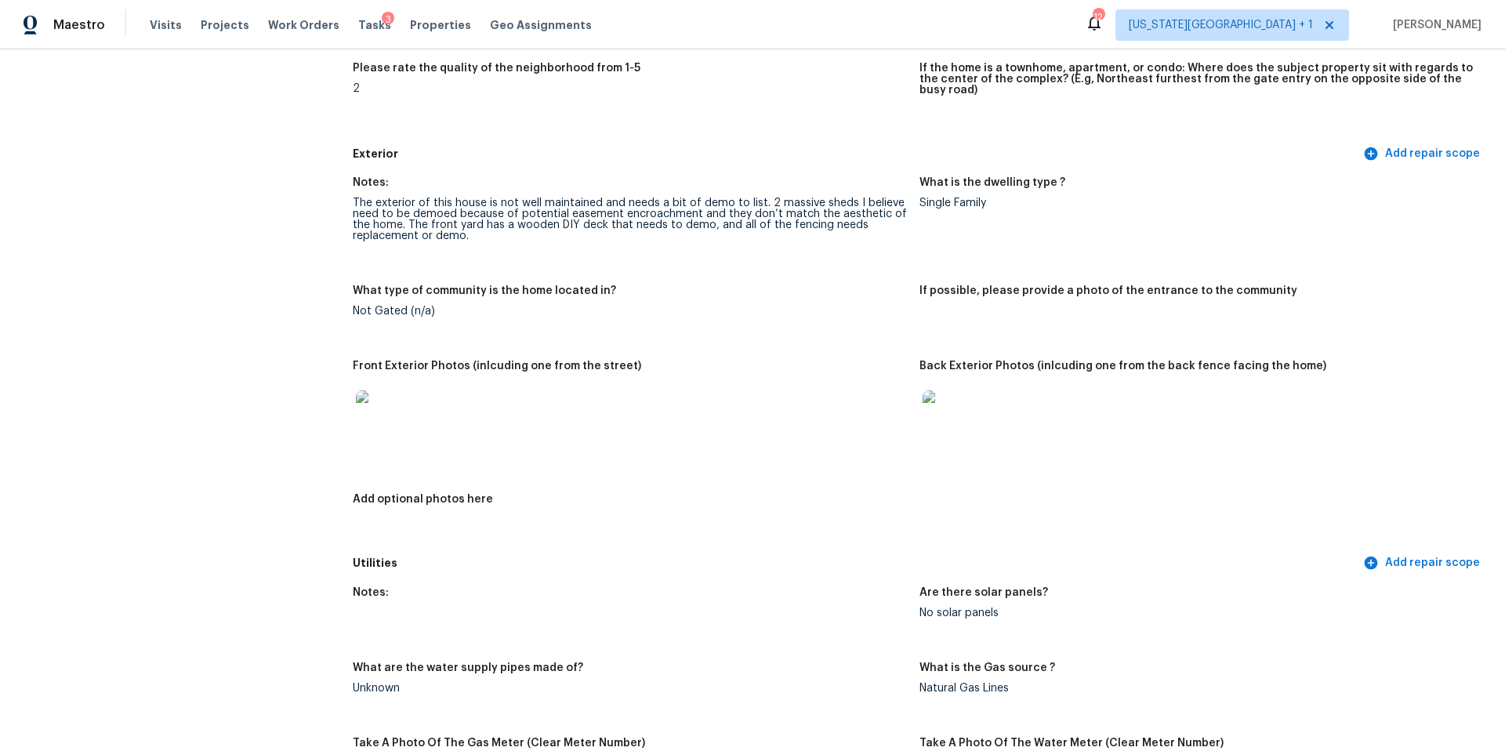
click at [956, 408] on img at bounding box center [948, 415] width 50 height 50
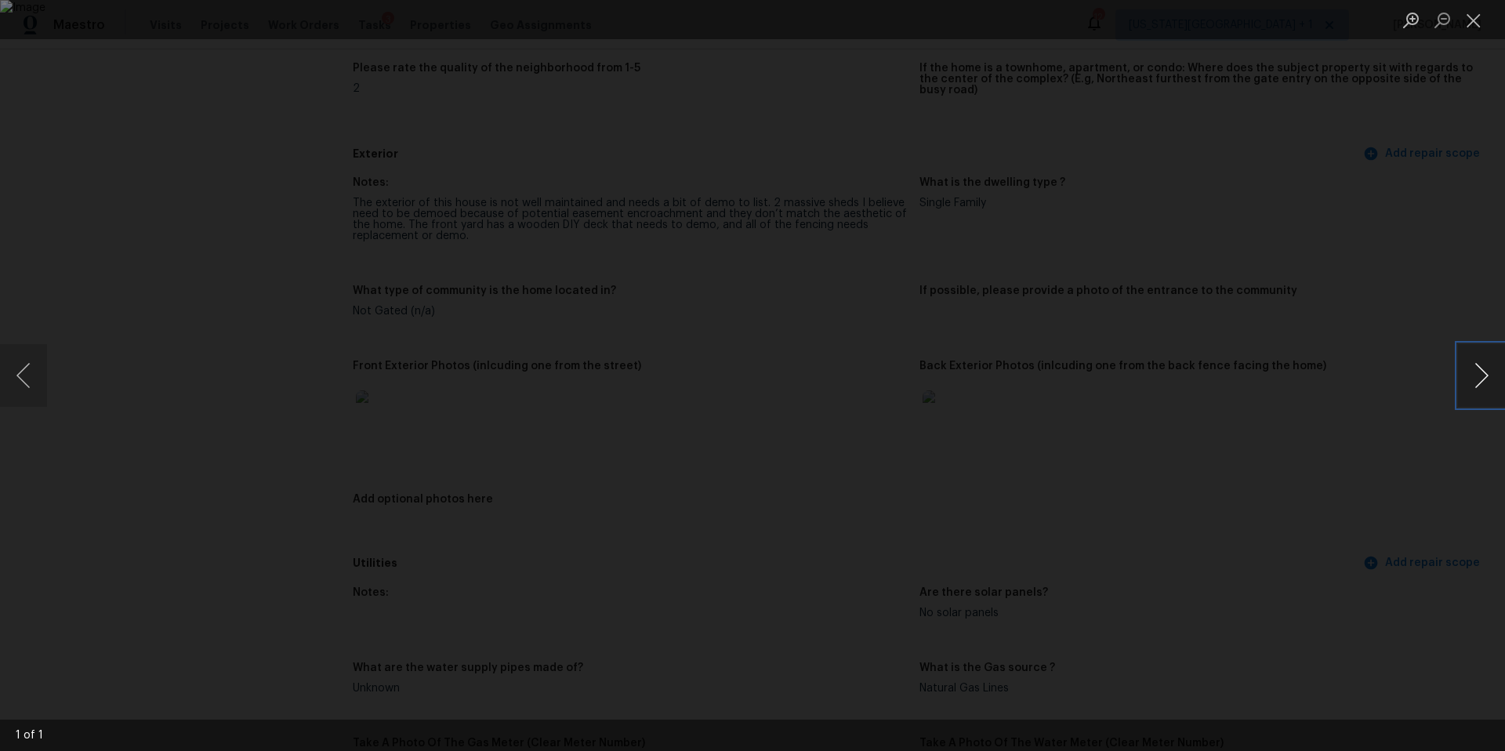
click at [1474, 378] on button "Next image" at bounding box center [1481, 375] width 47 height 63
click at [1411, 391] on div "Lightbox" at bounding box center [752, 375] width 1505 height 751
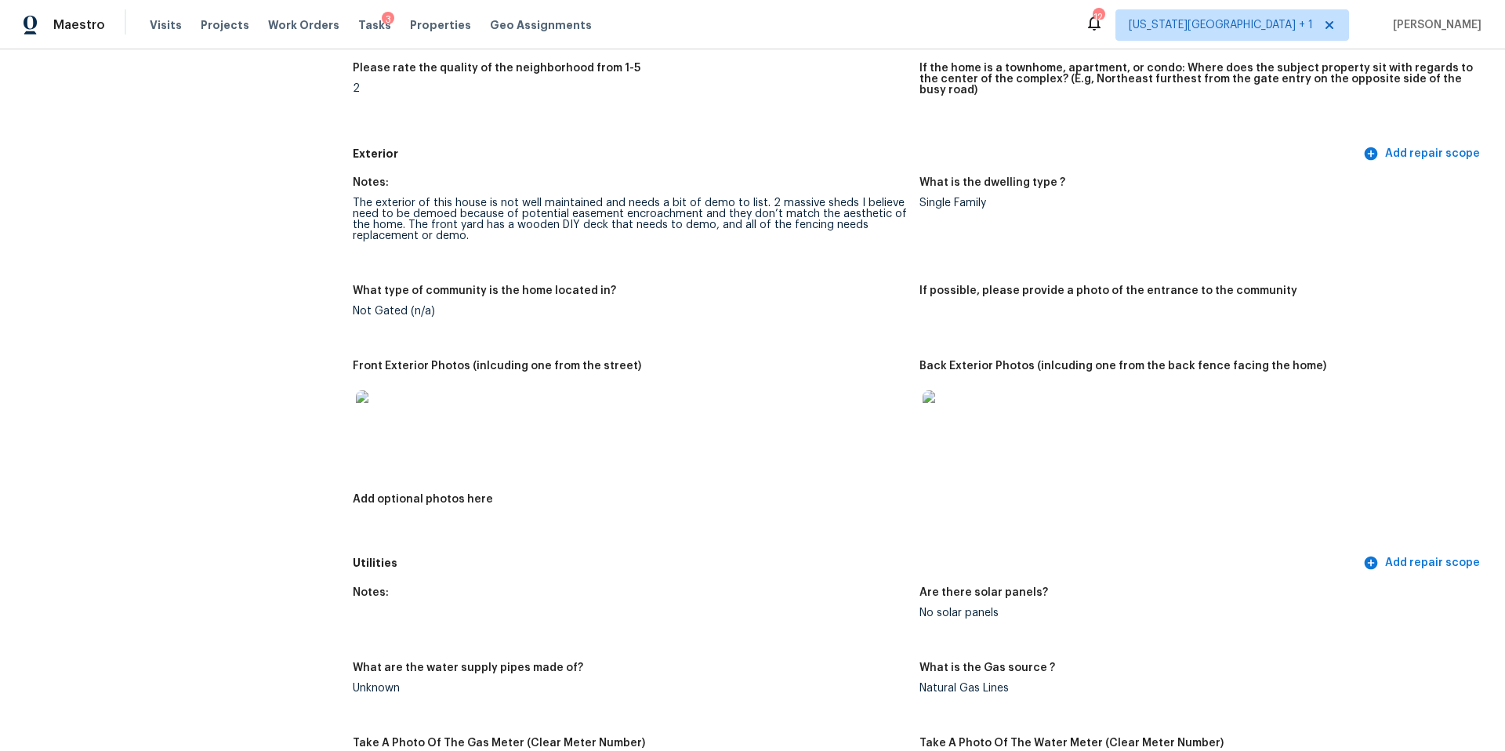
click at [369, 407] on img at bounding box center [381, 415] width 50 height 50
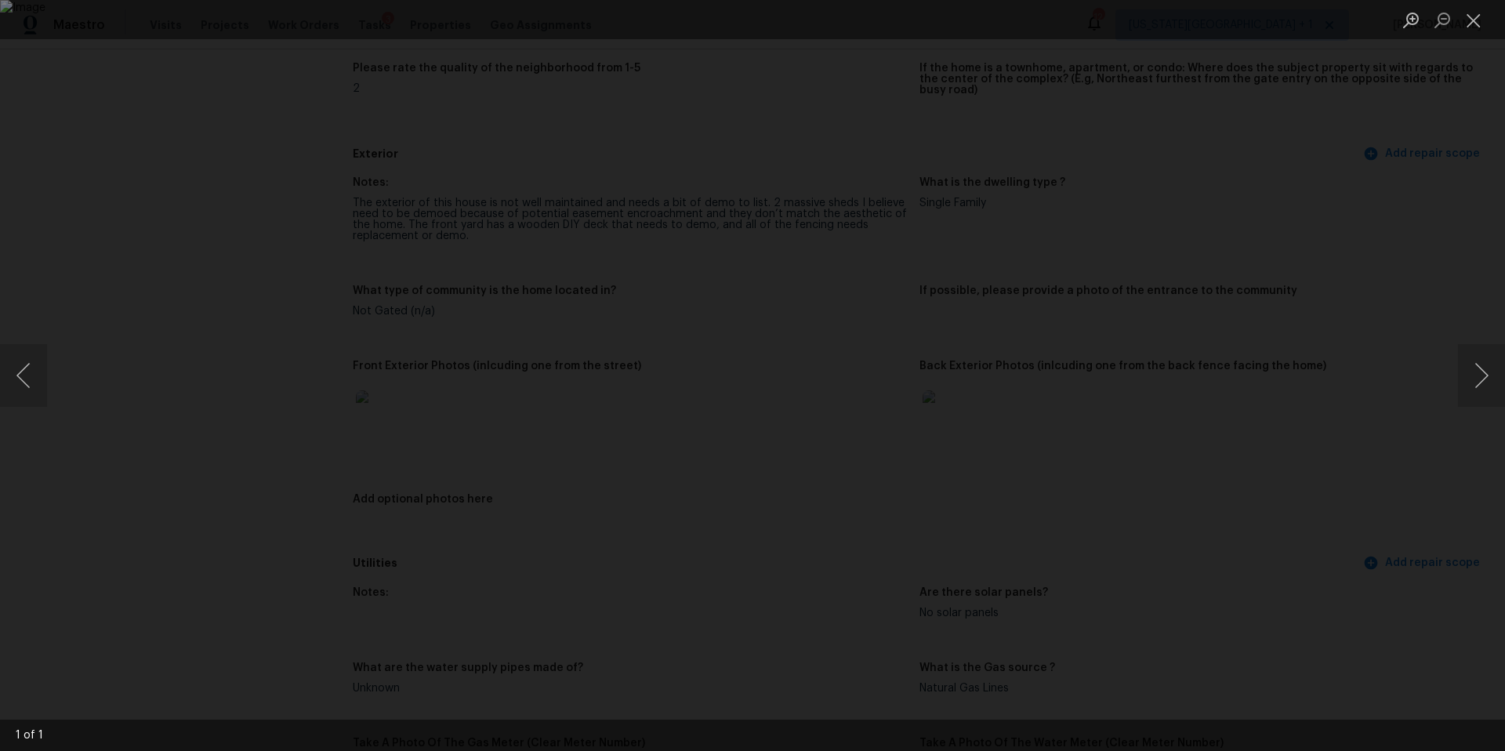
click at [1364, 404] on div "Lightbox" at bounding box center [752, 375] width 1505 height 751
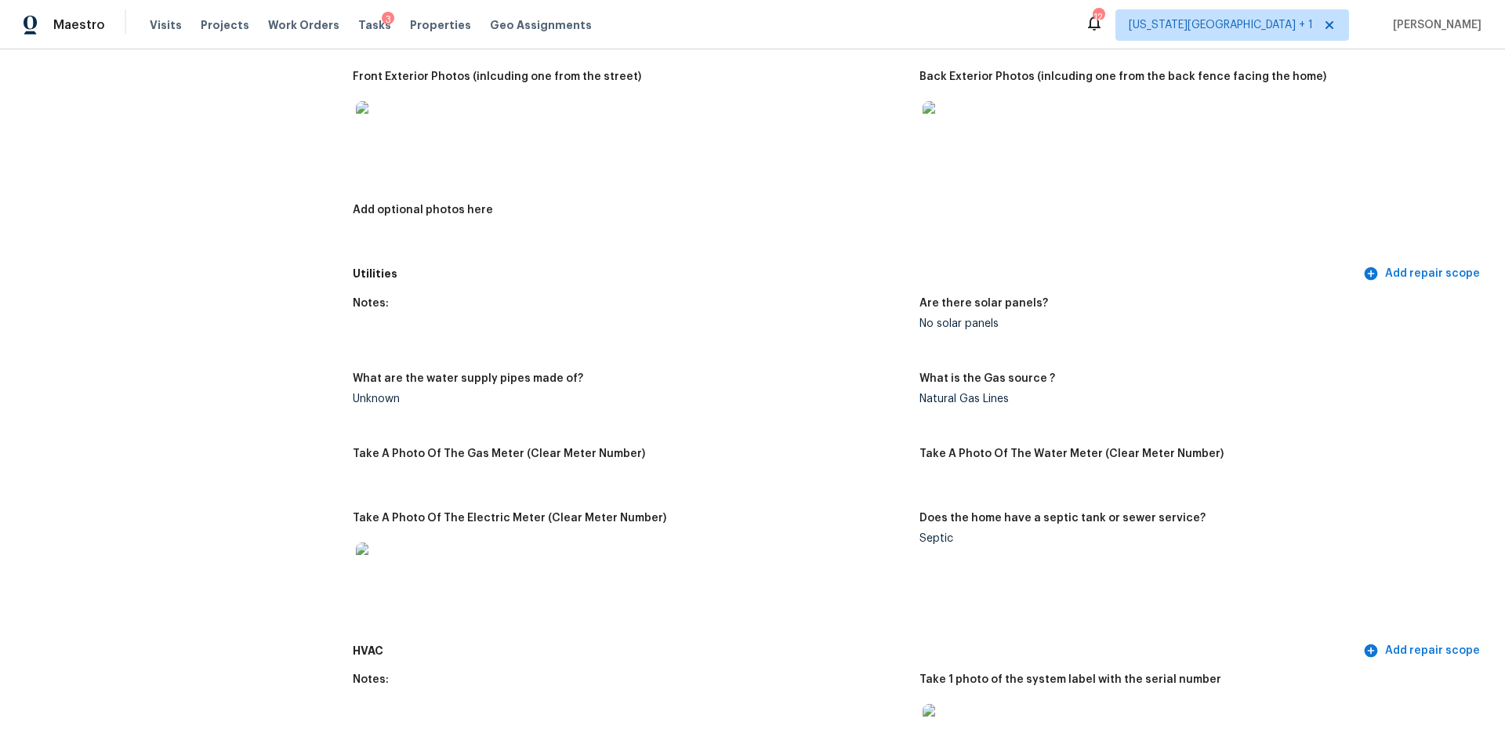
scroll to position [780, 0]
click at [389, 121] on img at bounding box center [381, 129] width 50 height 50
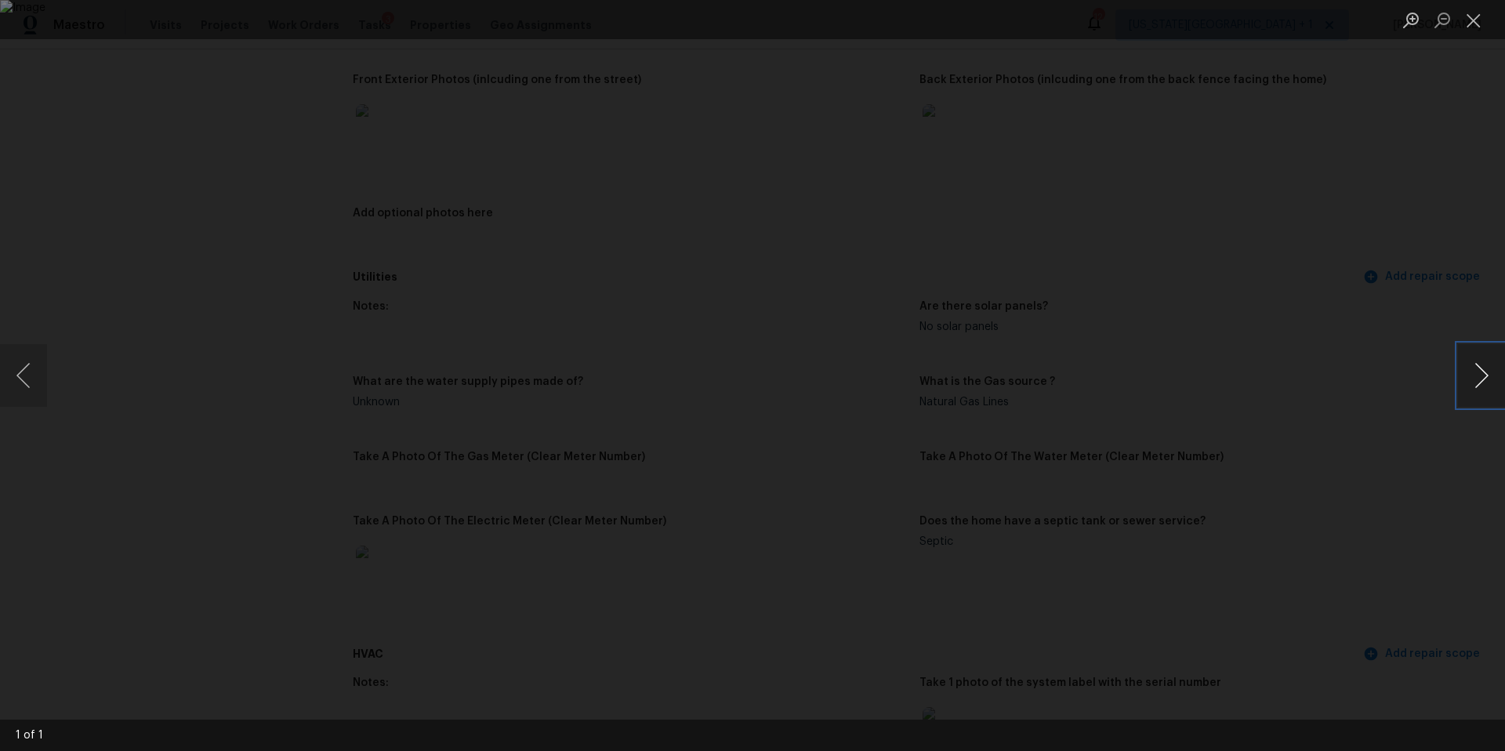
click at [1478, 378] on button "Next image" at bounding box center [1481, 375] width 47 height 63
click at [132, 256] on div "Lightbox" at bounding box center [752, 375] width 1505 height 751
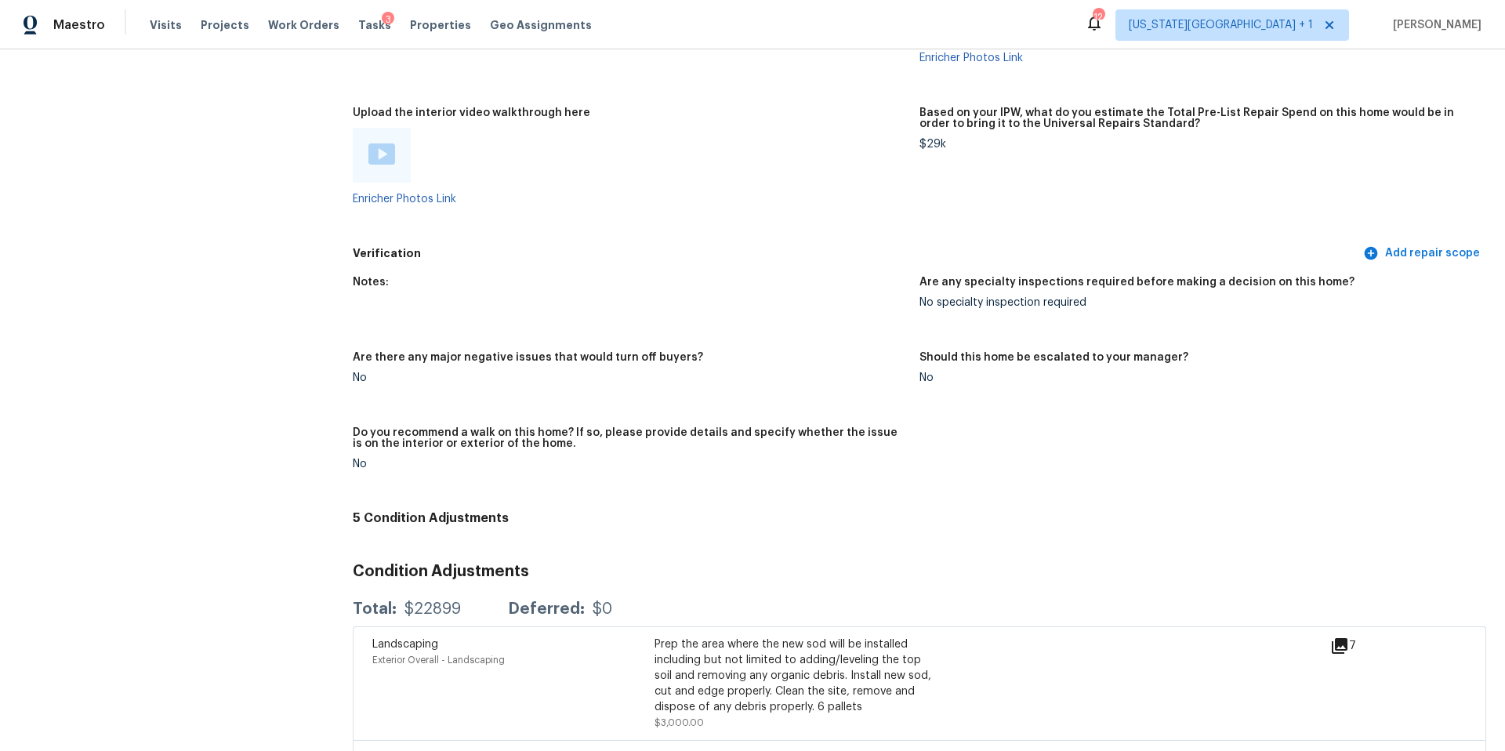
scroll to position [2731, 0]
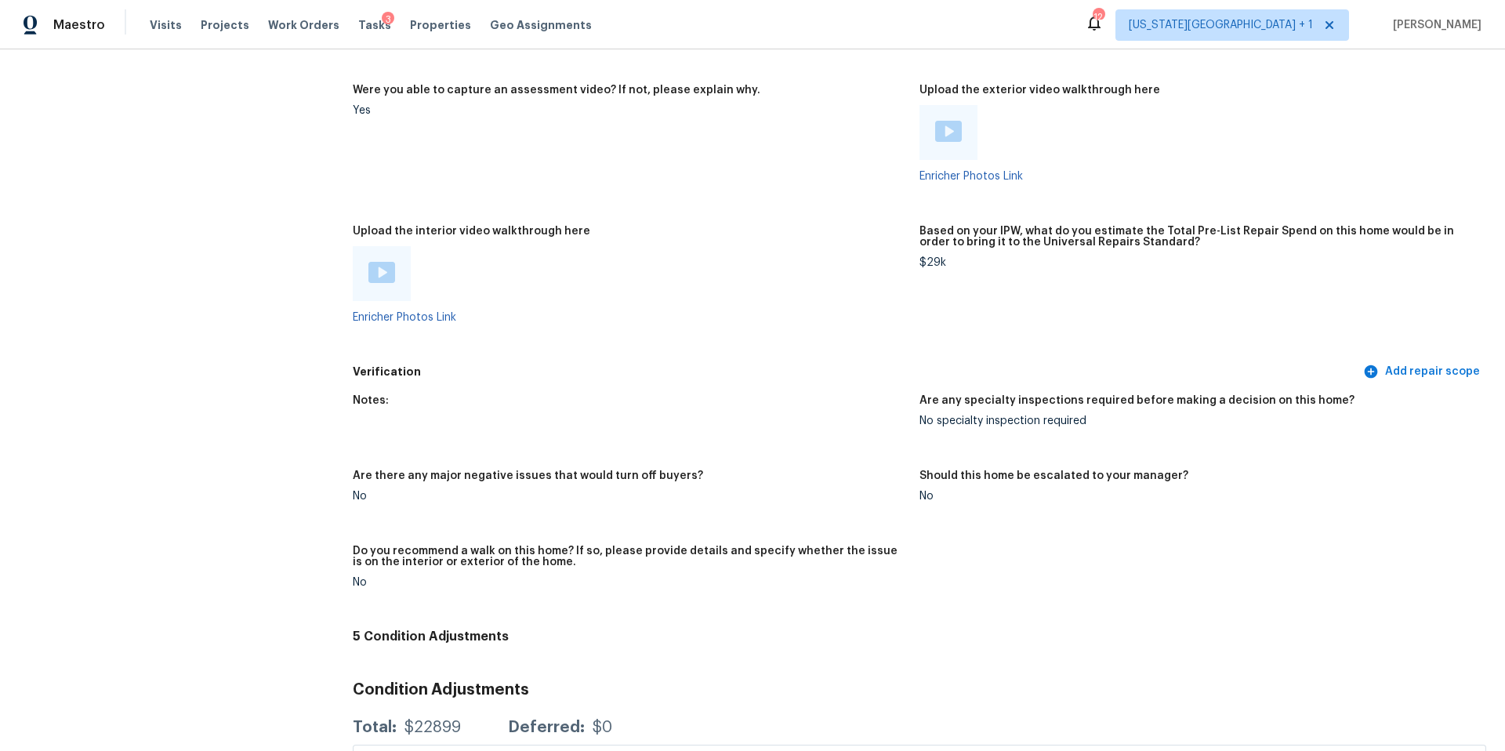
click at [952, 133] on div at bounding box center [948, 132] width 58 height 55
click at [948, 171] on link "Enricher Photos Link" at bounding box center [970, 176] width 103 height 11
click at [169, 29] on span "Visits" at bounding box center [166, 25] width 32 height 16
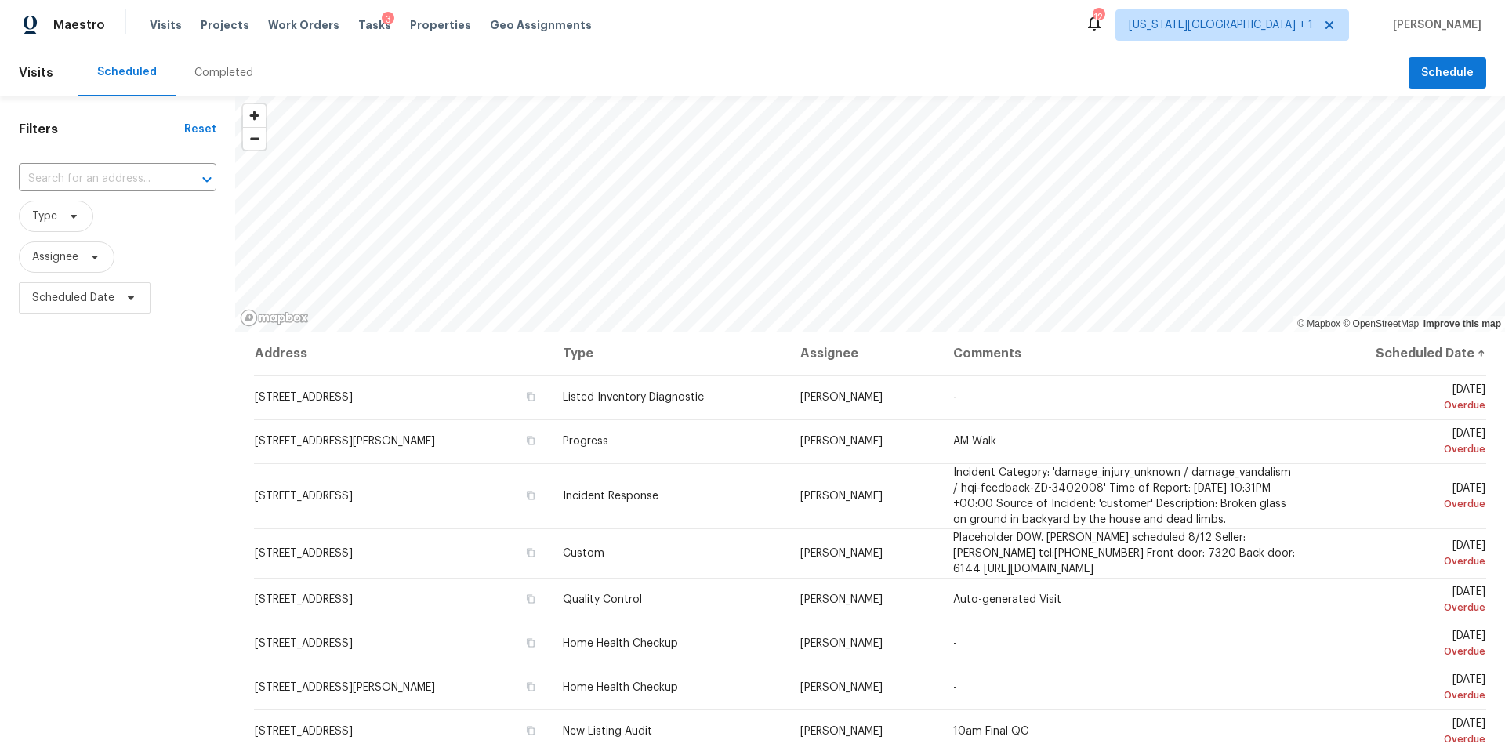
click at [205, 76] on div "Completed" at bounding box center [223, 73] width 59 height 16
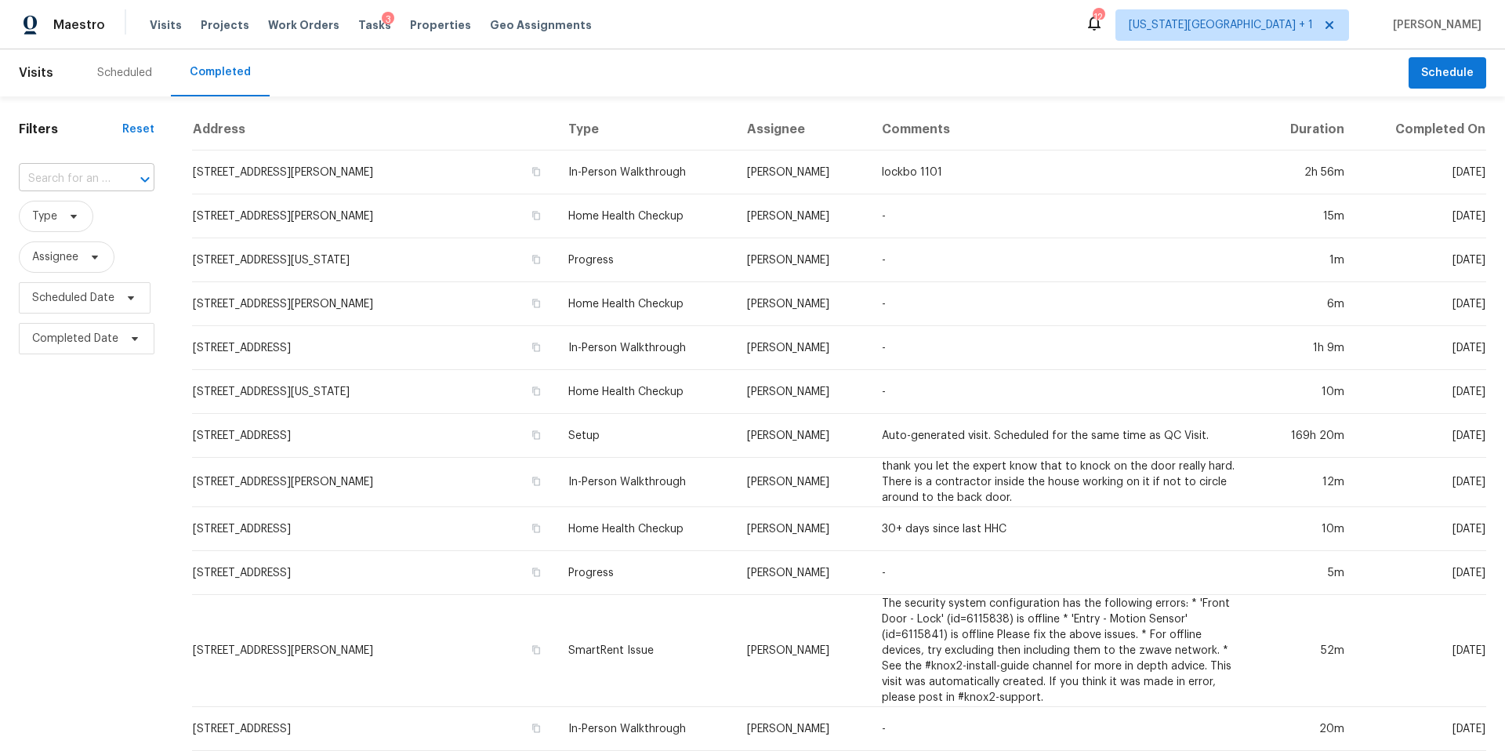
click at [119, 174] on div at bounding box center [134, 180] width 41 height 22
paste input "306 Jill St, Conroe, TX 77303"
type input "306 Jill St, Conroe, TX 77303"
click at [78, 226] on li "306 Jill St, Conroe, TX 77303" at bounding box center [85, 222] width 133 height 42
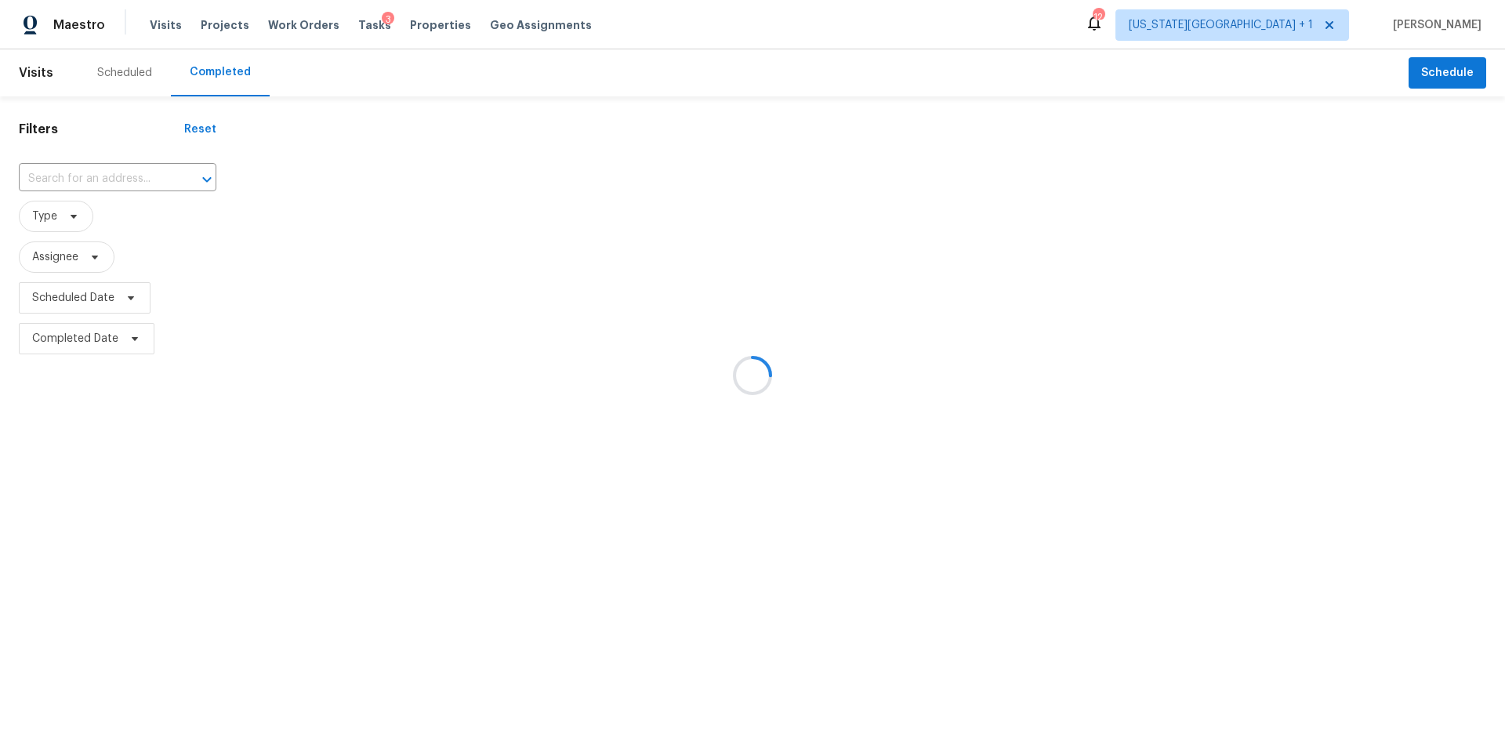
type input "306 Jill St, Conroe, TX 77303"
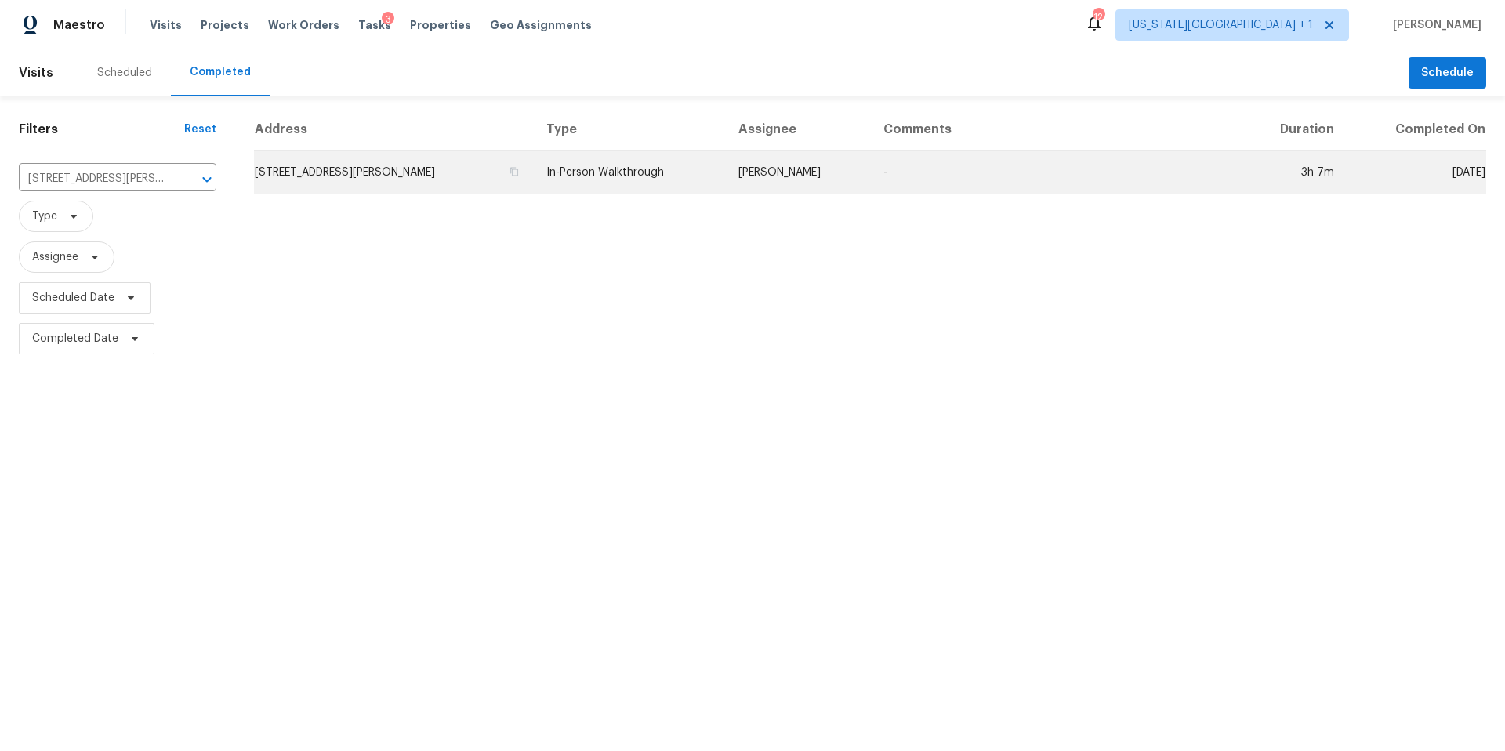
click at [314, 182] on td "306 Jill St, Conroe, TX 77303" at bounding box center [394, 173] width 280 height 44
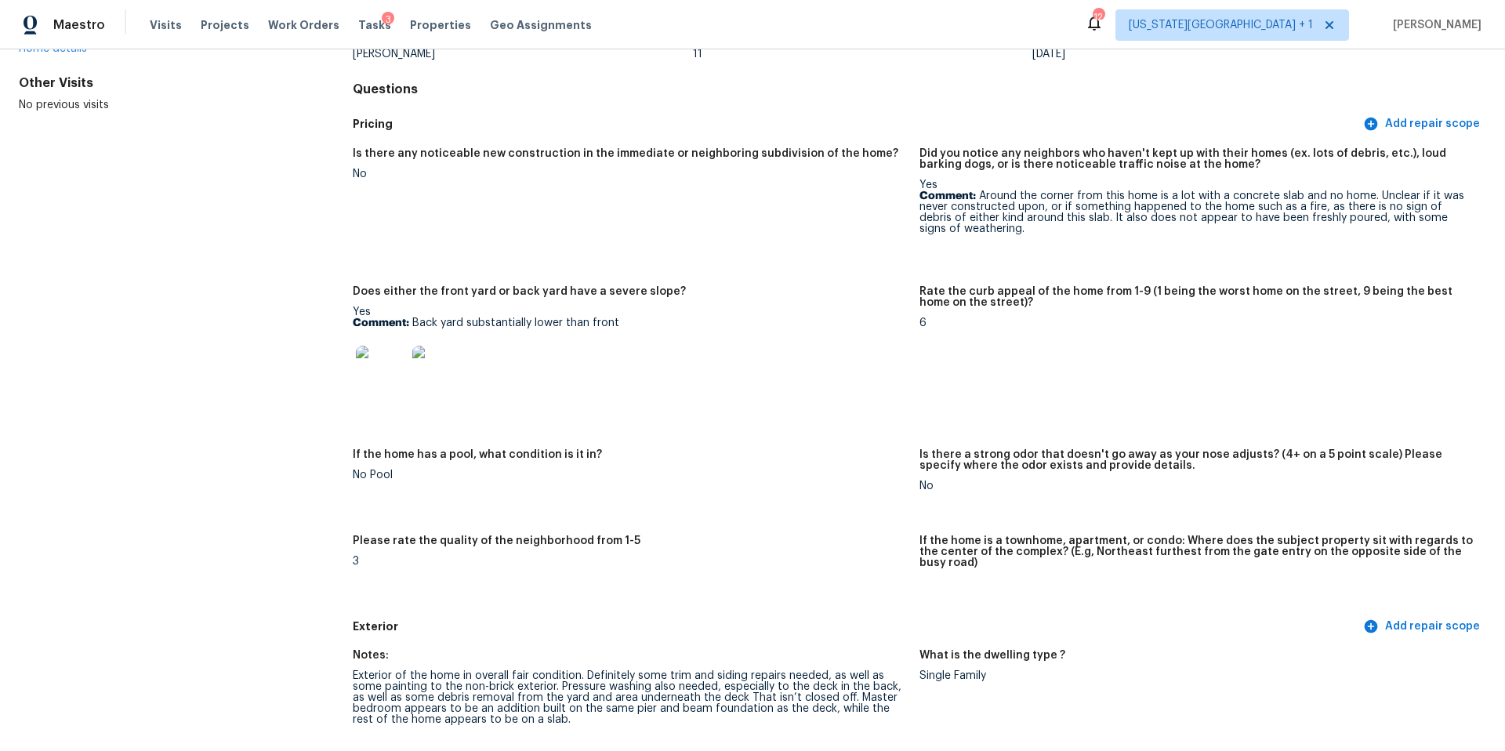
scroll to position [144, 0]
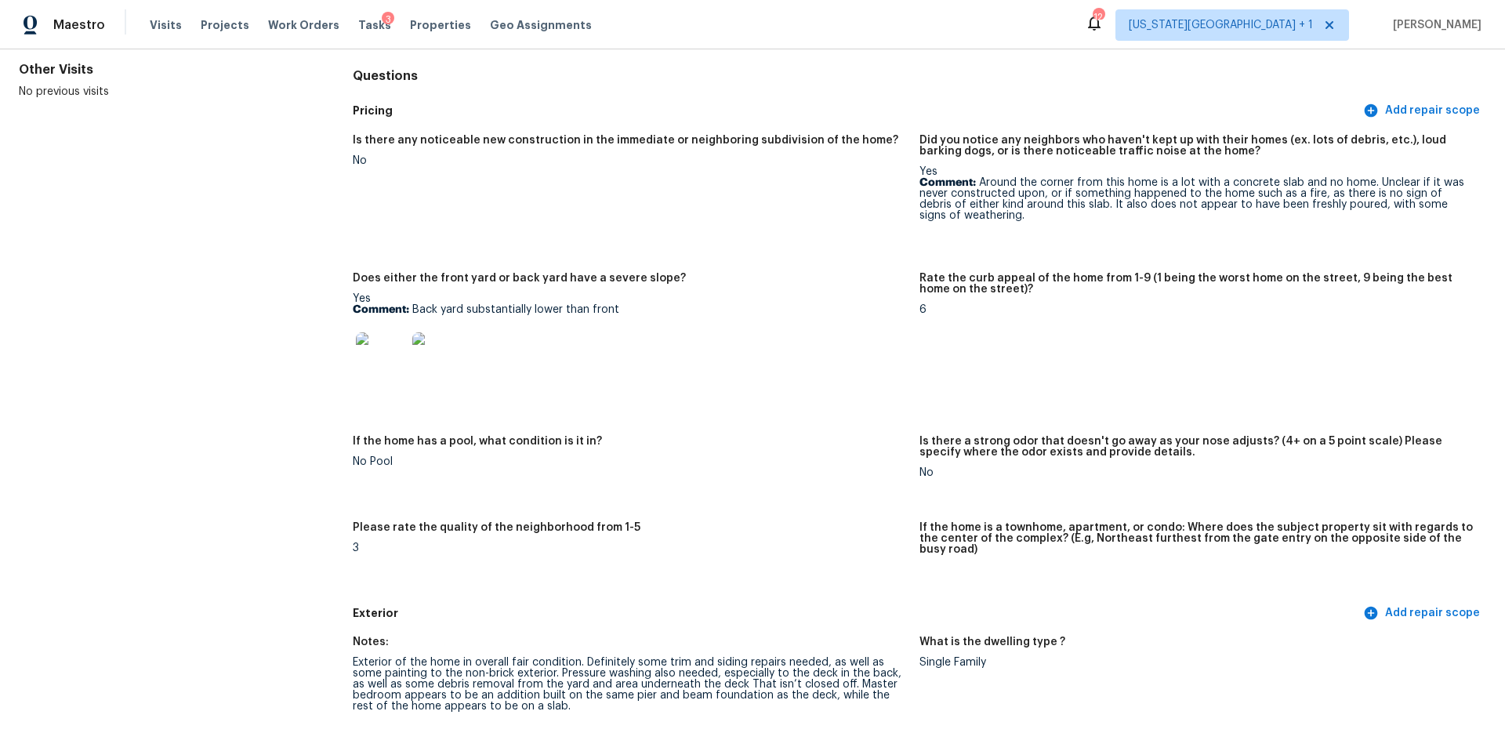
click at [406, 361] on div at bounding box center [381, 357] width 56 height 69
click at [385, 361] on img at bounding box center [381, 357] width 50 height 50
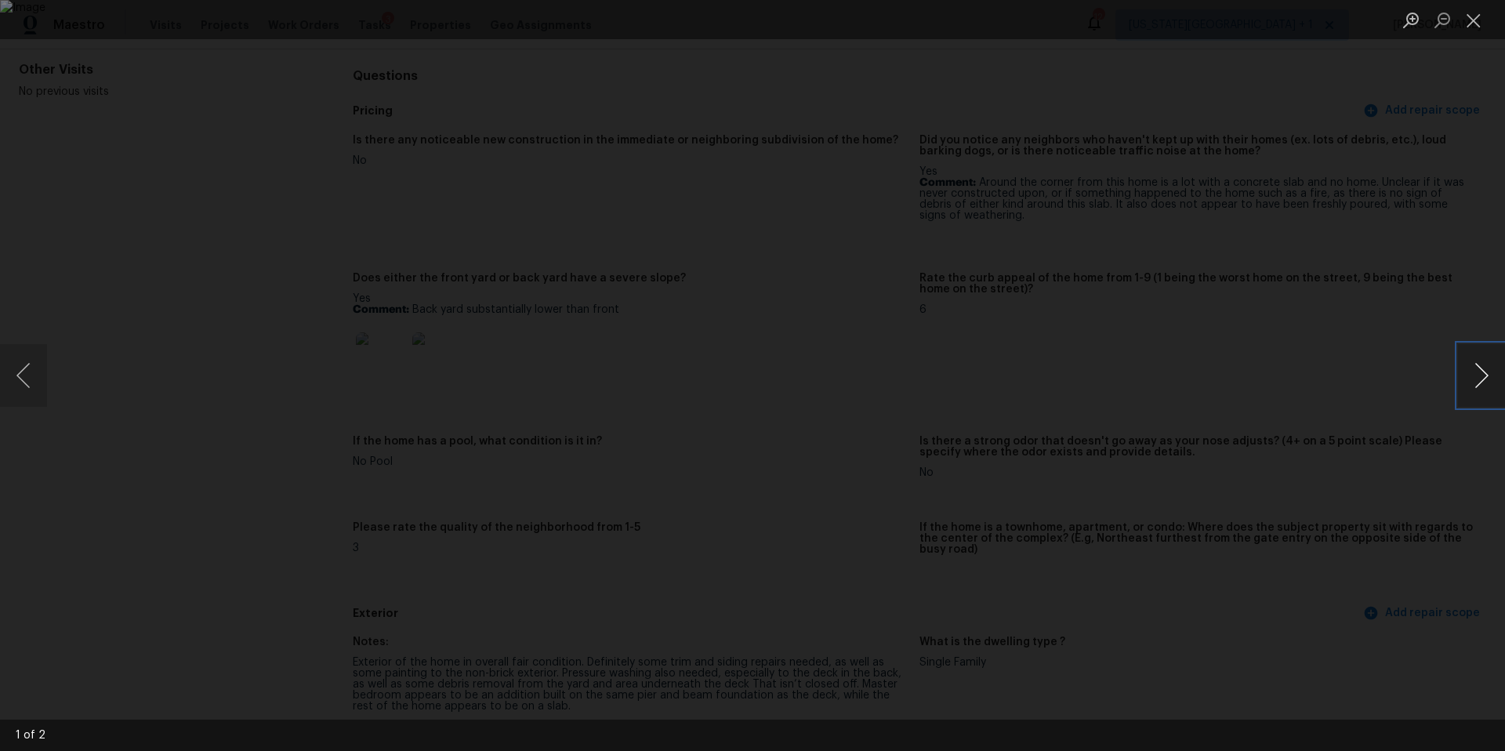
click at [1467, 399] on button "Next image" at bounding box center [1481, 375] width 47 height 63
click at [1285, 368] on div "Lightbox" at bounding box center [752, 375] width 1505 height 751
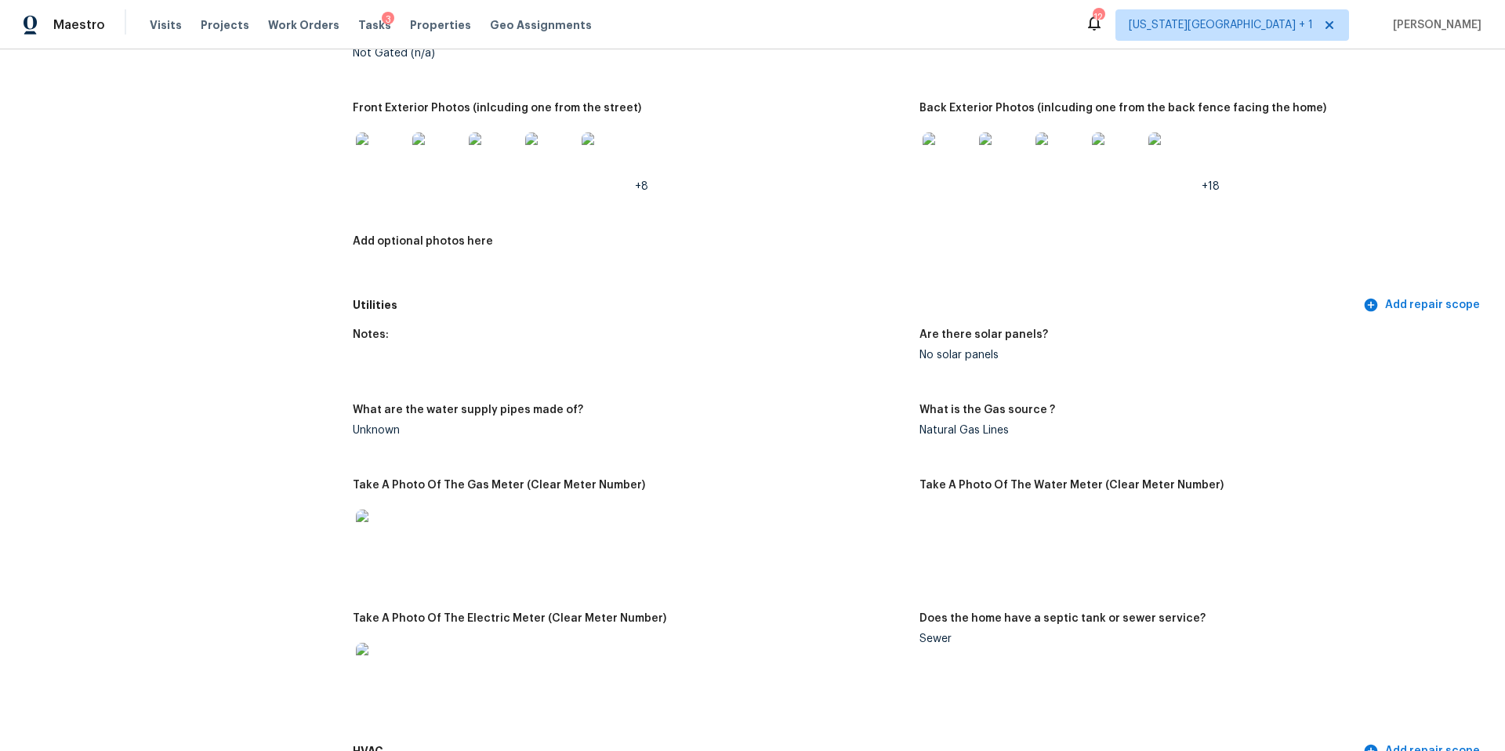
scroll to position [902, 0]
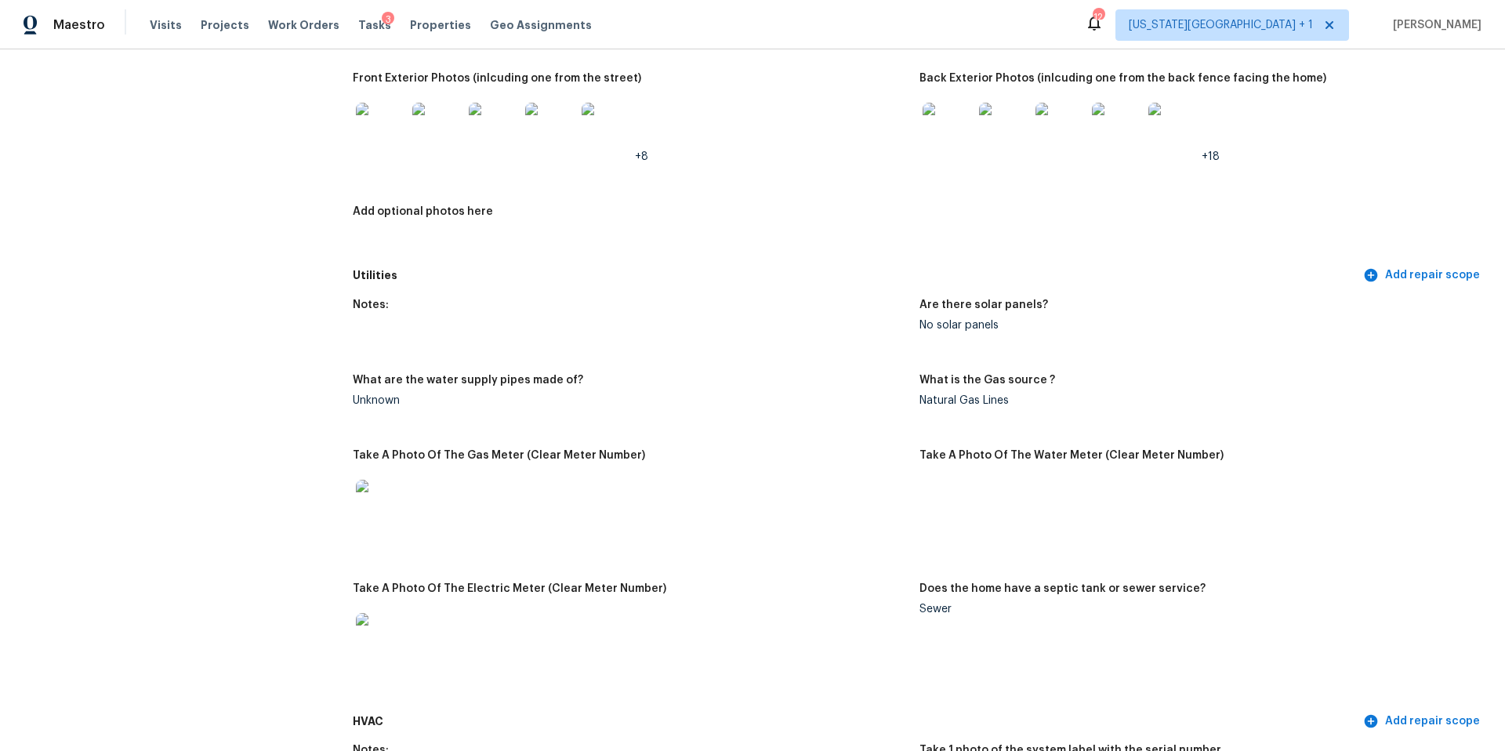
click at [398, 132] on img at bounding box center [381, 128] width 50 height 50
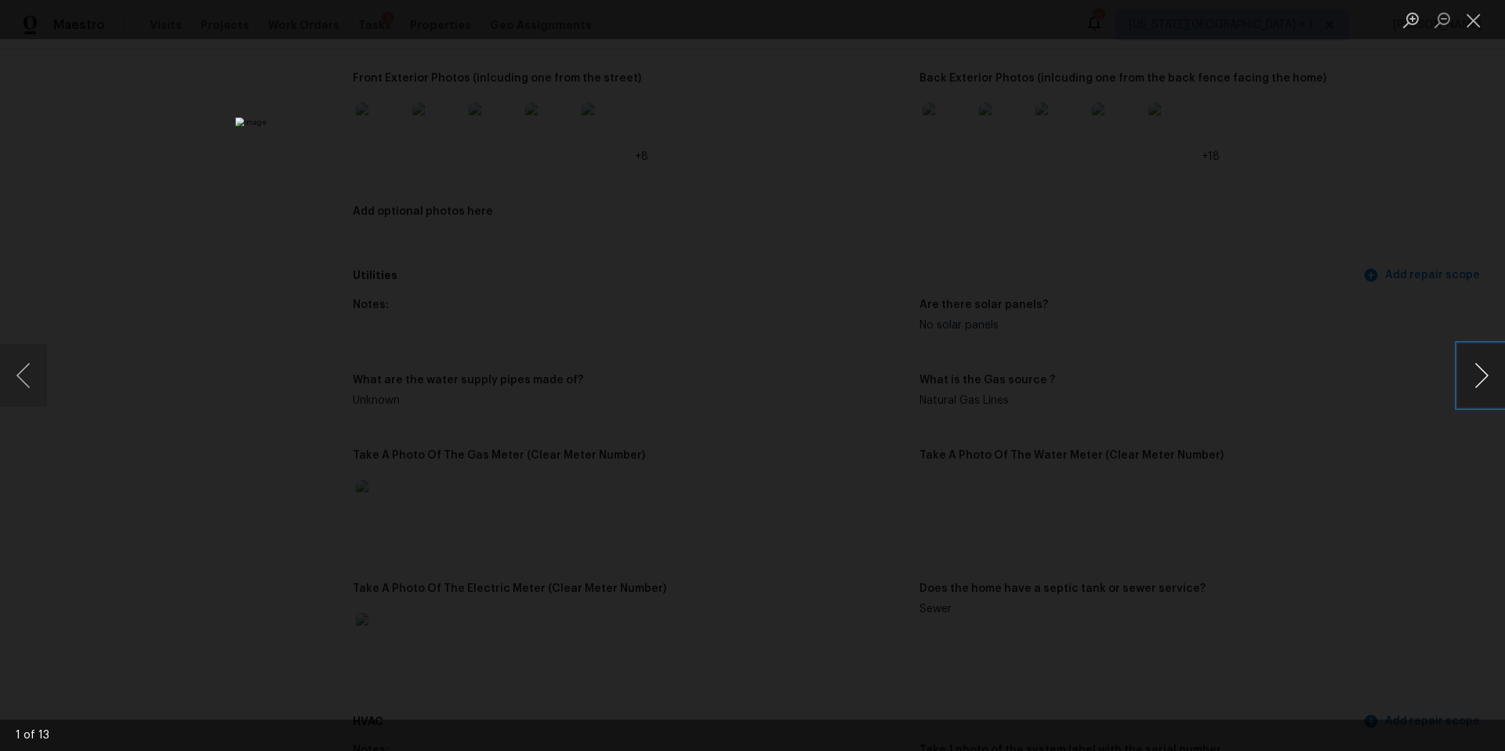
click at [1483, 396] on button "Next image" at bounding box center [1481, 375] width 47 height 63
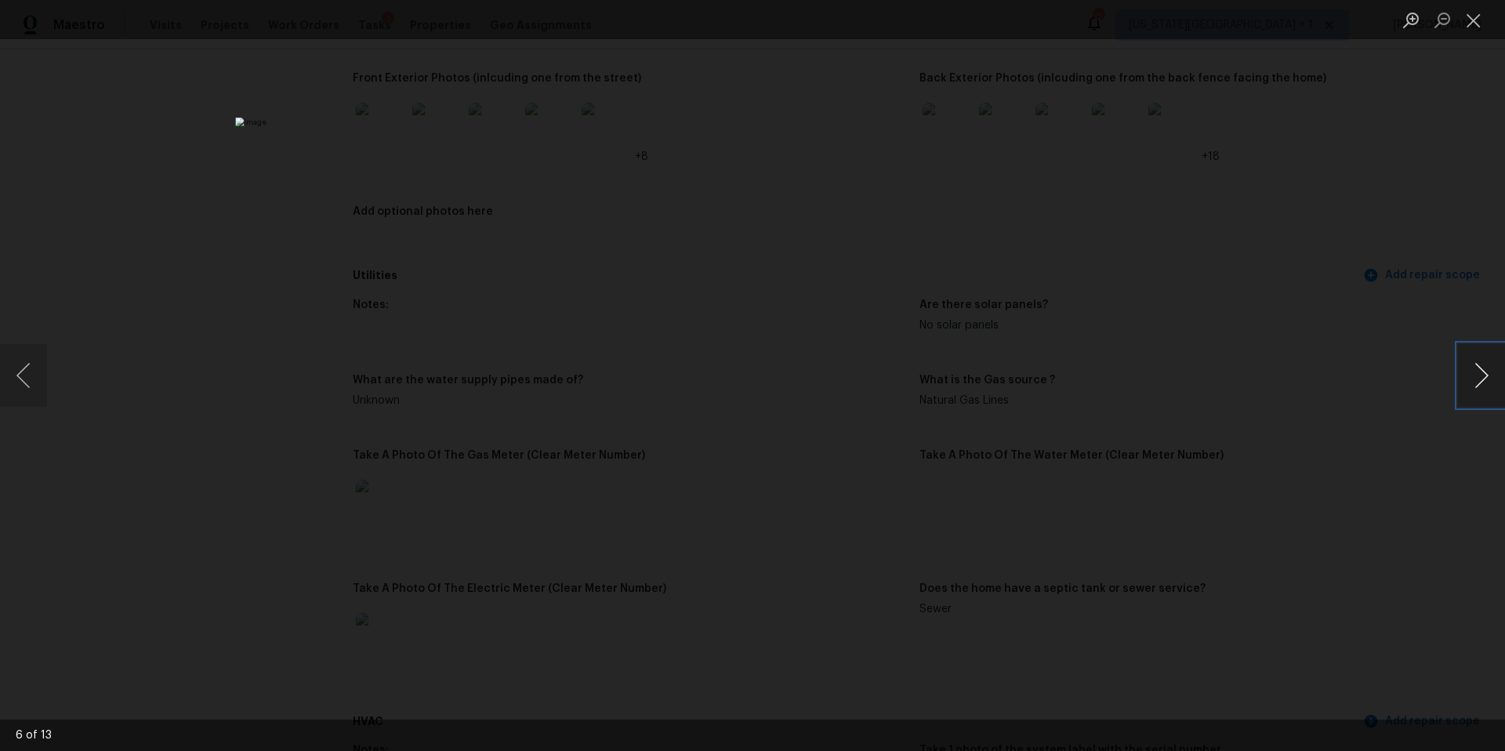
click at [1483, 396] on button "Next image" at bounding box center [1481, 375] width 47 height 63
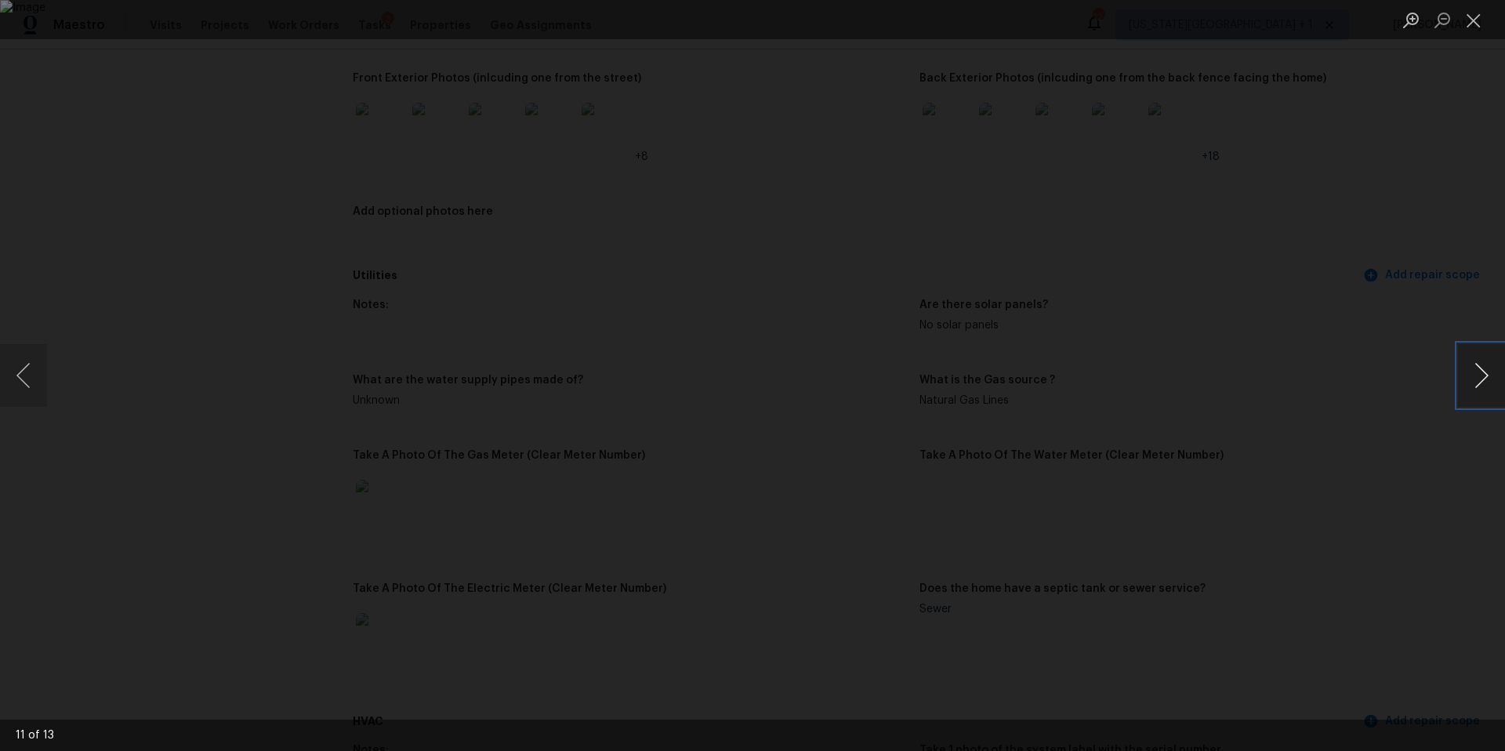
click at [1483, 396] on button "Next image" at bounding box center [1481, 375] width 47 height 63
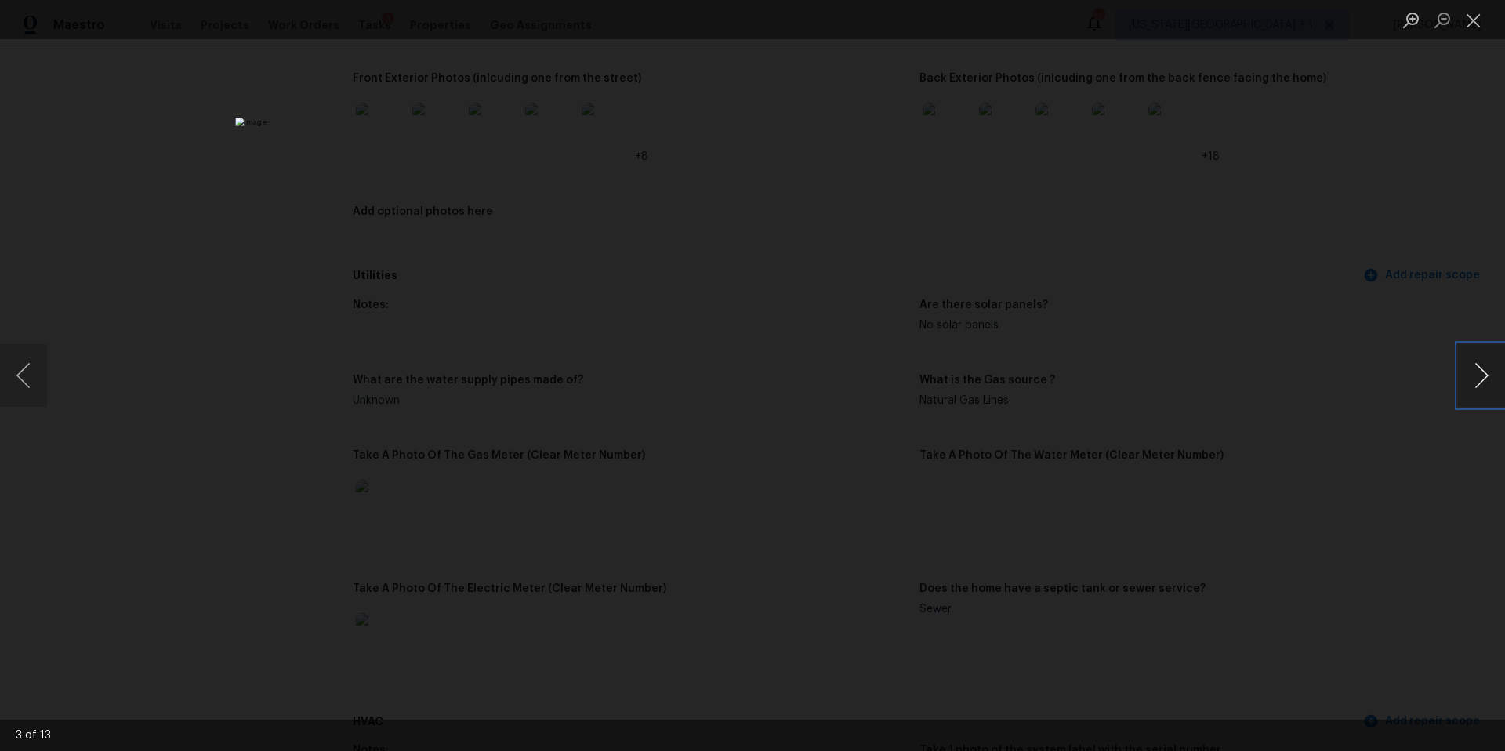
click at [1483, 396] on button "Next image" at bounding box center [1481, 375] width 47 height 63
click at [1472, 375] on button "Next image" at bounding box center [1481, 375] width 47 height 63
click at [1433, 367] on div "Lightbox" at bounding box center [752, 375] width 1505 height 751
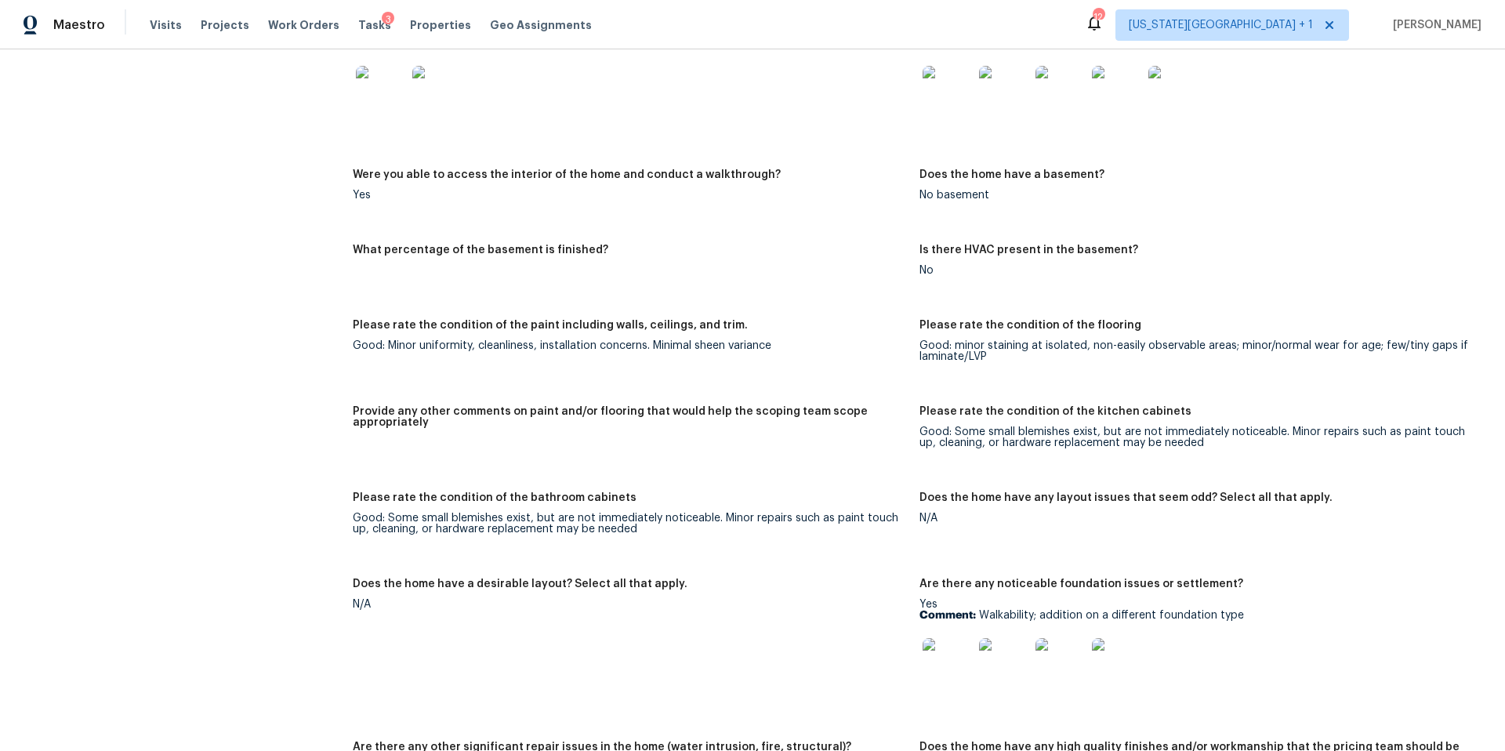
scroll to position [2133, 0]
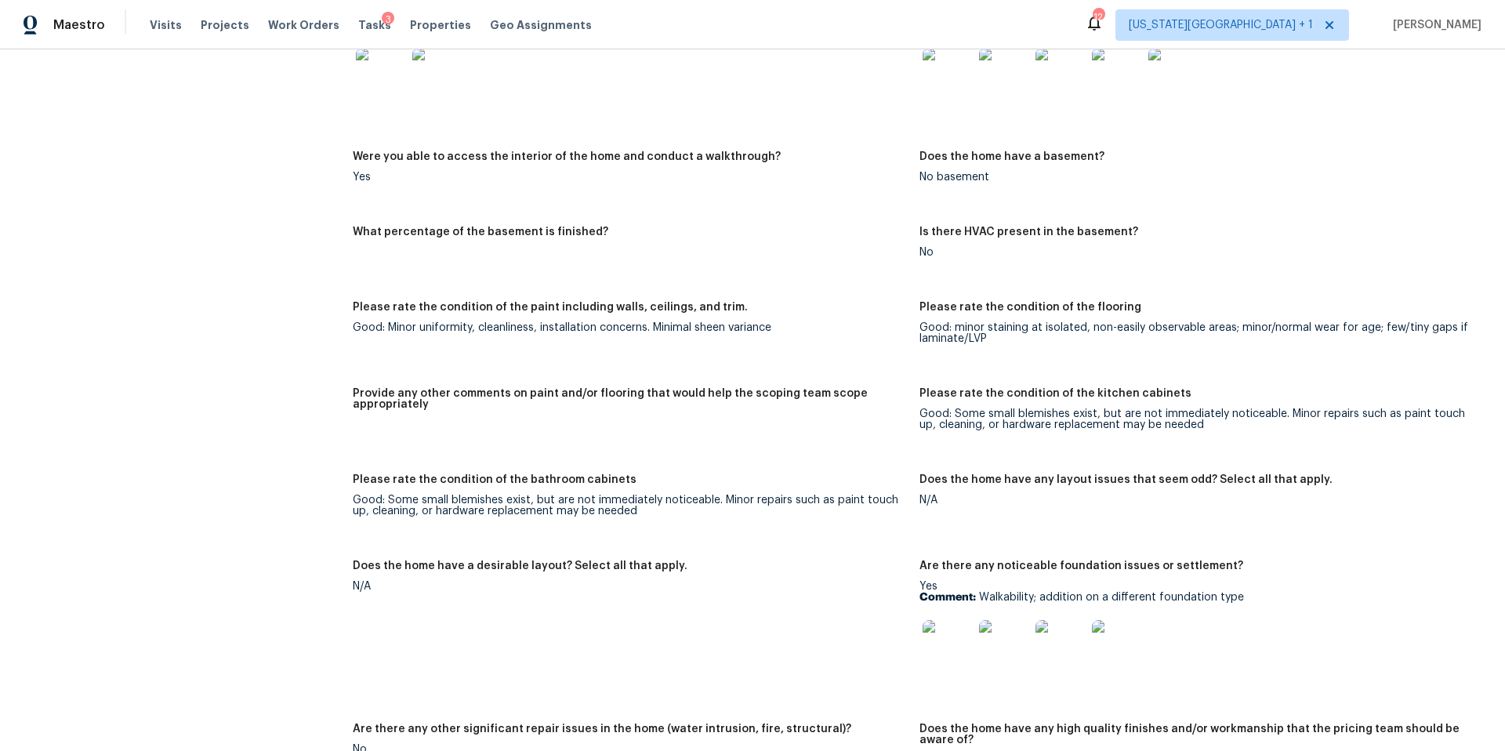
click at [926, 634] on img at bounding box center [948, 645] width 50 height 50
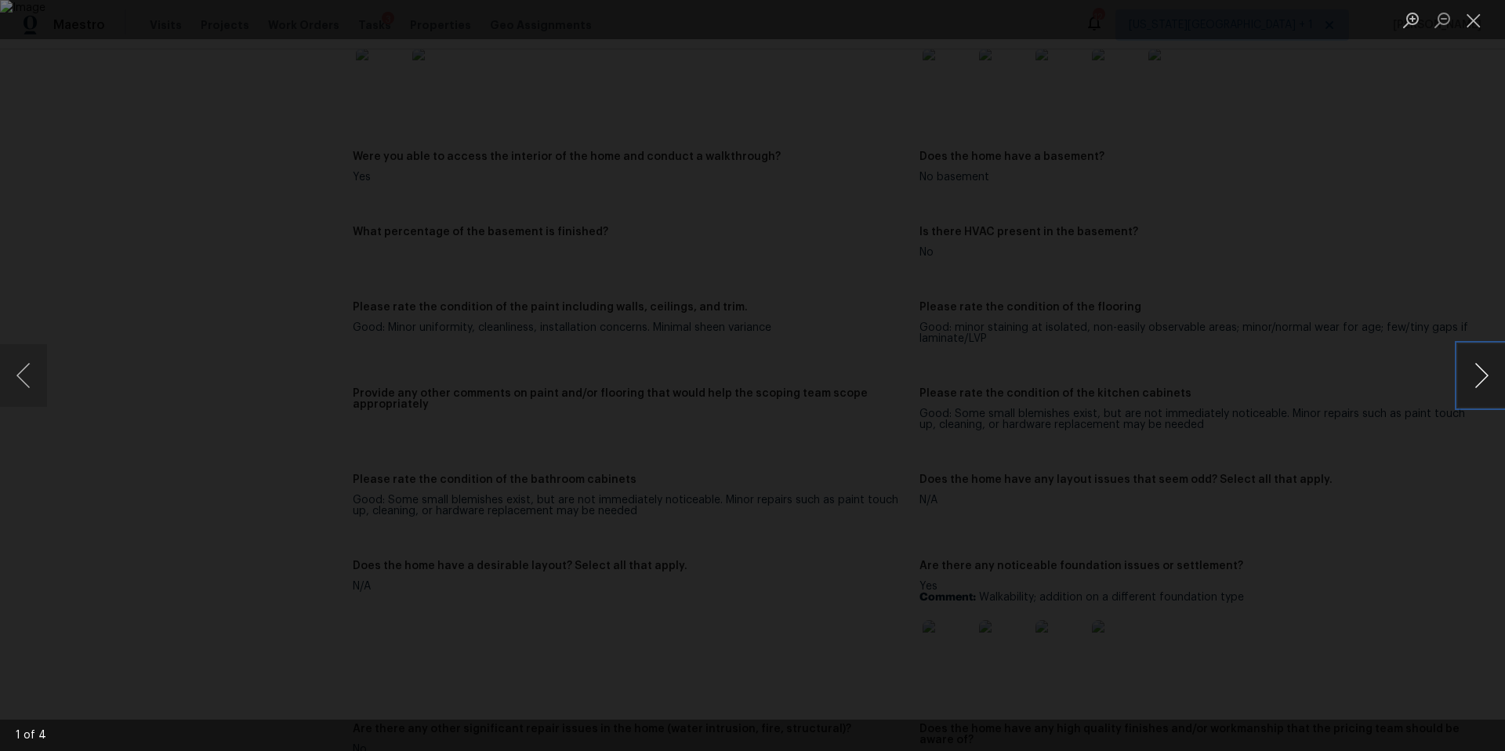
click at [1487, 382] on button "Next image" at bounding box center [1481, 375] width 47 height 63
drag, startPoint x: 1487, startPoint y: 382, endPoint x: 1231, endPoint y: 391, distance: 255.7
click at [1242, 391] on div "2 of 4" at bounding box center [752, 375] width 1505 height 751
click at [1495, 383] on button "Next image" at bounding box center [1481, 375] width 47 height 63
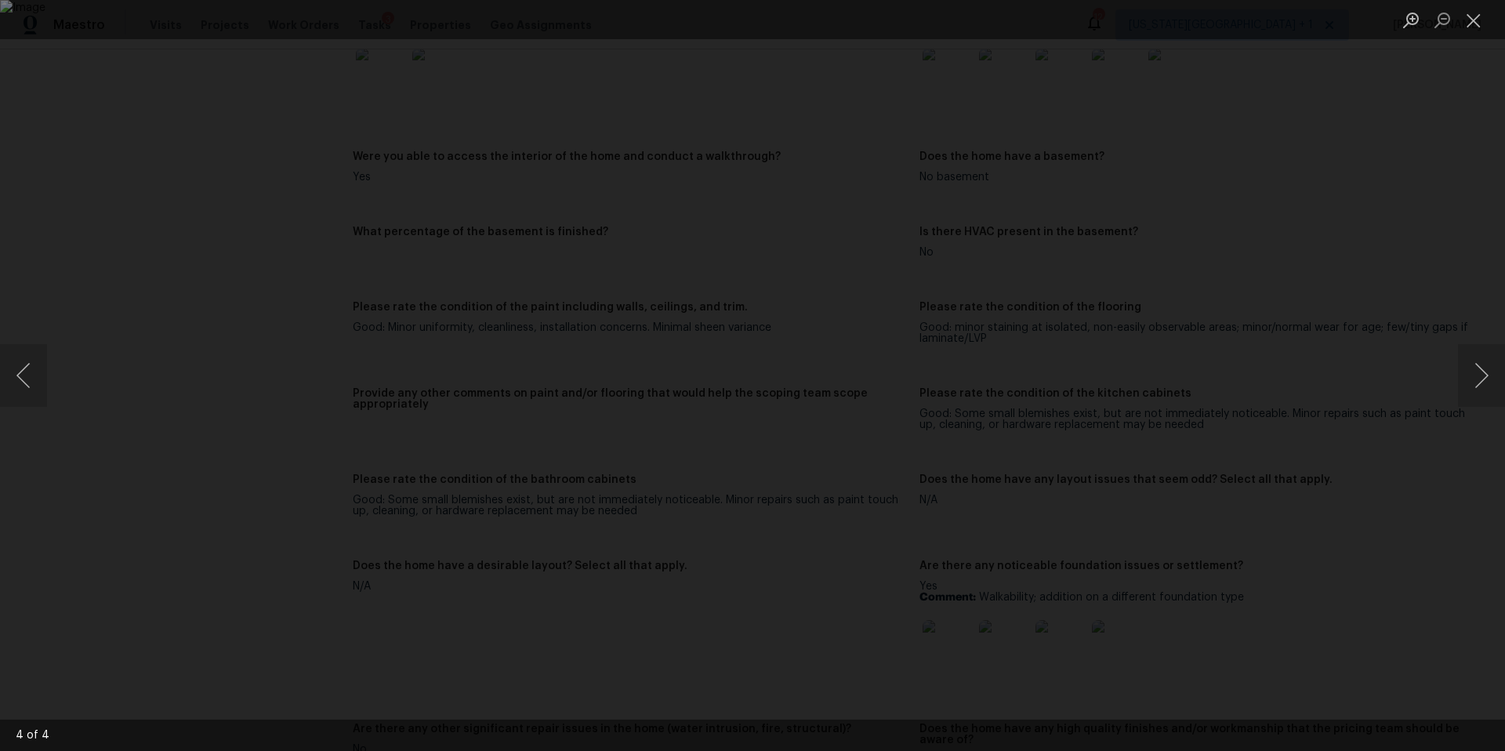
click at [1454, 373] on div "Lightbox" at bounding box center [752, 375] width 1505 height 751
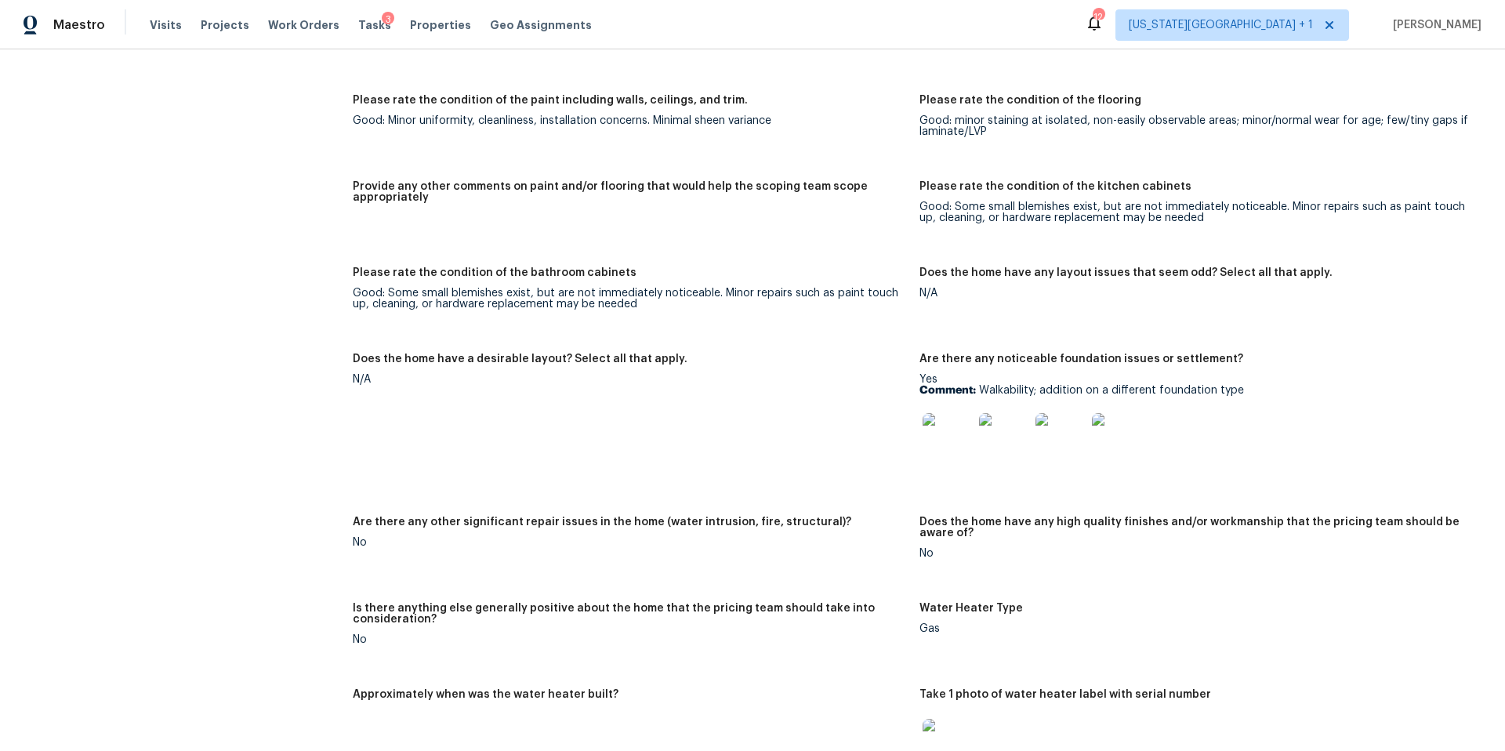
scroll to position [2353, 0]
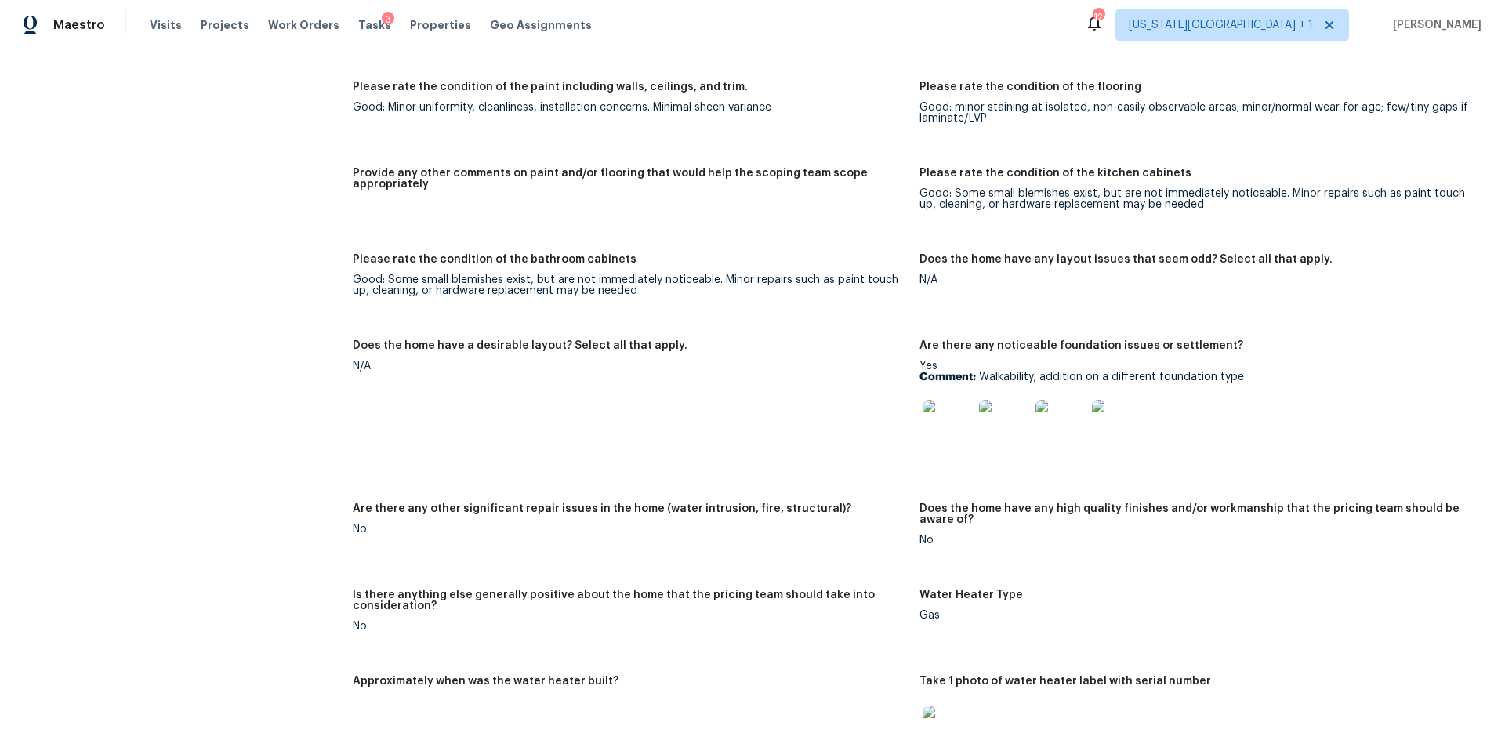
click at [945, 429] on img at bounding box center [948, 425] width 50 height 50
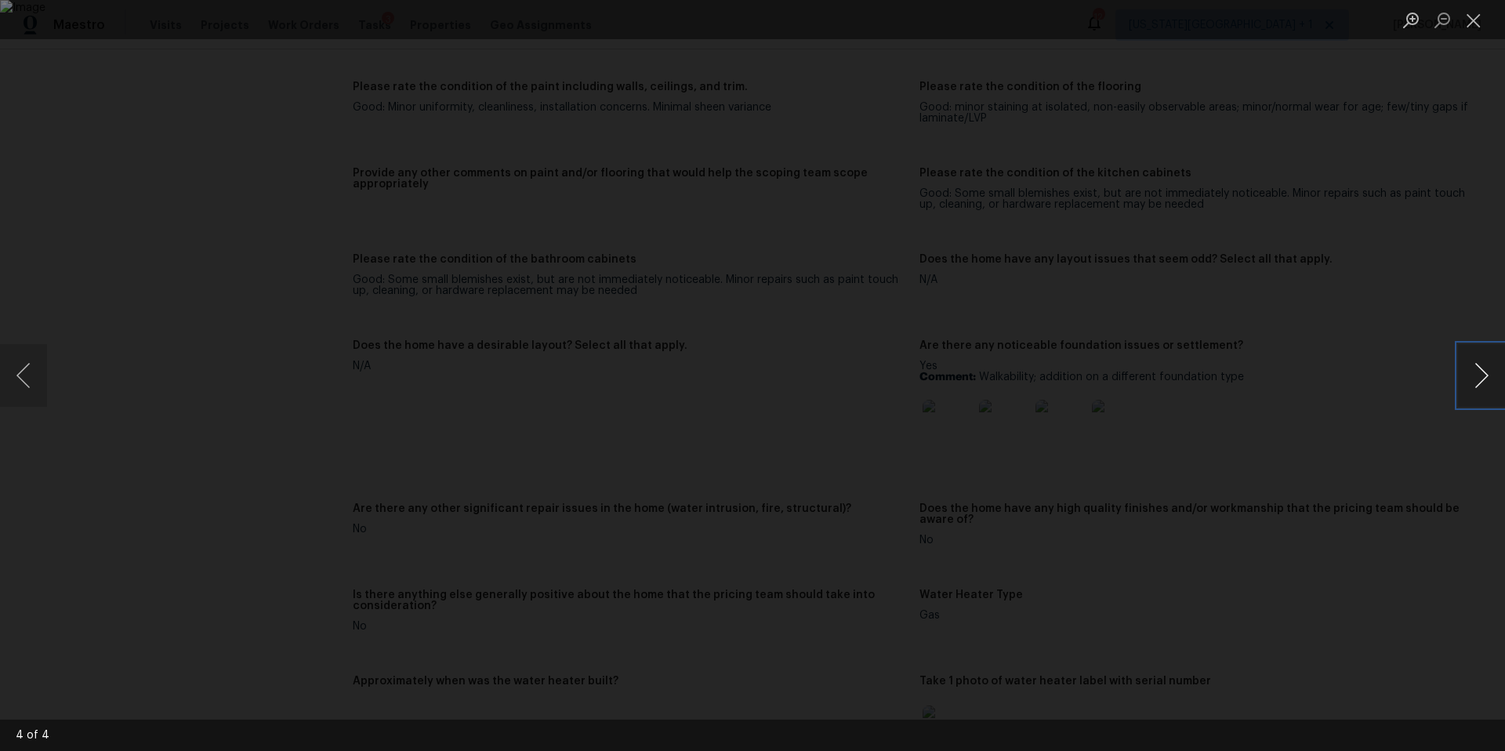
click at [1471, 368] on button "Next image" at bounding box center [1481, 375] width 47 height 63
click at [1474, 372] on button "Next image" at bounding box center [1481, 375] width 47 height 63
click at [1347, 238] on div "Lightbox" at bounding box center [752, 375] width 1505 height 751
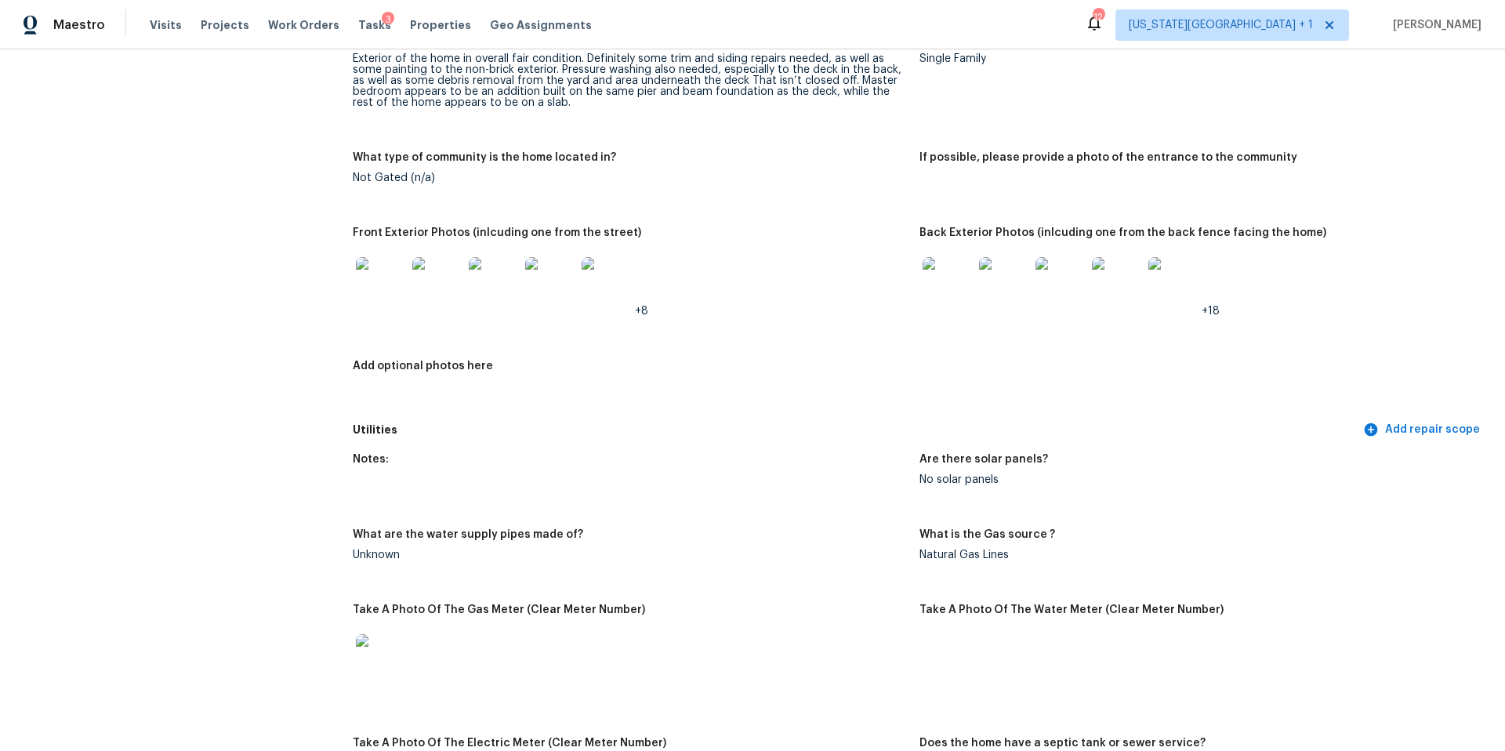
scroll to position [749, 0]
click at [374, 274] on img at bounding box center [381, 281] width 50 height 50
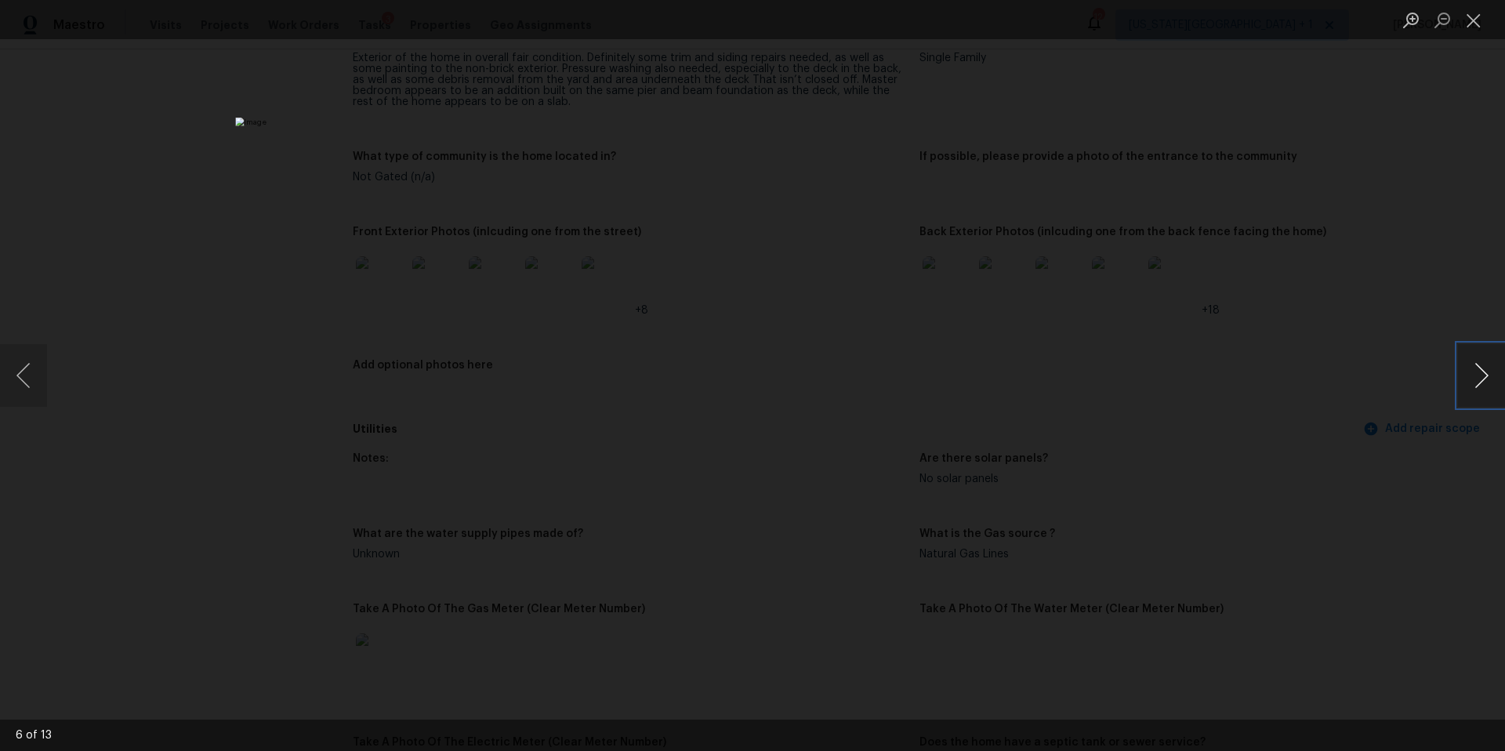
click at [1479, 372] on button "Next image" at bounding box center [1481, 375] width 47 height 63
click at [1470, 378] on button "Next image" at bounding box center [1481, 375] width 47 height 63
click at [1415, 348] on div "Lightbox" at bounding box center [752, 375] width 1505 height 751
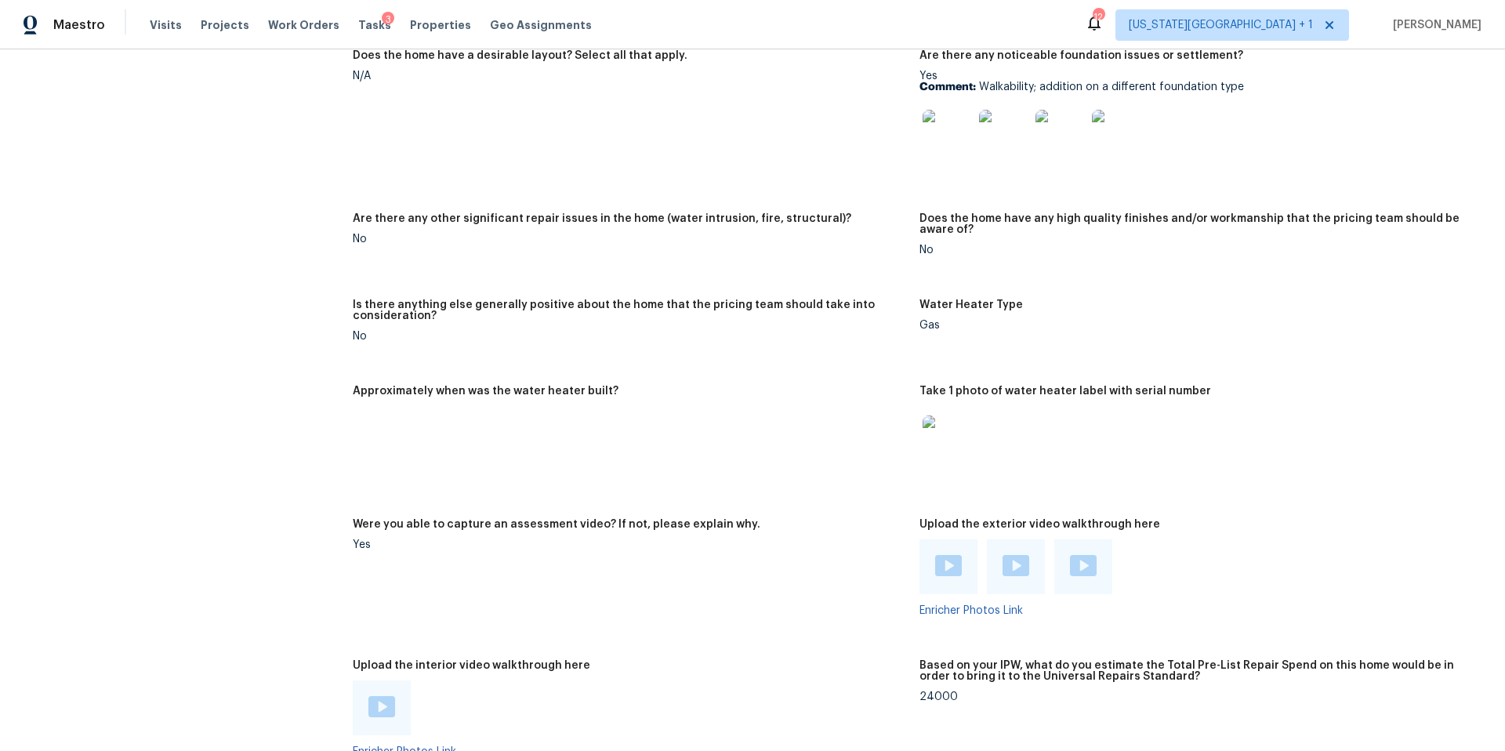
scroll to position [2655, 0]
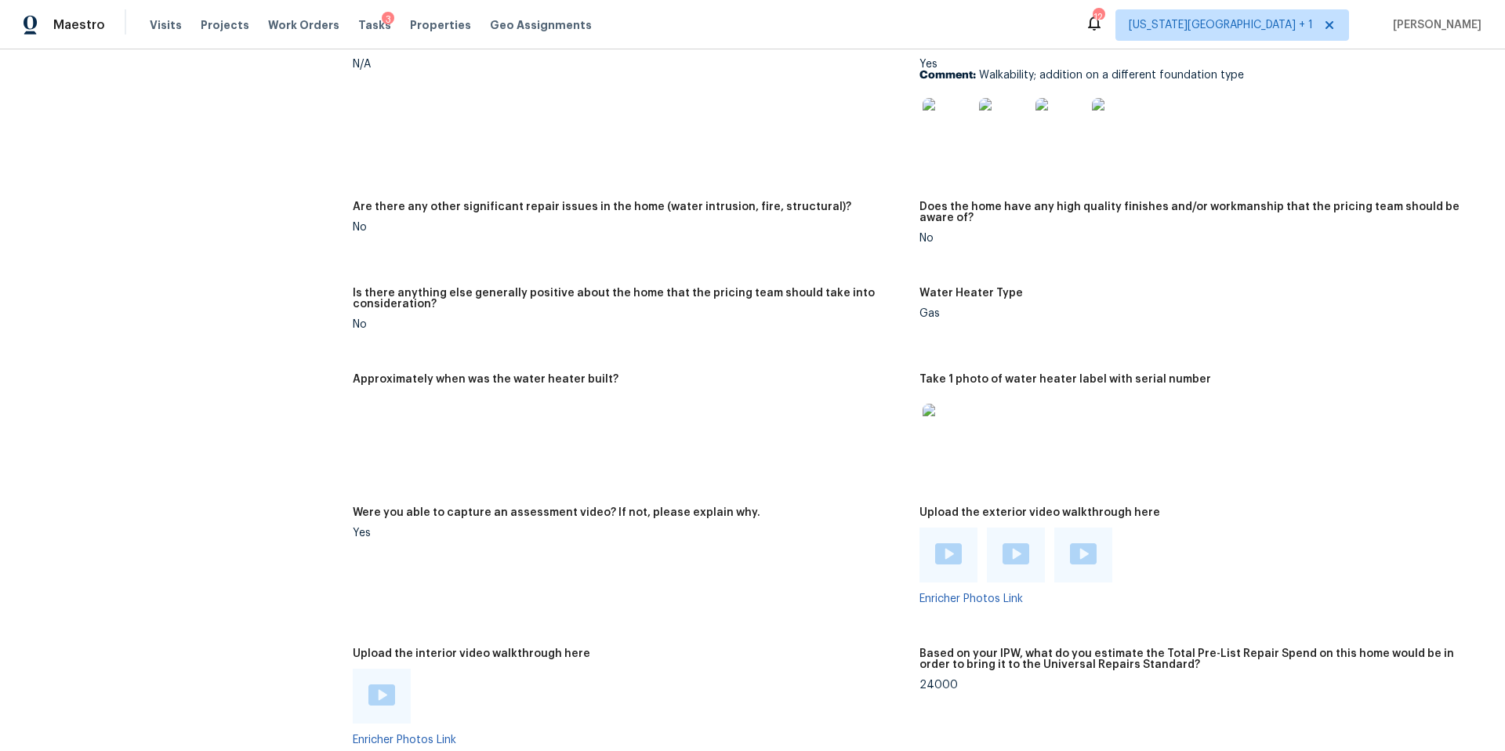
click at [944, 555] on div at bounding box center [948, 555] width 27 height 24
click at [1019, 543] on img at bounding box center [1016, 553] width 27 height 21
click at [1085, 549] on img at bounding box center [1083, 553] width 27 height 21
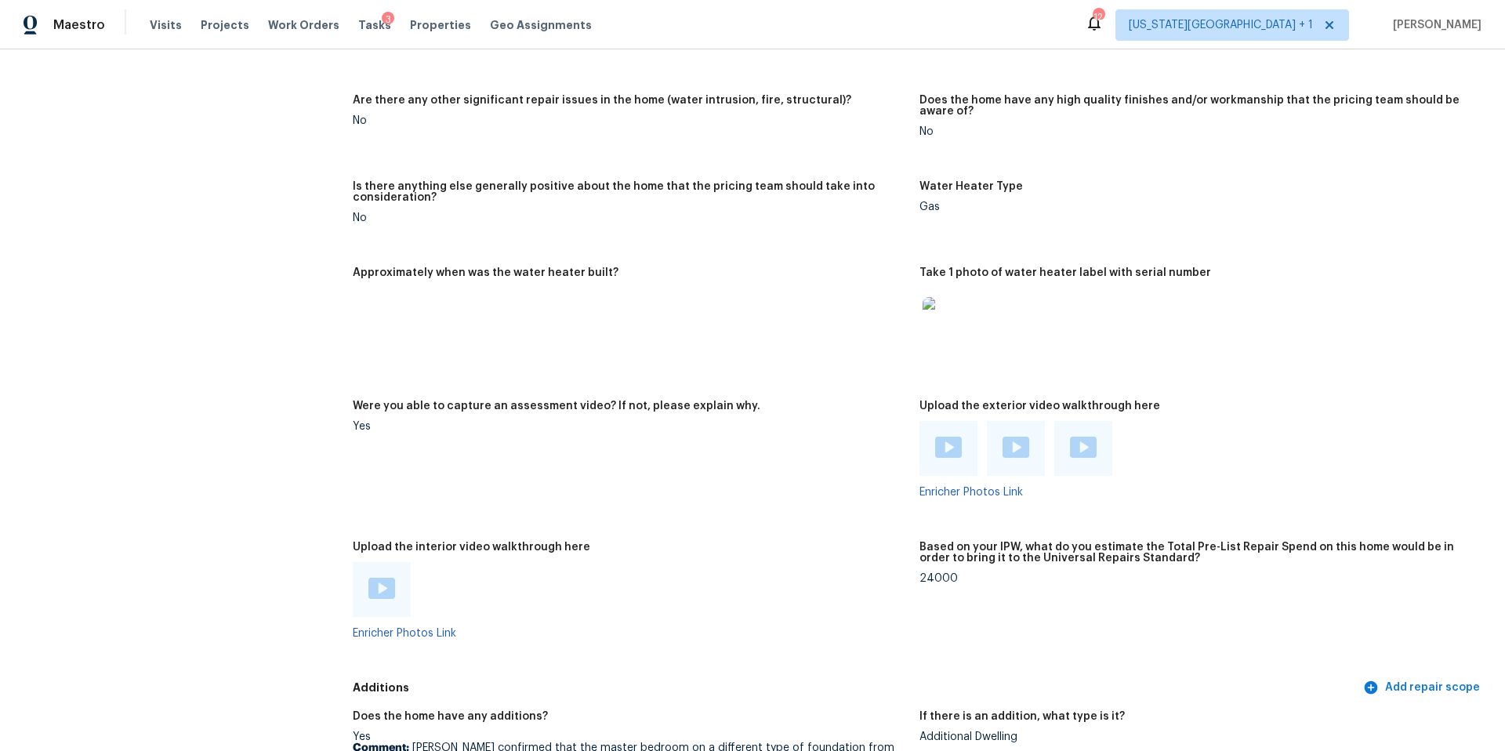
scroll to position [2814, 0]
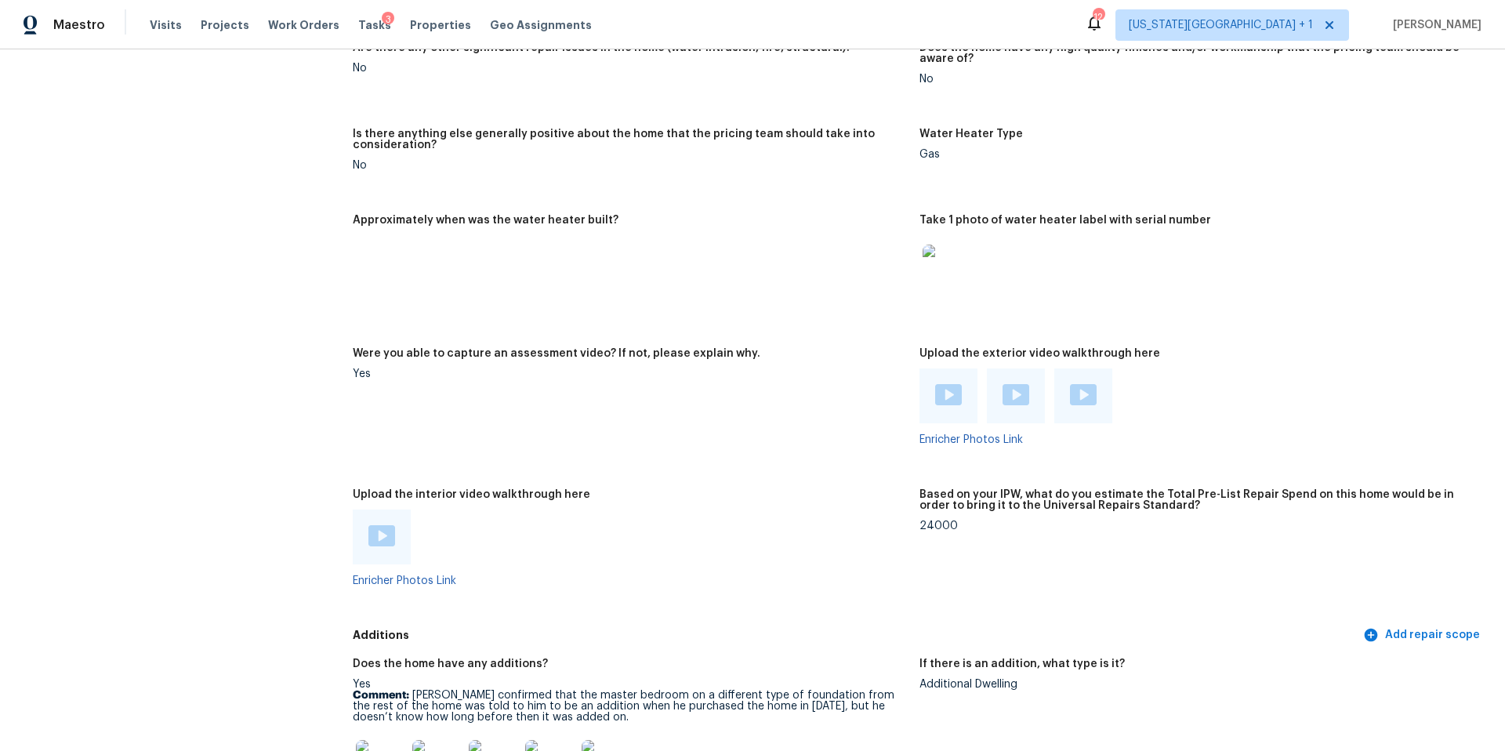
click at [387, 537] on div at bounding box center [381, 537] width 27 height 24
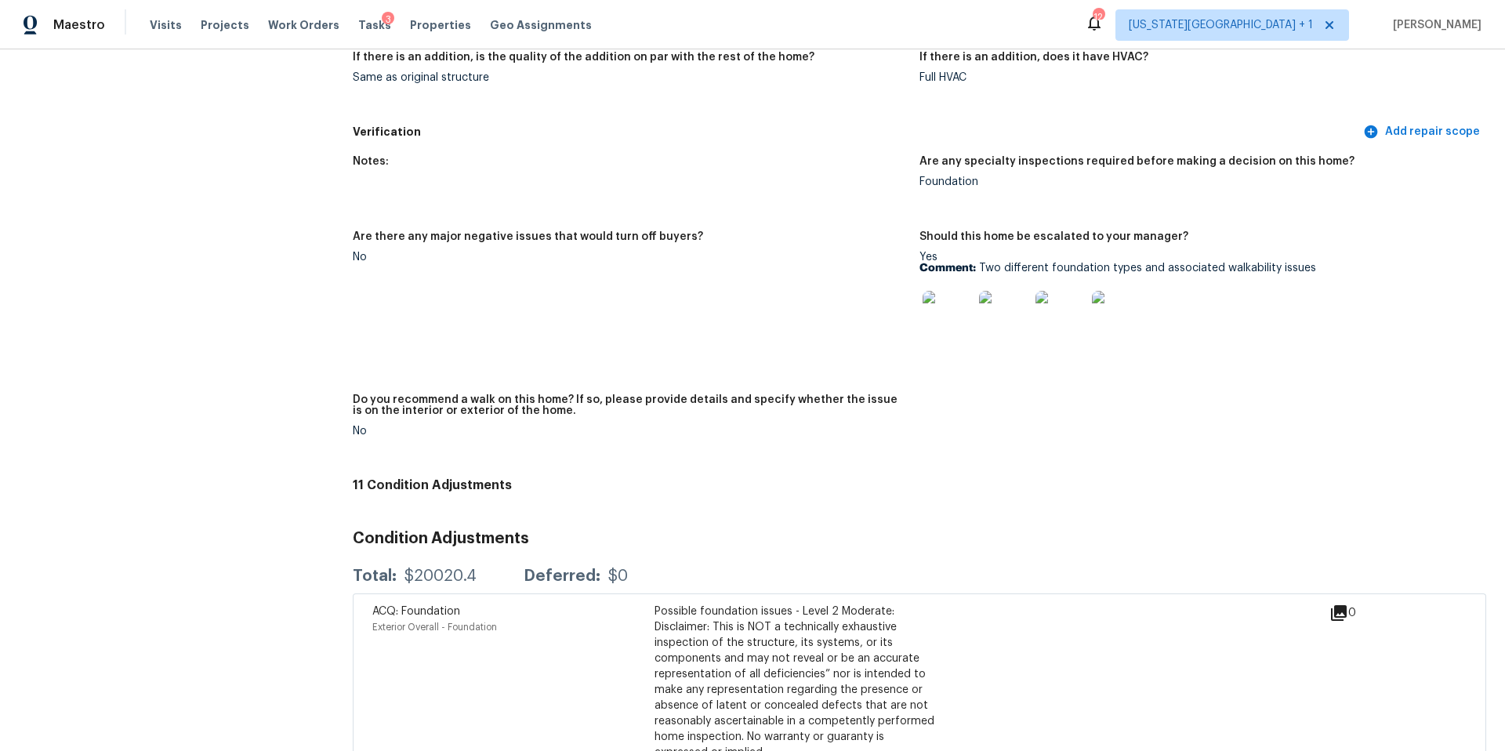
scroll to position [3607, 0]
click at [947, 310] on img at bounding box center [948, 314] width 50 height 50
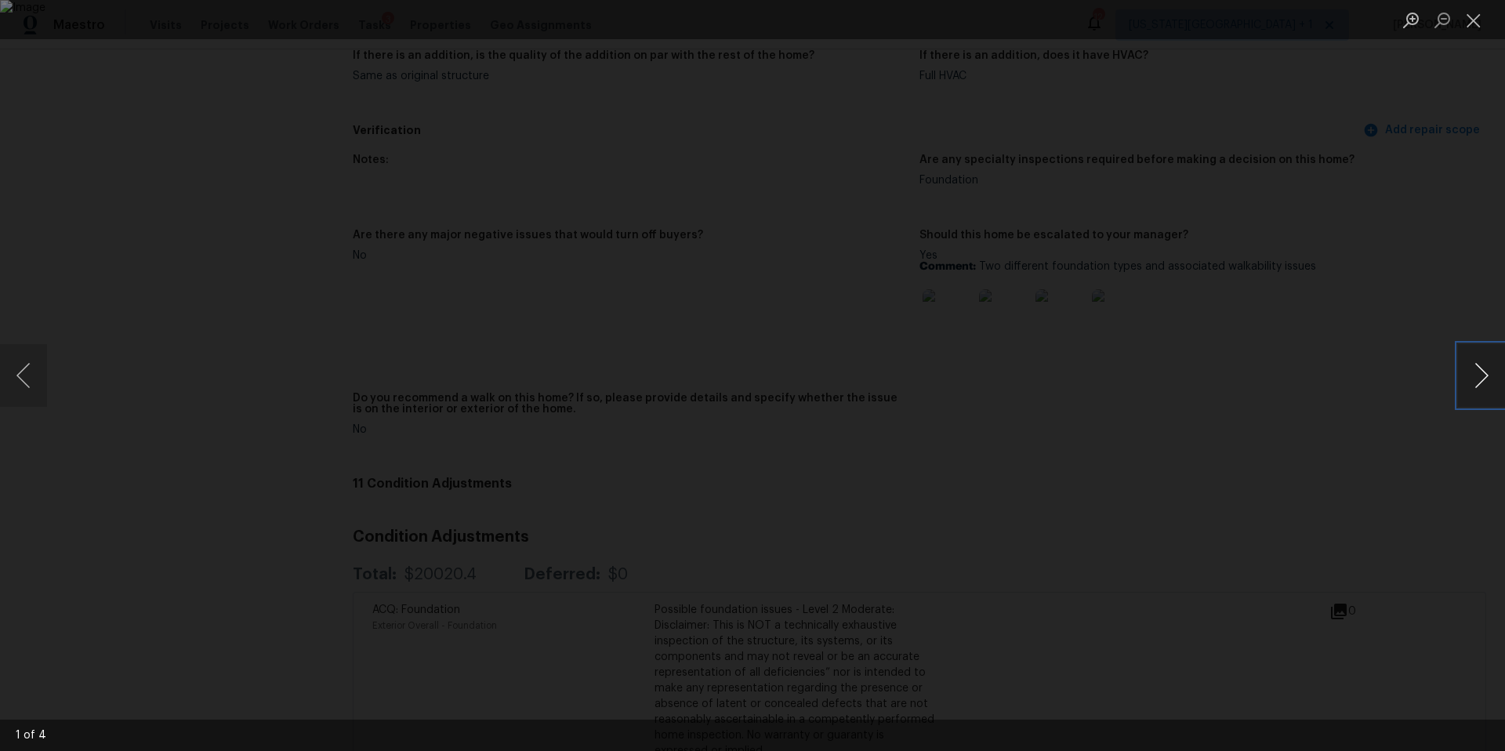
click at [1487, 386] on button "Next image" at bounding box center [1481, 375] width 47 height 63
click at [1438, 347] on div "Lightbox" at bounding box center [752, 375] width 1505 height 751
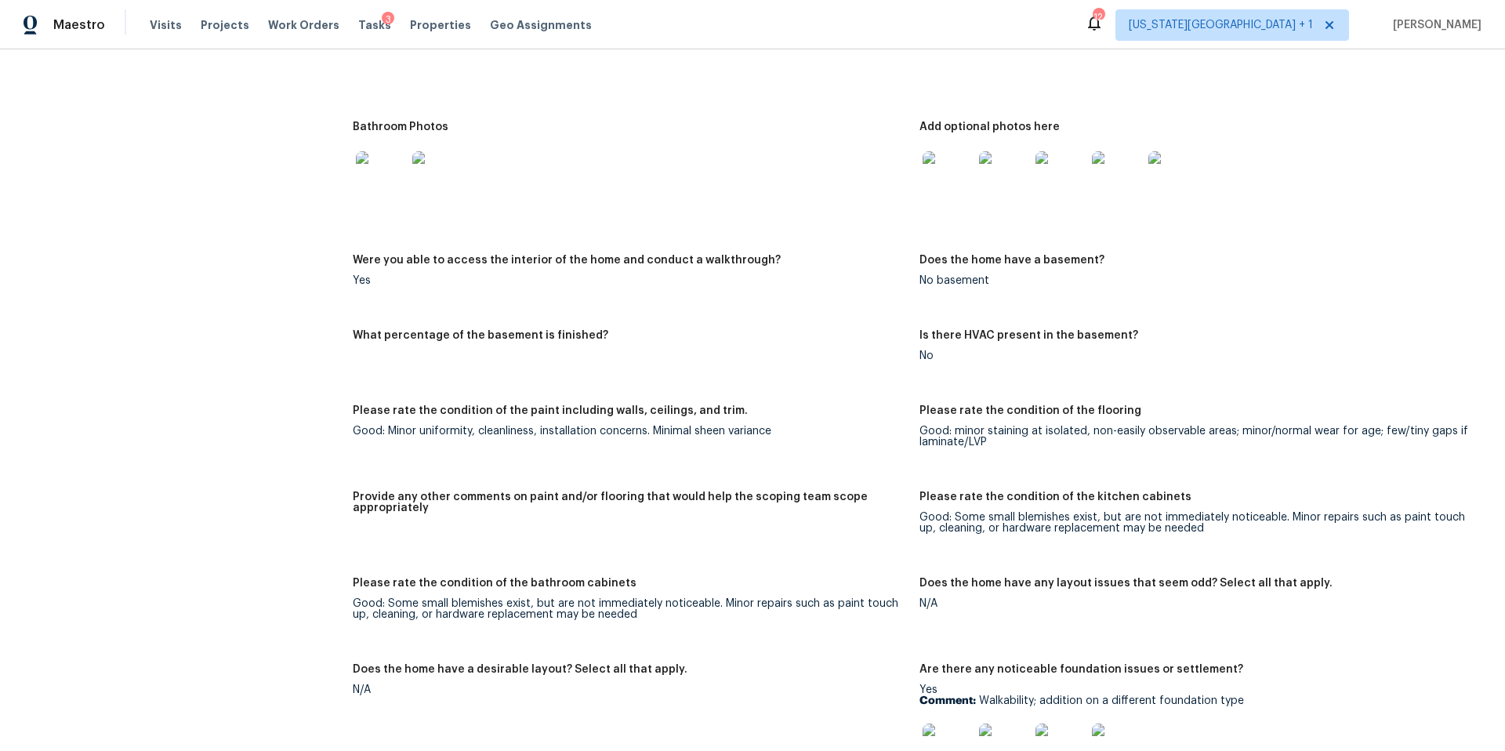
scroll to position [1862, 0]
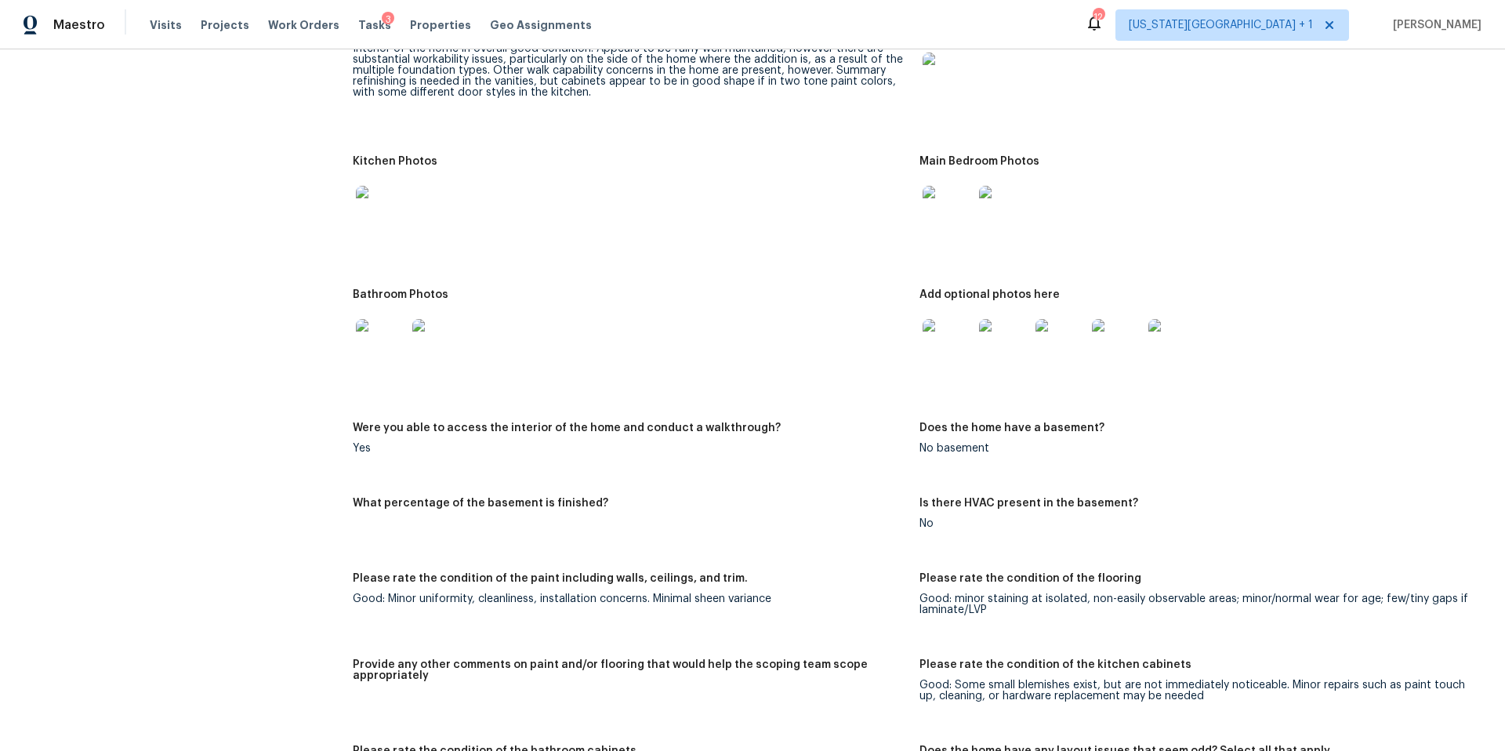
click at [941, 202] on img at bounding box center [948, 211] width 50 height 50
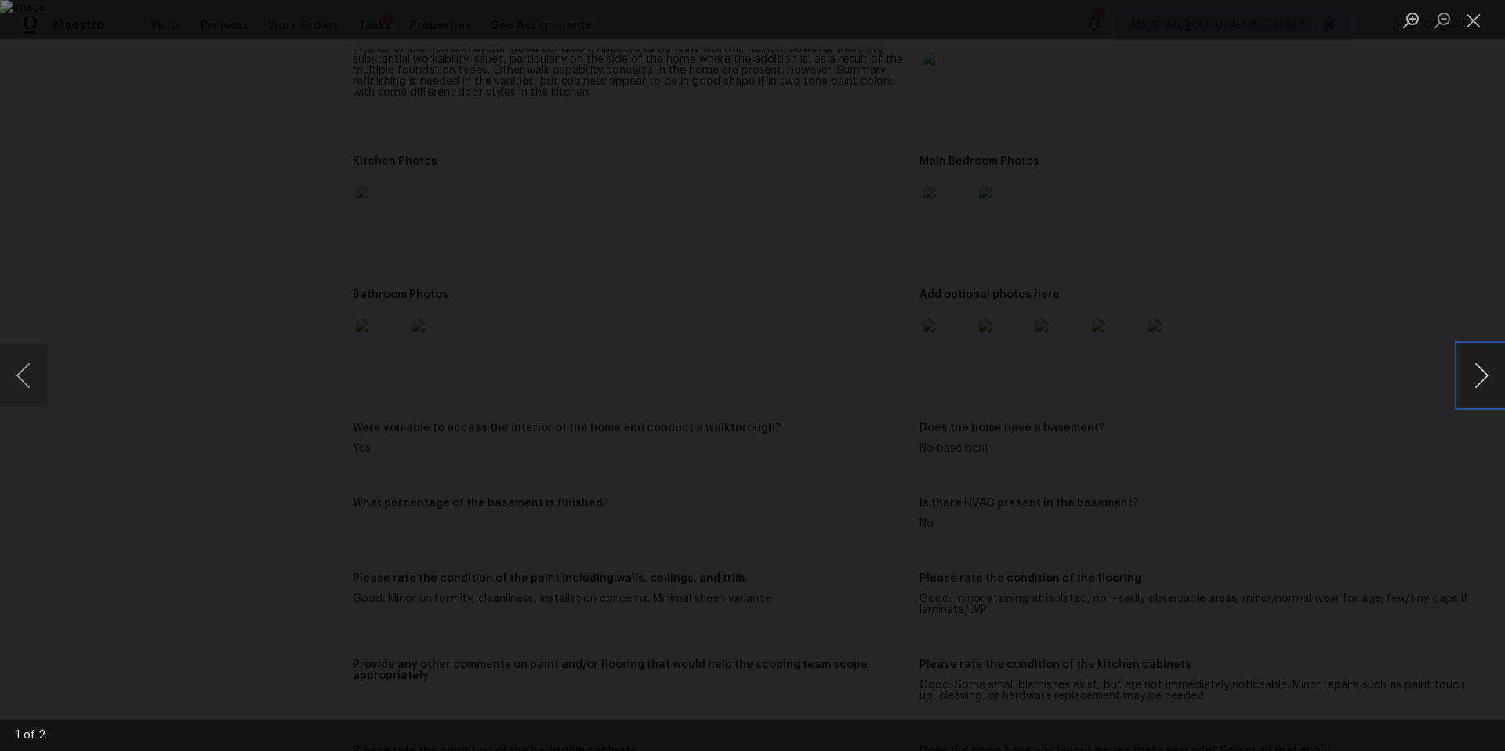
click at [1469, 363] on button "Next image" at bounding box center [1481, 375] width 47 height 63
click at [1427, 317] on div "Lightbox" at bounding box center [752, 375] width 1505 height 751
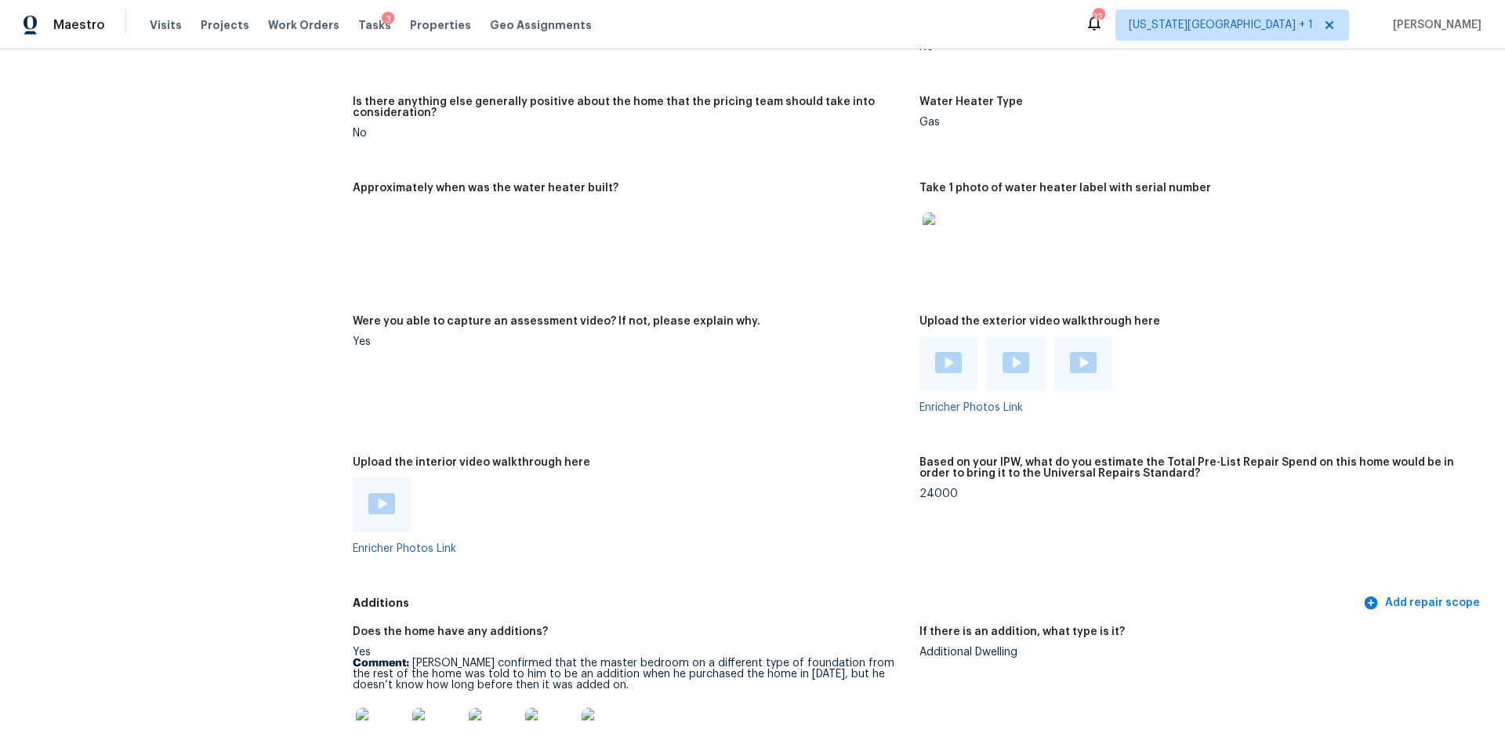
scroll to position [2861, 0]
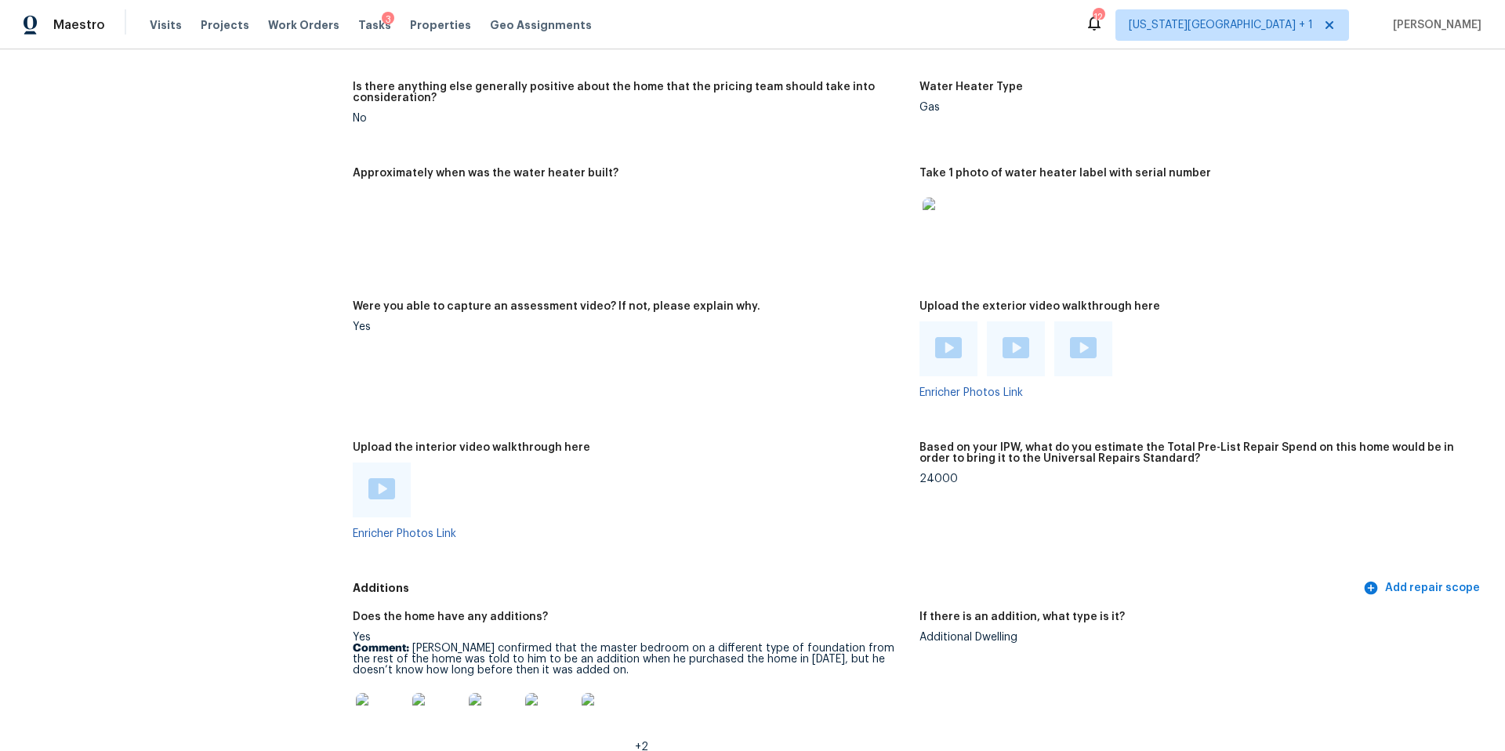
click at [380, 481] on img at bounding box center [381, 488] width 27 height 21
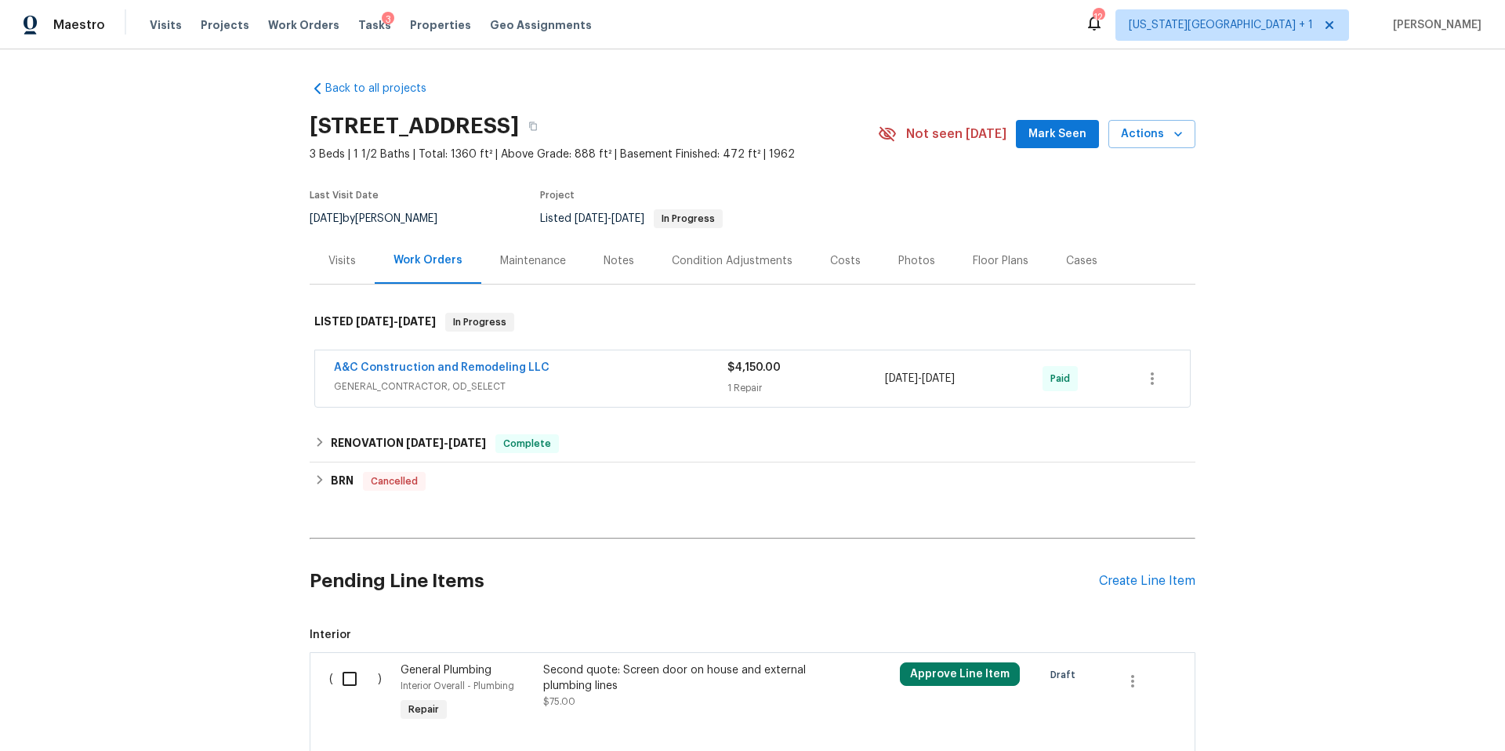
click at [375, 361] on span "A&C Construction and Remodeling LLC" at bounding box center [442, 368] width 216 height 16
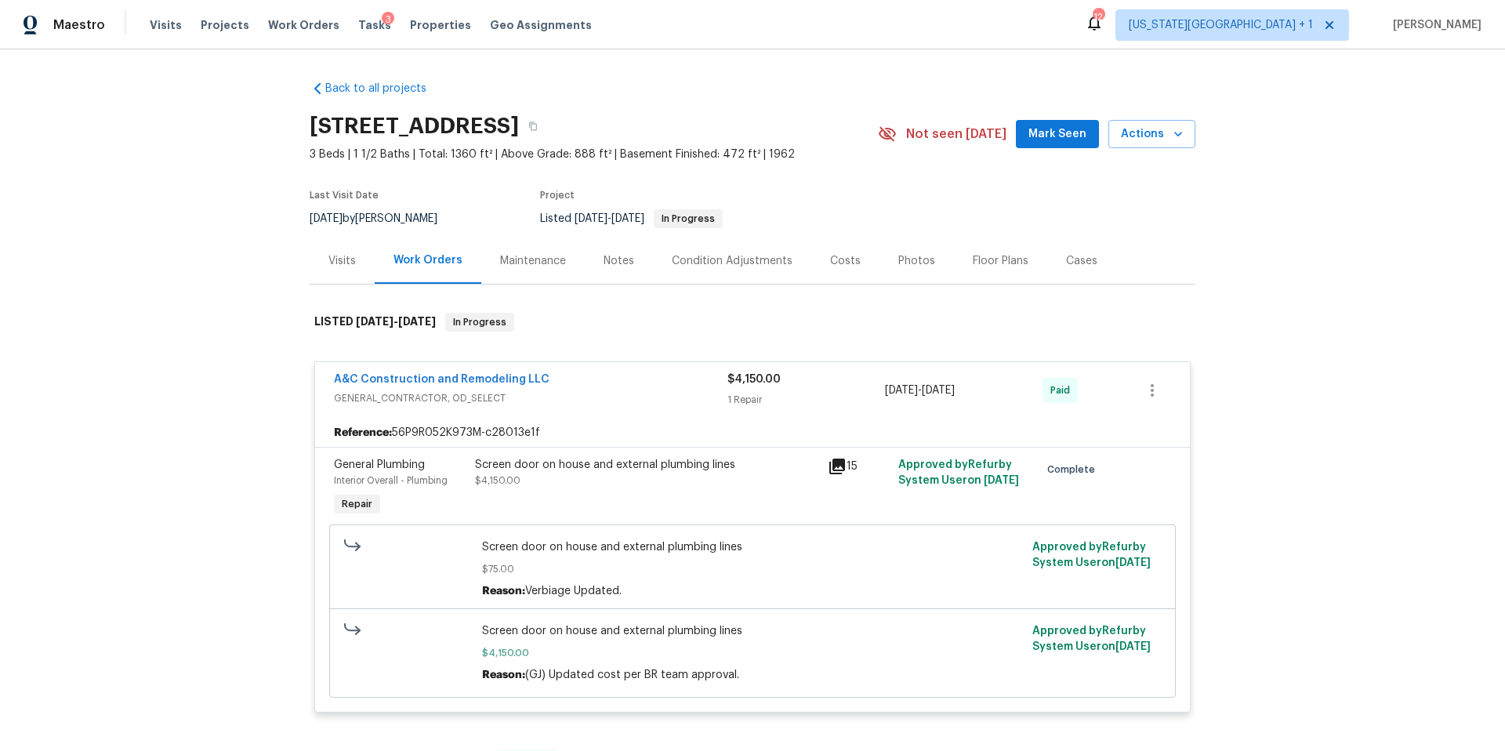
click at [907, 264] on div "Photos" at bounding box center [916, 261] width 37 height 16
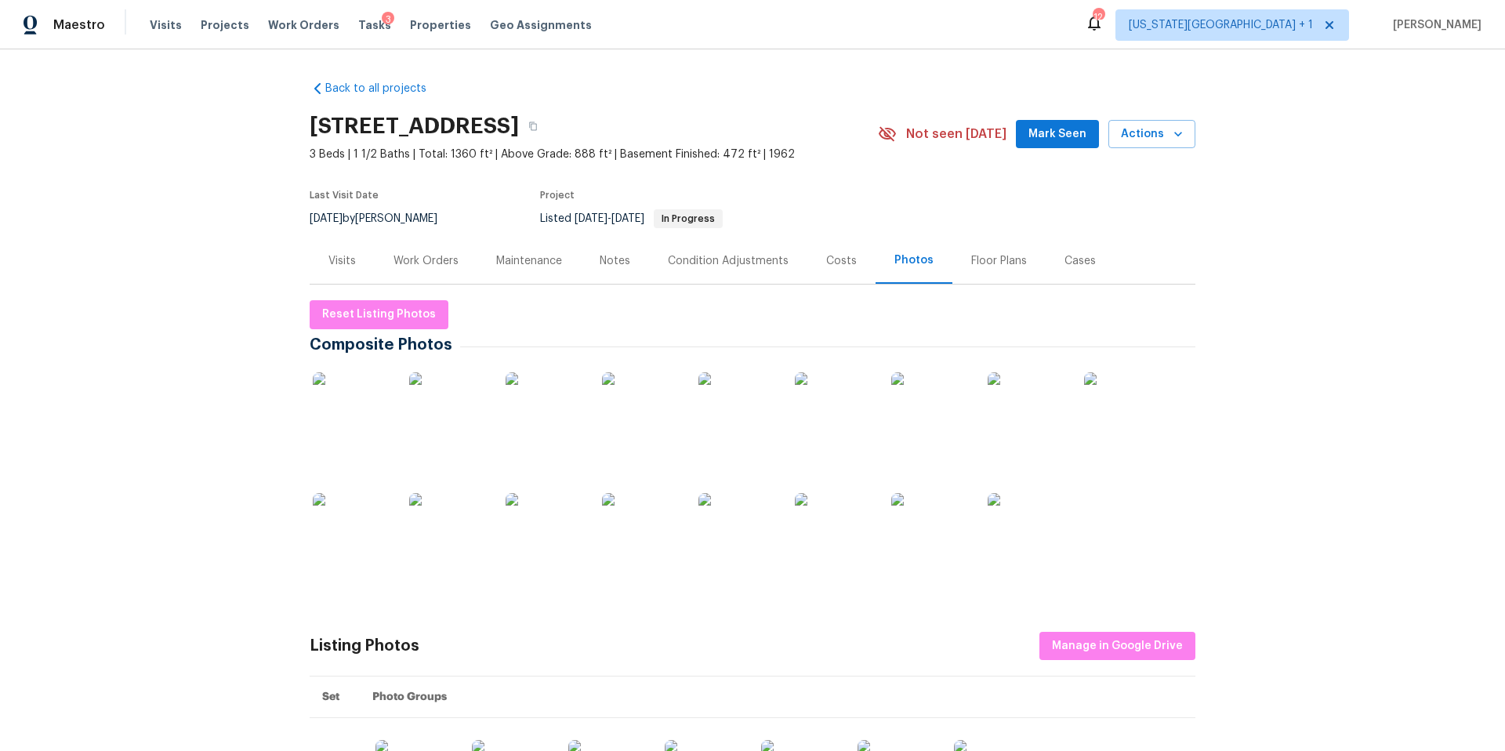
click at [832, 412] on img at bounding box center [834, 411] width 78 height 78
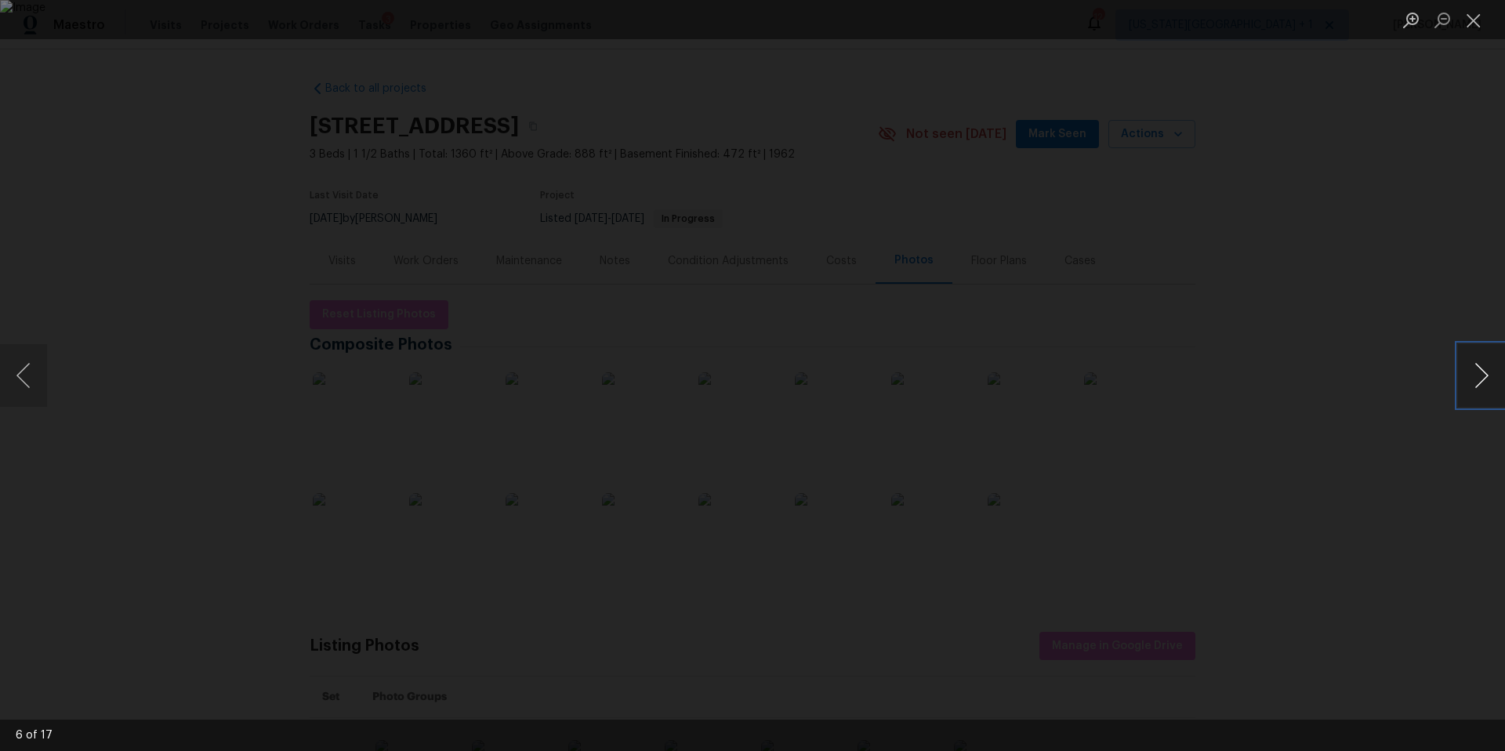
click at [1482, 378] on button "Next image" at bounding box center [1481, 375] width 47 height 63
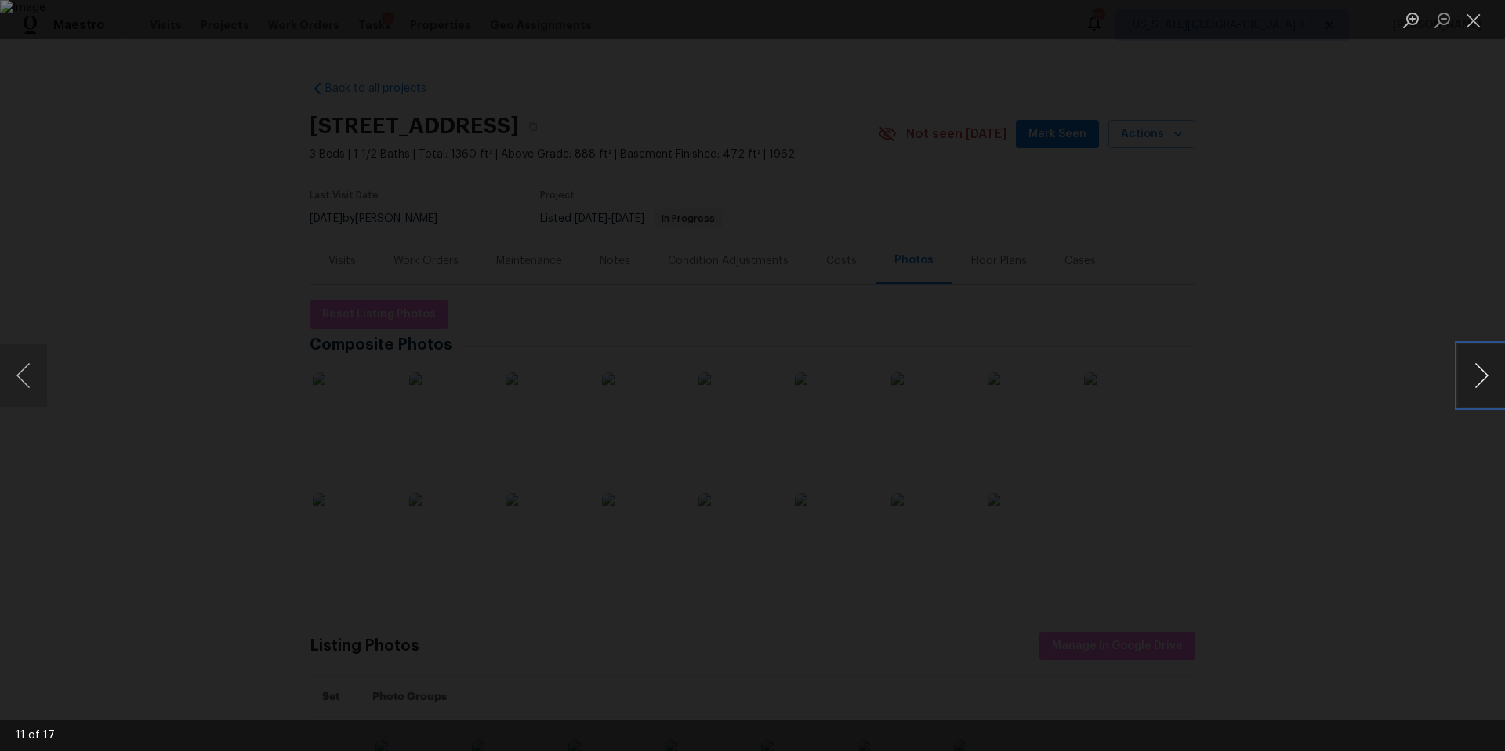
click at [1482, 378] on button "Next image" at bounding box center [1481, 375] width 47 height 63
click at [1344, 230] on div "Lightbox" at bounding box center [752, 375] width 1505 height 751
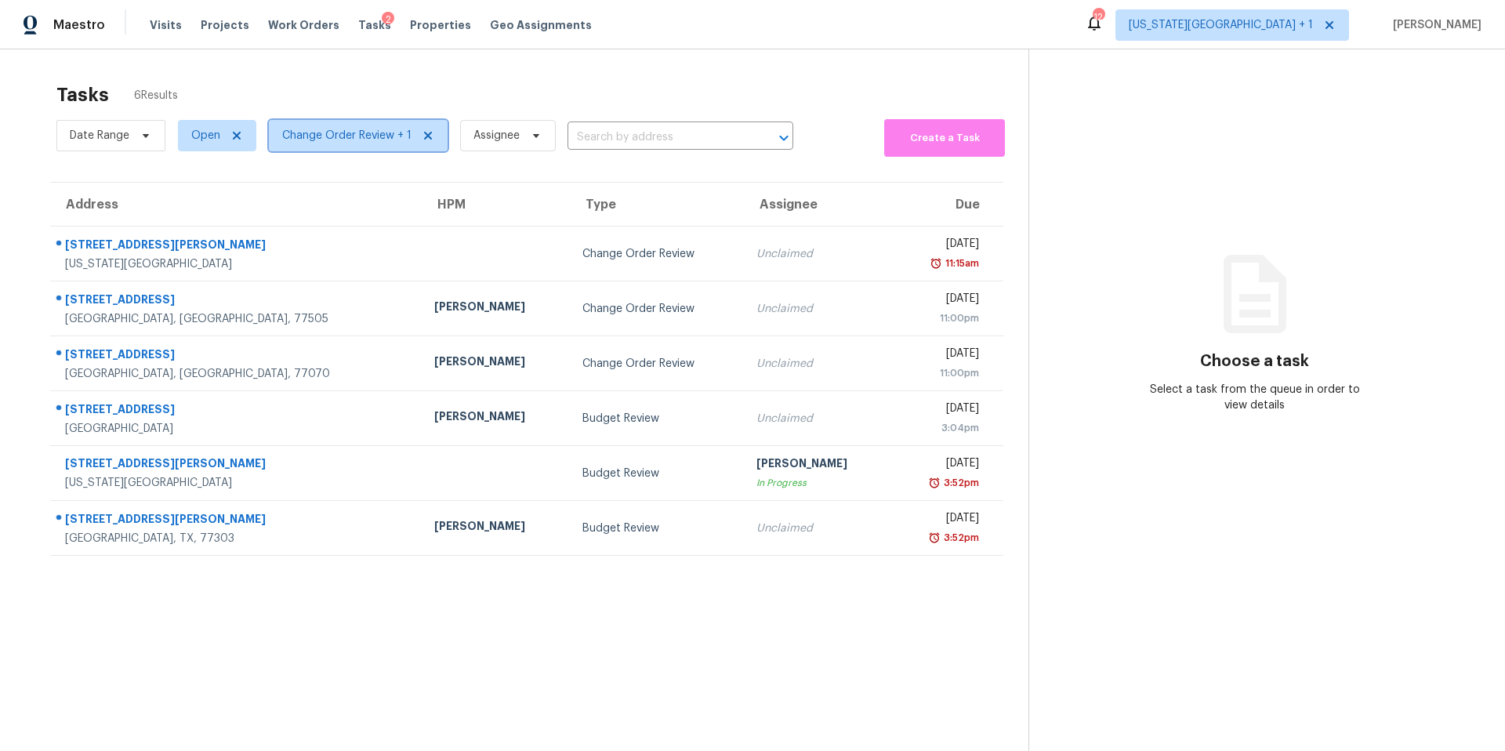
click at [356, 132] on span "Change Order Review + 1" at bounding box center [346, 136] width 129 height 16
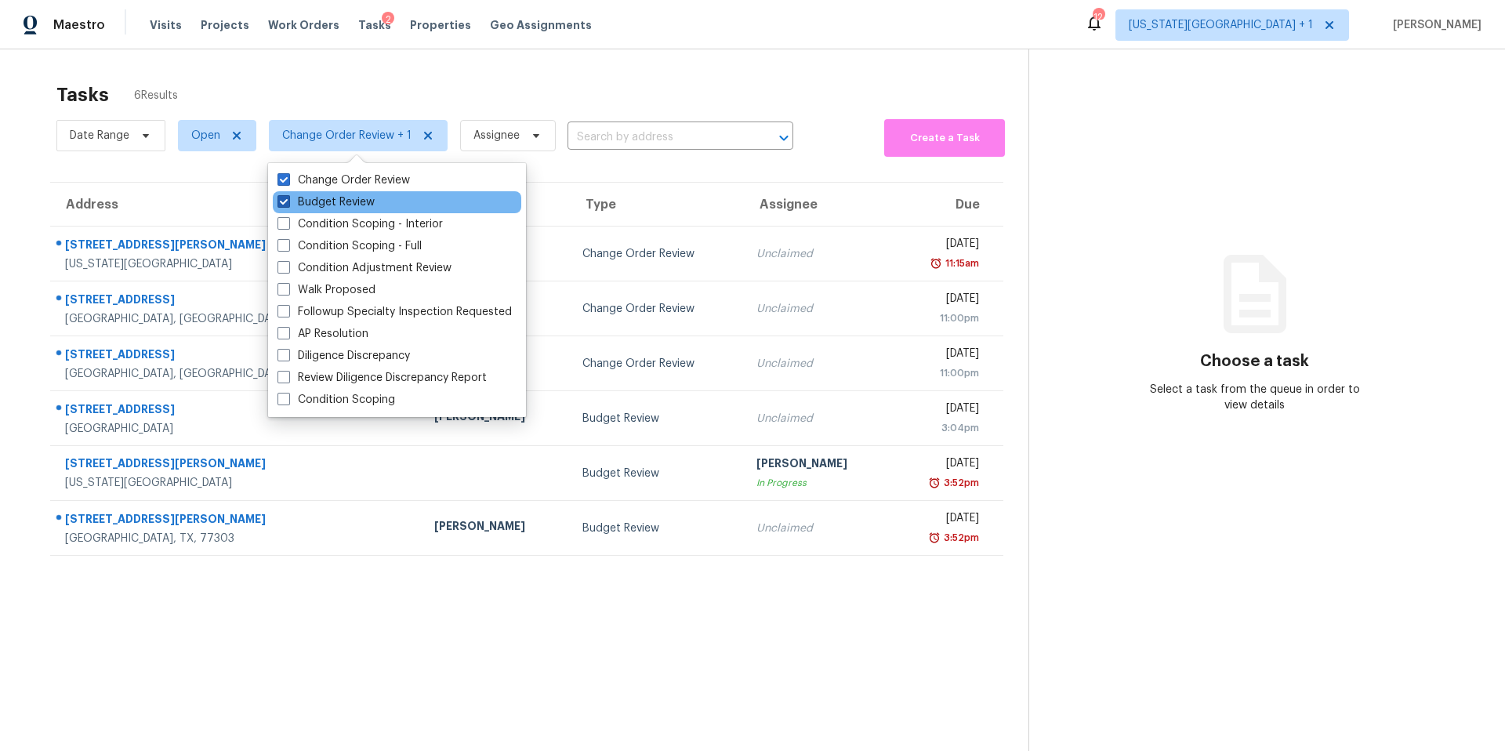
click at [310, 201] on label "Budget Review" at bounding box center [325, 202] width 97 height 16
click at [288, 201] on input "Budget Review" at bounding box center [282, 199] width 10 height 10
checkbox input "false"
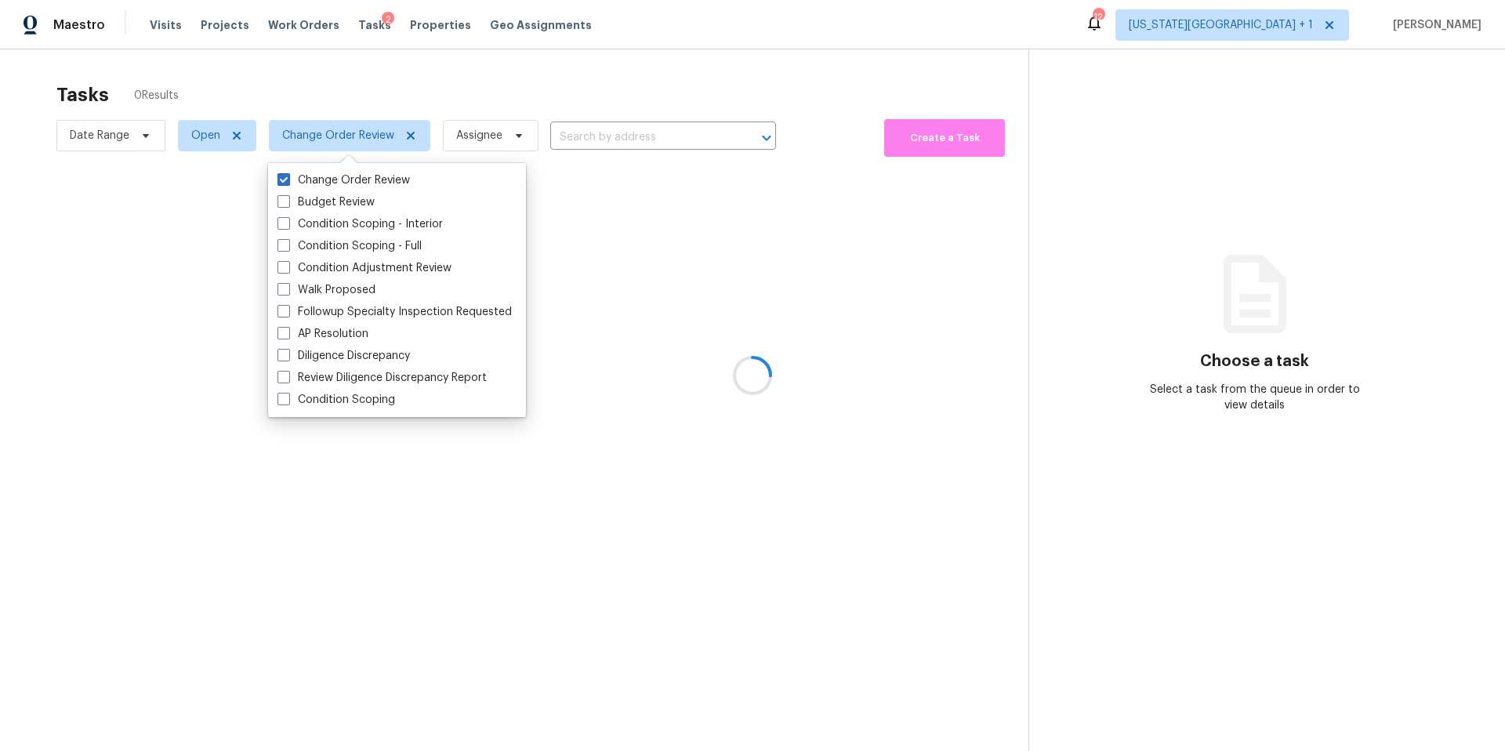
click at [339, 86] on div at bounding box center [752, 375] width 1505 height 751
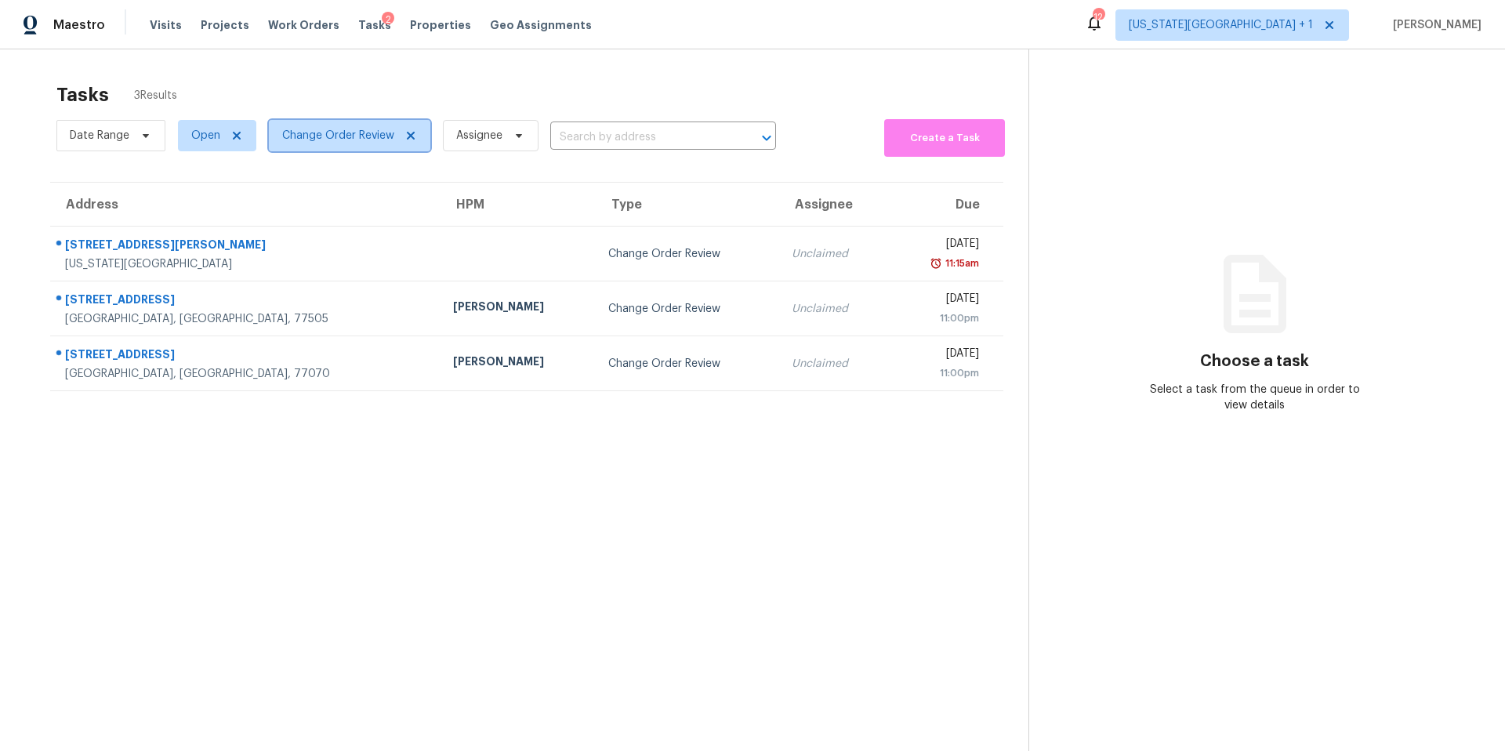
click at [316, 138] on span "Change Order Review" at bounding box center [338, 136] width 112 height 16
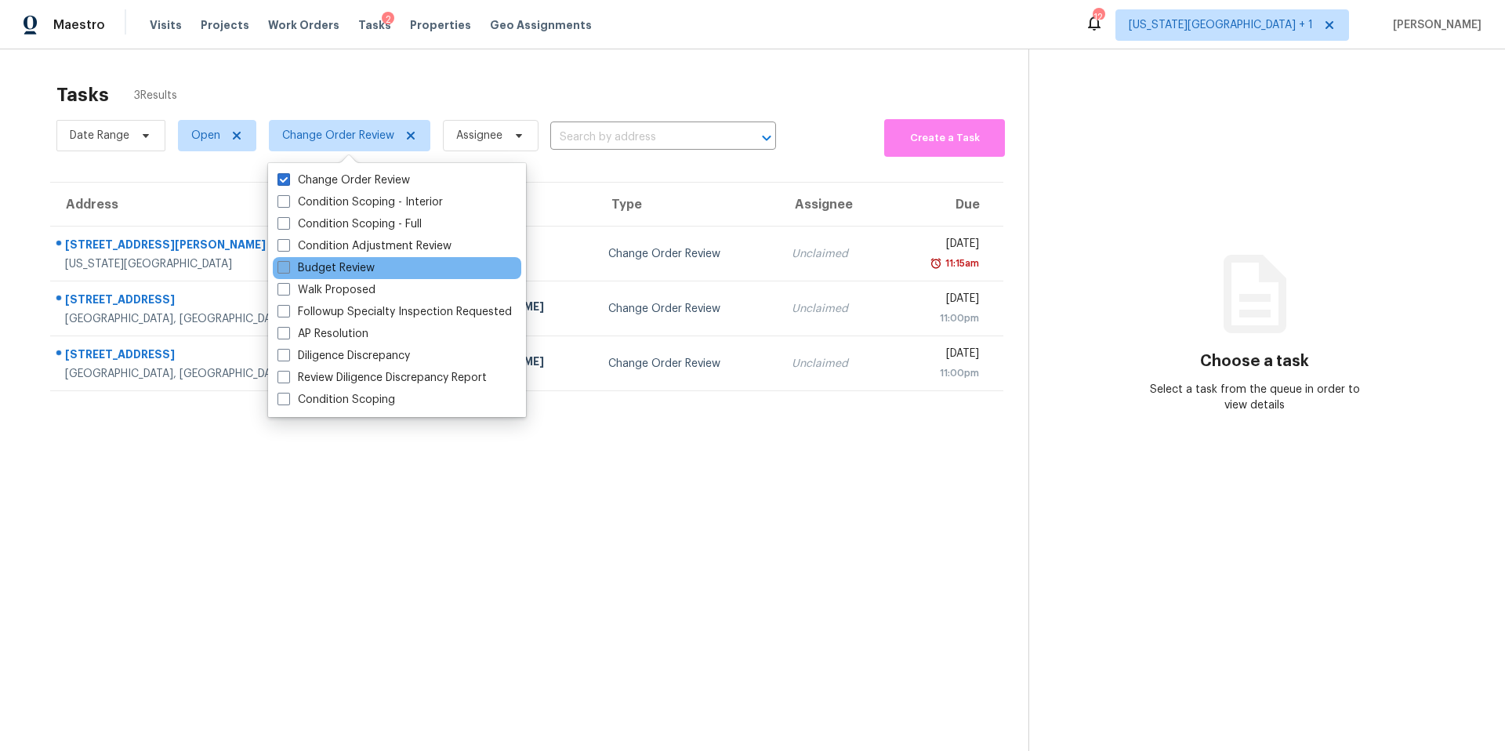
click at [302, 263] on label "Budget Review" at bounding box center [325, 268] width 97 height 16
click at [288, 263] on input "Budget Review" at bounding box center [282, 265] width 10 height 10
checkbox input "true"
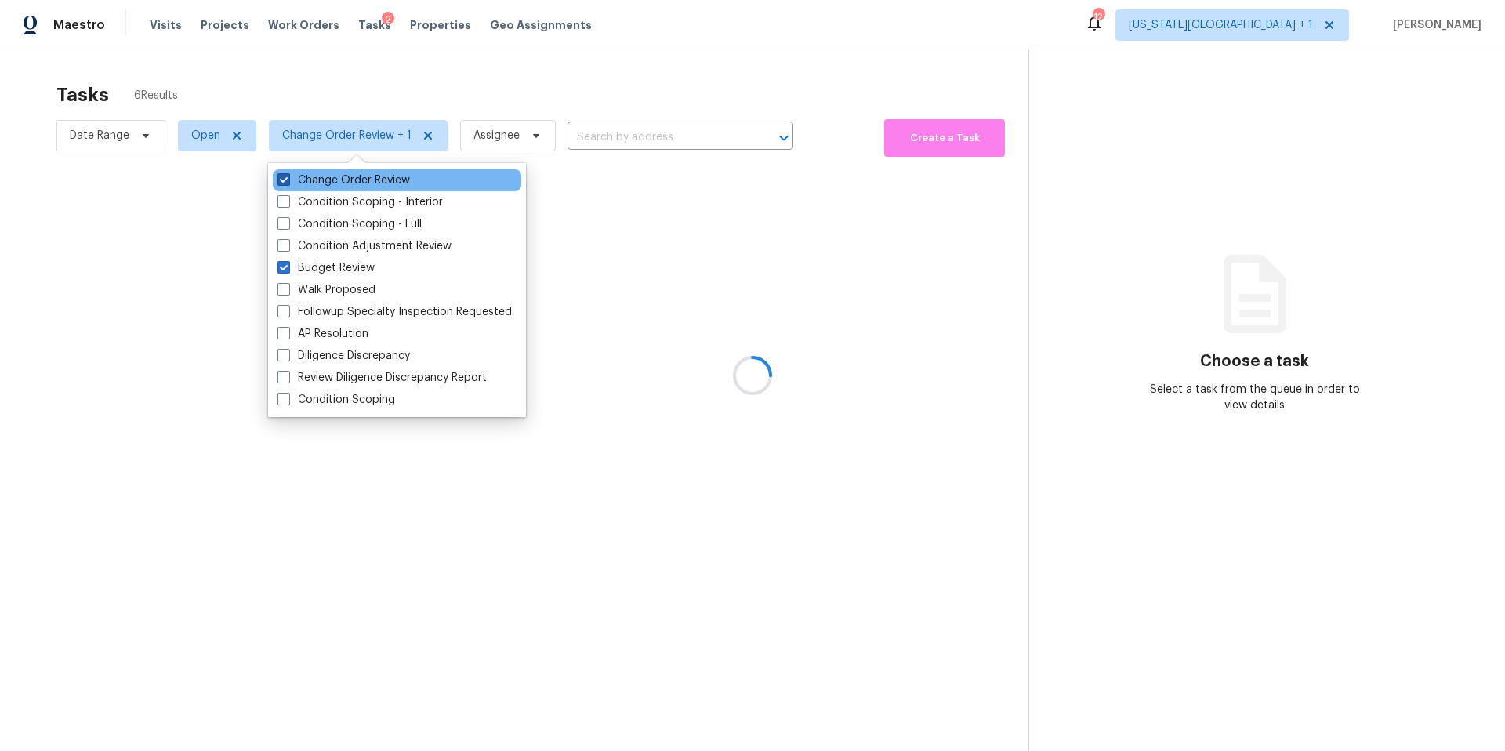
click at [314, 173] on label "Change Order Review" at bounding box center [343, 180] width 132 height 16
click at [288, 173] on input "Change Order Review" at bounding box center [282, 177] width 10 height 10
checkbox input "false"
click at [320, 62] on div at bounding box center [752, 375] width 1505 height 751
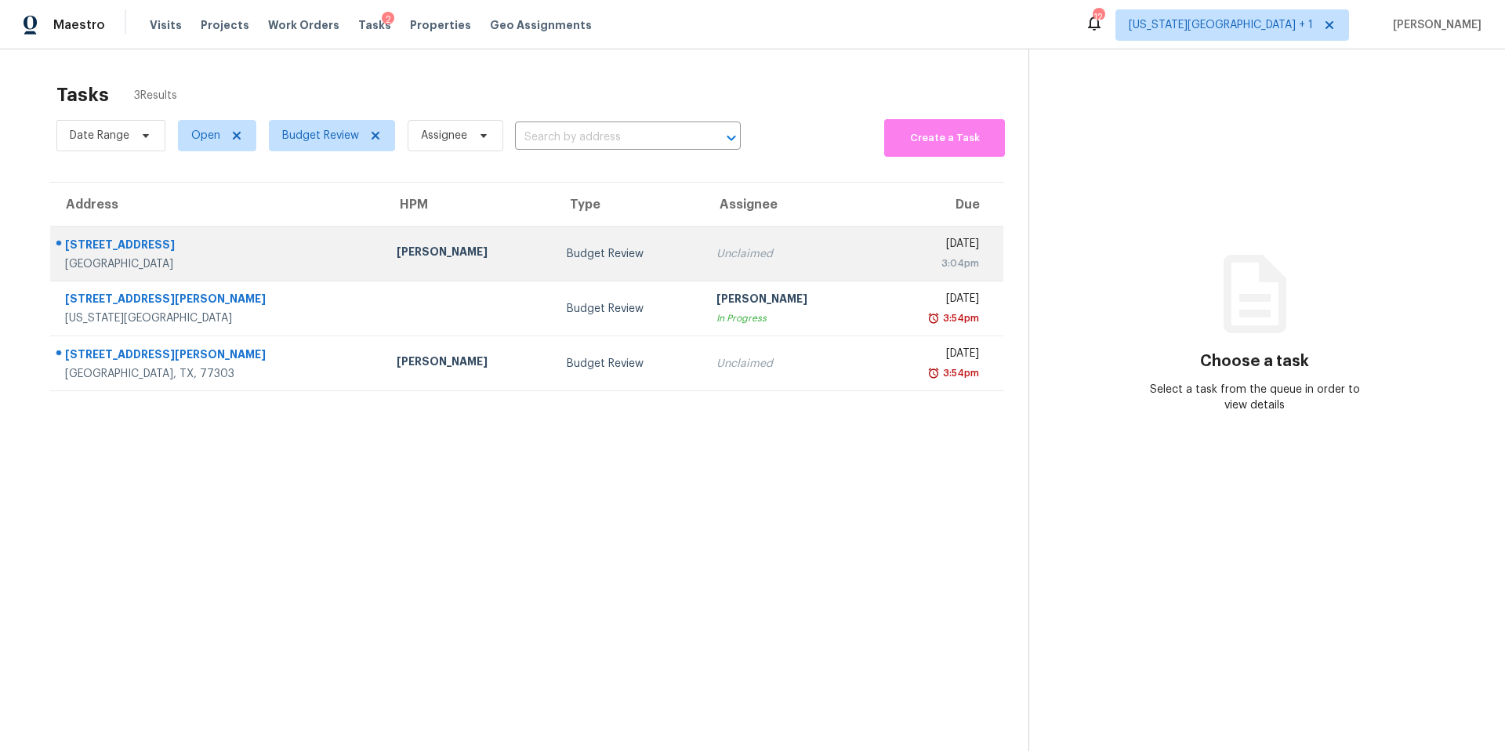
click at [397, 251] on div "Tyler Waltz" at bounding box center [469, 254] width 145 height 20
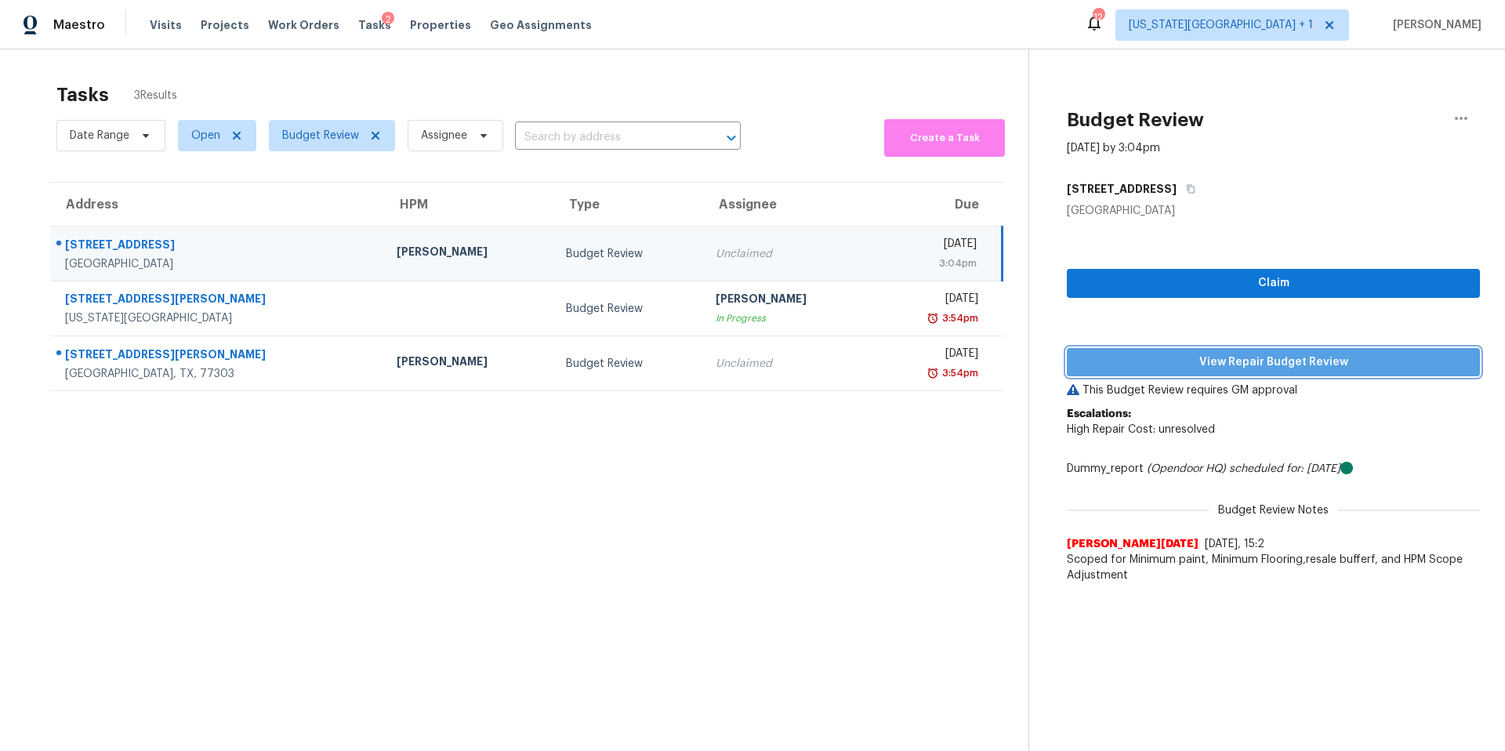
click at [1131, 370] on span "View Repair Budget Review" at bounding box center [1273, 363] width 388 height 20
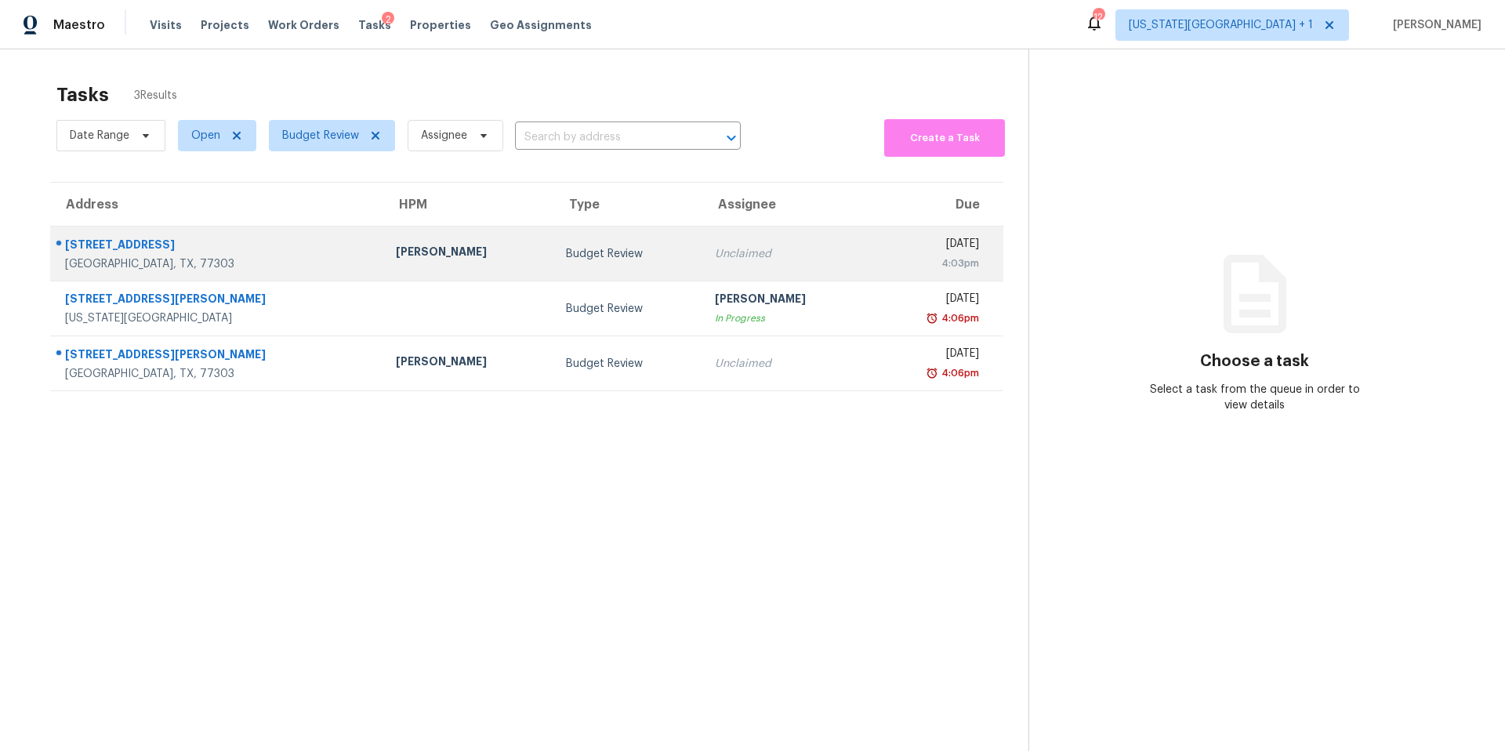
click at [396, 248] on div "[PERSON_NAME]" at bounding box center [468, 254] width 144 height 20
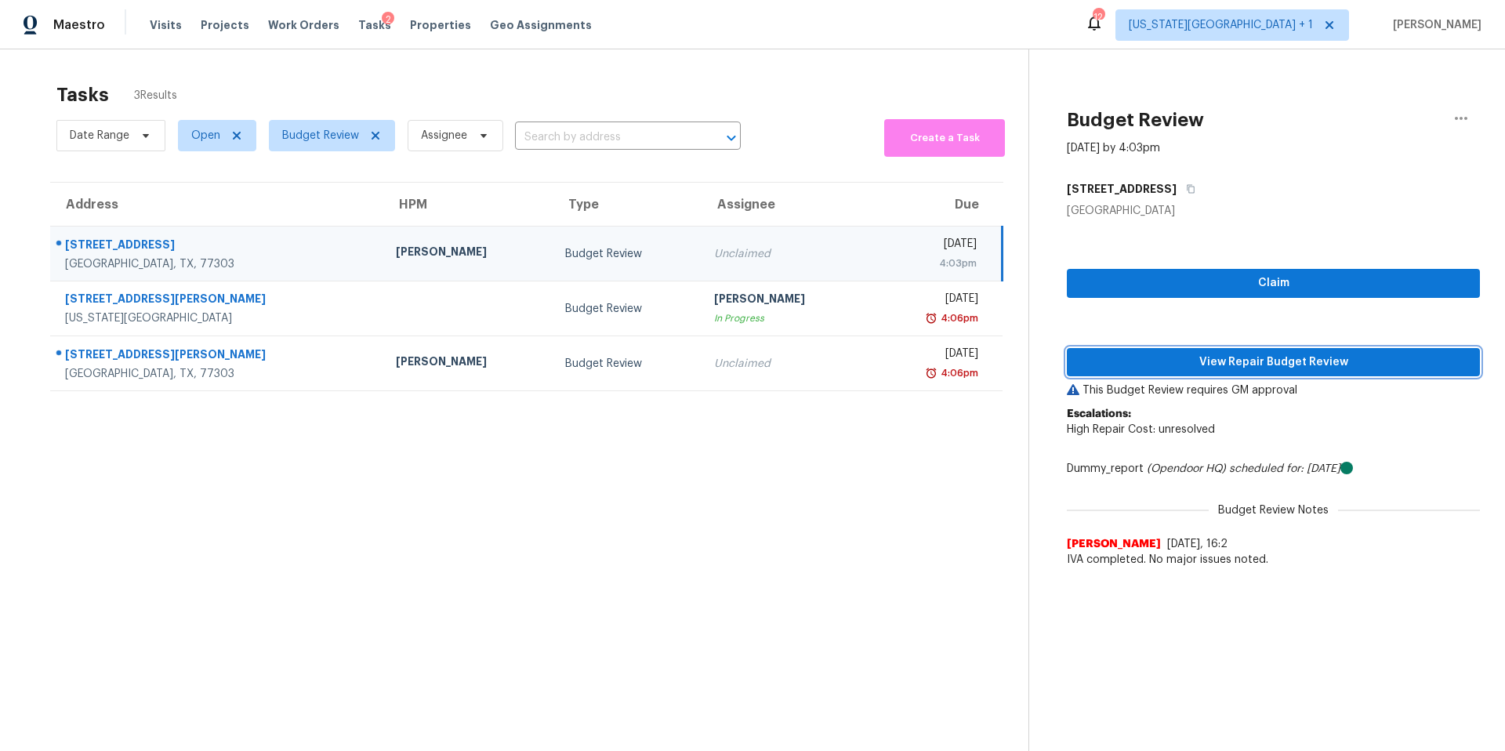
click at [1124, 353] on span "View Repair Budget Review" at bounding box center [1273, 363] width 388 height 20
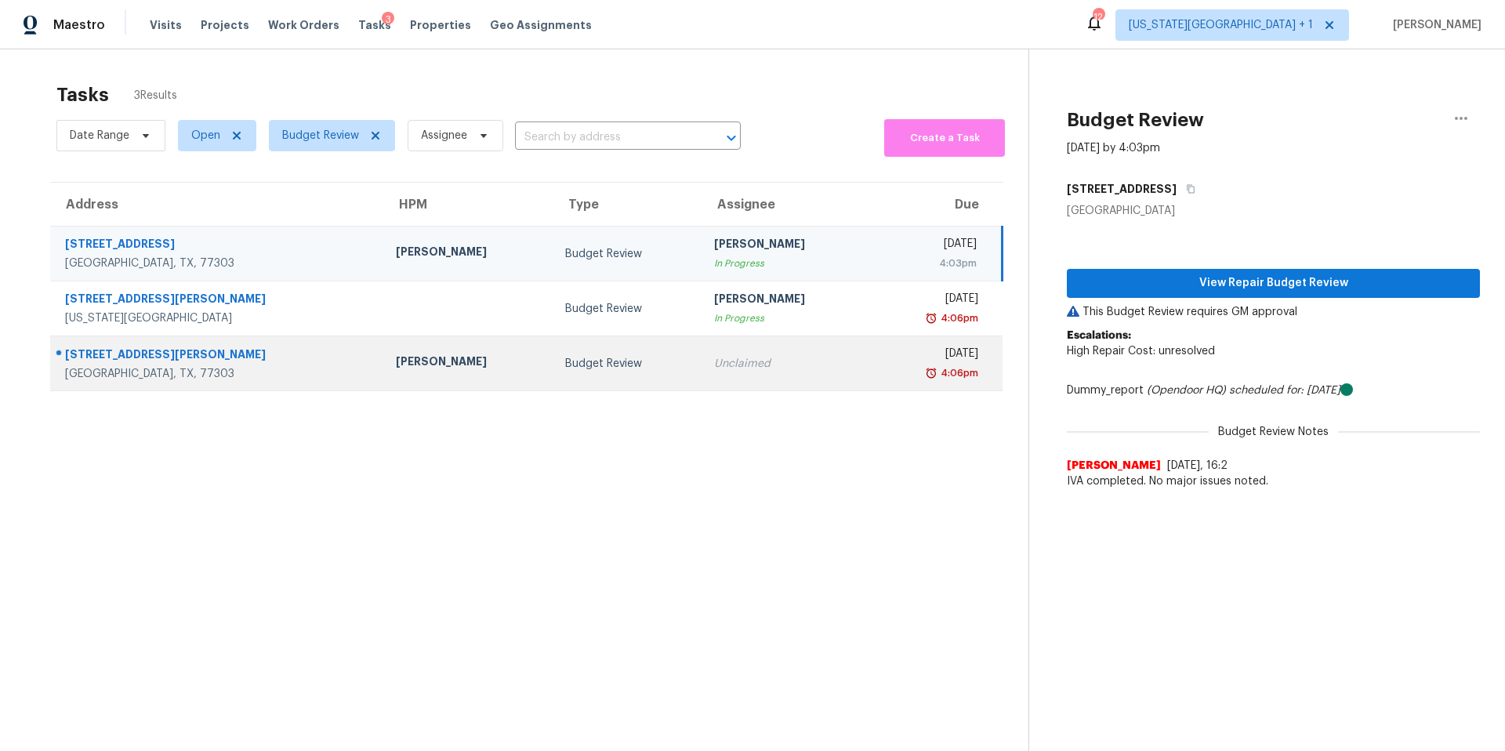
click at [383, 354] on td "[PERSON_NAME]" at bounding box center [467, 363] width 169 height 55
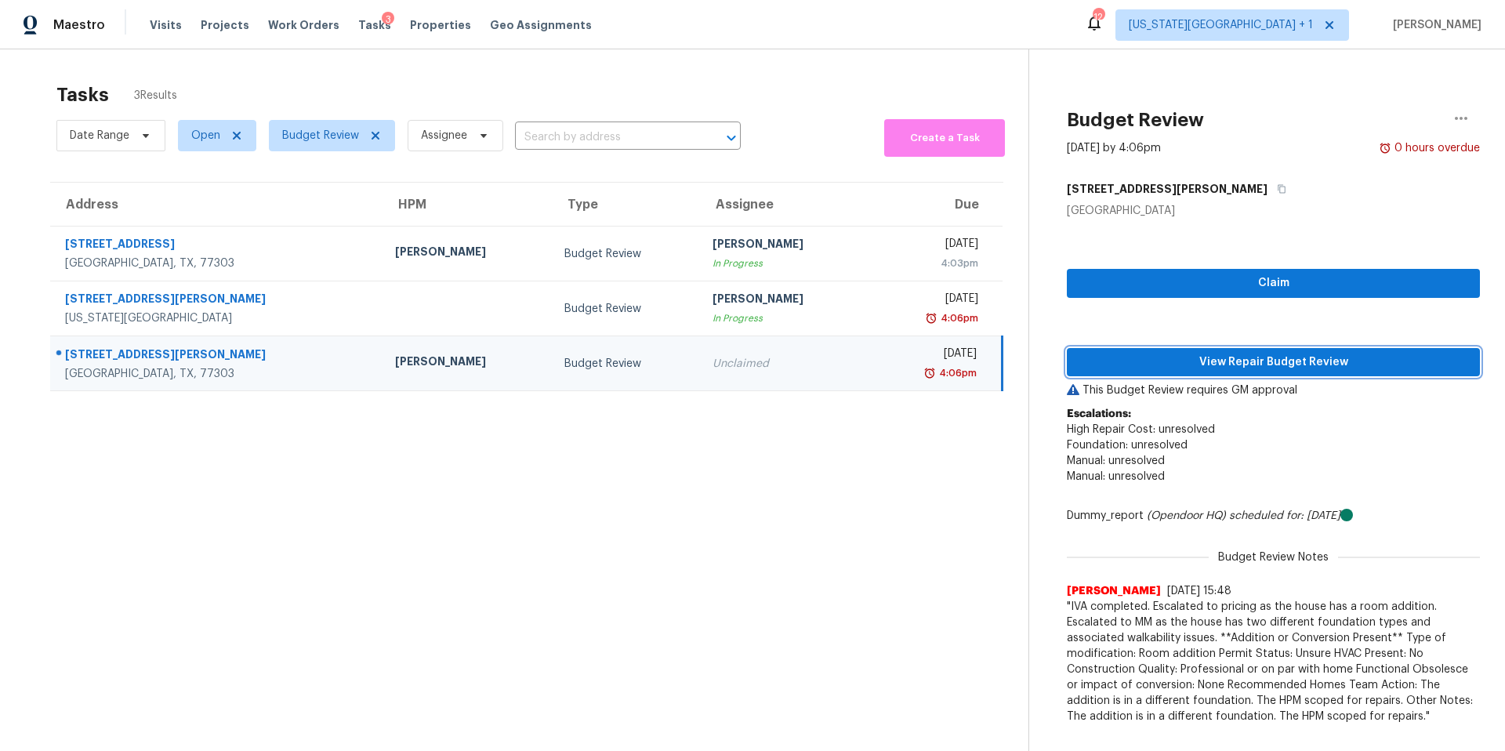
click at [1142, 362] on span "View Repair Budget Review" at bounding box center [1273, 363] width 388 height 20
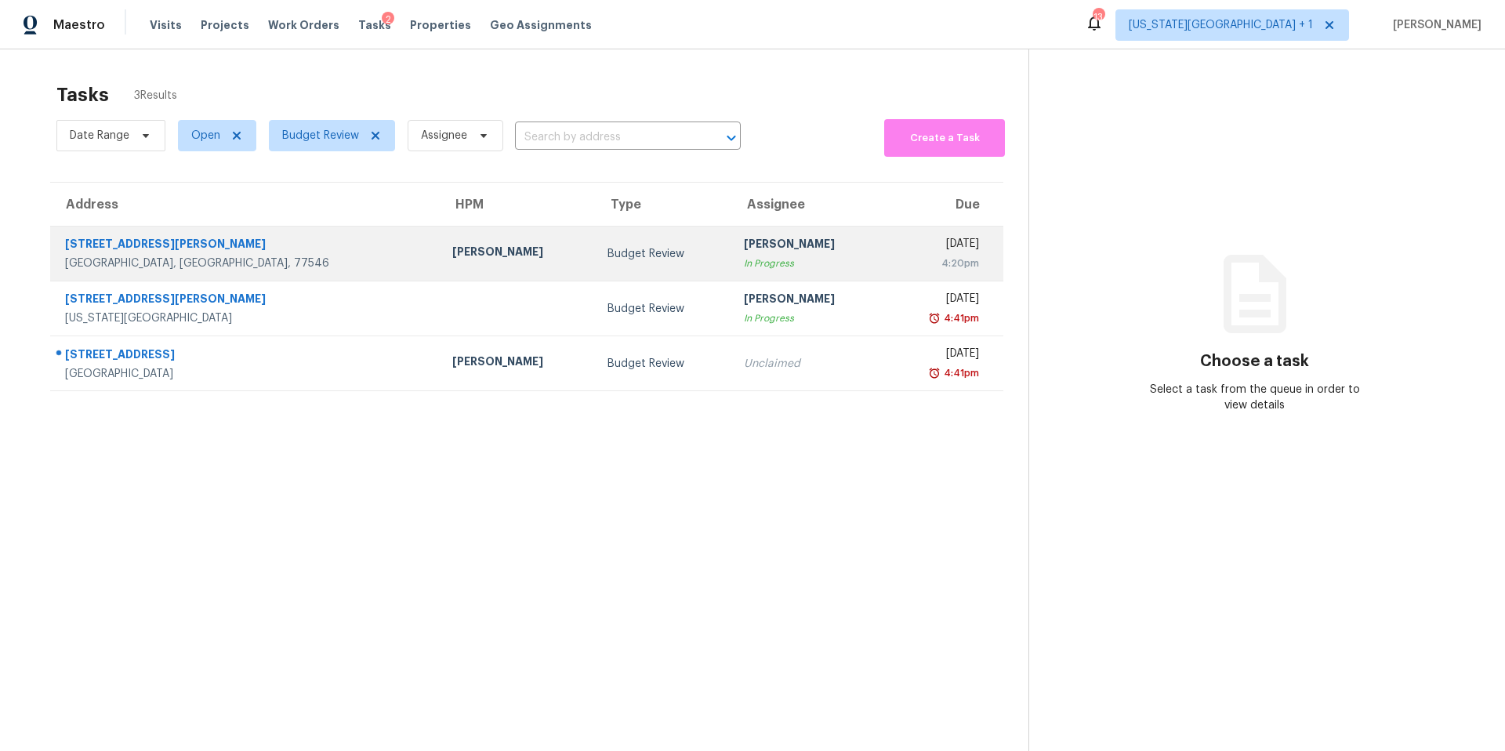
click at [452, 250] on div "[PERSON_NAME]" at bounding box center [517, 254] width 130 height 20
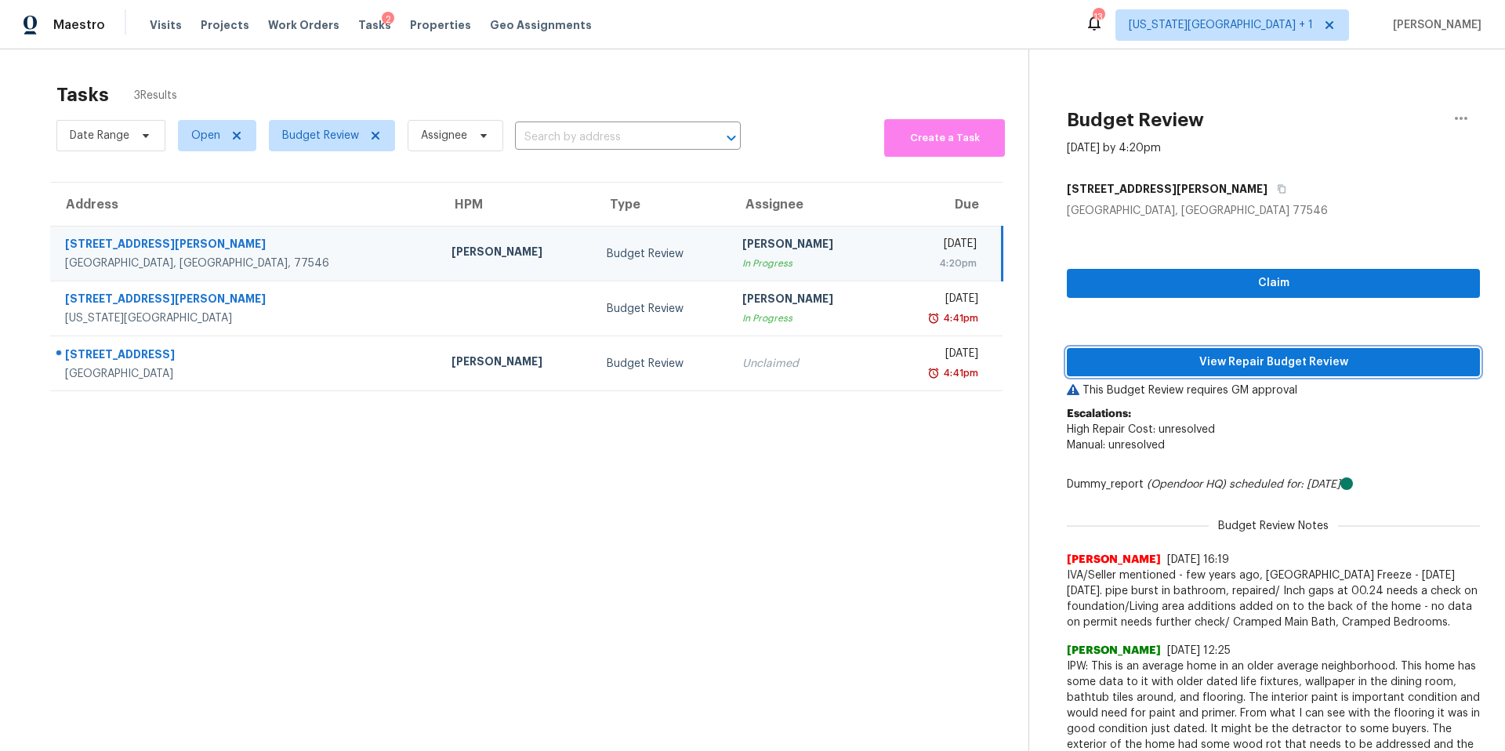
click at [1135, 350] on button "View Repair Budget Review" at bounding box center [1273, 362] width 413 height 29
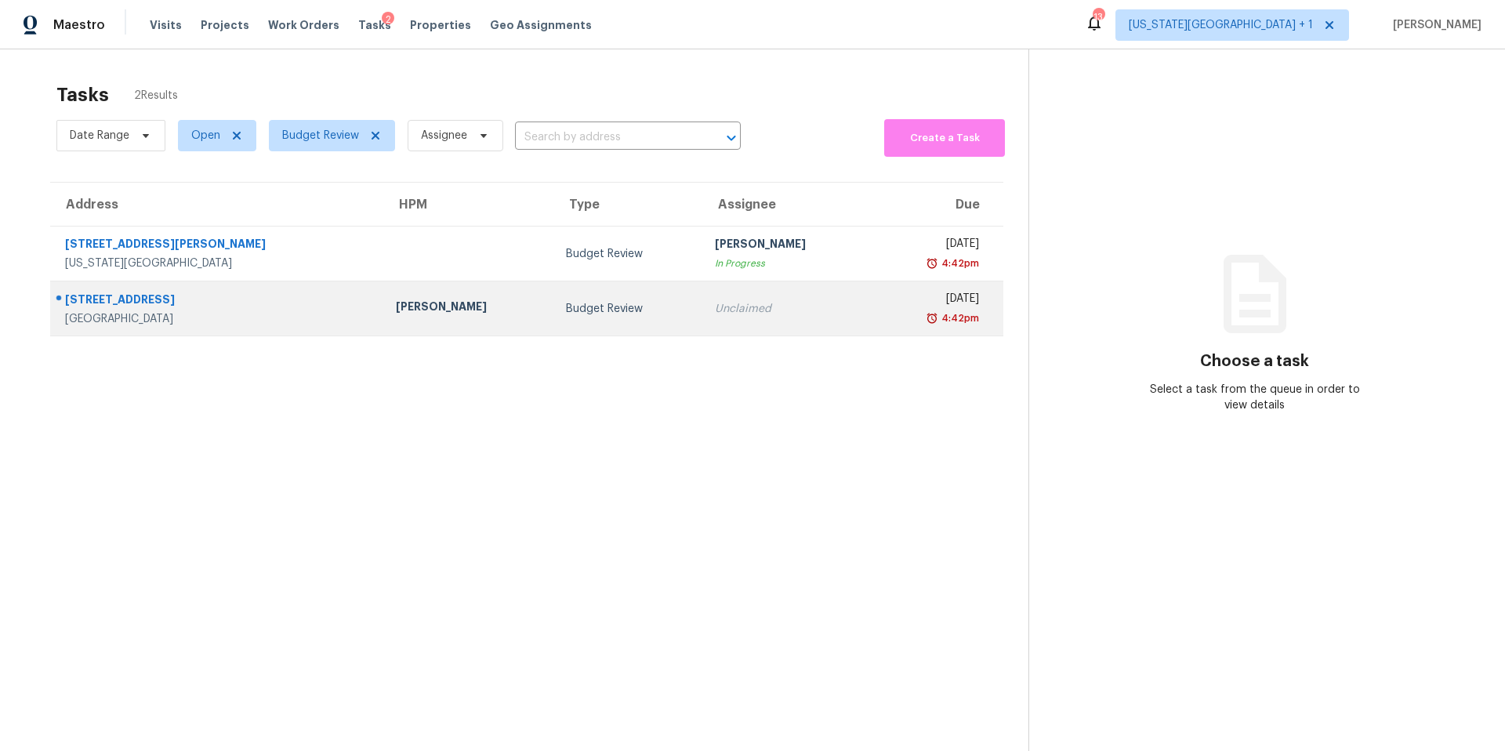
click at [383, 303] on td "[PERSON_NAME]" at bounding box center [467, 308] width 169 height 55
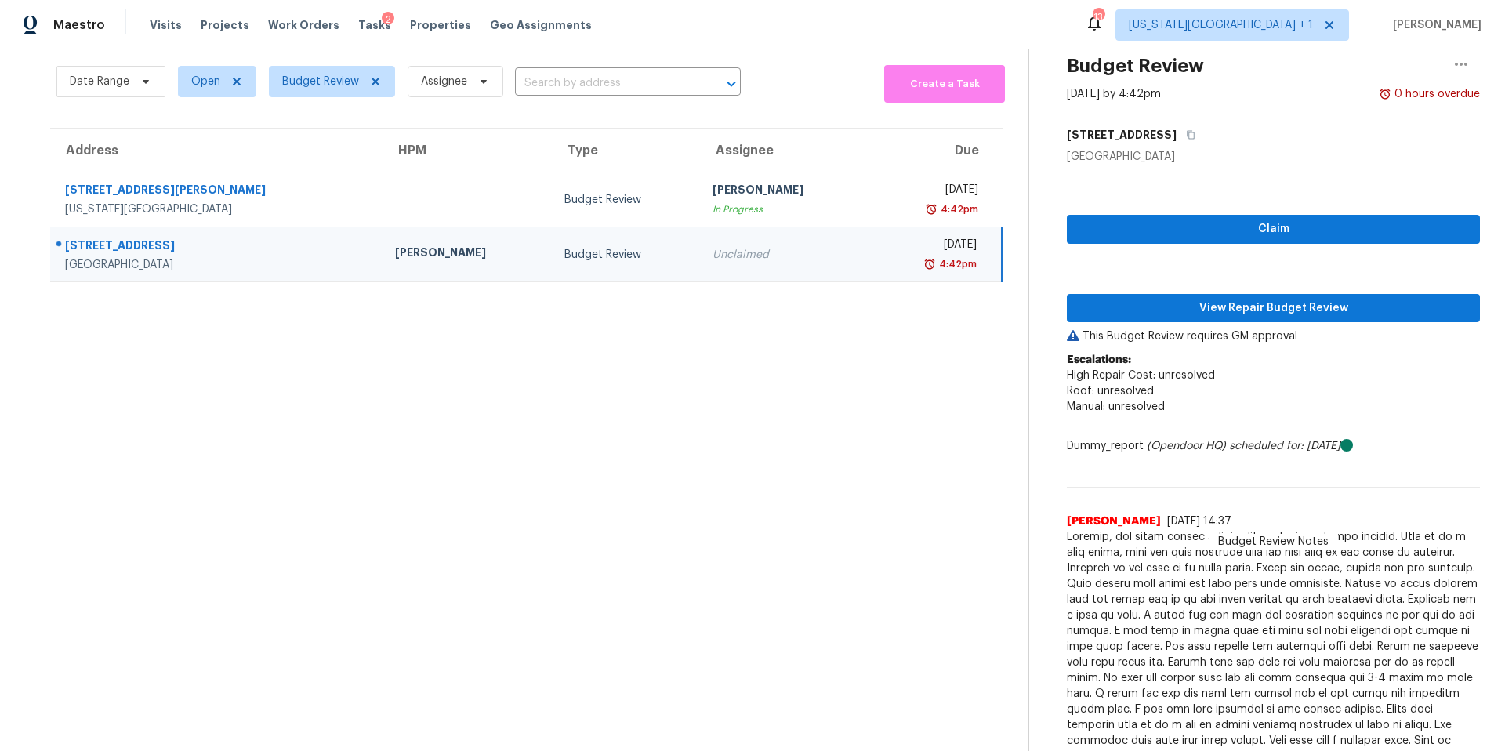
scroll to position [75, 0]
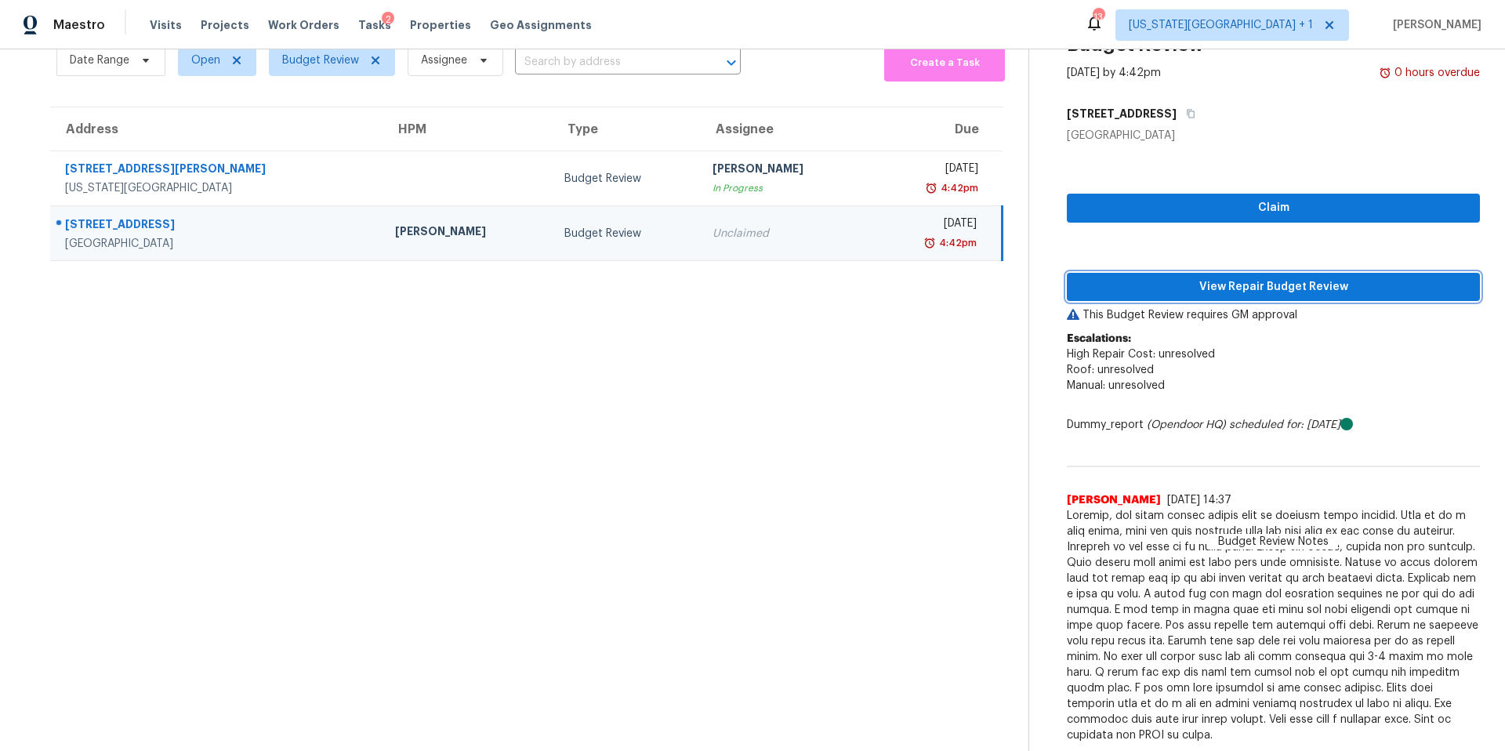
click at [1159, 281] on span "View Repair Budget Review" at bounding box center [1273, 287] width 388 height 20
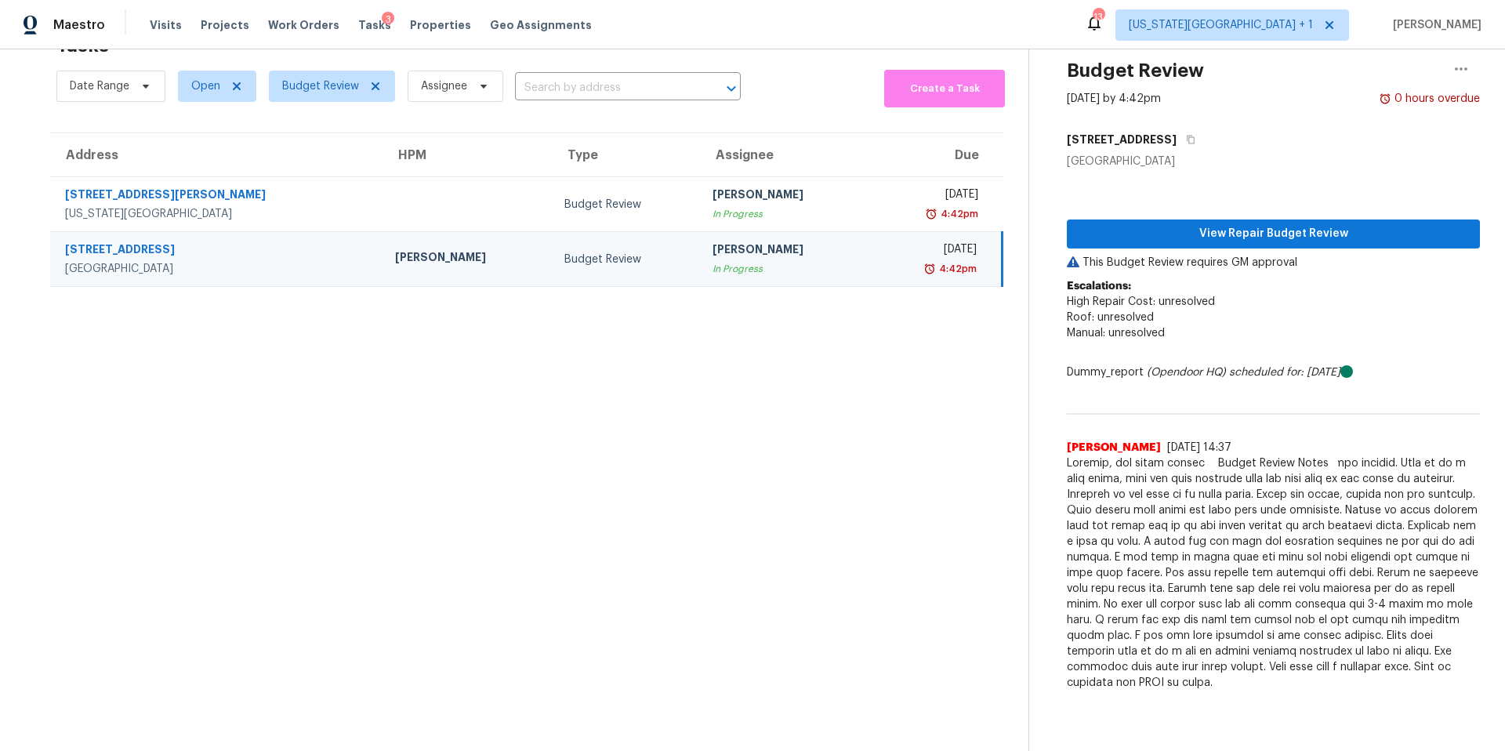
scroll to position [49, 0]
